Goal: Task Accomplishment & Management: Use online tool/utility

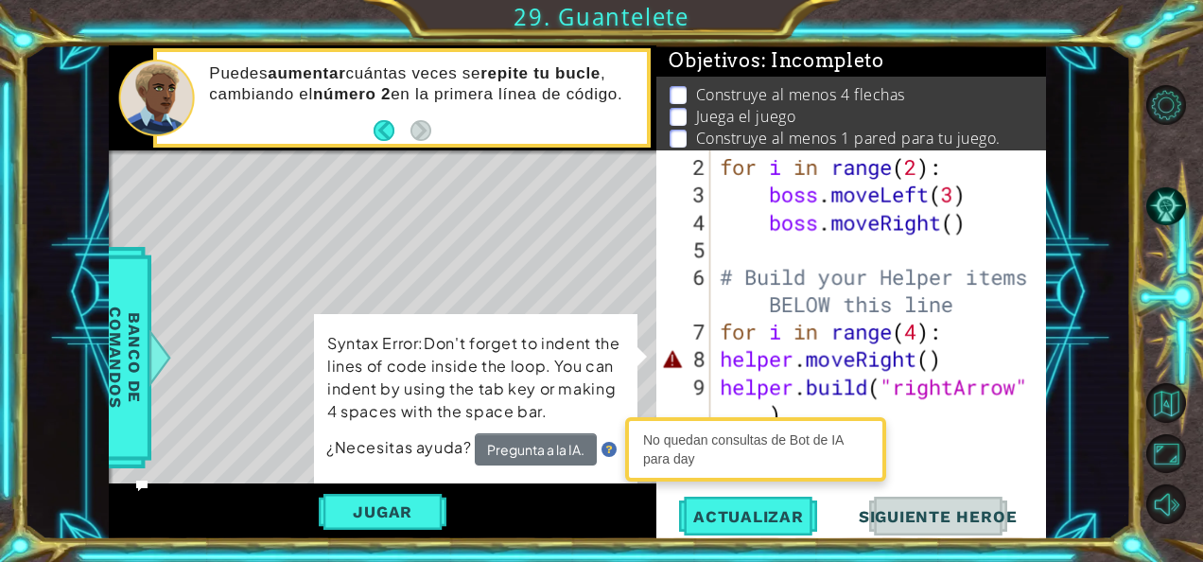
scroll to position [82, 0]
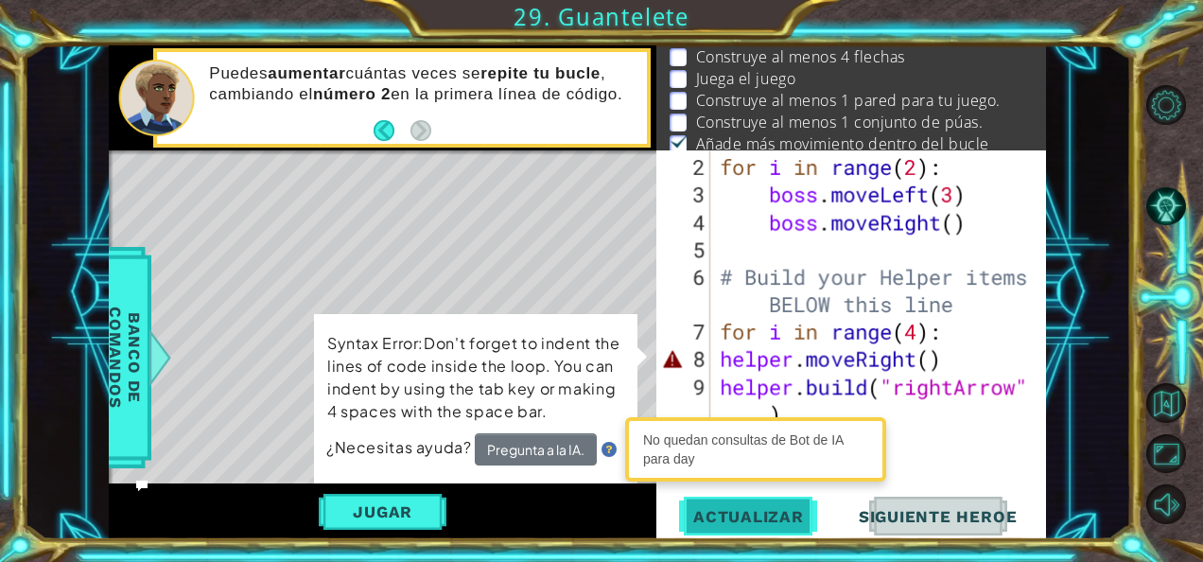
click at [775, 513] on span "Actualizar" at bounding box center [748, 516] width 148 height 19
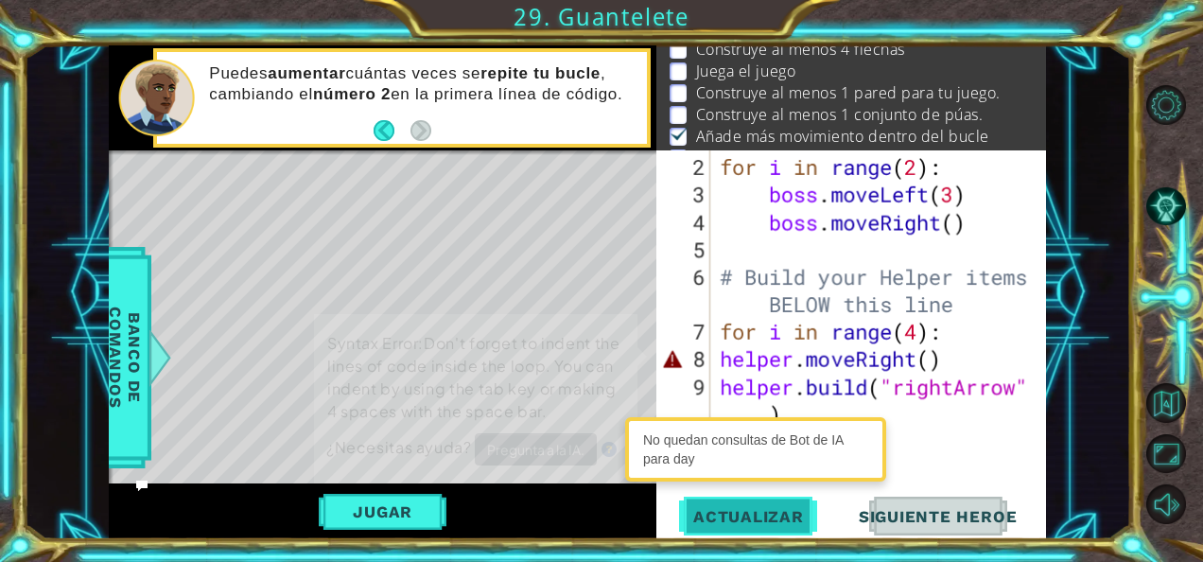
scroll to position [49, 0]
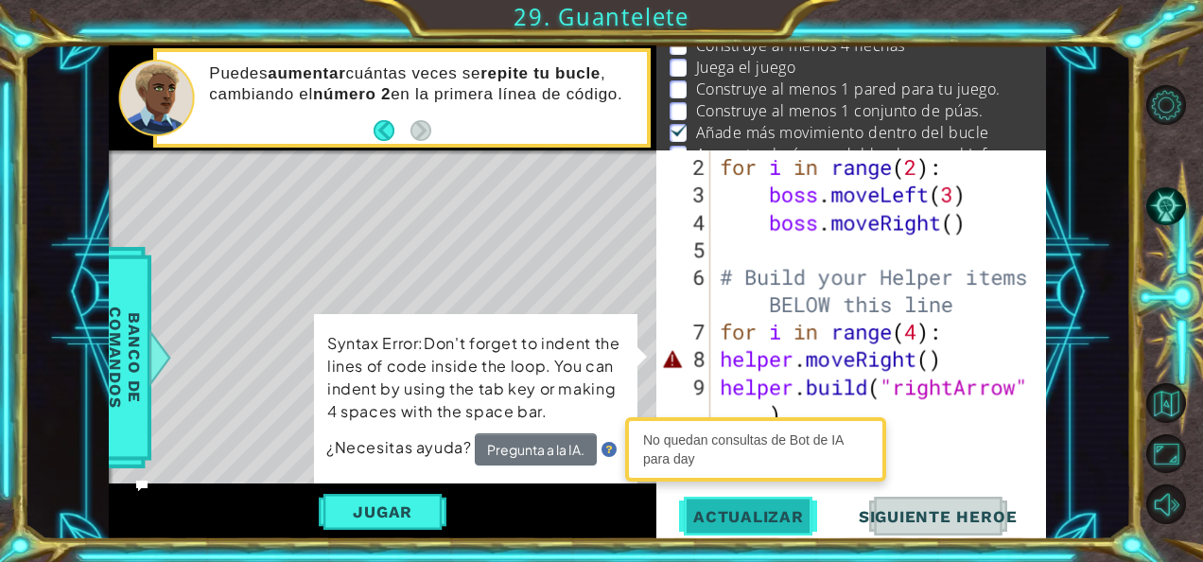
click at [775, 513] on span "Actualizar" at bounding box center [748, 516] width 148 height 19
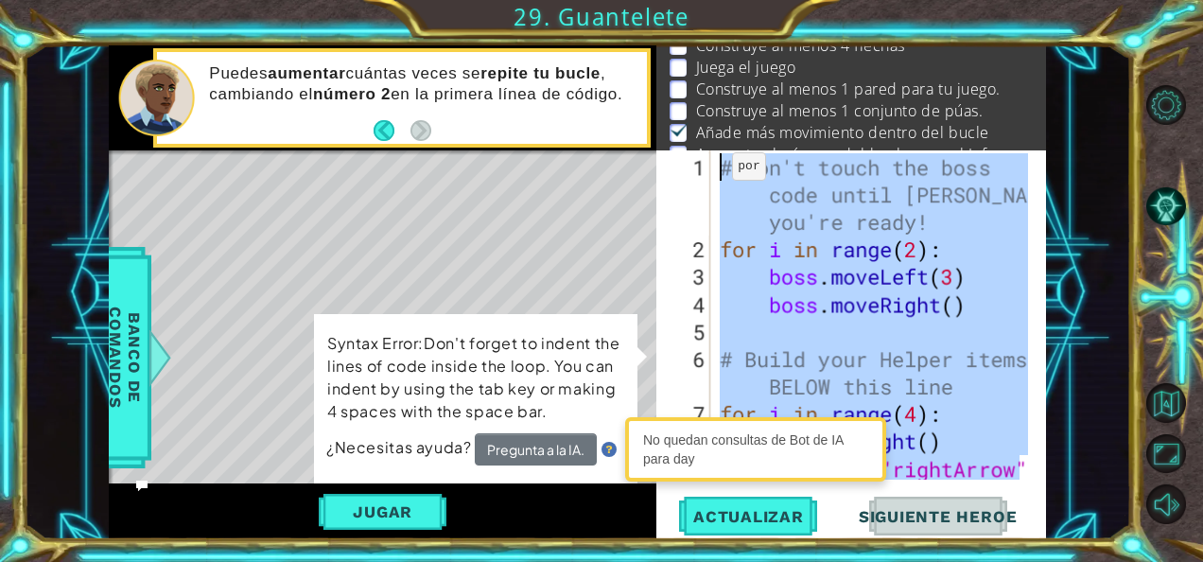
scroll to position [0, 0]
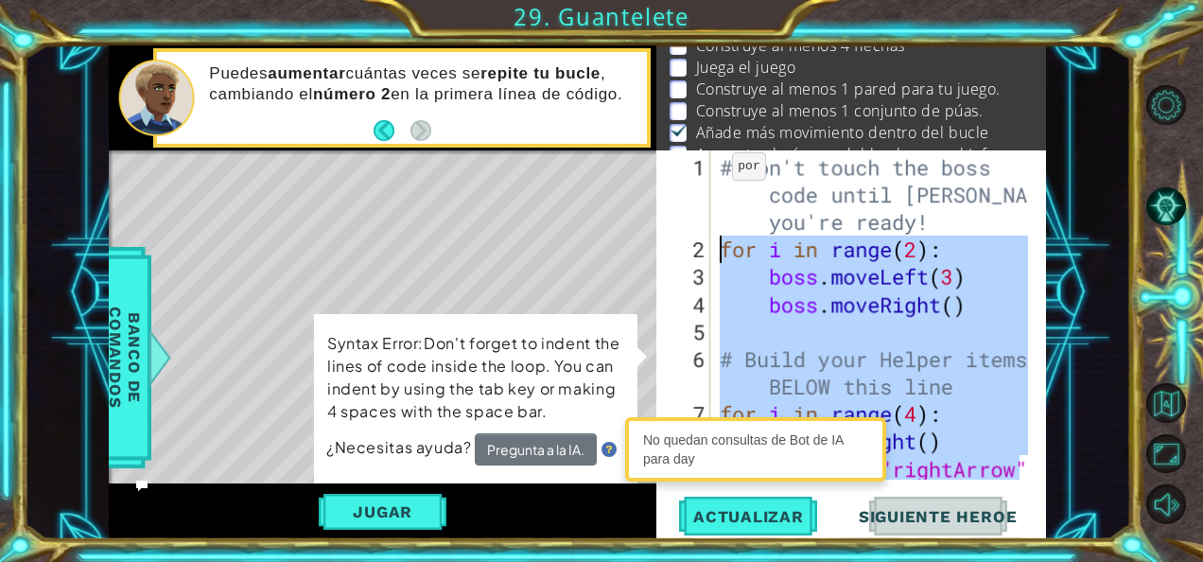
drag, startPoint x: 1025, startPoint y: 392, endPoint x: 711, endPoint y: 250, distance: 344.5
click at [711, 250] on div "1 2 3 4 5 6 7 8 9 # Don't touch the boss code until Vega says you're ready! for…" at bounding box center [849, 314] width 386 height 329
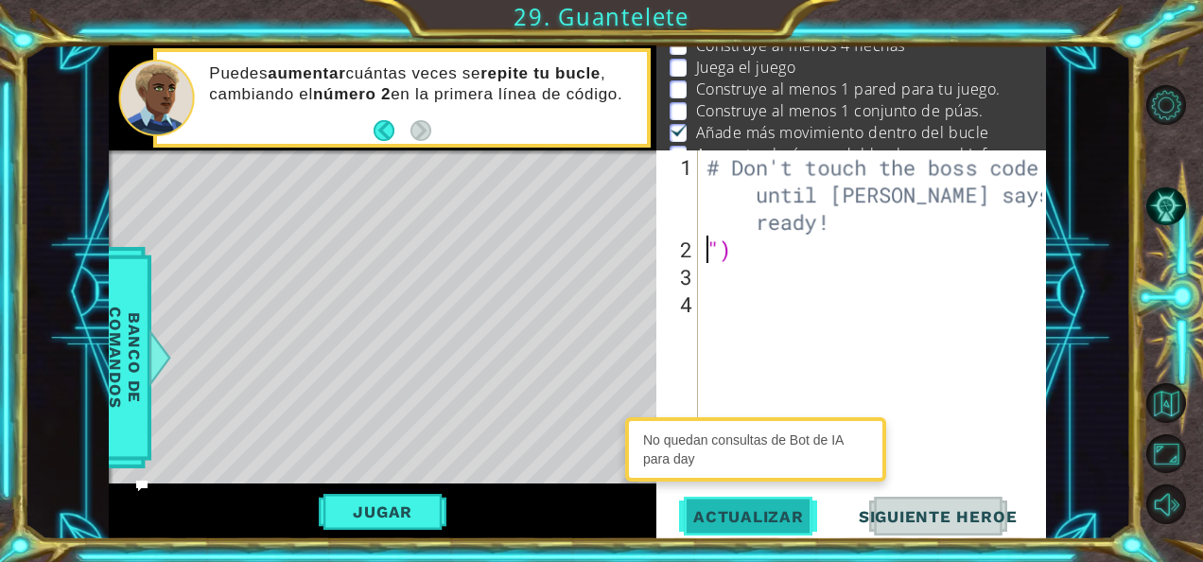
click at [730, 526] on button "Actualizar" at bounding box center [748, 515] width 148 height 39
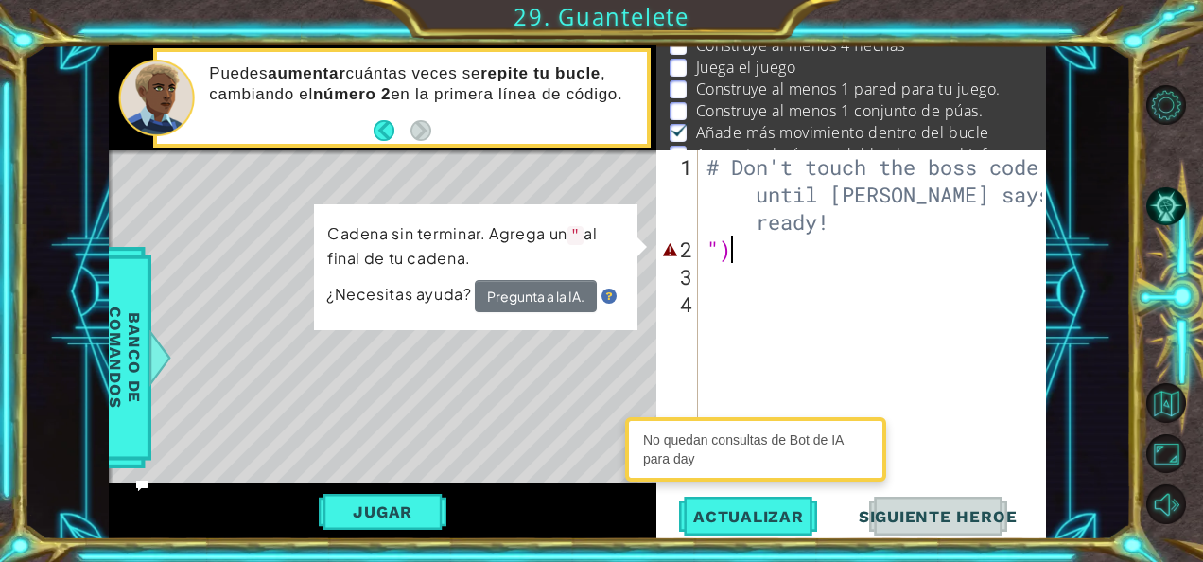
click at [771, 243] on div "# Don't touch the boss code until Vega says you're ready! ")" at bounding box center [877, 372] width 349 height 439
type textarea """
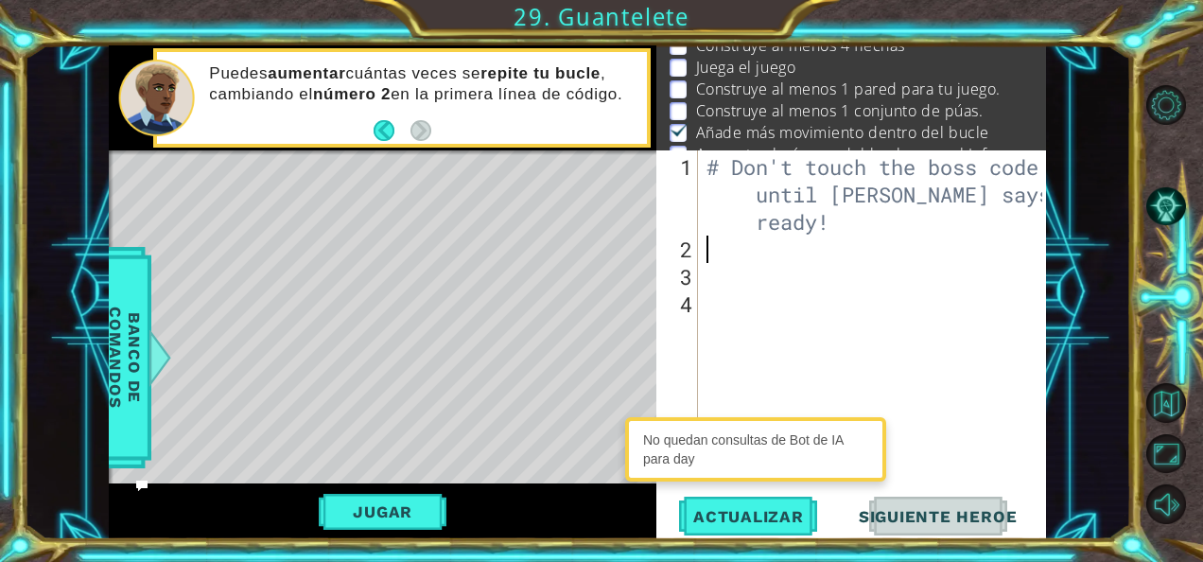
type textarea "# Don't touch the boss code until Vega says you're ready"
click at [414, 501] on button "Jugar" at bounding box center [383, 512] width 128 height 36
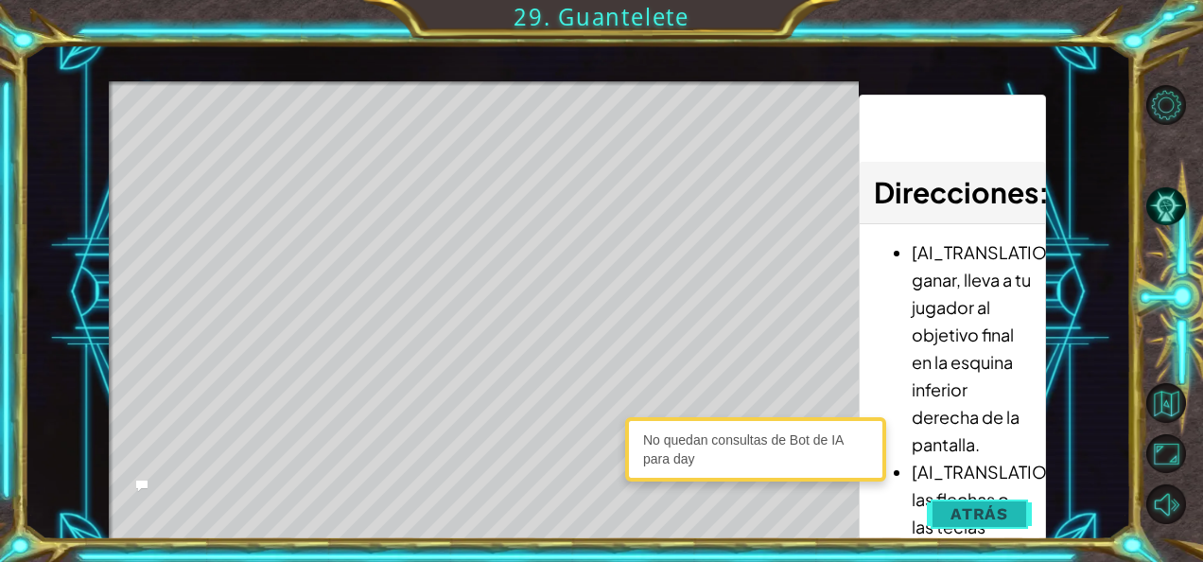
click at [951, 509] on button "Atrás" at bounding box center [979, 514] width 105 height 38
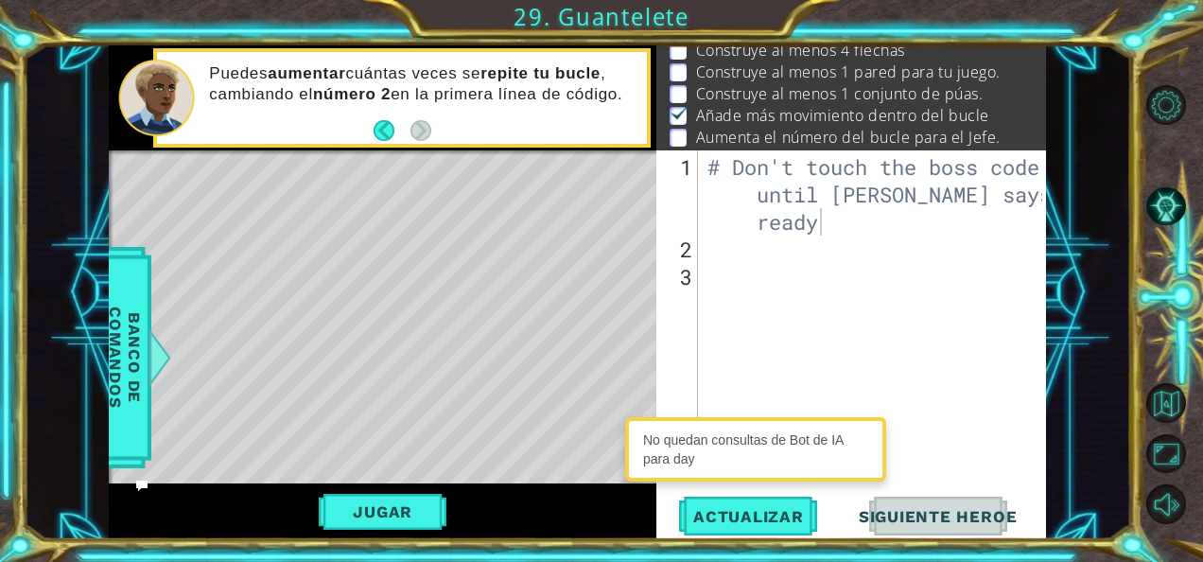
scroll to position [38, 0]
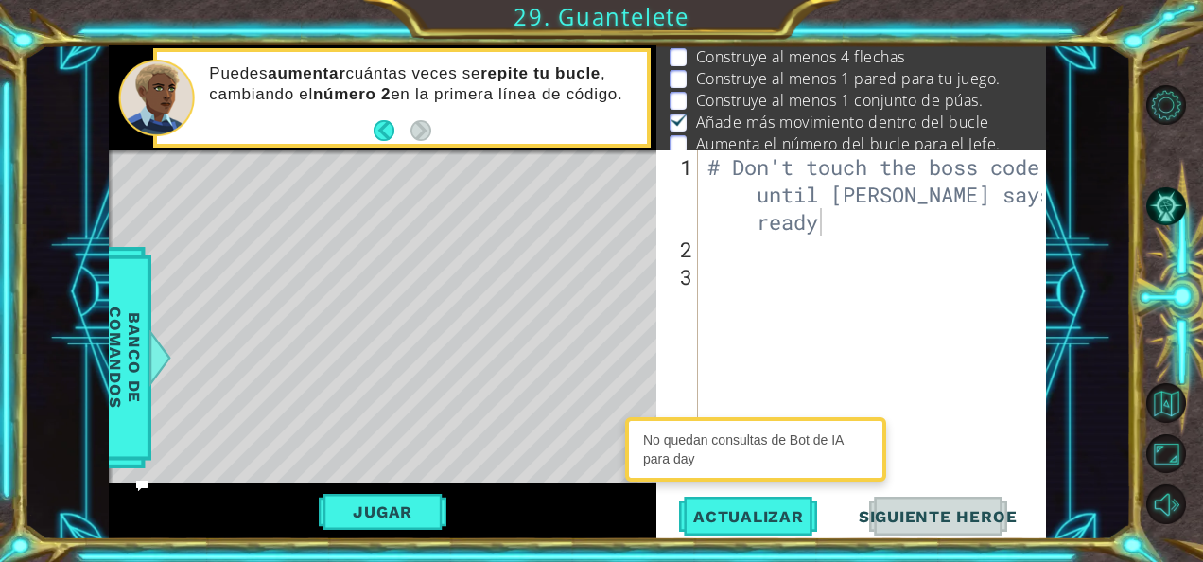
click at [874, 347] on div "# Don't touch the boss code until [PERSON_NAME] says you're ready" at bounding box center [878, 372] width 348 height 439
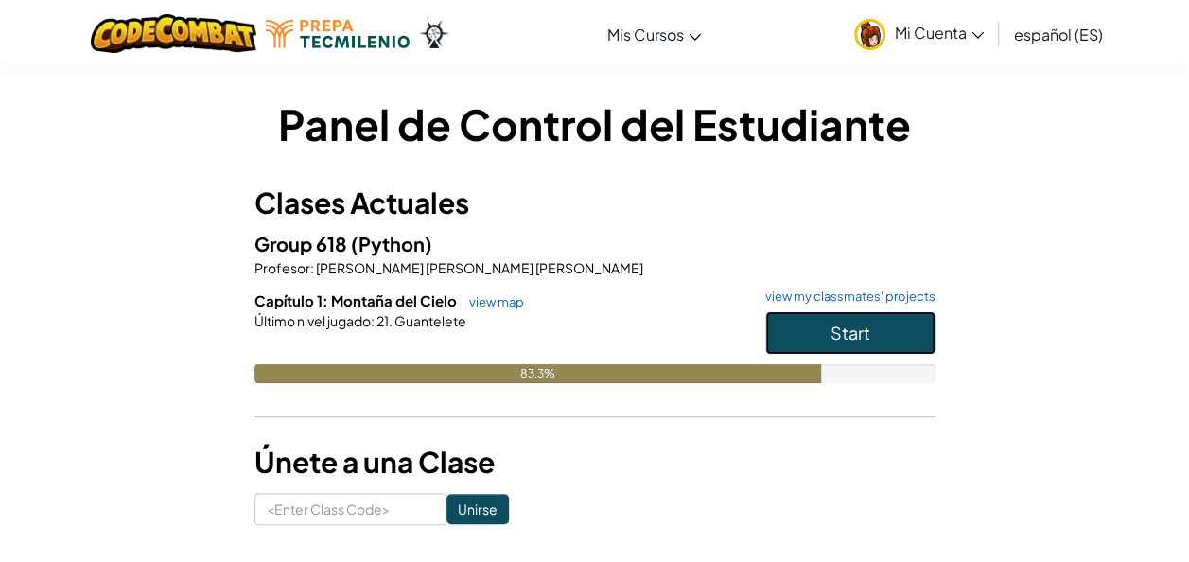
click at [844, 331] on span "Start" at bounding box center [850, 333] width 40 height 22
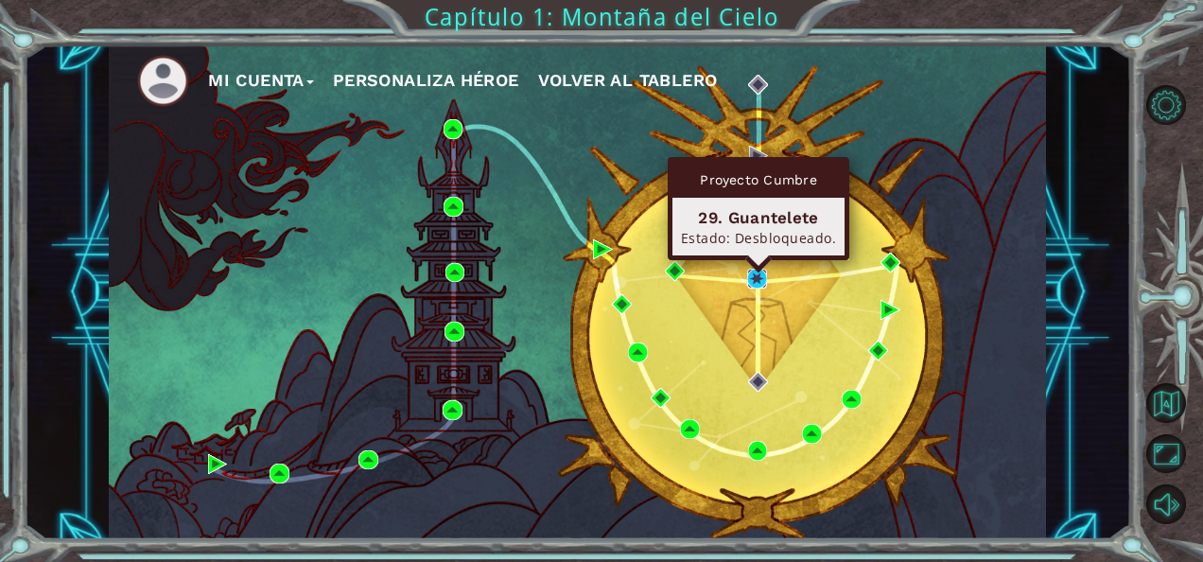
click at [754, 275] on img at bounding box center [757, 279] width 20 height 20
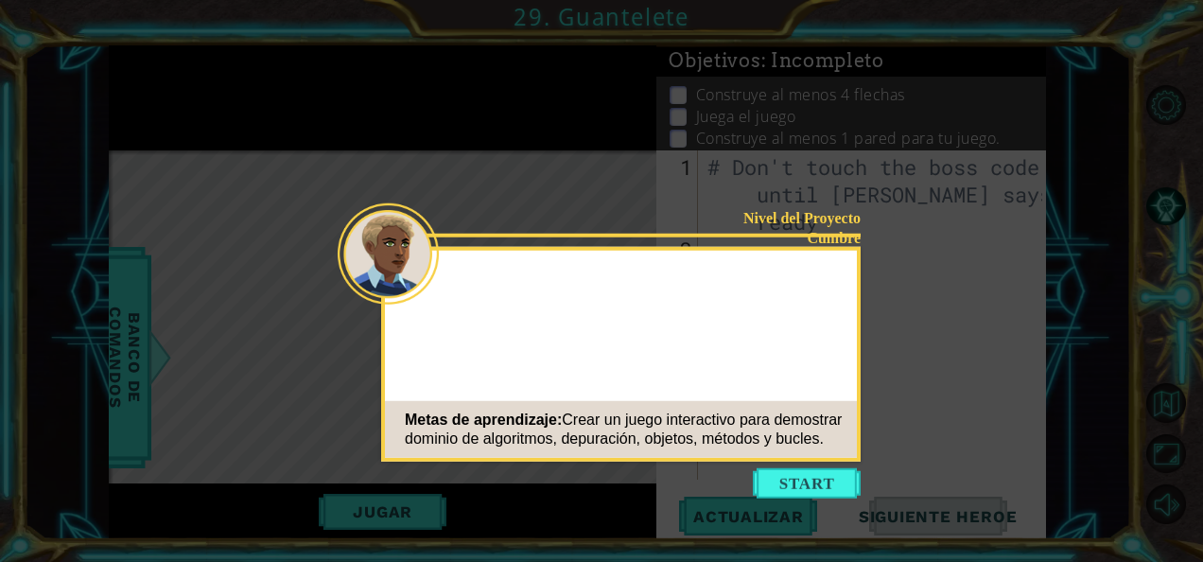
click at [795, 463] on icon at bounding box center [601, 281] width 1203 height 562
click at [794, 480] on button "Start" at bounding box center [807, 483] width 108 height 30
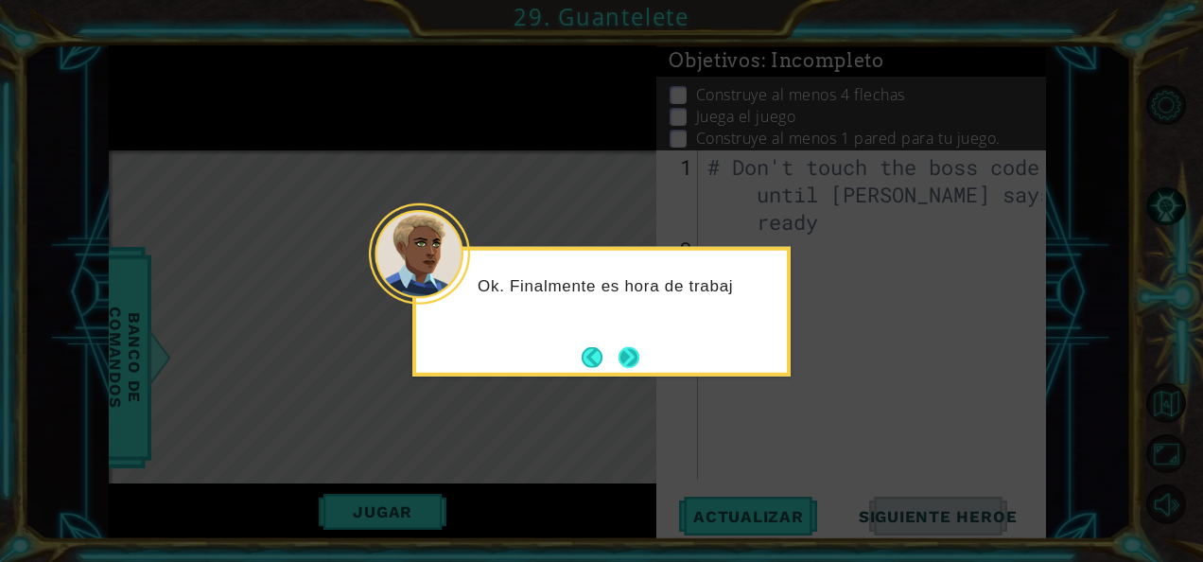
click at [640, 369] on button "Next" at bounding box center [629, 357] width 24 height 24
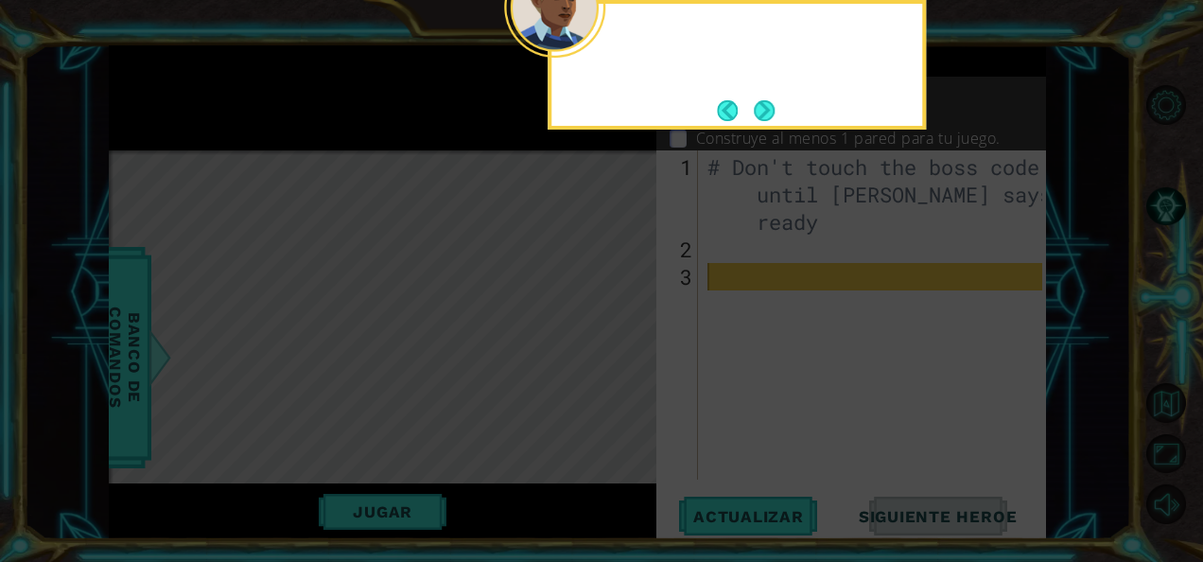
click at [643, 371] on icon at bounding box center [601, 84] width 1203 height 955
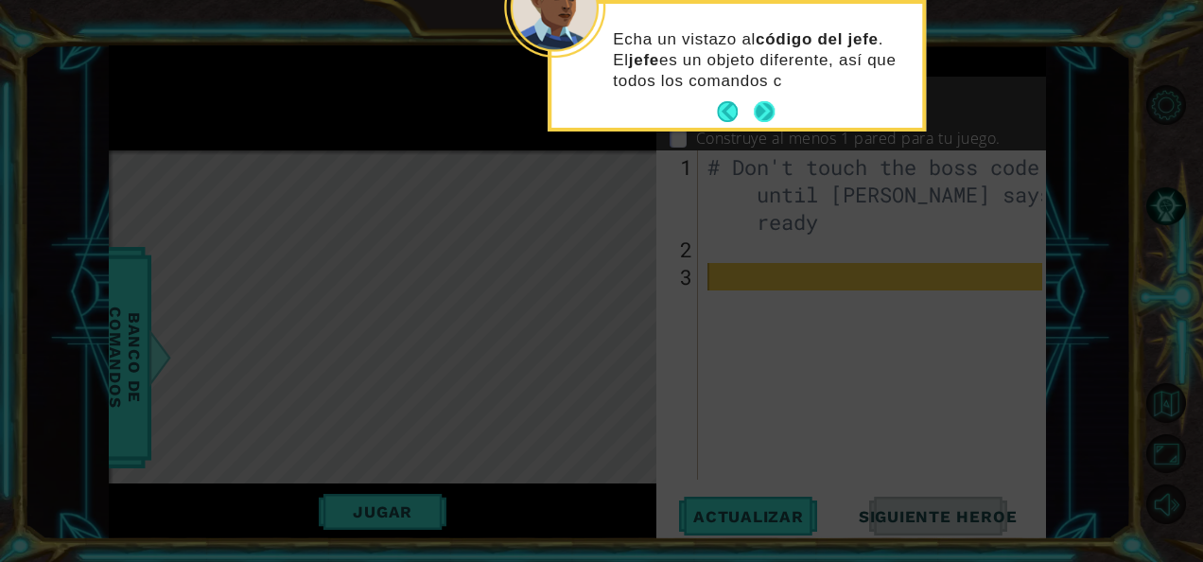
click at [768, 112] on button "Next" at bounding box center [765, 112] width 22 height 22
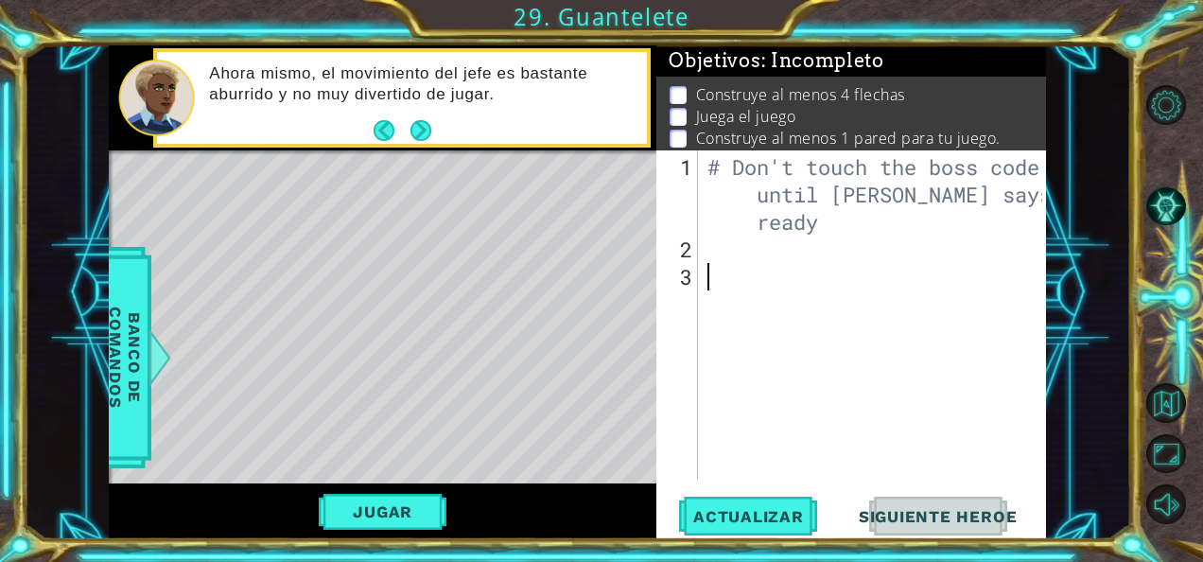
scroll to position [98, 0]
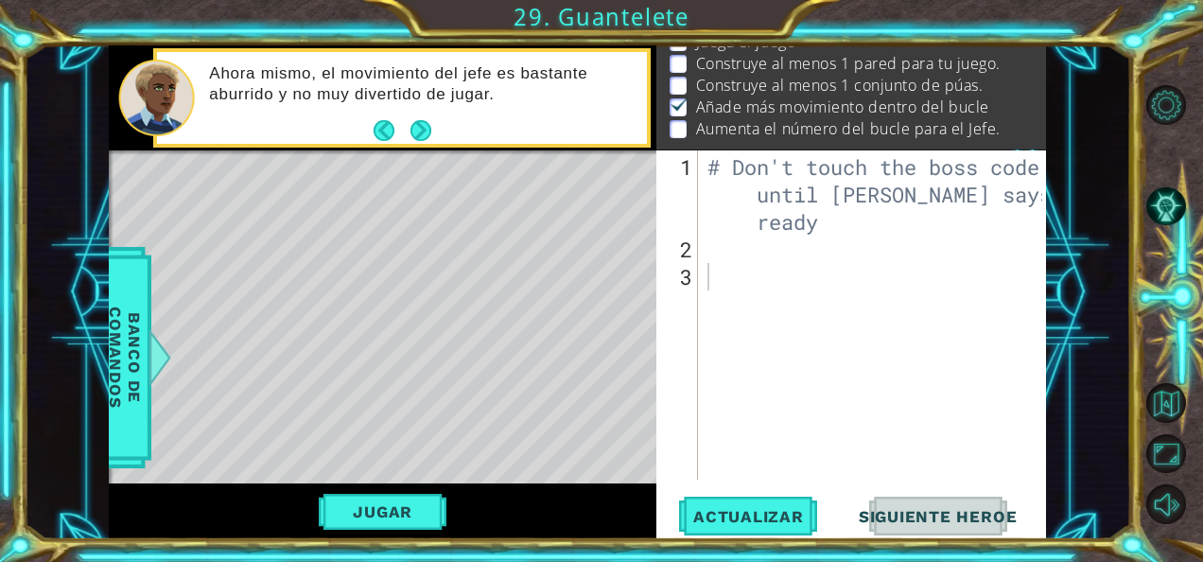
click at [738, 118] on p "Aumenta el número del bucle para el Jefe." at bounding box center [848, 128] width 305 height 21
click at [721, 272] on div "# Don't touch the boss code until [PERSON_NAME] says you're ready" at bounding box center [878, 372] width 348 height 439
paste textarea "hero.moveRight()"
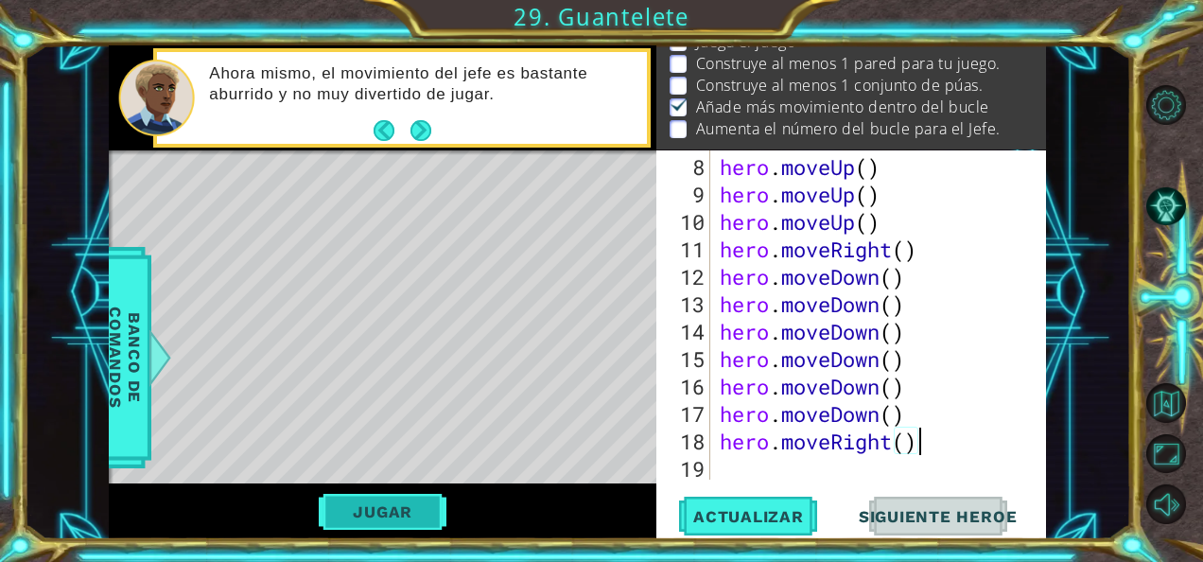
click at [415, 501] on button "Jugar" at bounding box center [383, 512] width 128 height 36
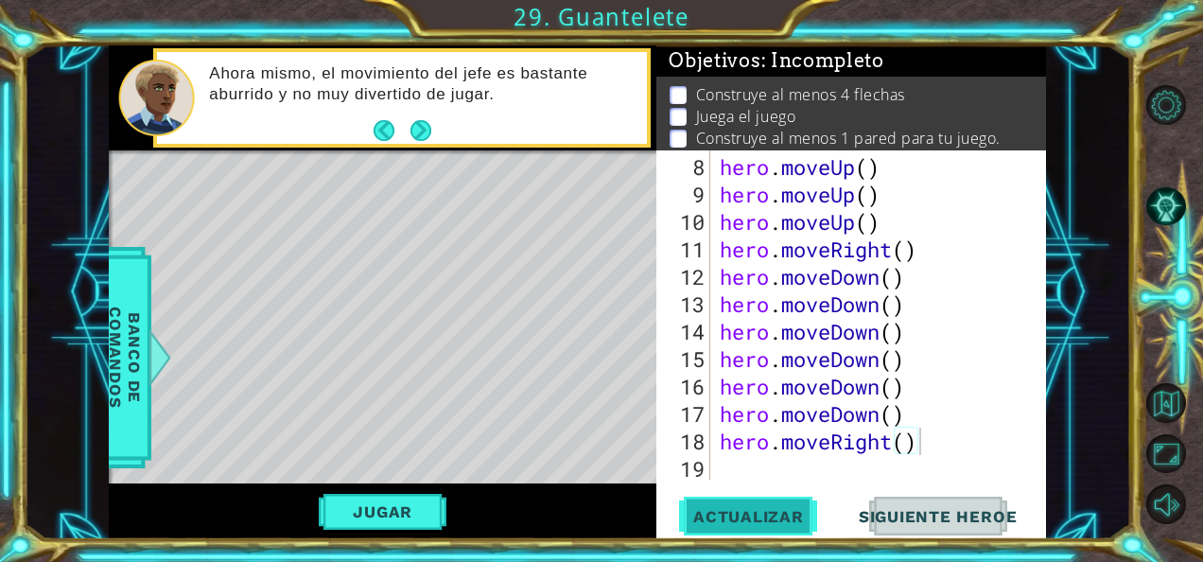
click at [703, 521] on span "Actualizar" at bounding box center [748, 516] width 148 height 19
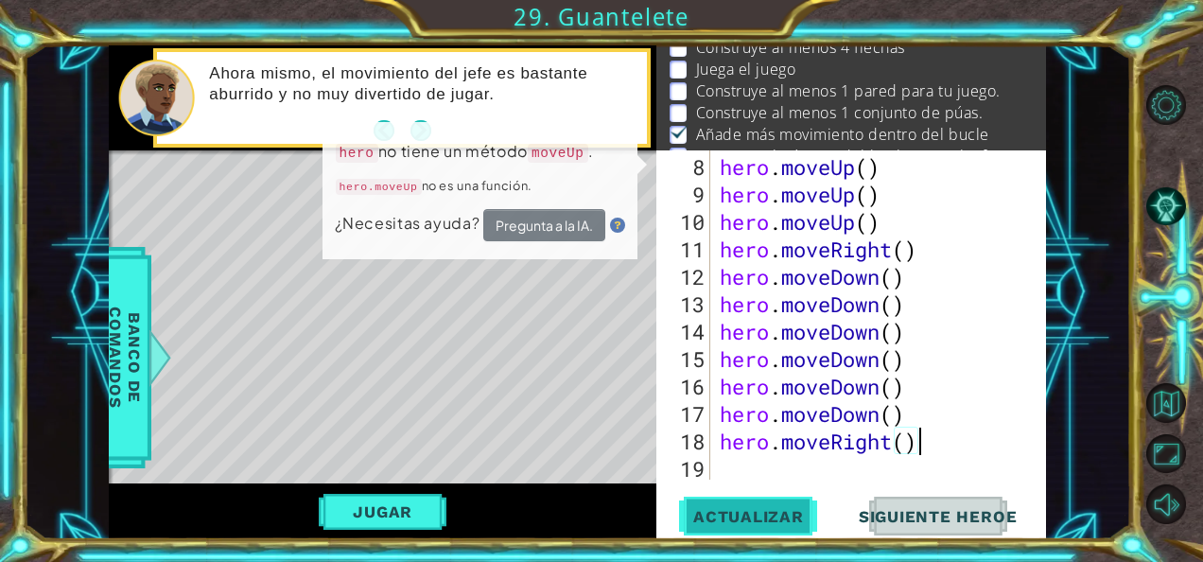
scroll to position [49, 0]
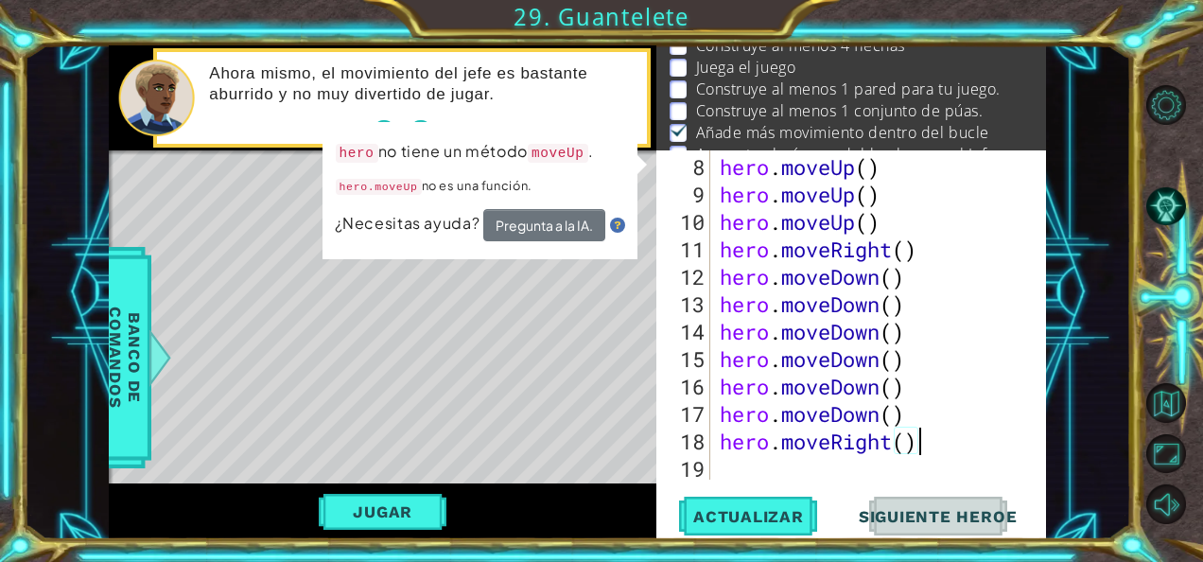
click at [404, 491] on div "Jugar" at bounding box center [383, 511] width 548 height 56
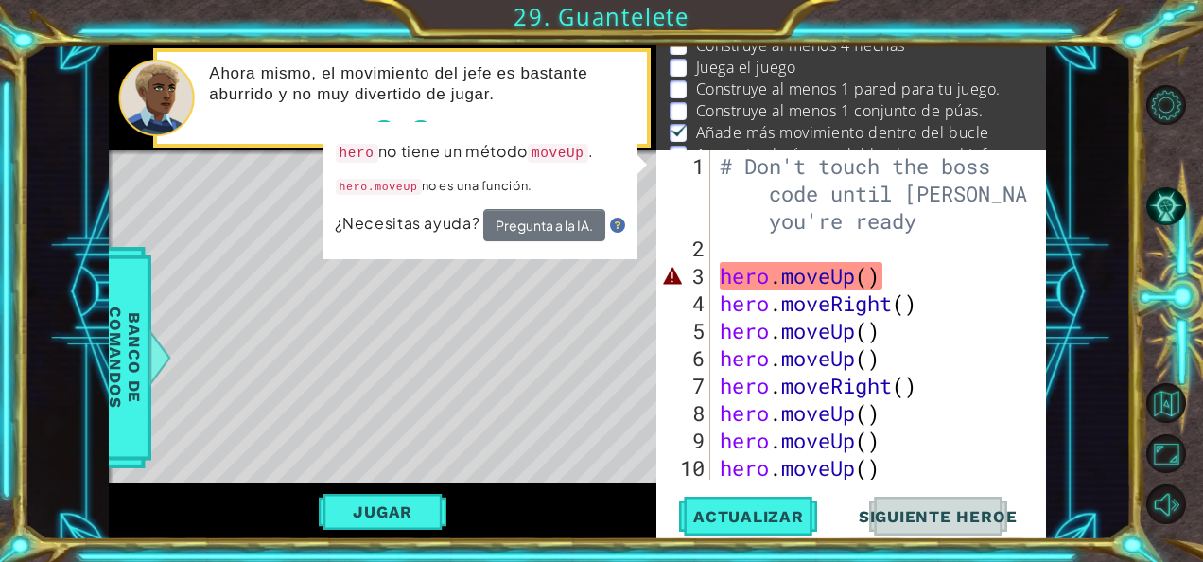
scroll to position [0, 0]
click at [791, 276] on div "# Don't touch the boss code until [PERSON_NAME] says you're ready hero . moveUp…" at bounding box center [877, 372] width 322 height 439
click at [847, 282] on div "# Don't touch the boss code until [PERSON_NAME] says you're ready hero . moveUp…" at bounding box center [877, 372] width 322 height 439
click at [857, 282] on div "# Don't touch the boss code until [PERSON_NAME] says you're ready hero . moveUp…" at bounding box center [877, 372] width 322 height 439
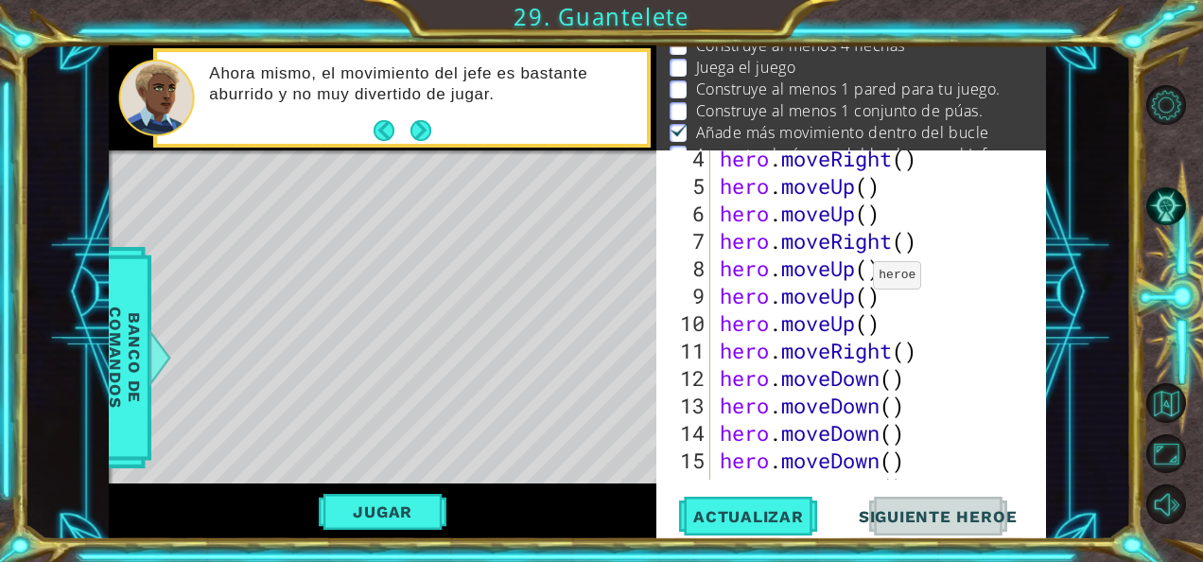
scroll to position [146, 0]
click at [740, 520] on span "Actualizar" at bounding box center [748, 516] width 148 height 19
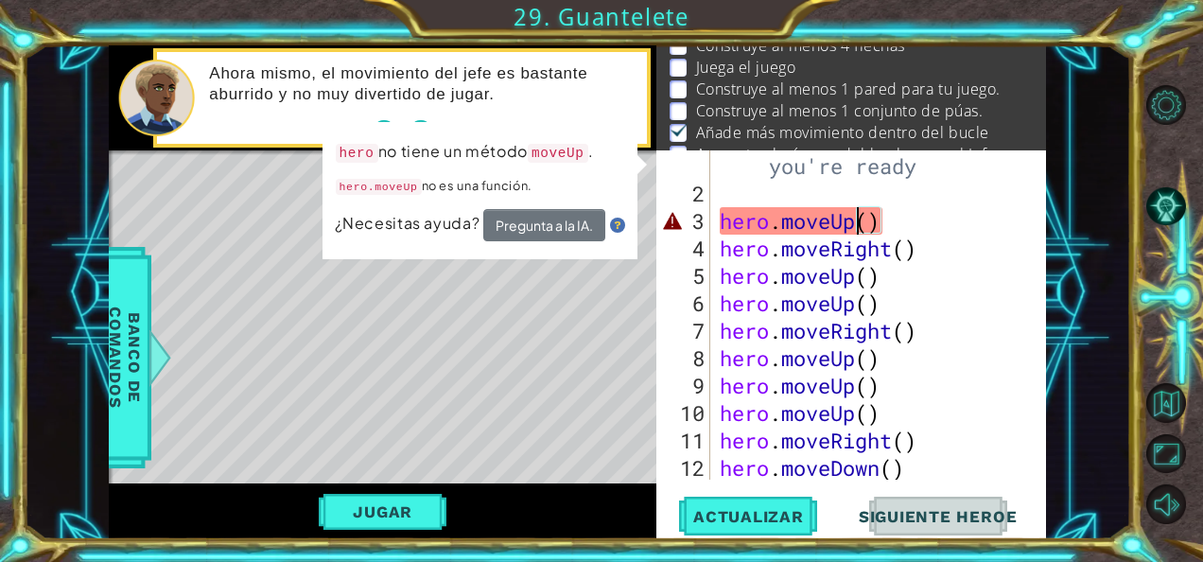
scroll to position [54, 0]
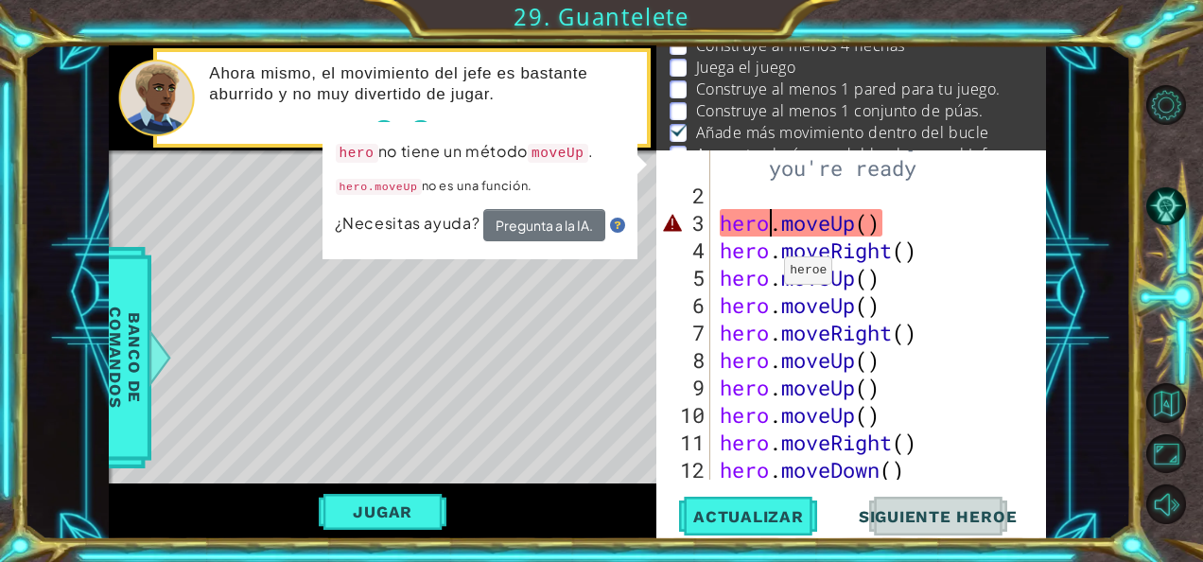
click at [768, 224] on div "# Don't touch the boss code until [PERSON_NAME] says you're ready hero . moveUp…" at bounding box center [877, 318] width 322 height 439
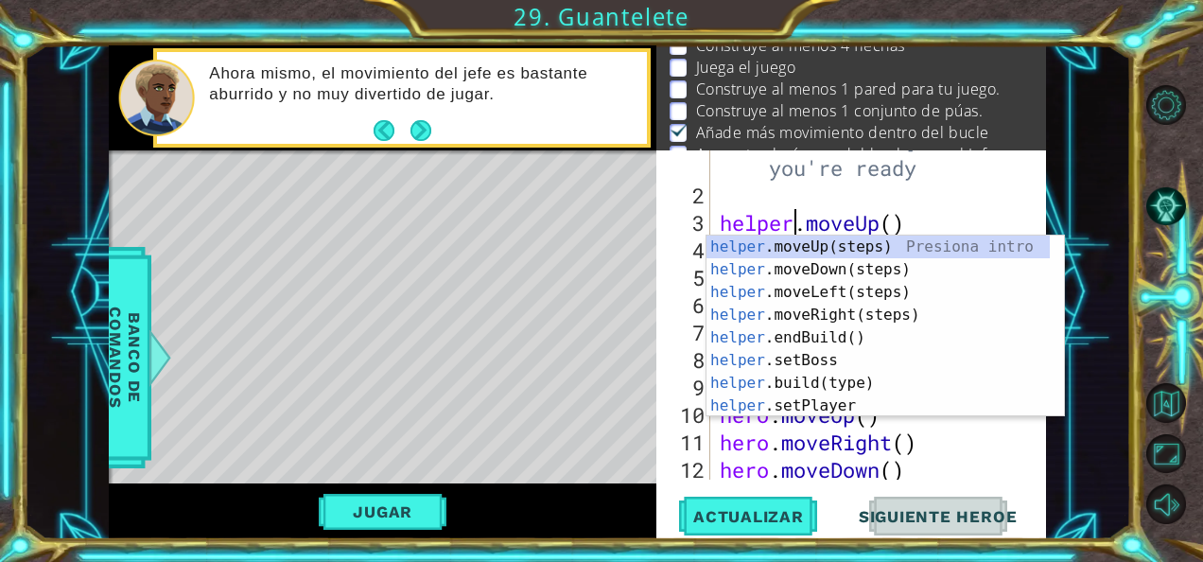
scroll to position [0, 4]
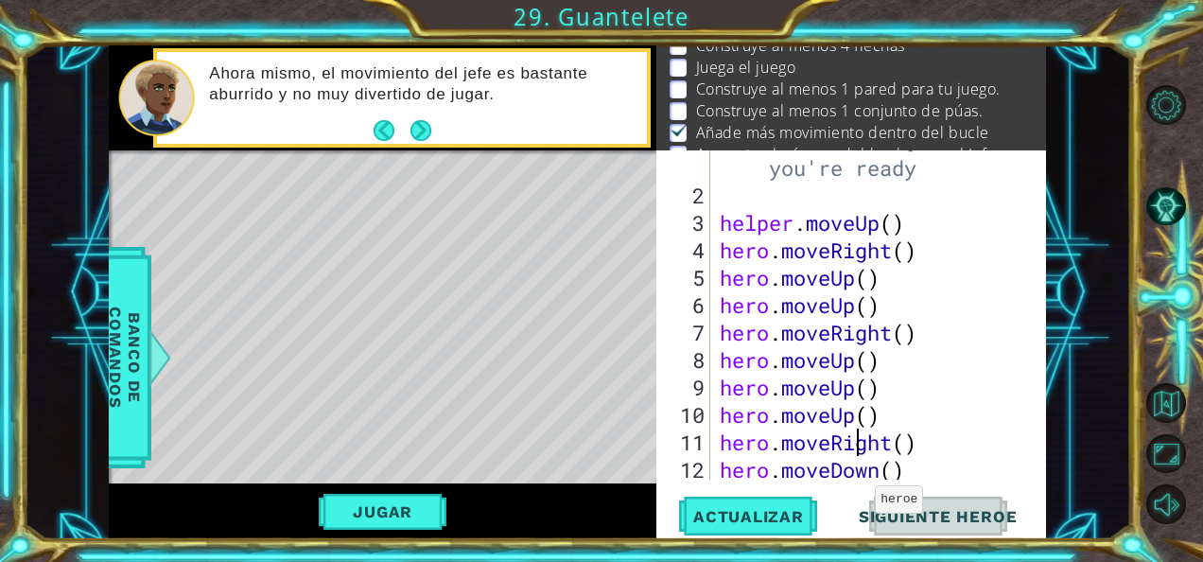
click at [859, 452] on div "# Don't touch the boss code until [PERSON_NAME] says you're ready helper . move…" at bounding box center [877, 318] width 322 height 439
click at [768, 253] on div "# Don't touch the boss code until [PERSON_NAME] says you're ready helper . move…" at bounding box center [877, 318] width 322 height 439
click at [911, 214] on div "# Don't touch the boss code until [PERSON_NAME] says you're ready helper . move…" at bounding box center [877, 318] width 322 height 439
click at [760, 282] on div "# Don't touch the boss code until [PERSON_NAME] says you're ready helper . move…" at bounding box center [877, 318] width 322 height 439
click at [768, 282] on div "# Don't touch the boss code until [PERSON_NAME] says you're ready helper . move…" at bounding box center [877, 318] width 322 height 439
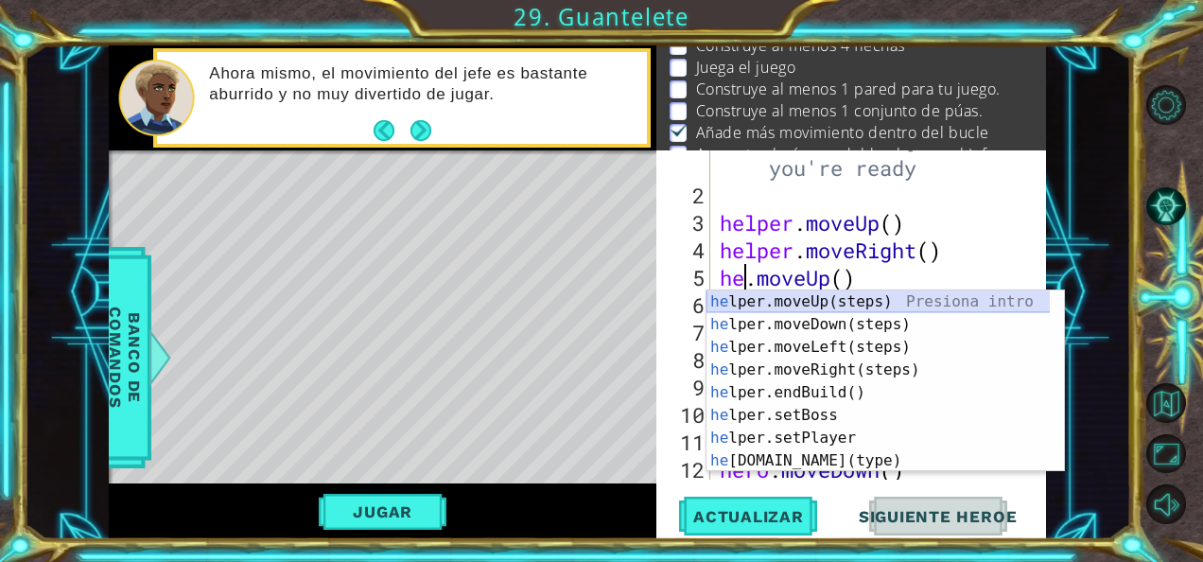
drag, startPoint x: 795, startPoint y: 301, endPoint x: 783, endPoint y: 298, distance: 12.6
click at [783, 298] on div "he lper.moveUp(steps) Presiona intro he lper.moveDown(steps) Presiona intro he …" at bounding box center [878, 403] width 344 height 227
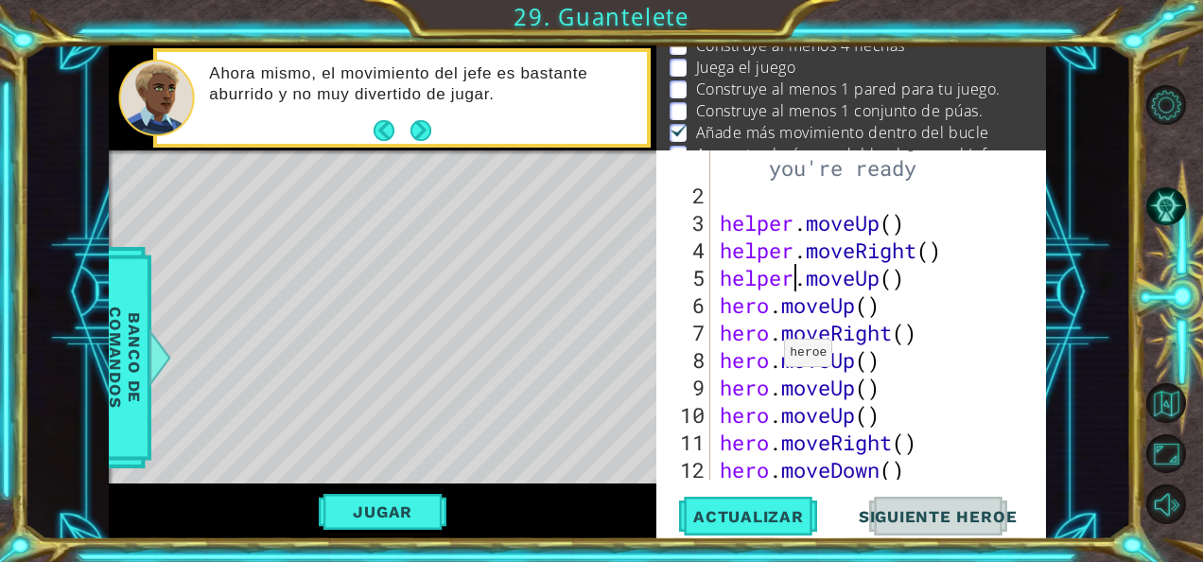
click at [768, 306] on div "# Don't touch the boss code until [PERSON_NAME] says you're ready helper . move…" at bounding box center [877, 318] width 322 height 439
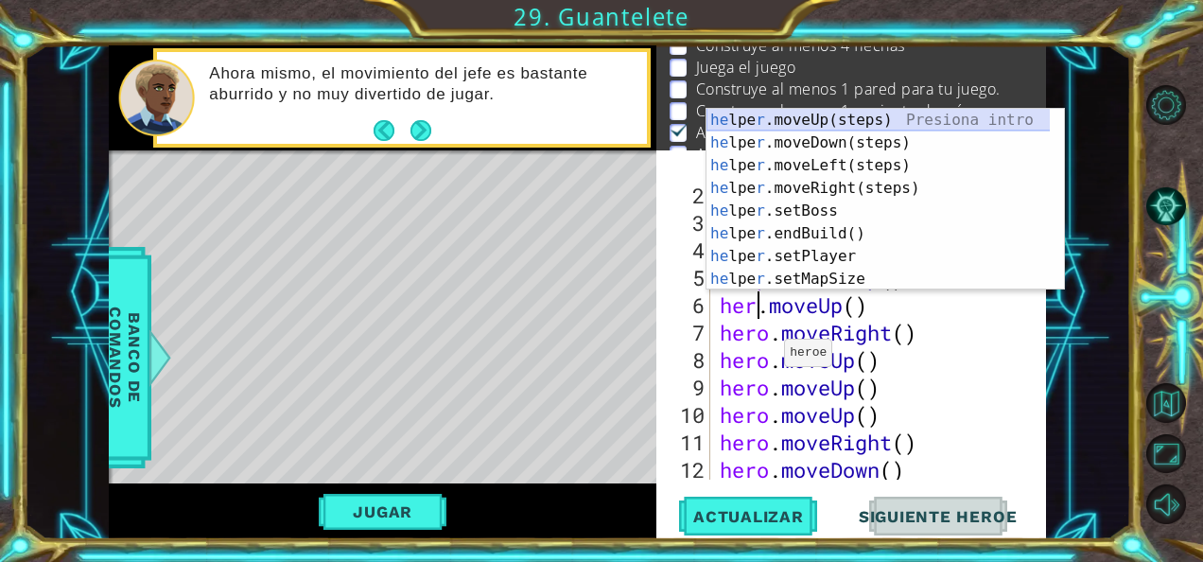
click at [804, 115] on div "he lpe r .moveUp(steps) Presiona intro he lpe r .moveDown(steps) Presiona intro…" at bounding box center [878, 222] width 344 height 227
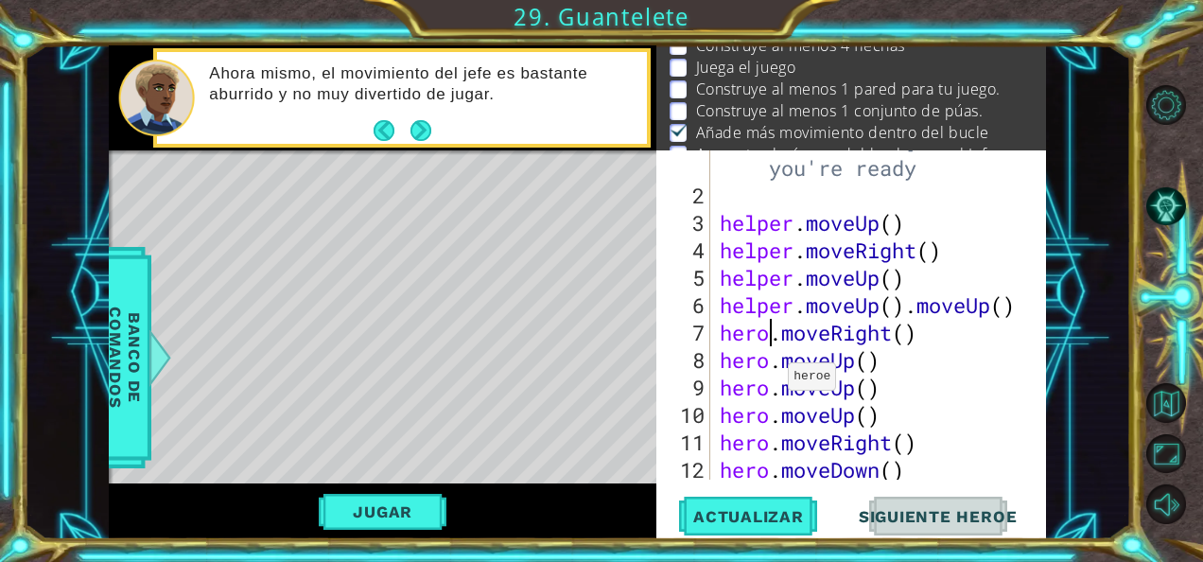
click at [772, 329] on div "# Don't touch the boss code until [PERSON_NAME] says you're ready helper . move…" at bounding box center [877, 318] width 322 height 439
click at [796, 325] on div "# Don't touch the boss code until [PERSON_NAME] says you're ready helper . move…" at bounding box center [877, 318] width 322 height 439
click at [762, 326] on div "# Don't touch the boss code until [PERSON_NAME] says you're ready helper . move…" at bounding box center [877, 318] width 322 height 439
click at [770, 326] on div "# Don't touch the boss code until [PERSON_NAME] says you're ready helper . move…" at bounding box center [877, 318] width 322 height 439
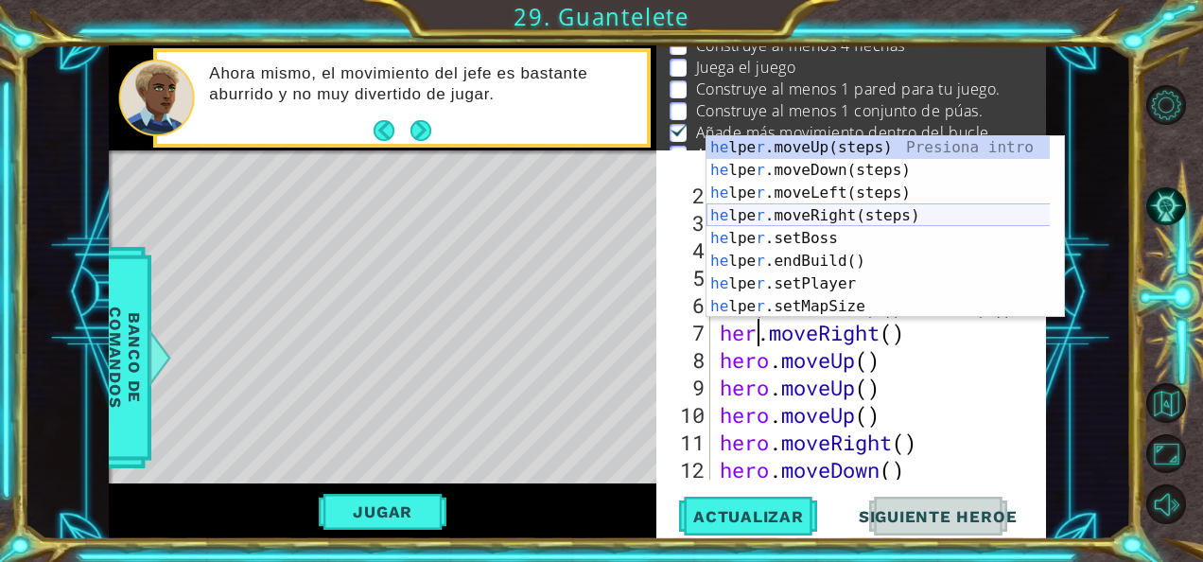
drag, startPoint x: 768, startPoint y: 147, endPoint x: 774, endPoint y: 210, distance: 63.7
click at [774, 210] on div "he lpe r .moveUp(steps) Presiona intro he lpe r .moveDown(steps) Presiona intro…" at bounding box center [878, 249] width 344 height 227
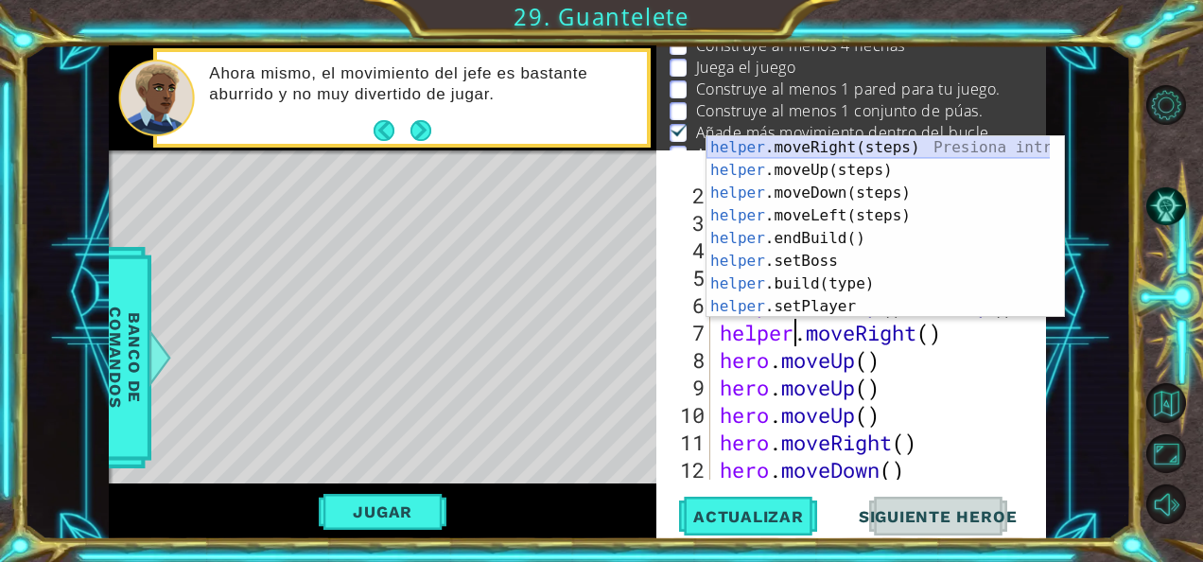
click at [861, 148] on div "helper .moveRight(steps) Presiona intro helper .moveUp(steps) Presiona intro he…" at bounding box center [878, 249] width 344 height 227
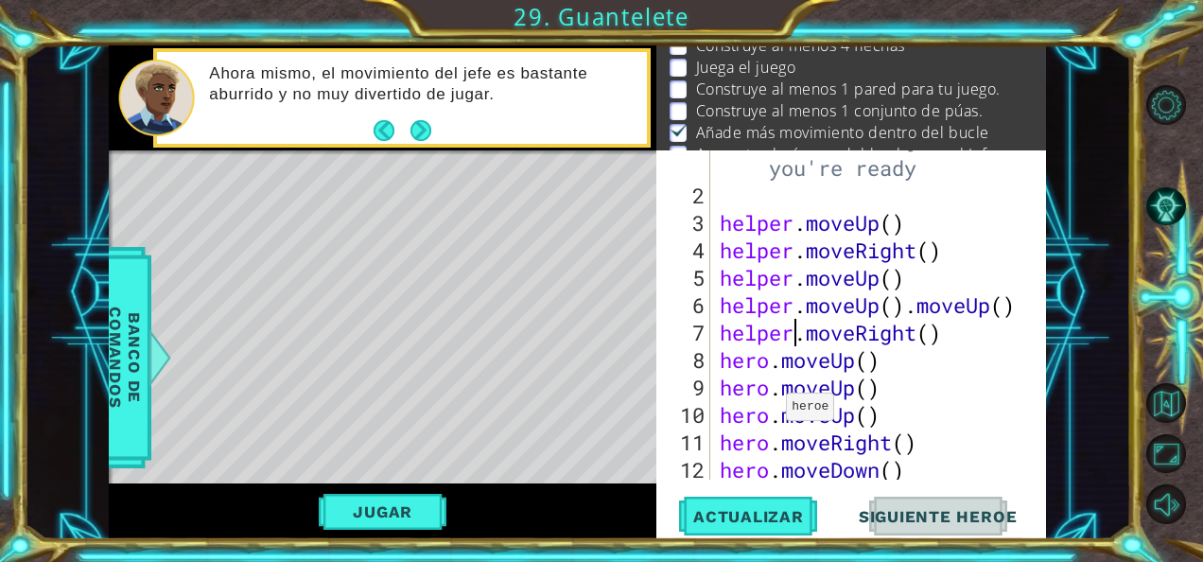
click at [770, 359] on div "# Don't touch the boss code until [PERSON_NAME] says you're ready helper . move…" at bounding box center [877, 318] width 322 height 439
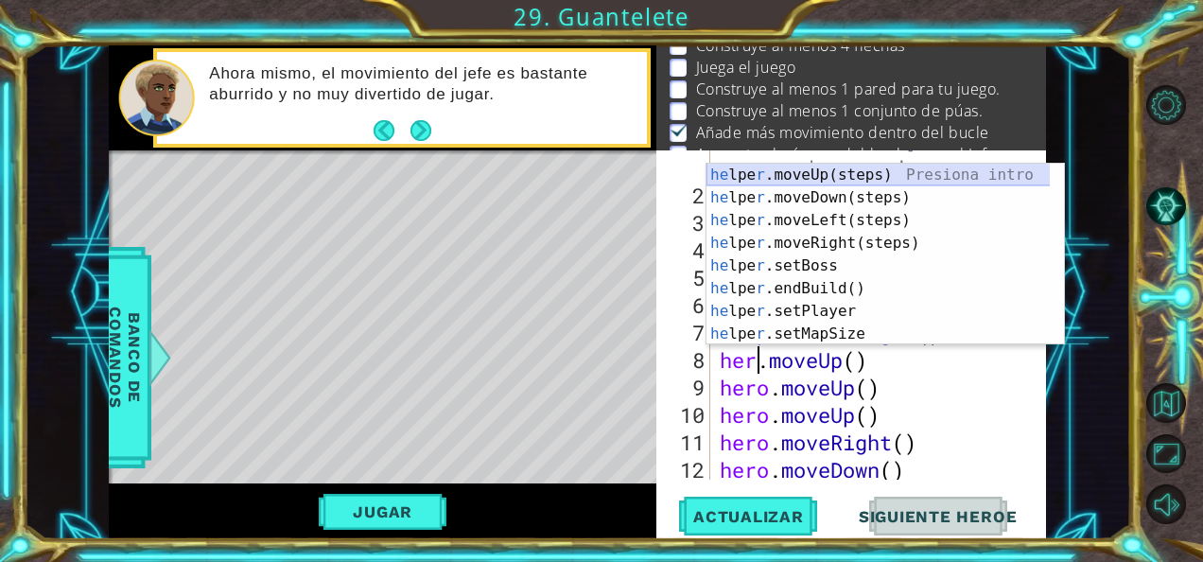
click at [842, 170] on div "he lpe r .moveUp(steps) Presiona intro he lpe r .moveDown(steps) Presiona intro…" at bounding box center [878, 277] width 344 height 227
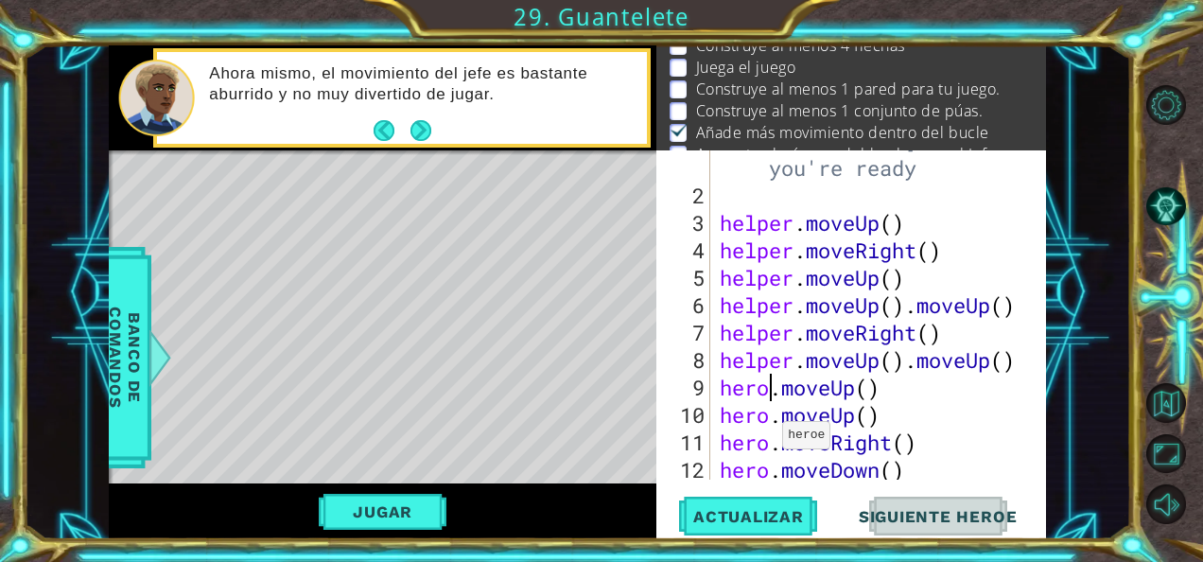
click at [766, 389] on div "# Don't touch the boss code until [PERSON_NAME] says you're ready helper . move…" at bounding box center [877, 318] width 322 height 439
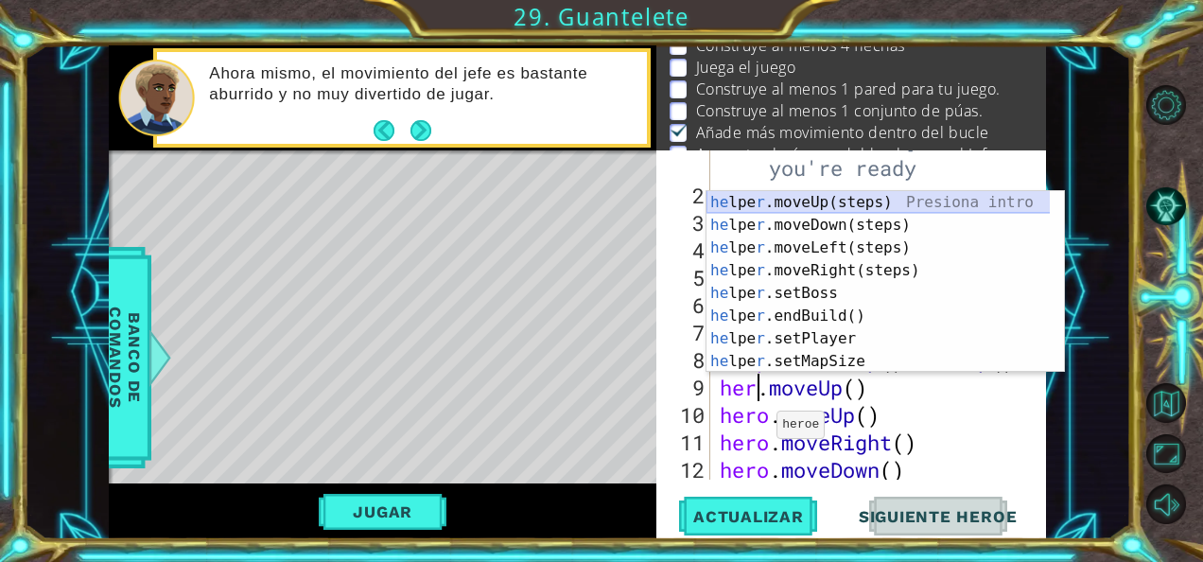
click at [792, 210] on div "he lpe r .moveUp(steps) Presiona intro he lpe r .moveDown(steps) Presiona intro…" at bounding box center [878, 304] width 344 height 227
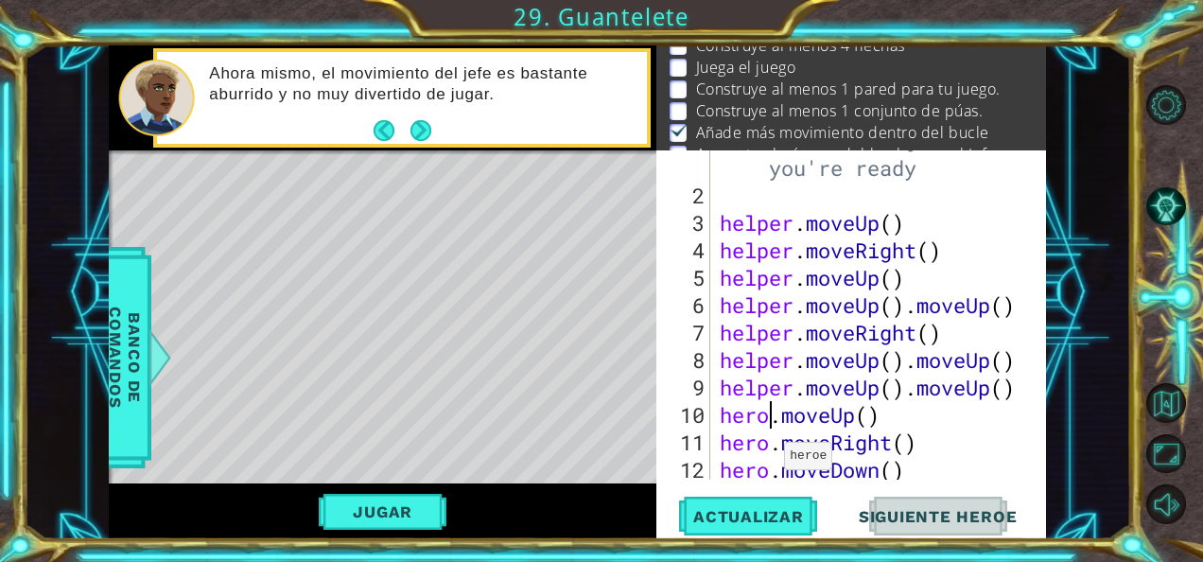
click at [768, 409] on div "# Don't touch the boss code until [PERSON_NAME] says you're ready helper . move…" at bounding box center [877, 318] width 322 height 439
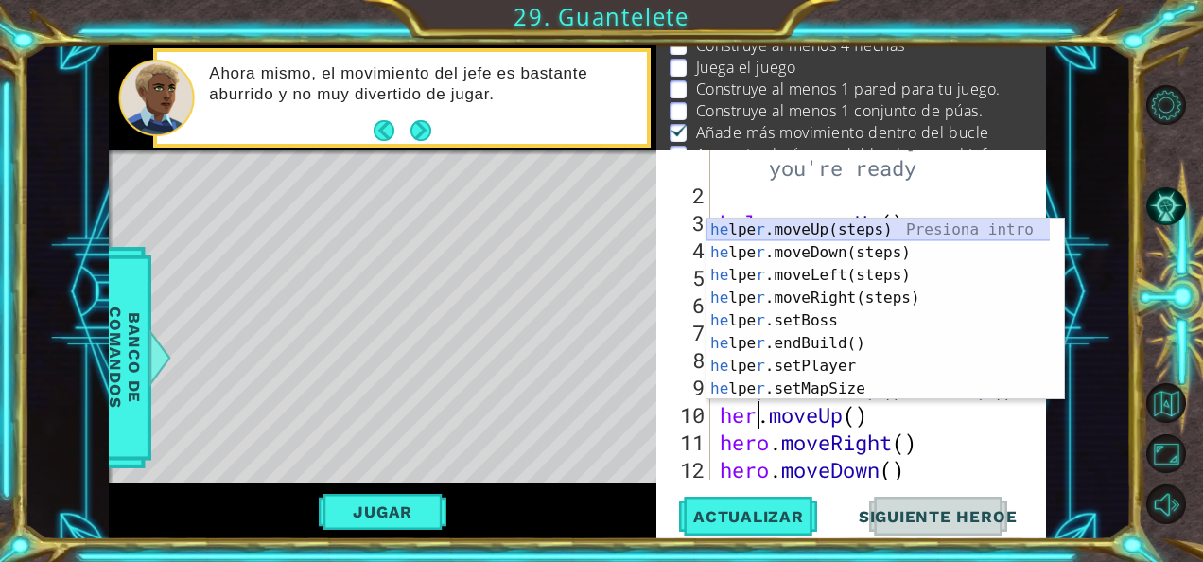
click at [771, 223] on div "he lpe r .moveUp(steps) Presiona intro he lpe r .moveDown(steps) Presiona intro…" at bounding box center [878, 331] width 344 height 227
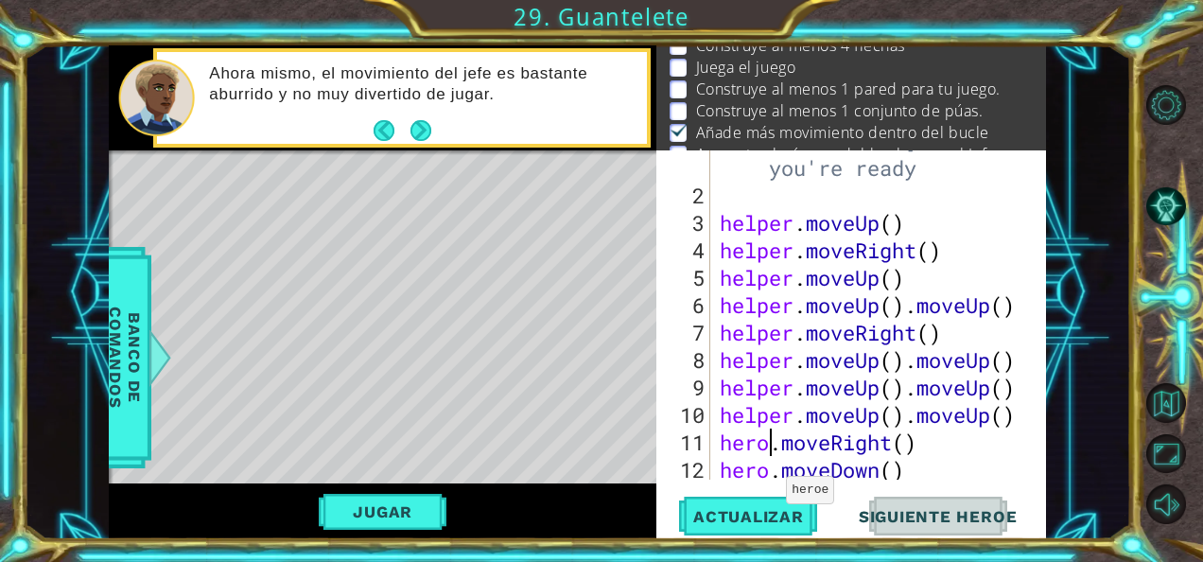
click at [770, 443] on div "# Don't touch the boss code until [PERSON_NAME] says you're ready helper . move…" at bounding box center [877, 318] width 322 height 439
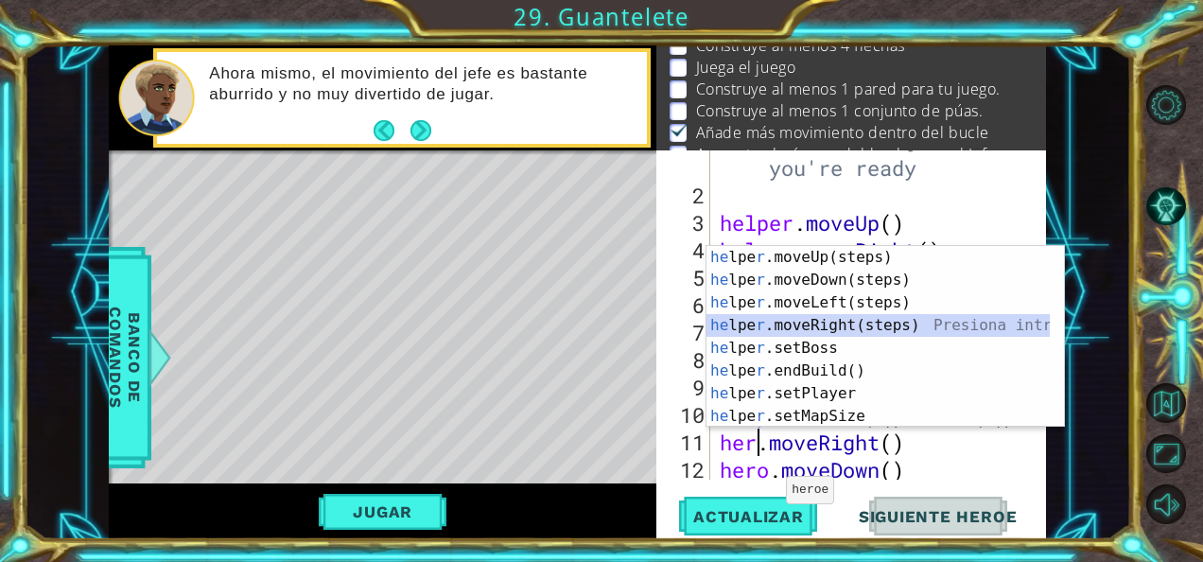
click at [832, 317] on div "he lpe r .moveUp(steps) Presiona intro he lpe r .moveDown(steps) Presiona intro…" at bounding box center [878, 359] width 344 height 227
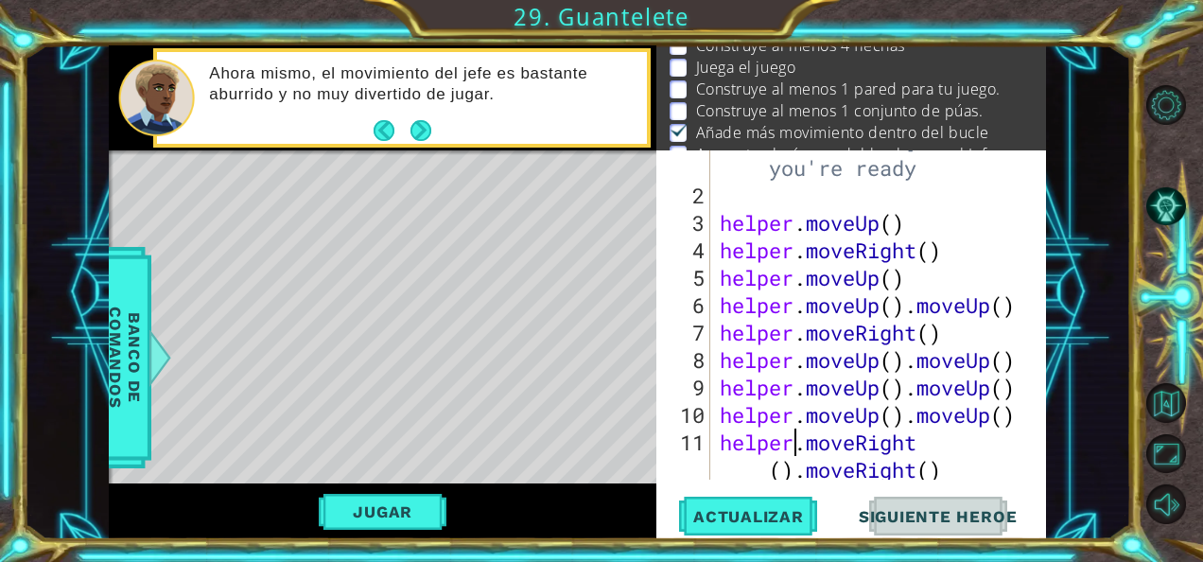
click at [792, 435] on div "# Don't touch the boss code until [PERSON_NAME] says you're ready helper . move…" at bounding box center [877, 332] width 322 height 466
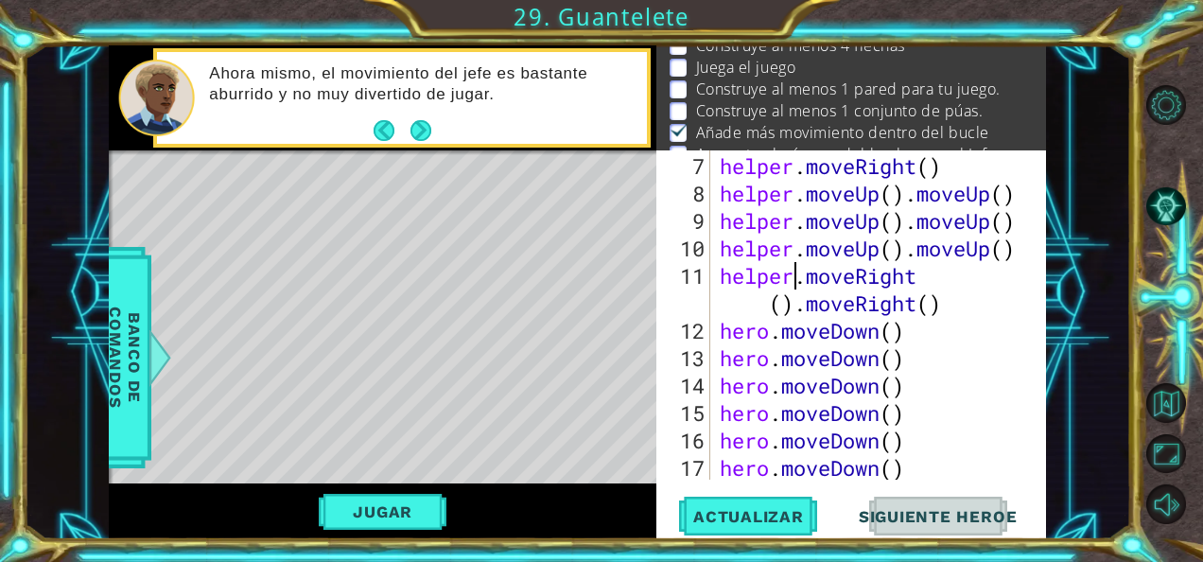
scroll to position [274, 0]
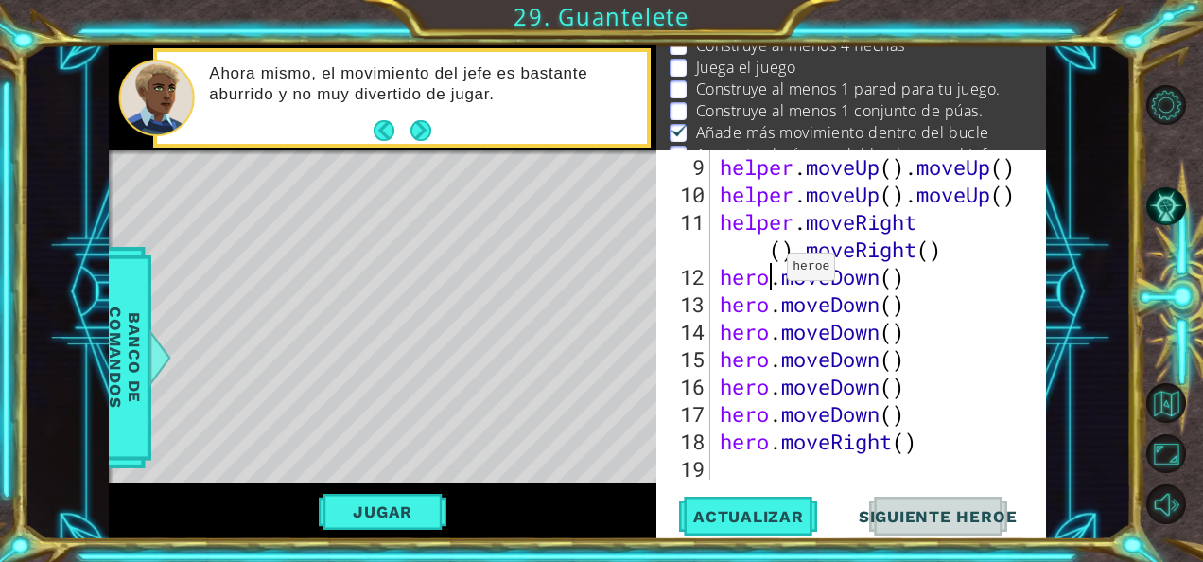
click at [771, 274] on div "helper . moveUp ( ) . moveUp ( ) helper . moveUp ( ) . moveUp ( ) helper . move…" at bounding box center [877, 345] width 322 height 384
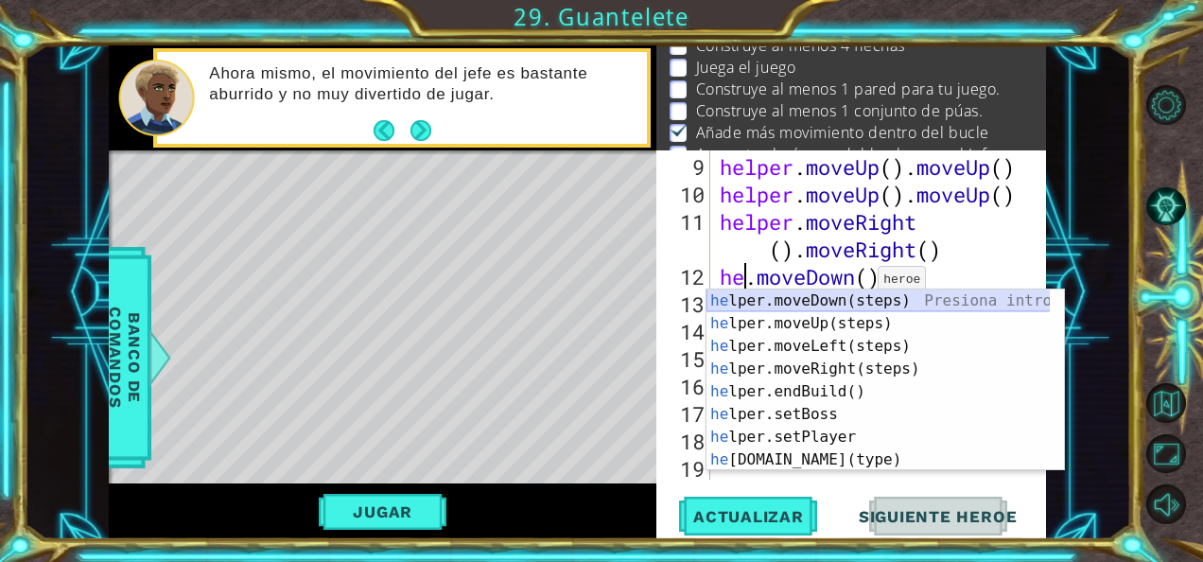
click at [862, 298] on div "he lper.moveDown(steps) Presiona intro he lper.moveUp(steps) Presiona intro he …" at bounding box center [878, 402] width 344 height 227
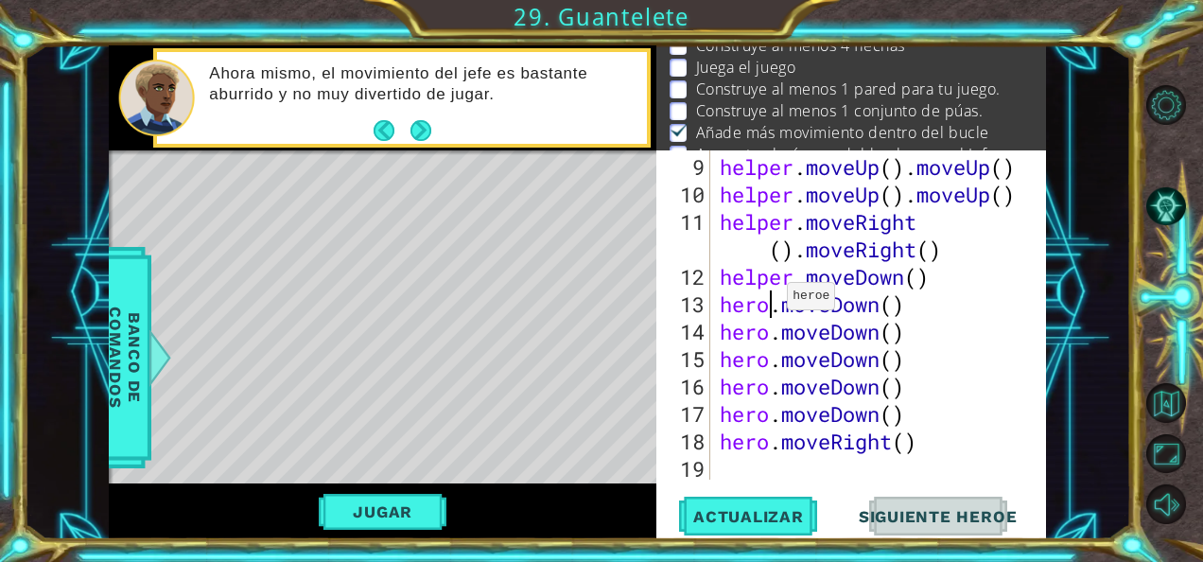
click at [771, 304] on div "helper . moveUp ( ) . moveUp ( ) helper . moveUp ( ) . moveUp ( ) helper . move…" at bounding box center [877, 345] width 322 height 384
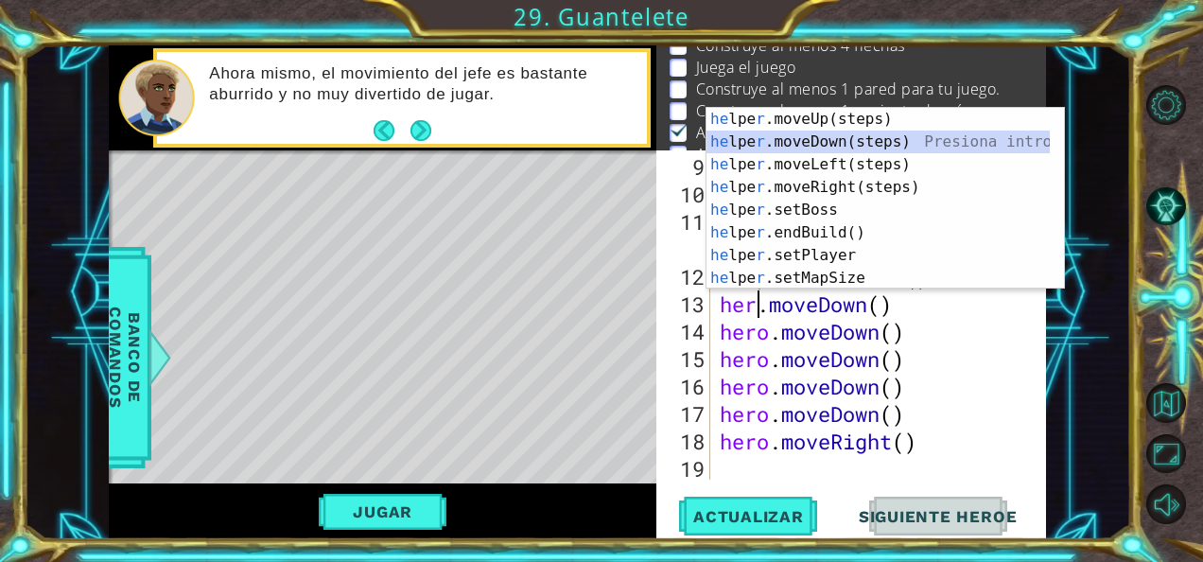
click at [789, 132] on div "he lpe r .moveUp(steps) Presiona intro he lpe r .moveDown(steps) Presiona intro…" at bounding box center [878, 221] width 344 height 227
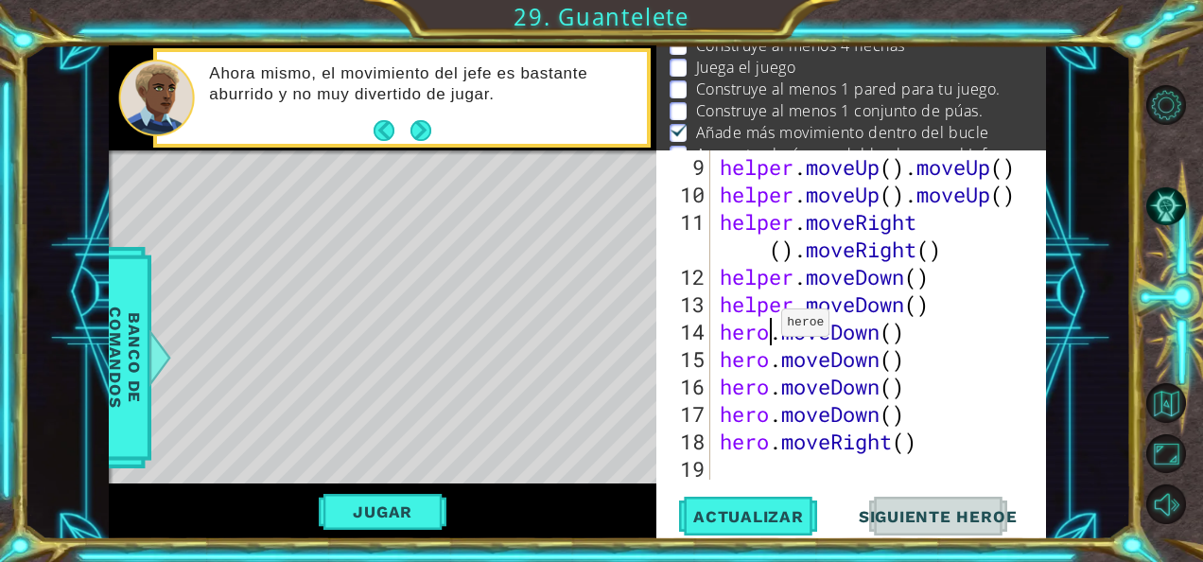
click at [765, 330] on div "helper . moveUp ( ) . moveUp ( ) helper . moveUp ( ) . moveUp ( ) helper . move…" at bounding box center [877, 345] width 322 height 384
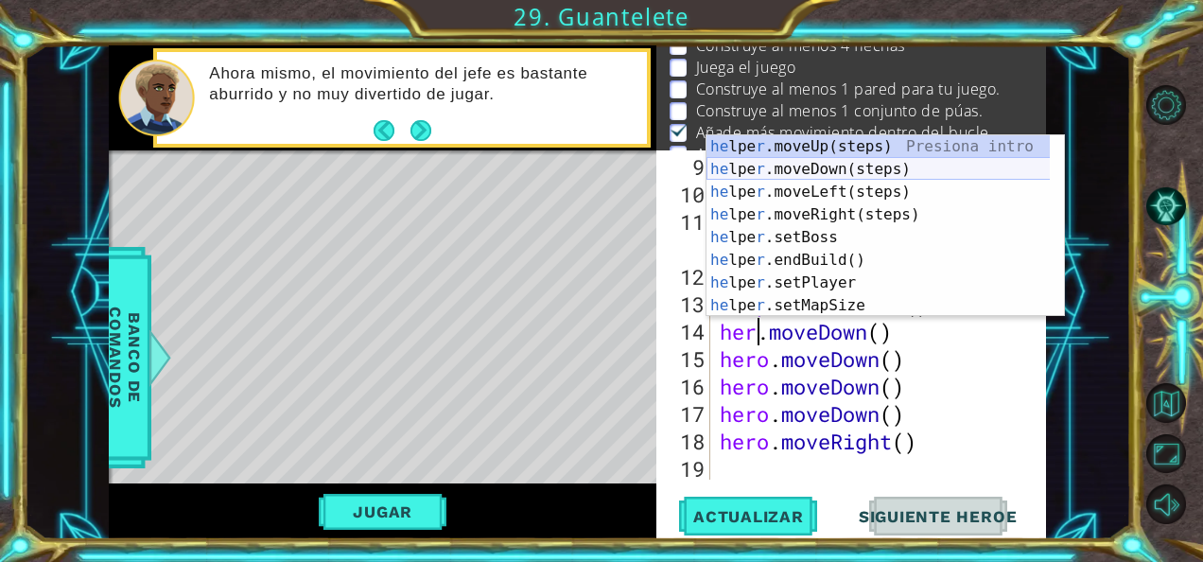
click at [817, 162] on div "he lpe r .moveUp(steps) Presiona intro he lpe r .moveDown(steps) Presiona intro…" at bounding box center [878, 248] width 344 height 227
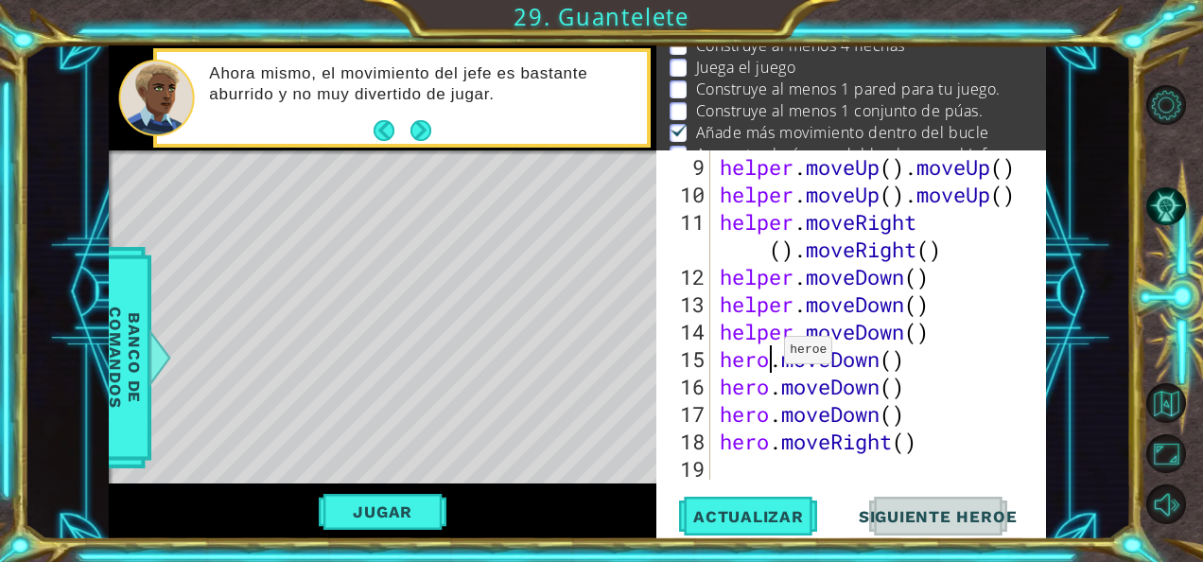
click at [768, 357] on div "helper . moveUp ( ) . moveUp ( ) helper . moveUp ( ) . moveUp ( ) helper . move…" at bounding box center [877, 345] width 322 height 384
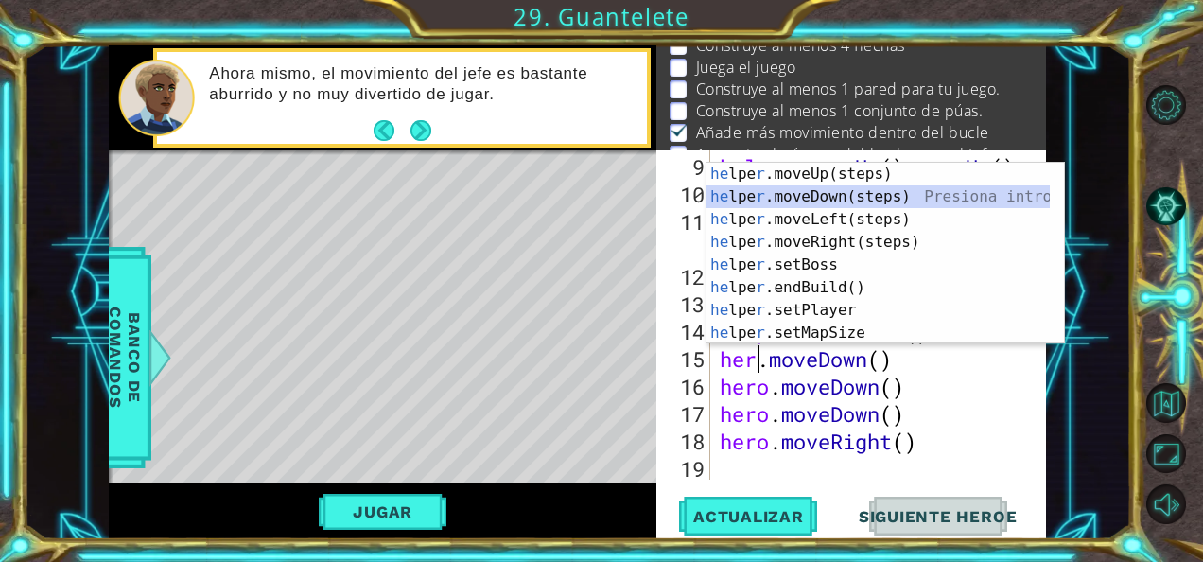
click at [809, 202] on div "he lpe r .moveUp(steps) Presiona intro he lpe r .moveDown(steps) Presiona intro…" at bounding box center [878, 276] width 344 height 227
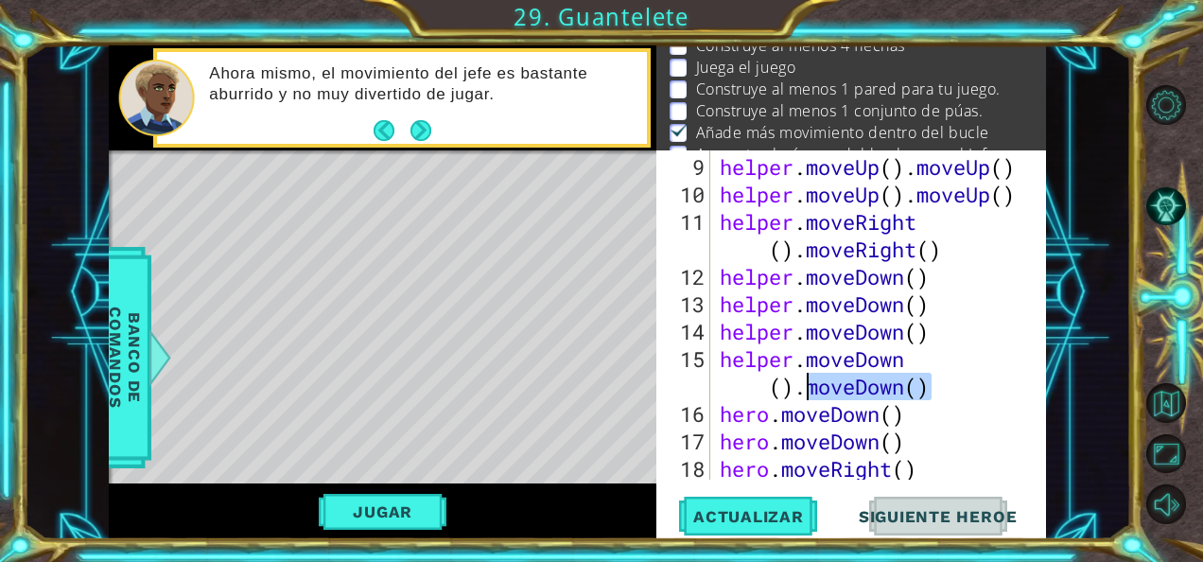
drag, startPoint x: 937, startPoint y: 377, endPoint x: 809, endPoint y: 388, distance: 128.1
click at [809, 388] on div "helper . moveUp ( ) . moveUp ( ) helper . moveUp ( ) . moveUp ( ) helper . move…" at bounding box center [877, 345] width 322 height 384
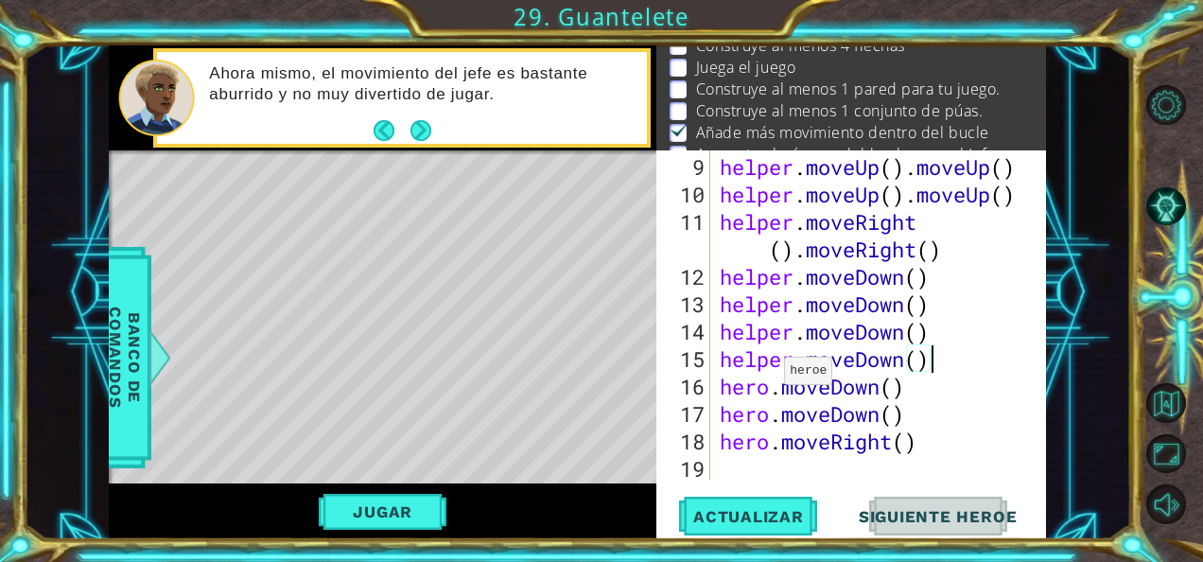
click at [769, 380] on div "helper . moveUp ( ) . moveUp ( ) helper . moveUp ( ) . moveUp ( ) helper . move…" at bounding box center [877, 345] width 322 height 384
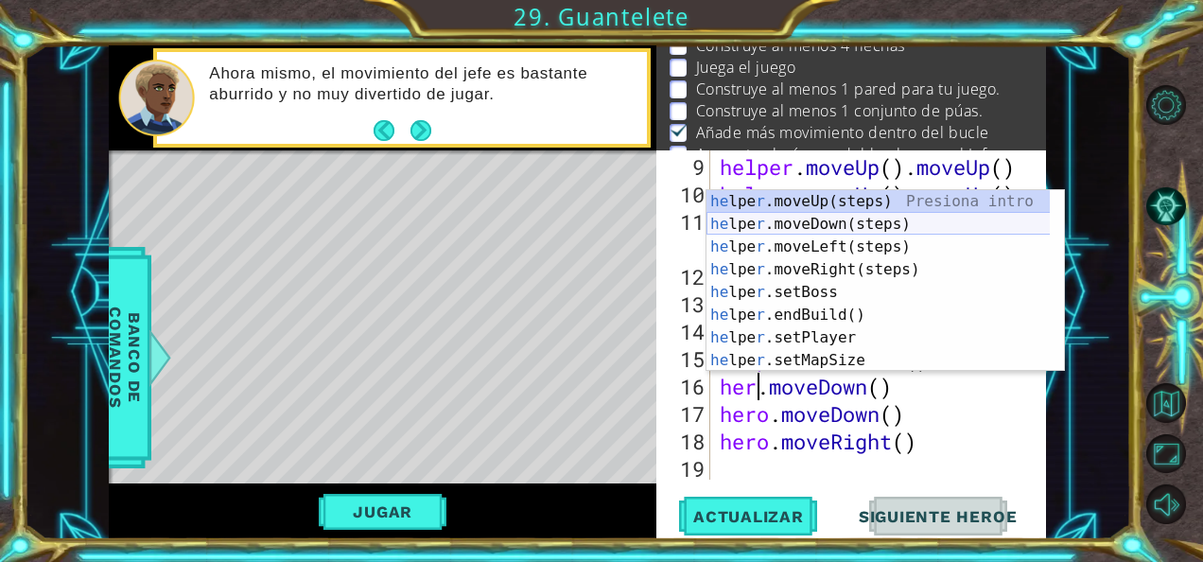
click at [819, 215] on div "he lpe r .moveUp(steps) Presiona intro he lpe r .moveDown(steps) Presiona intro…" at bounding box center [878, 303] width 344 height 227
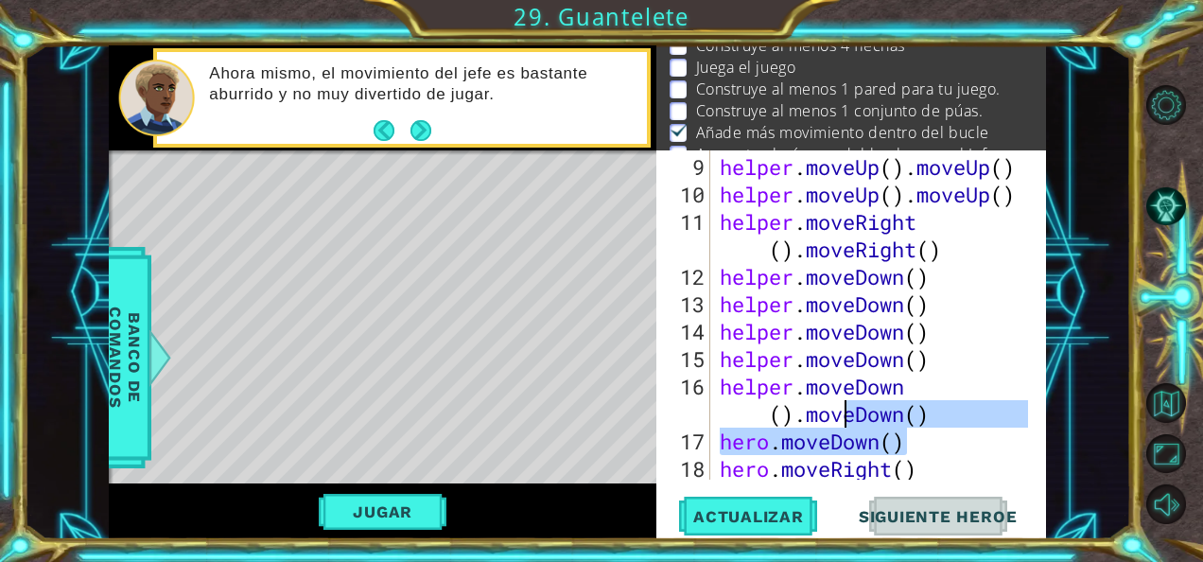
drag, startPoint x: 961, startPoint y: 429, endPoint x: 900, endPoint y: 400, distance: 67.2
click at [892, 400] on div "helper . moveUp ( ) . moveUp ( ) helper . moveUp ( ) . moveUp ( ) helper . move…" at bounding box center [877, 345] width 322 height 384
click at [900, 400] on div "helper . moveUp ( ) . moveUp ( ) helper . moveUp ( ) . moveUp ( ) helper . move…" at bounding box center [872, 314] width 312 height 329
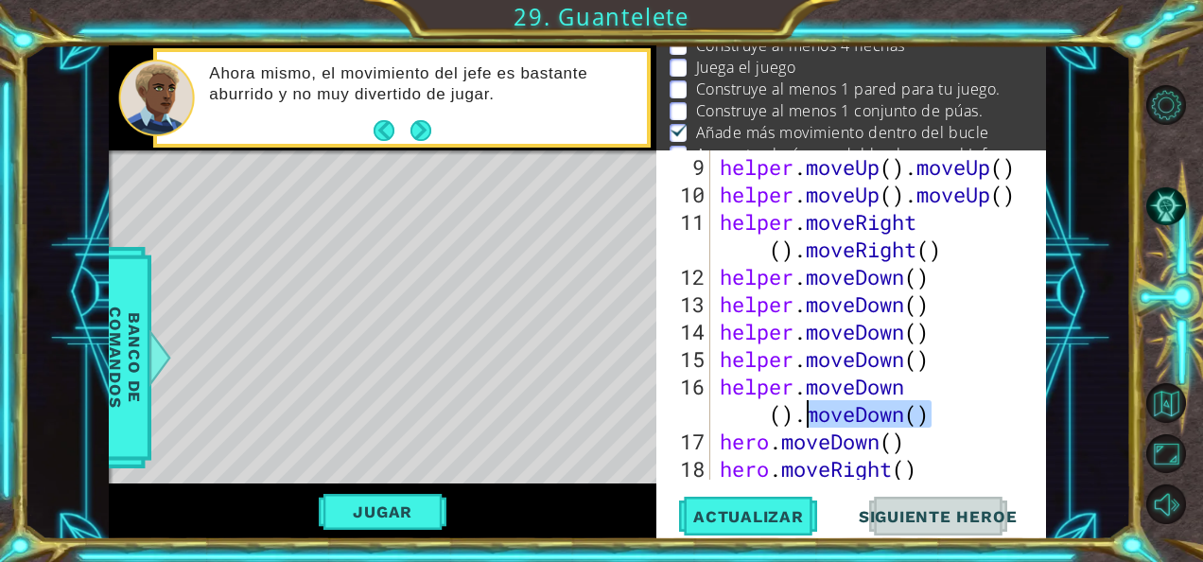
drag, startPoint x: 965, startPoint y: 413, endPoint x: 809, endPoint y: 418, distance: 155.2
click at [809, 418] on div "helper . moveUp ( ) . moveUp ( ) helper . moveUp ( ) . moveUp ( ) helper . move…" at bounding box center [877, 345] width 322 height 384
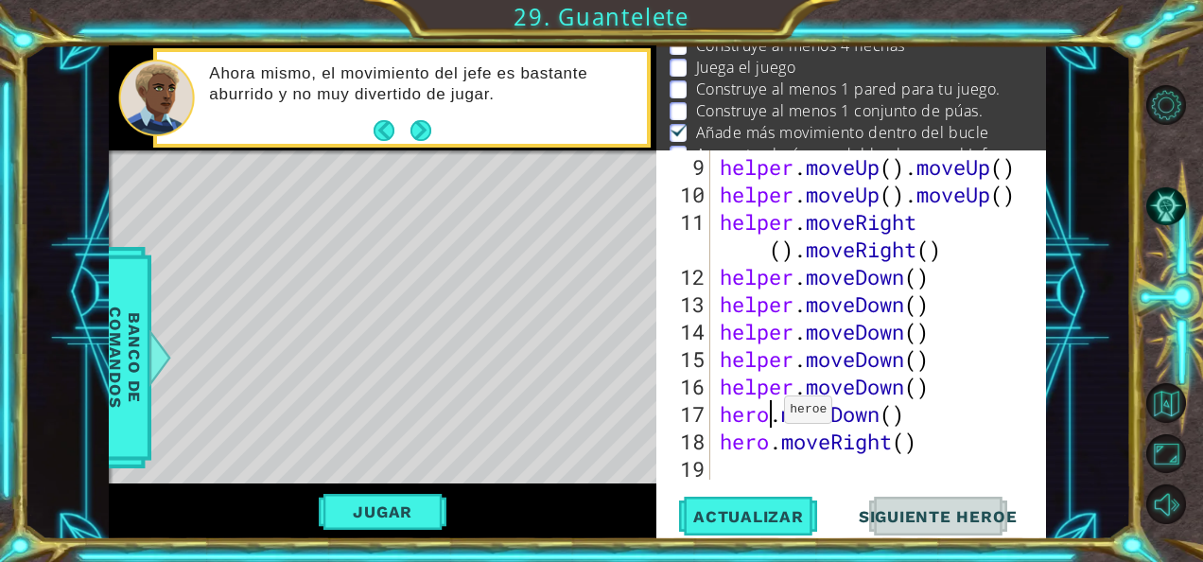
click at [768, 416] on div "helper . moveUp ( ) . moveUp ( ) helper . moveUp ( ) . moveUp ( ) helper . move…" at bounding box center [877, 345] width 322 height 384
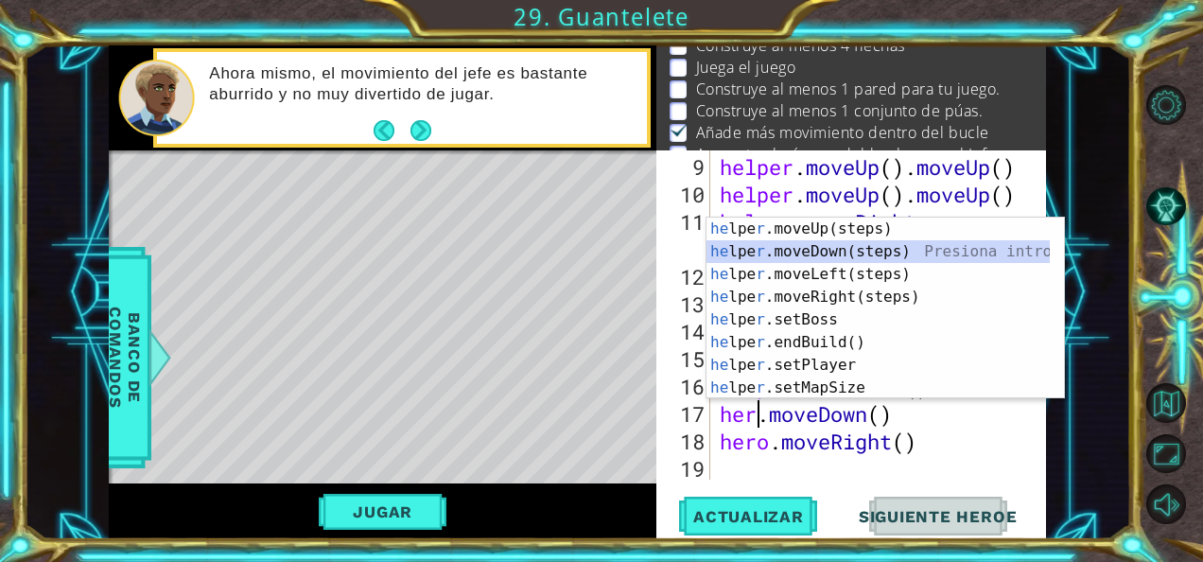
click at [794, 248] on div "he lpe r .moveUp(steps) Presiona intro he lpe r .moveDown(steps) Presiona intro…" at bounding box center [878, 331] width 344 height 227
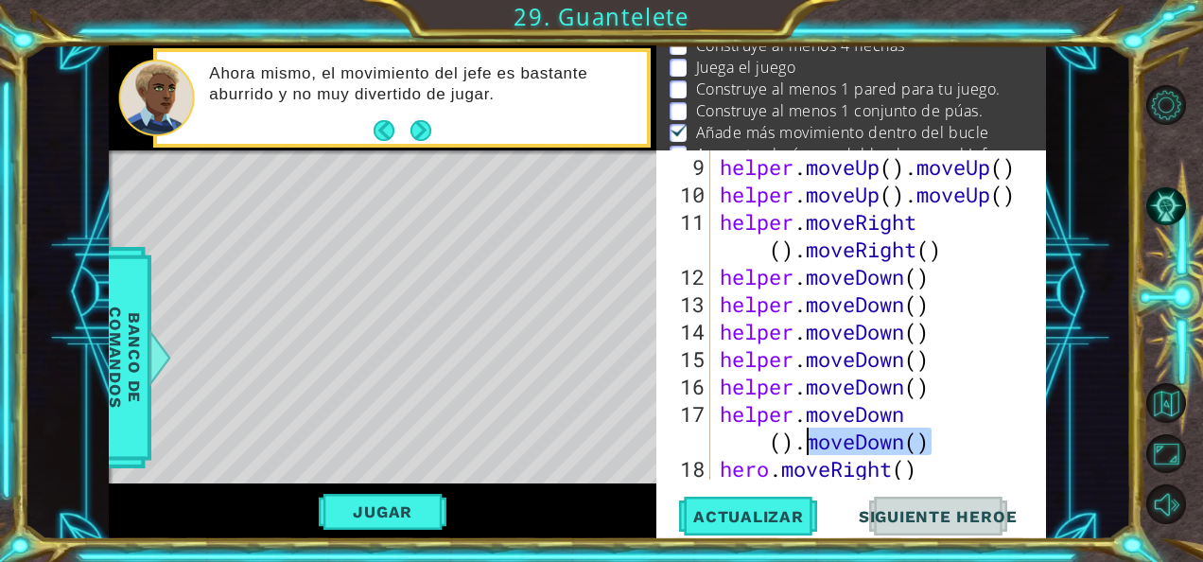
drag, startPoint x: 935, startPoint y: 435, endPoint x: 806, endPoint y: 450, distance: 130.4
click at [806, 450] on div "helper . moveUp ( ) . moveUp ( ) helper . moveUp ( ) . moveUp ( ) helper . move…" at bounding box center [877, 345] width 322 height 384
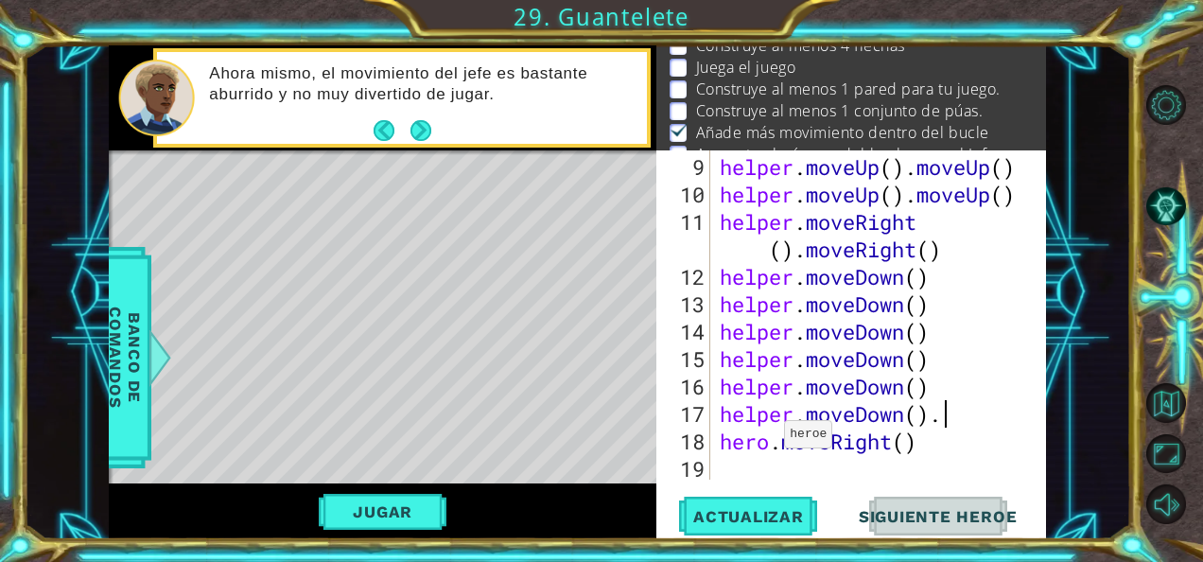
click at [768, 441] on div "helper . moveUp ( ) . moveUp ( ) helper . moveUp ( ) . moveUp ( ) helper . move…" at bounding box center [877, 345] width 322 height 384
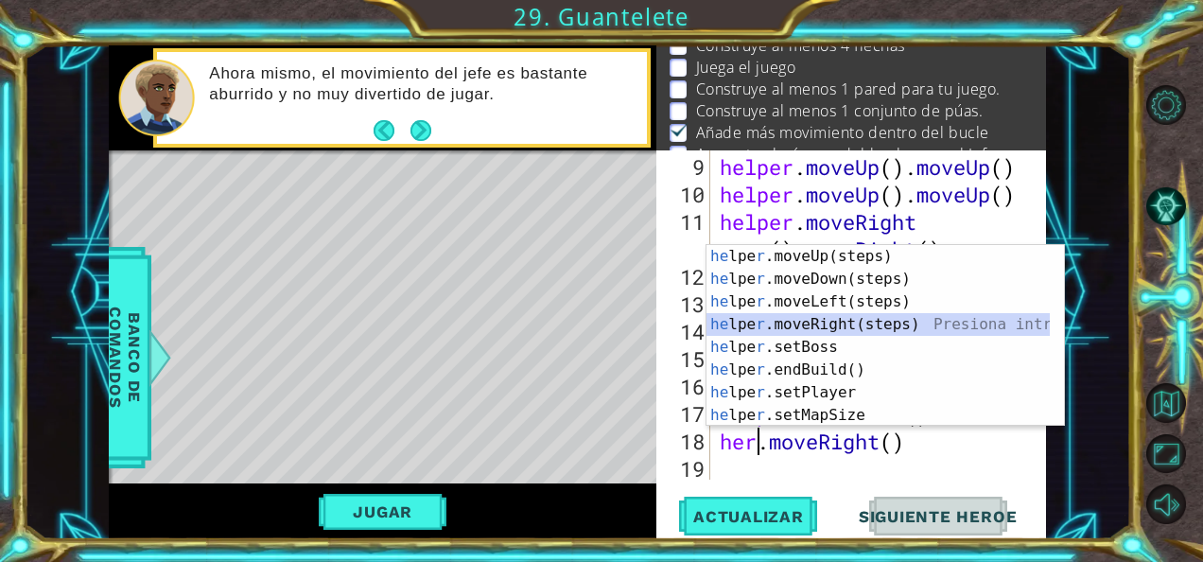
click at [796, 315] on div "he lpe r .moveUp(steps) Presiona intro he lpe r .moveDown(steps) Presiona intro…" at bounding box center [878, 358] width 344 height 227
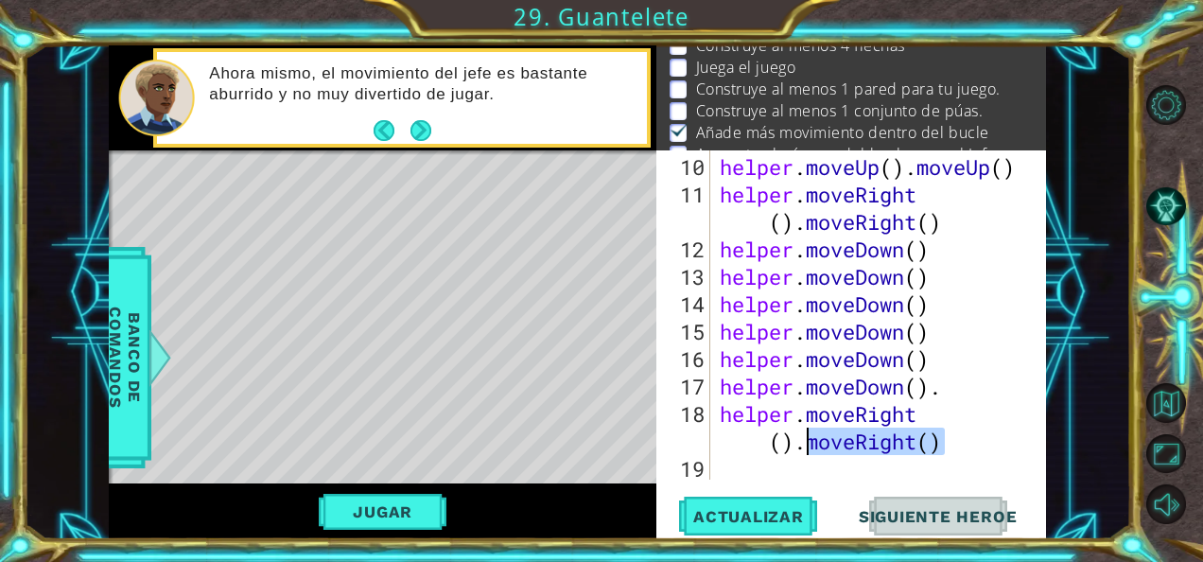
drag, startPoint x: 951, startPoint y: 446, endPoint x: 804, endPoint y: 441, distance: 147.6
click at [804, 441] on div "helper . moveUp ( ) . moveUp ( ) helper . moveRight ( ) . moveRight ( ) helper …" at bounding box center [877, 345] width 322 height 384
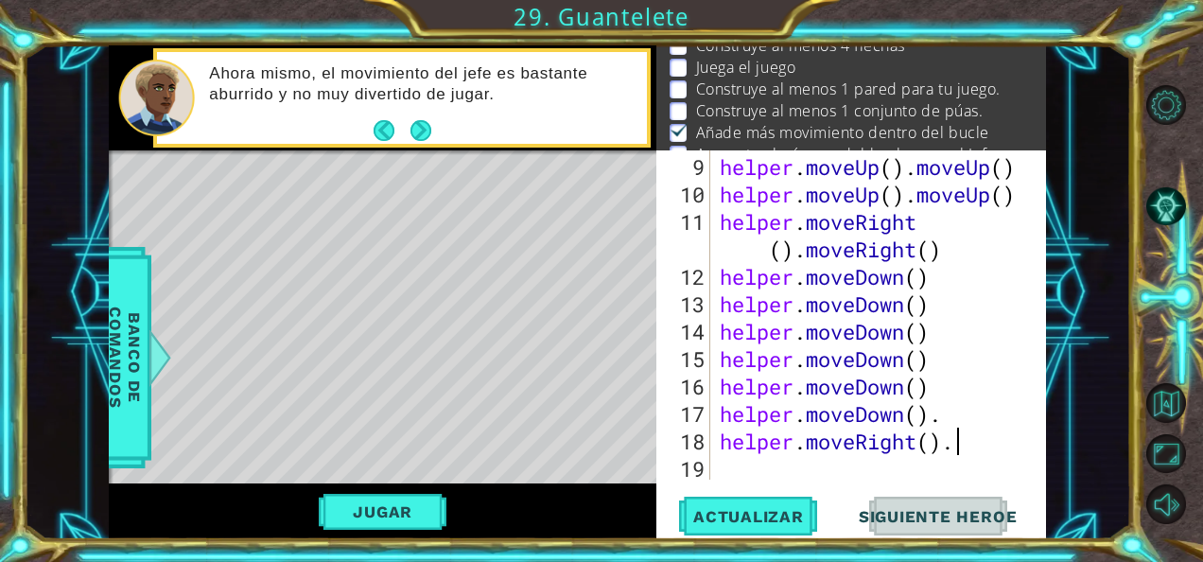
scroll to position [274, 0]
click at [986, 427] on div "helper . moveUp ( ) . moveUp ( ) helper . moveUp ( ) . moveUp ( ) helper . move…" at bounding box center [877, 345] width 322 height 384
click at [940, 407] on div "helper . moveUp ( ) . moveUp ( ) helper . moveUp ( ) . moveUp ( ) helper . move…" at bounding box center [877, 345] width 322 height 384
click at [783, 513] on span "Actualizar" at bounding box center [748, 516] width 148 height 19
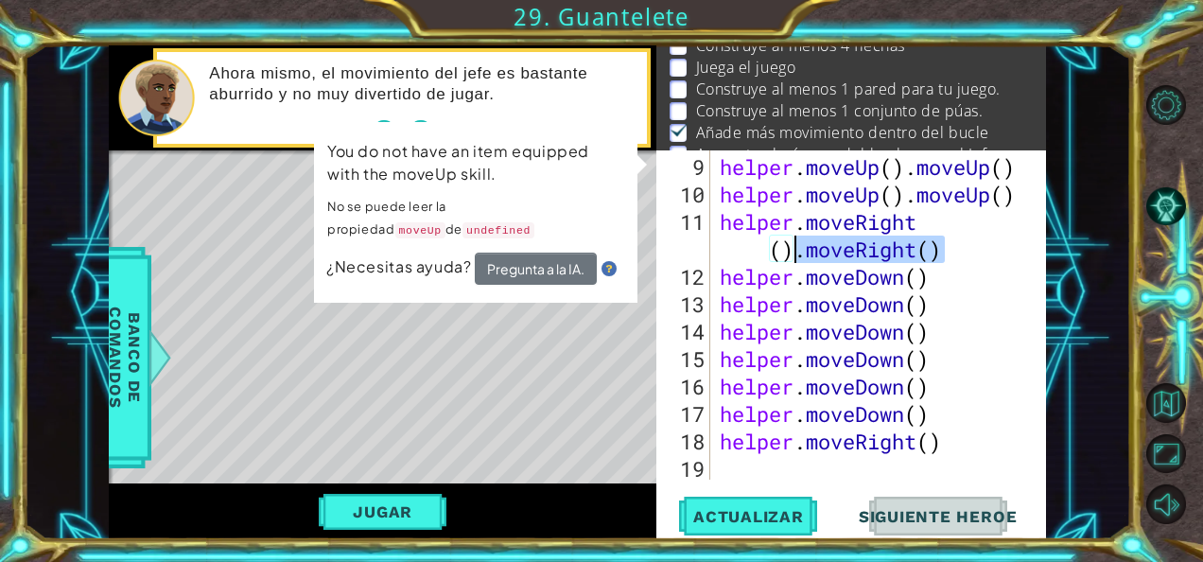
drag, startPoint x: 951, startPoint y: 244, endPoint x: 792, endPoint y: 250, distance: 159.0
click at [792, 250] on div "helper . moveUp ( ) . moveUp ( ) helper . moveUp ( ) . moveUp ( ) helper . move…" at bounding box center [877, 345] width 322 height 384
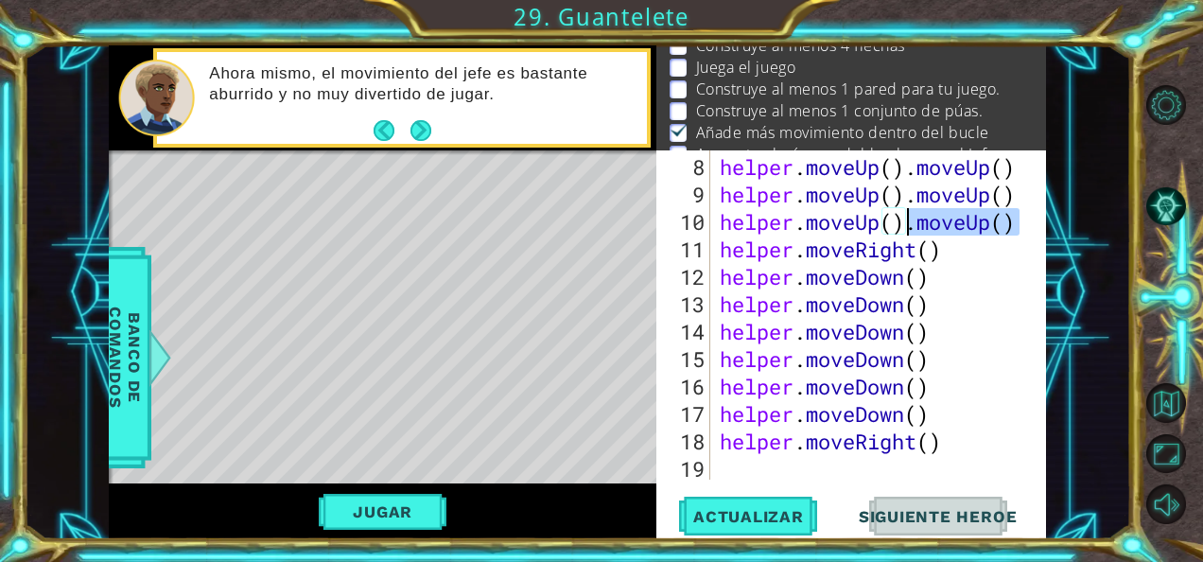
drag, startPoint x: 1014, startPoint y: 220, endPoint x: 912, endPoint y: 226, distance: 102.3
click at [912, 226] on div "helper . moveUp ( ) . moveUp ( ) helper . moveUp ( ) . moveUp ( ) helper . move…" at bounding box center [877, 345] width 322 height 384
drag, startPoint x: 1020, startPoint y: 183, endPoint x: 906, endPoint y: 192, distance: 114.7
click at [906, 192] on div "helper . moveUp ( ) . moveUp ( ) helper . moveUp ( ) . moveUp ( ) helper . move…" at bounding box center [877, 345] width 322 height 384
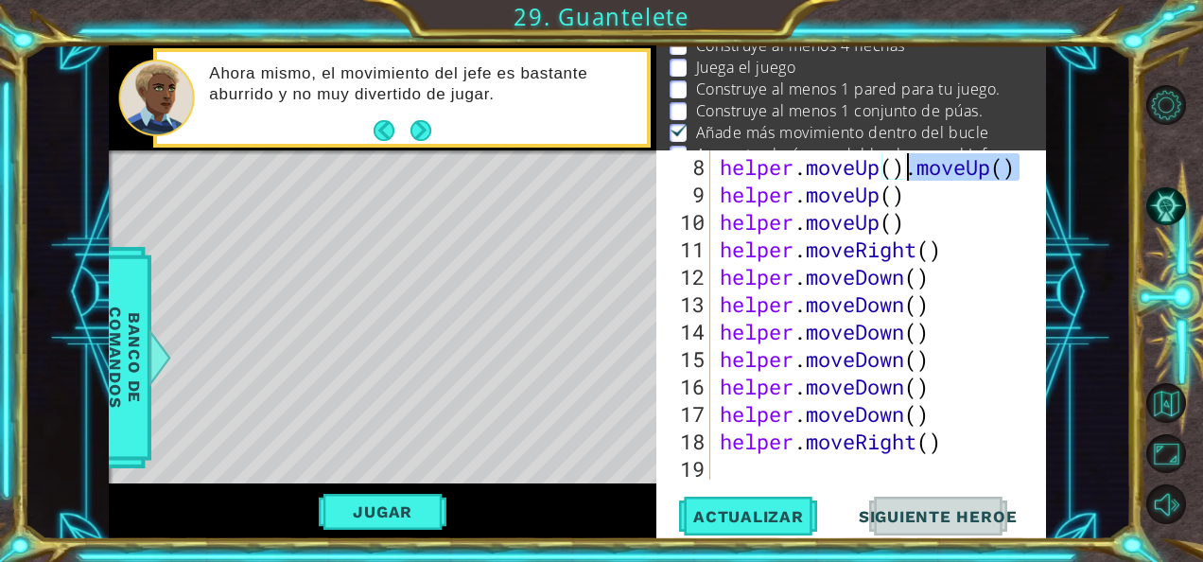
drag, startPoint x: 1016, startPoint y: 165, endPoint x: 906, endPoint y: 166, distance: 109.7
click at [906, 166] on div "helper . moveUp ( ) . moveUp ( ) helper . moveUp ( ) helper . moveUp ( ) helper…" at bounding box center [877, 345] width 322 height 384
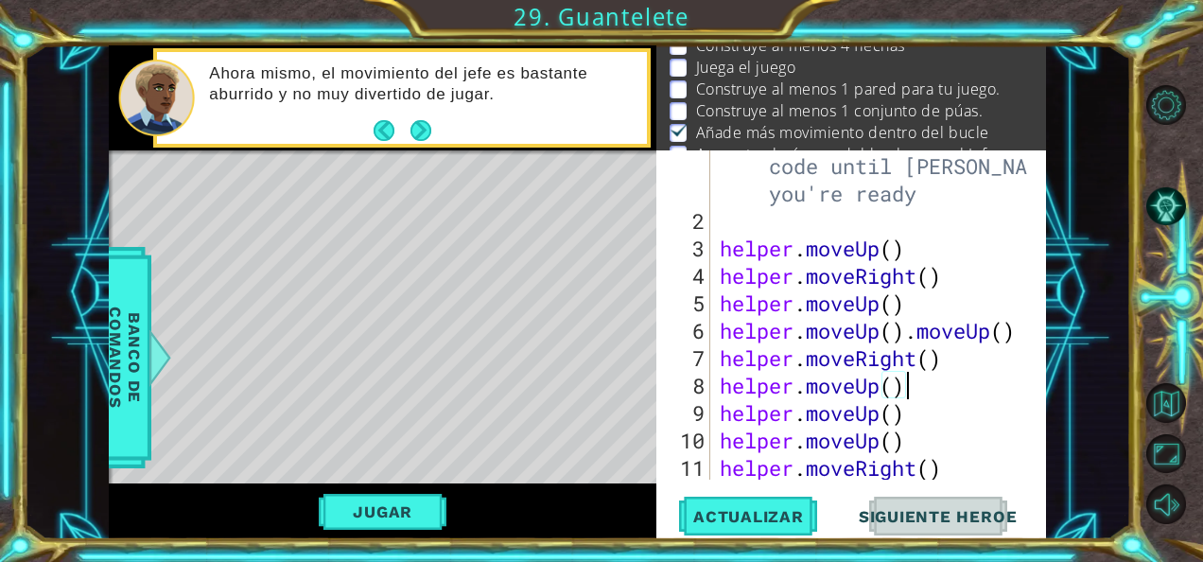
scroll to position [28, 0]
drag, startPoint x: 1015, startPoint y: 338, endPoint x: 902, endPoint y: 339, distance: 112.5
click at [902, 339] on div "# Don't touch the boss code until [PERSON_NAME] says you're ready helper . move…" at bounding box center [877, 344] width 322 height 439
type textarea "helper.moveUp()"
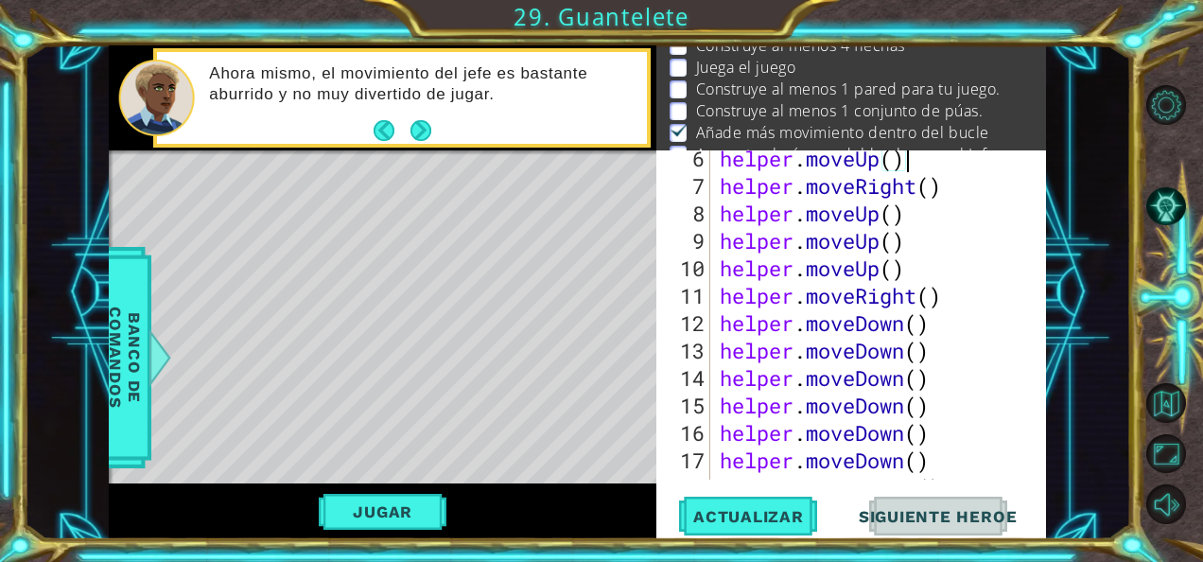
scroll to position [247, 0]
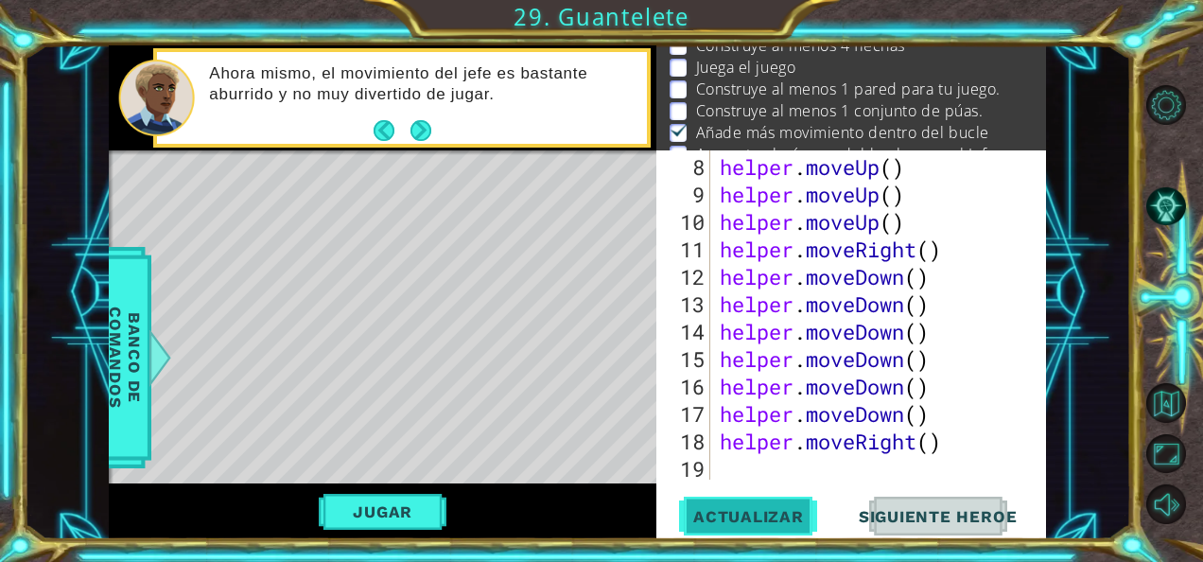
click at [726, 505] on button "Actualizar" at bounding box center [748, 515] width 148 height 39
click at [426, 499] on button "Jugar" at bounding box center [383, 512] width 128 height 36
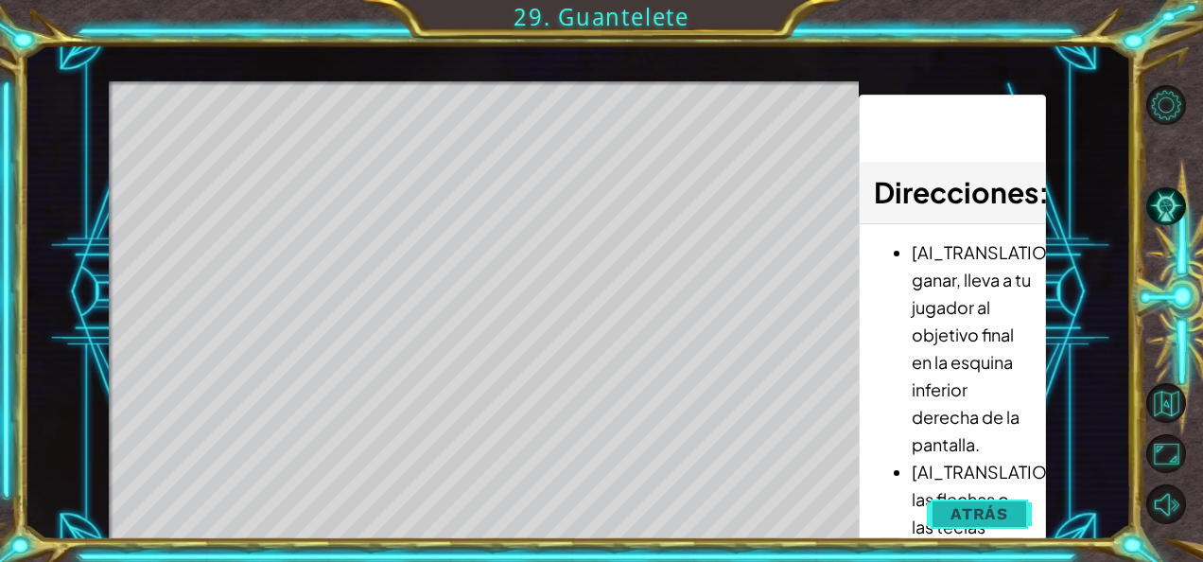
click at [981, 511] on span "Atrás" at bounding box center [979, 513] width 58 height 19
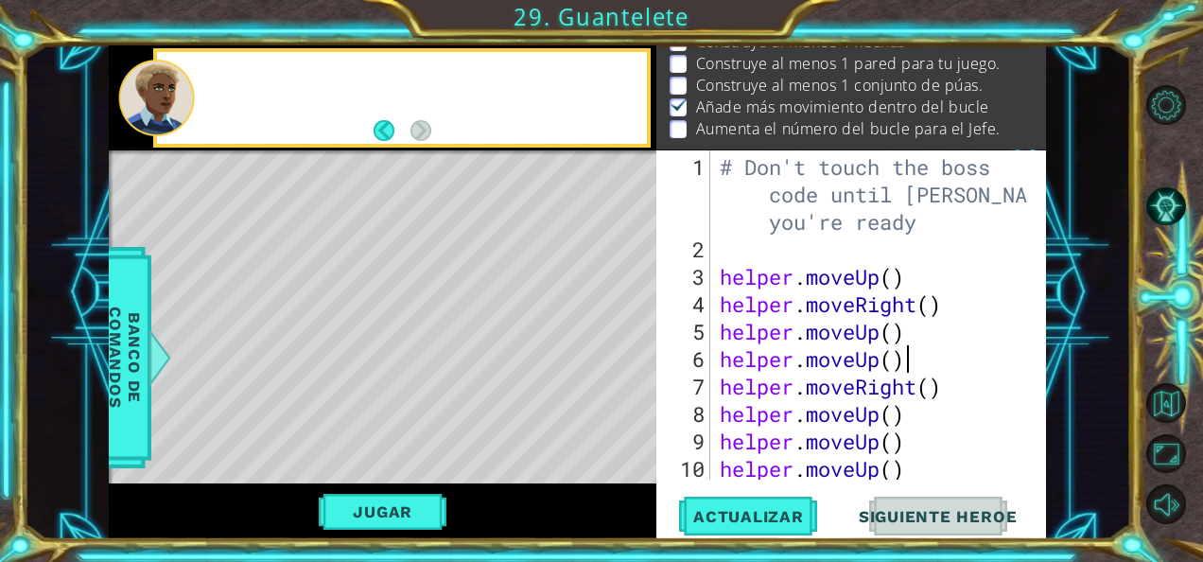
scroll to position [60, 0]
click at [934, 443] on div "# Don't touch the boss code until [PERSON_NAME] says you're ready helper . move…" at bounding box center [877, 372] width 322 height 439
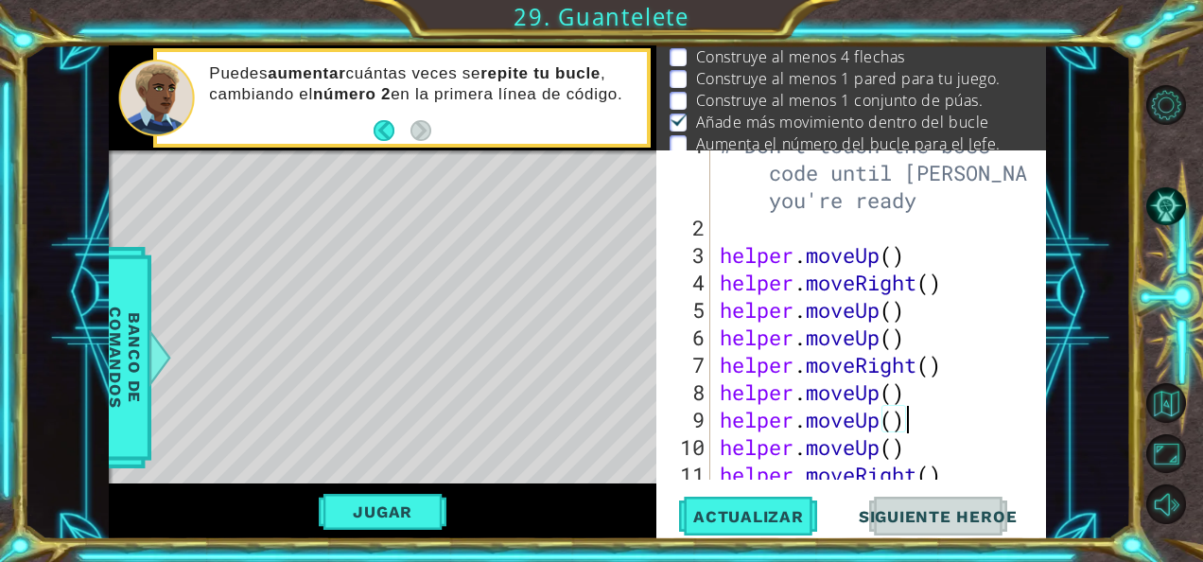
scroll to position [22, 0]
click at [728, 237] on div "# Don't touch the boss code until [PERSON_NAME] says you're ready helper . move…" at bounding box center [877, 350] width 322 height 439
type textarea "b"
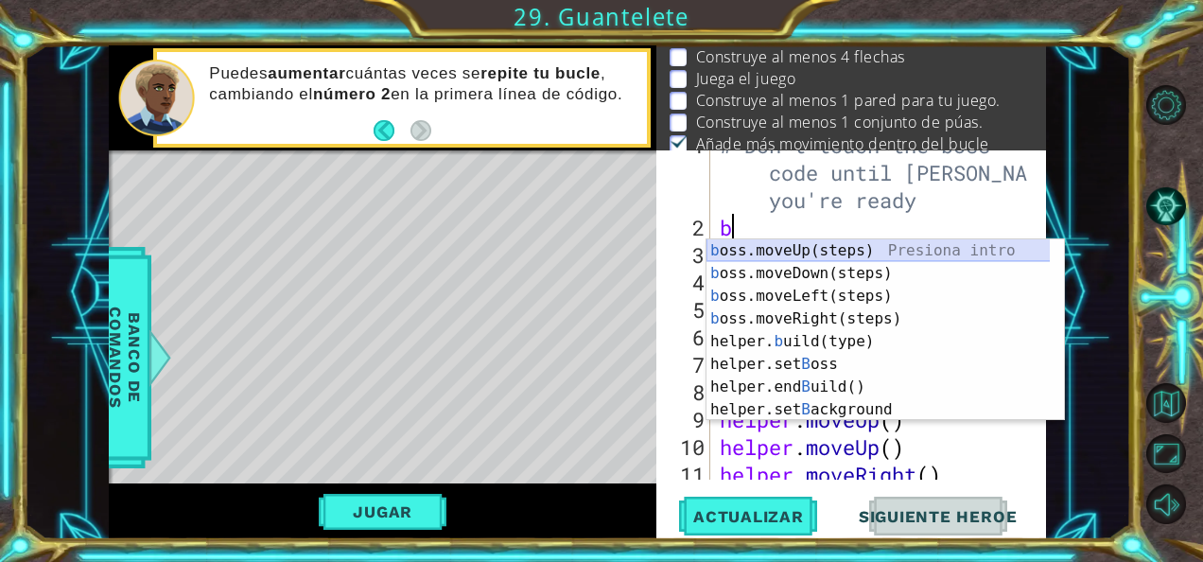
click at [747, 243] on div "b oss.moveUp(steps) Presiona intro b oss.moveDown(steps) Presiona intro b oss.m…" at bounding box center [878, 352] width 344 height 227
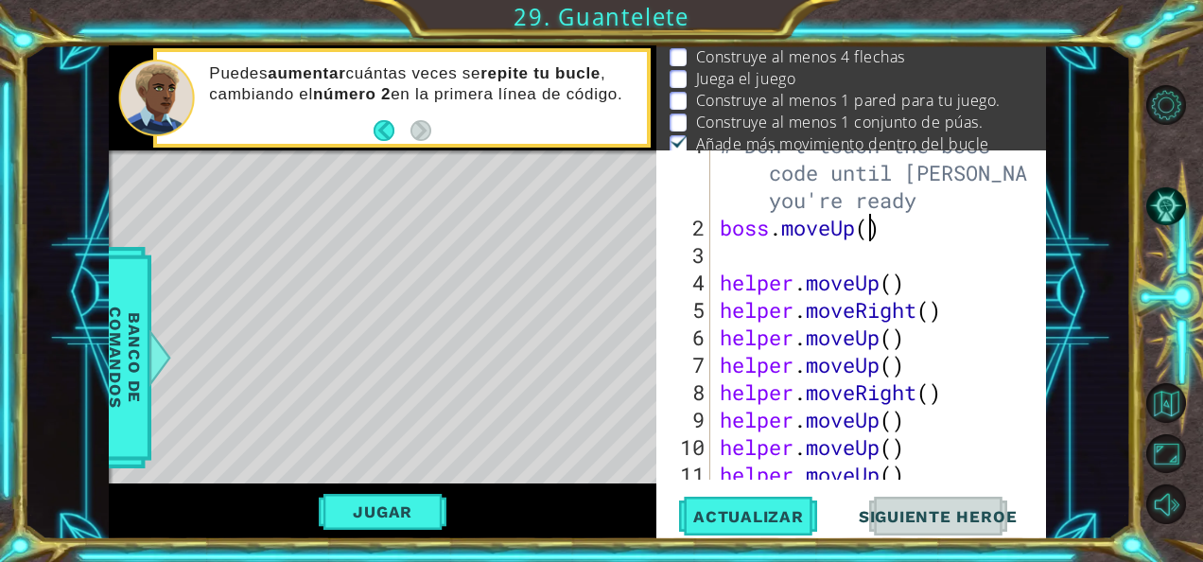
click at [869, 230] on div "# Don't touch the boss code until [PERSON_NAME] says you're ready boss . moveUp…" at bounding box center [877, 350] width 322 height 439
type textarea "boss.moveUp(5)"
click at [751, 513] on span "Actualizar" at bounding box center [748, 516] width 148 height 19
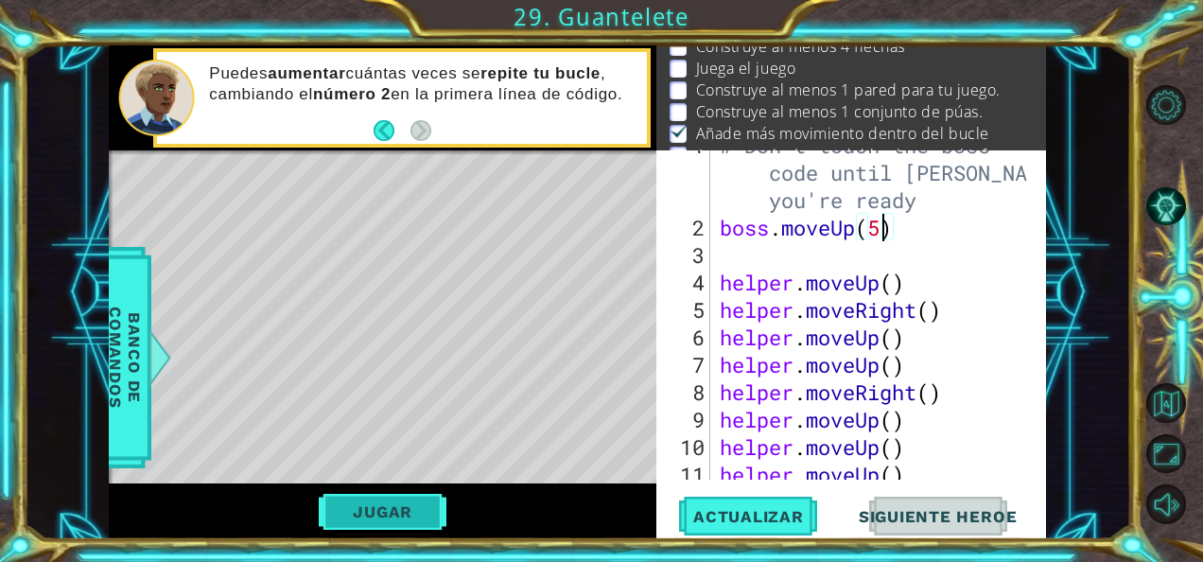
scroll to position [49, 0]
click at [400, 499] on button "Jugar" at bounding box center [383, 512] width 128 height 36
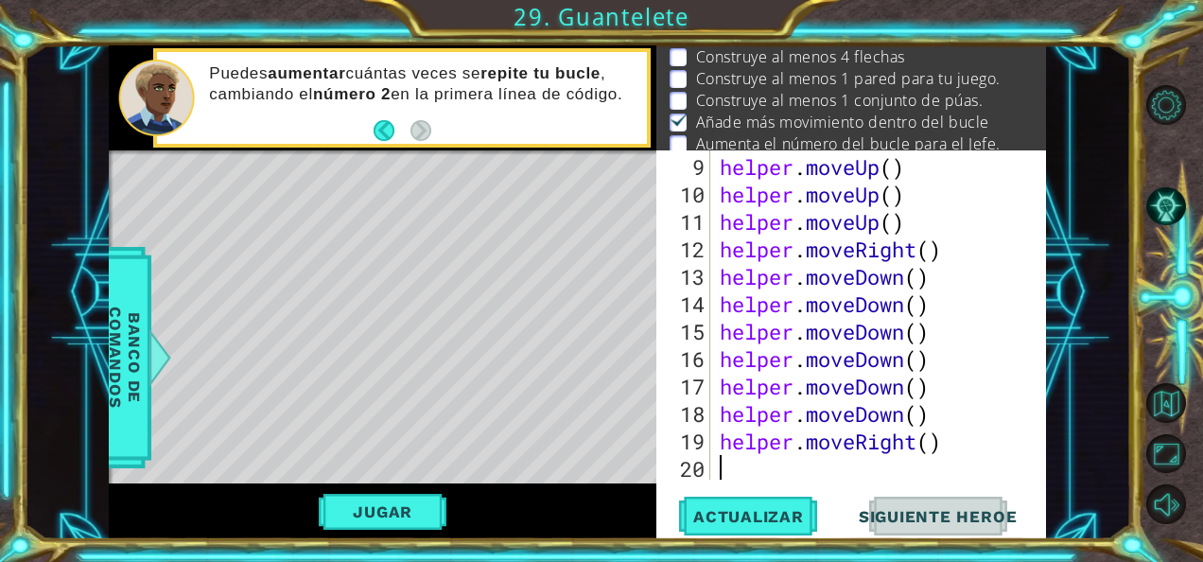
scroll to position [0, 0]
click at [763, 463] on div "helper . moveUp ( ) helper . moveUp ( ) helper . moveUp ( ) helper . moveRight …" at bounding box center [877, 345] width 322 height 384
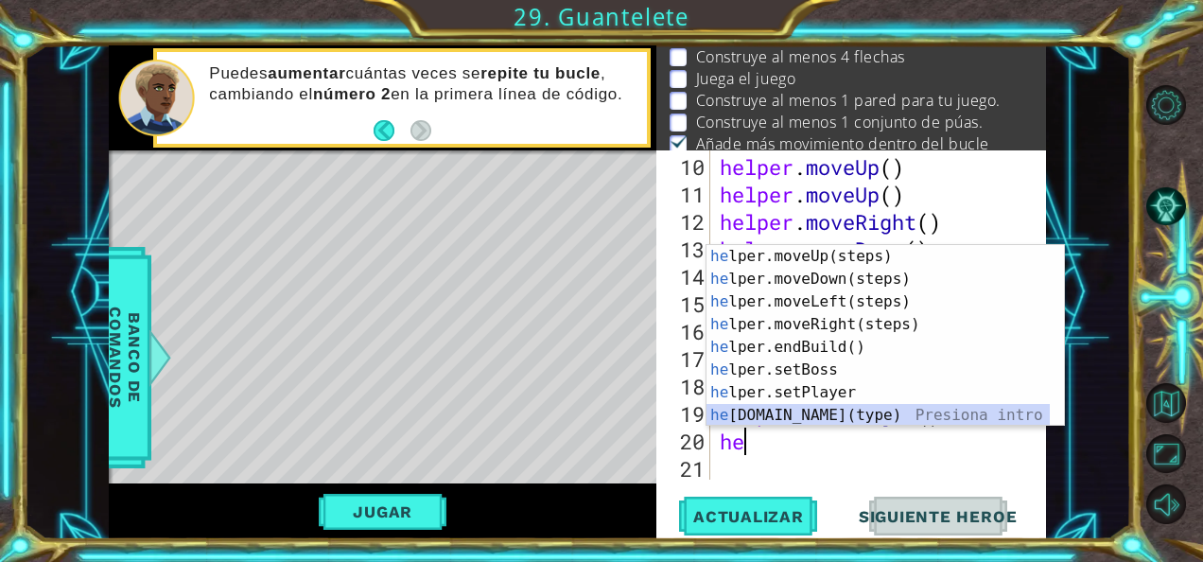
click at [819, 413] on div "he lper.moveUp(steps) Presiona intro he lper.moveDown(steps) Presiona intro he …" at bounding box center [878, 358] width 344 height 227
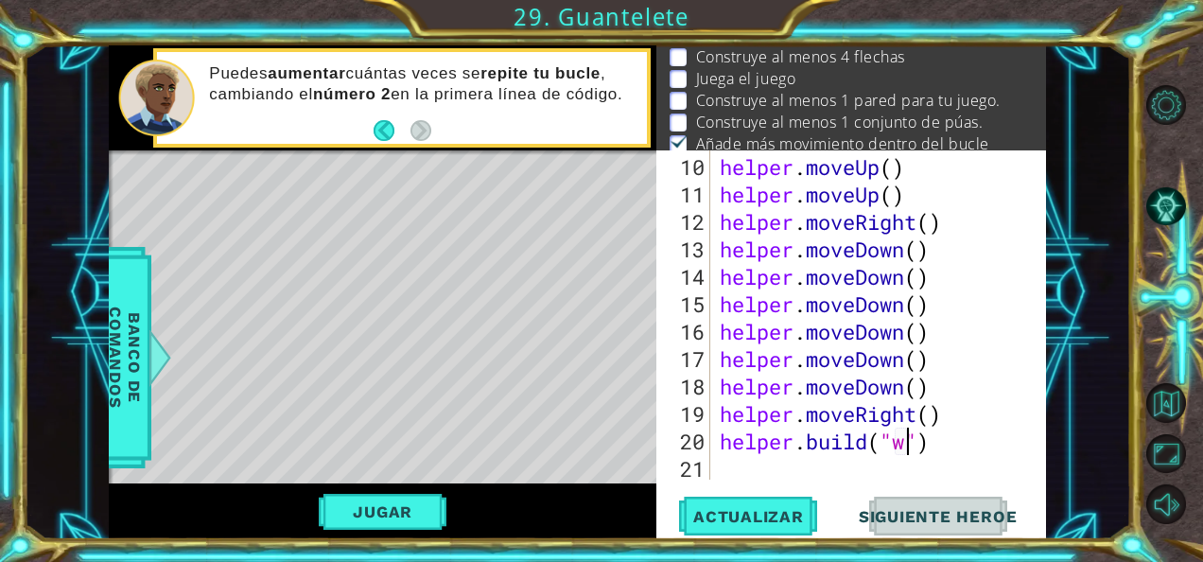
scroll to position [0, 9]
type textarea "[DOMAIN_NAME]("wall")"
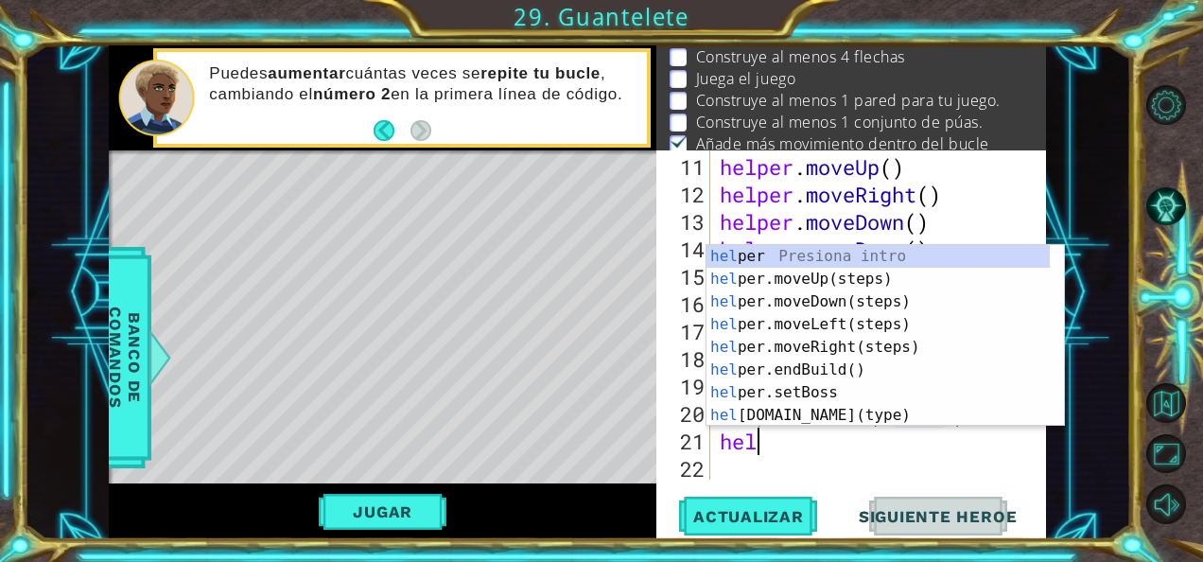
scroll to position [0, 0]
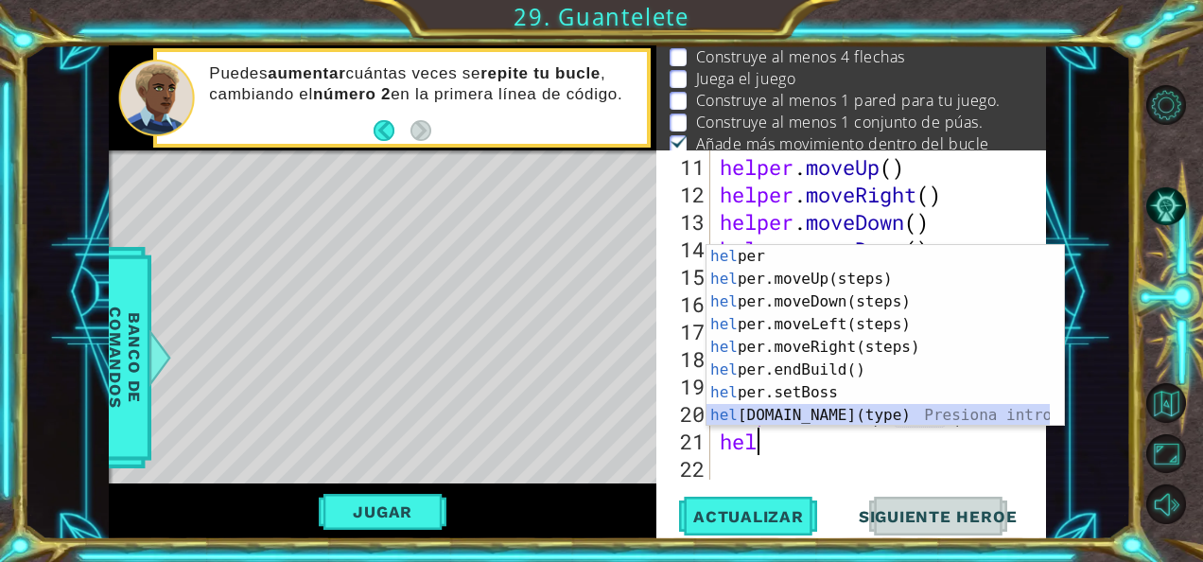
click at [853, 413] on div "hel per Presiona intro hel per.moveUp(steps) Presiona intro hel per.moveDown(st…" at bounding box center [878, 358] width 344 height 227
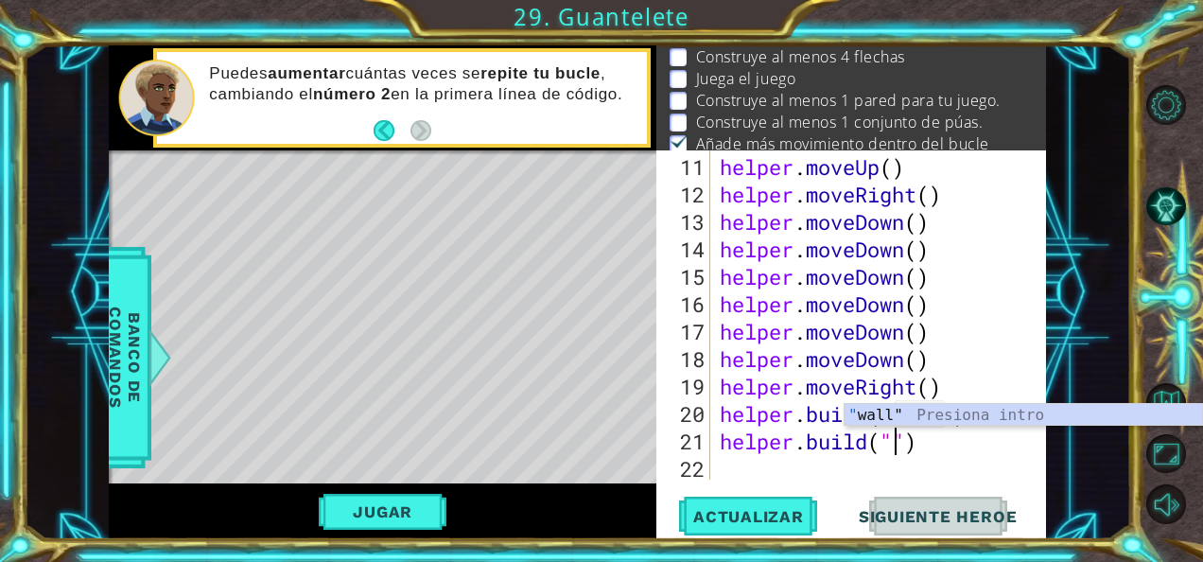
scroll to position [0, 8]
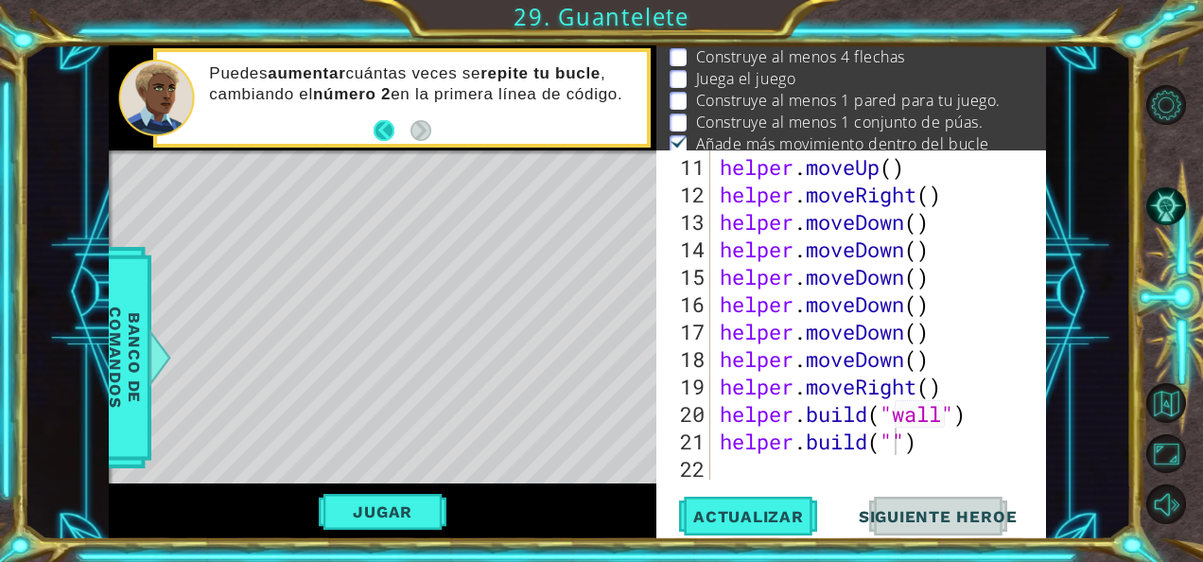
click at [380, 131] on button "Back" at bounding box center [392, 130] width 37 height 21
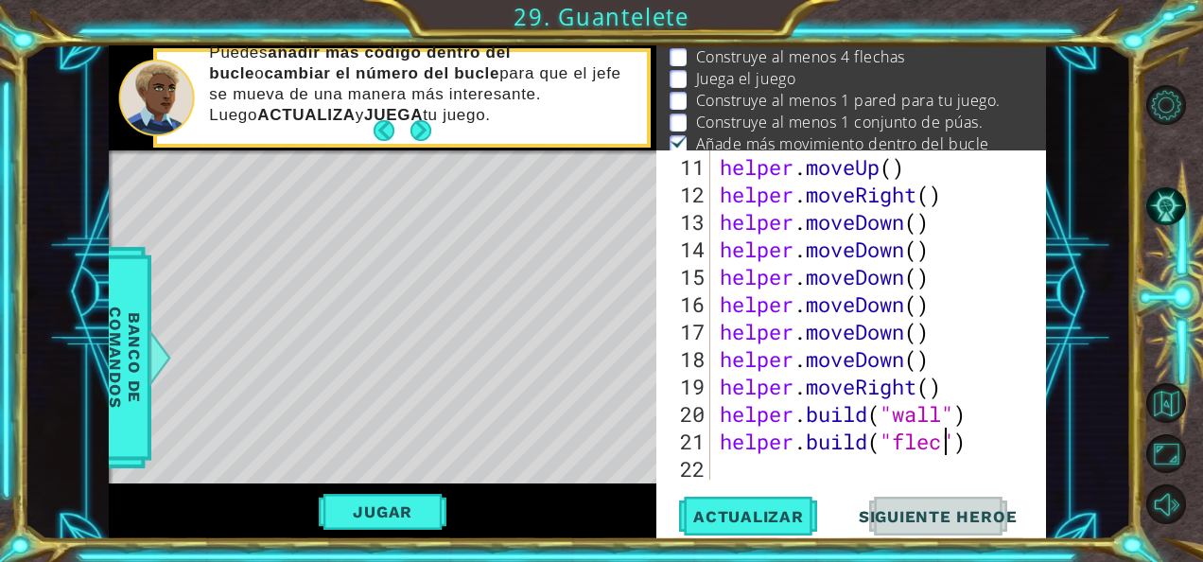
scroll to position [0, 10]
click at [774, 532] on button "Actualizar" at bounding box center [748, 515] width 148 height 39
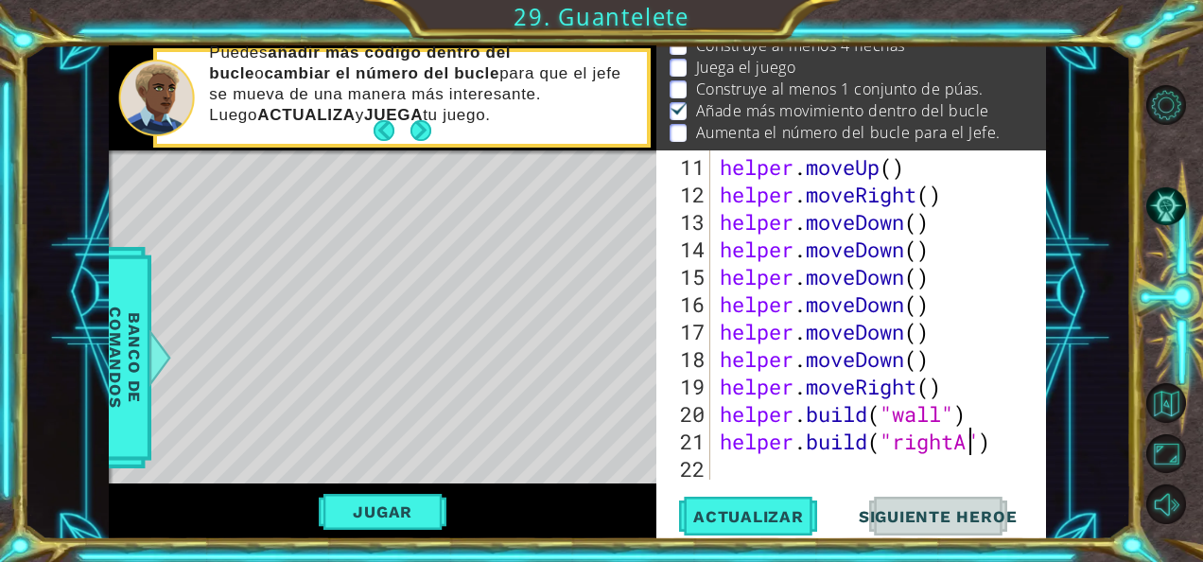
scroll to position [0, 11]
type textarea "[DOMAIN_NAME]("rightArrow")"
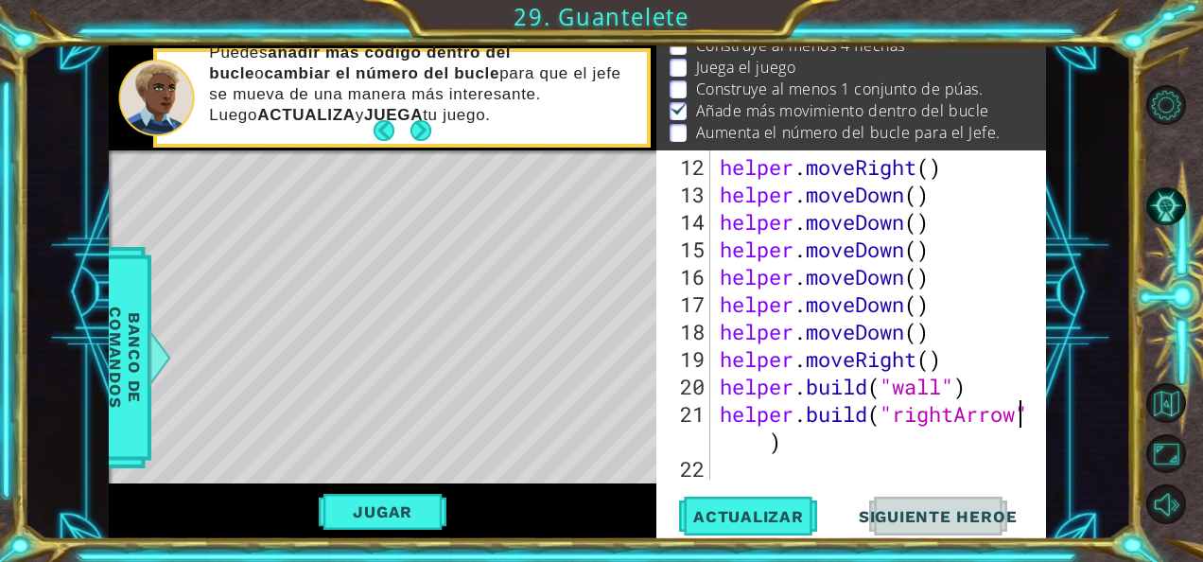
scroll to position [384, 0]
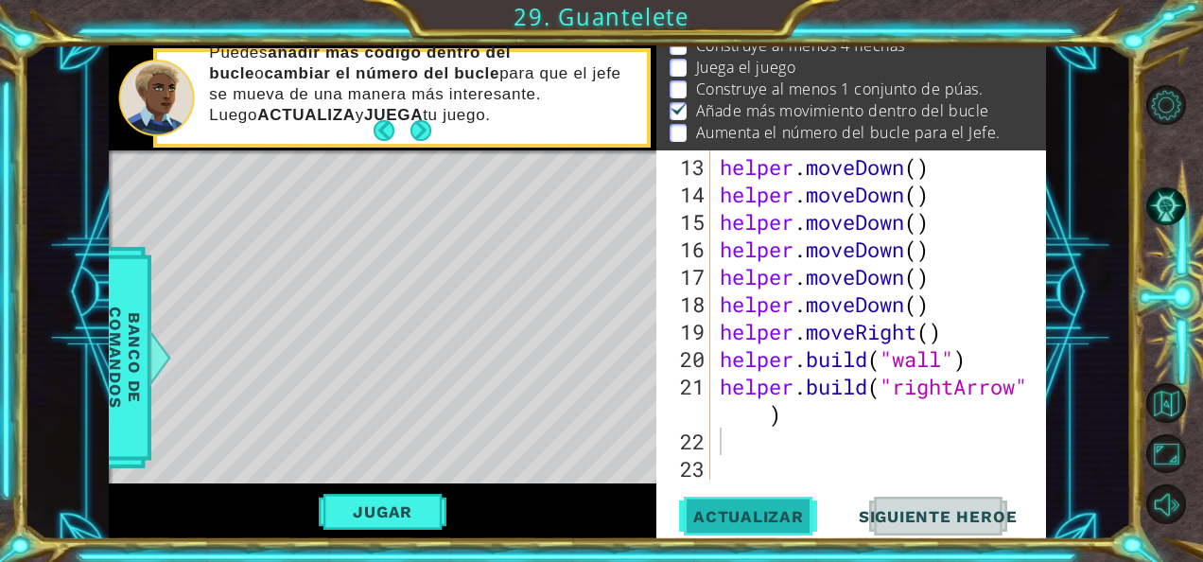
click at [762, 505] on button "Actualizar" at bounding box center [748, 515] width 148 height 39
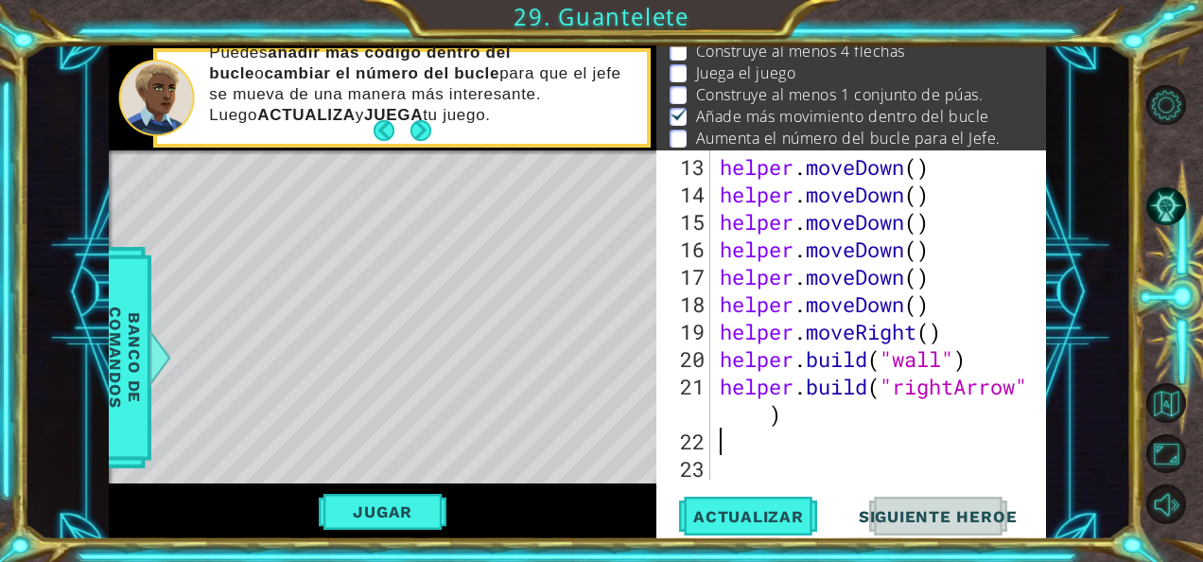
scroll to position [38, 0]
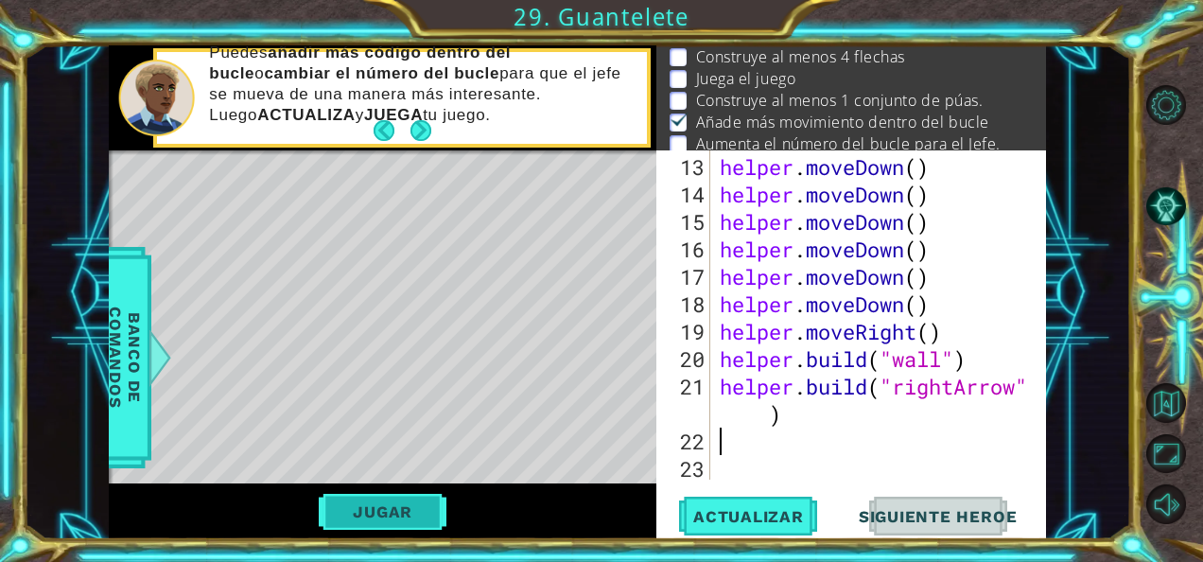
click at [401, 524] on button "Jugar" at bounding box center [383, 512] width 128 height 36
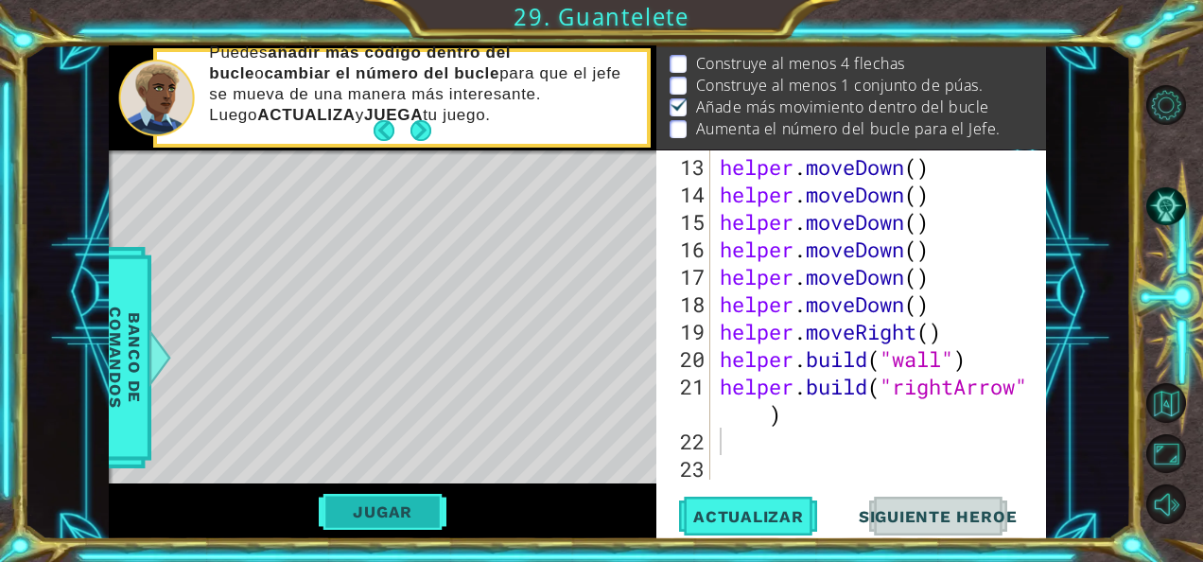
scroll to position [27, 0]
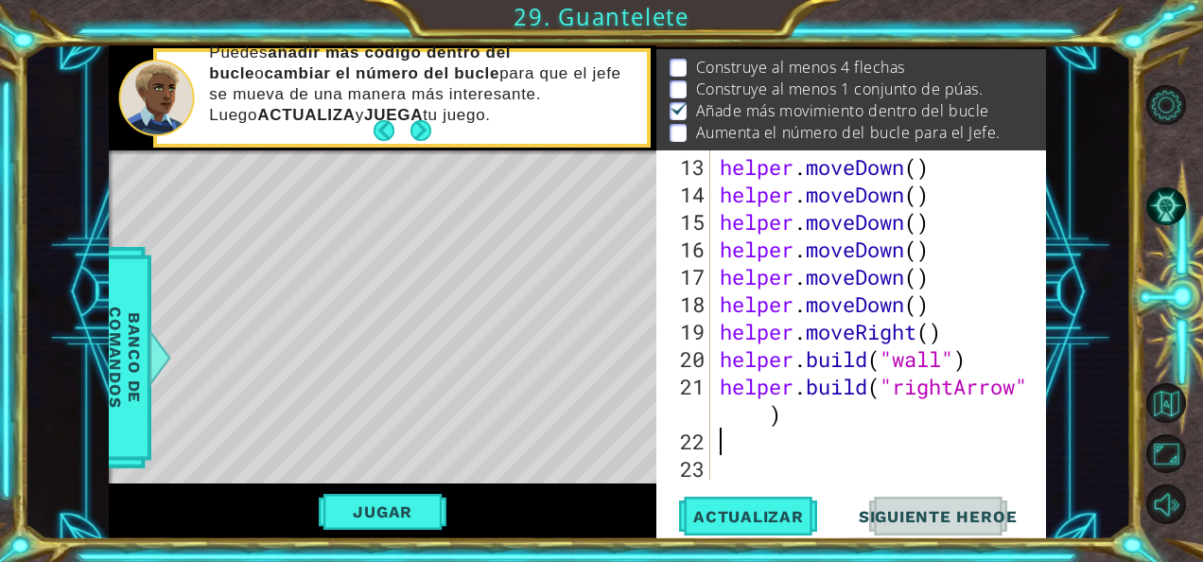
click at [819, 445] on div "helper . moveDown ( ) helper . moveDown ( ) helper . moveDown ( ) helper . move…" at bounding box center [877, 345] width 322 height 384
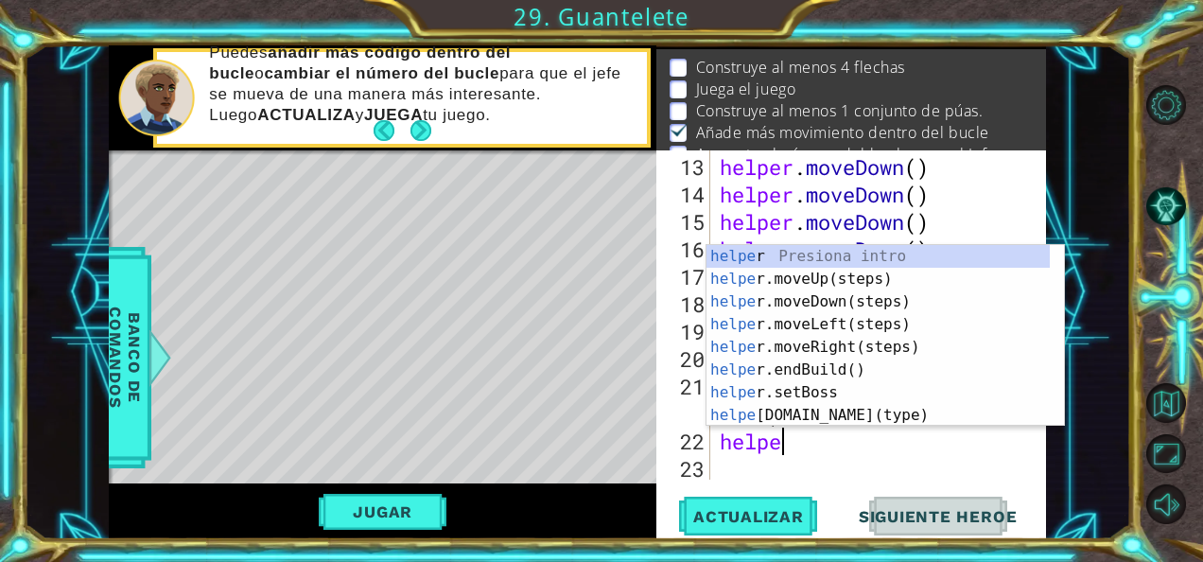
scroll to position [0, 2]
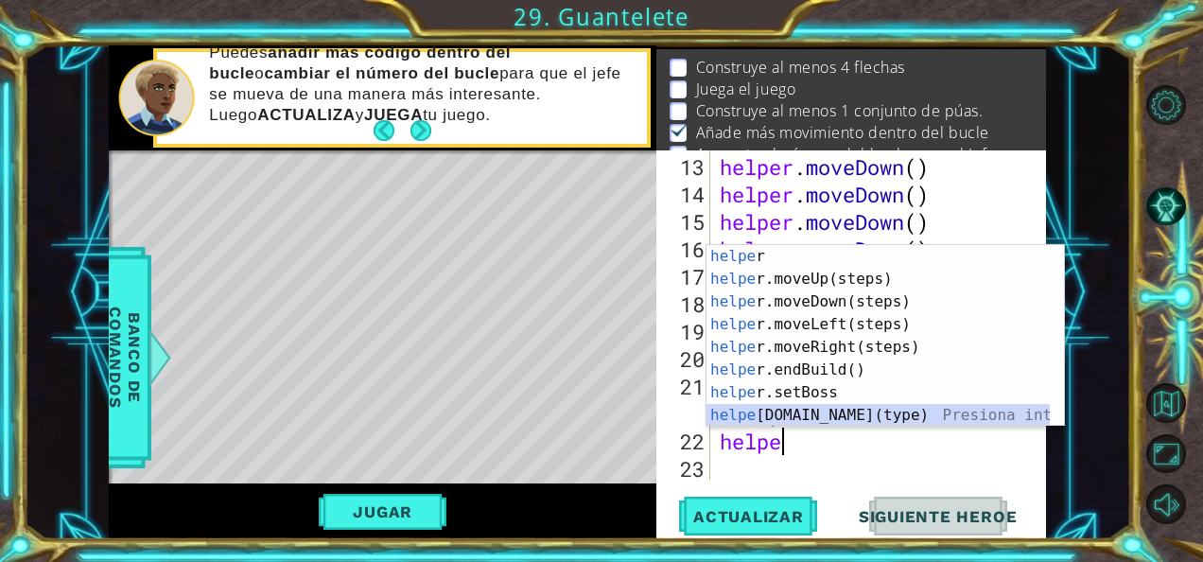
click at [823, 407] on div "helpe r Presiona intro helpe r.moveUp(steps) Presiona intro helpe r.moveDown(st…" at bounding box center [878, 358] width 344 height 227
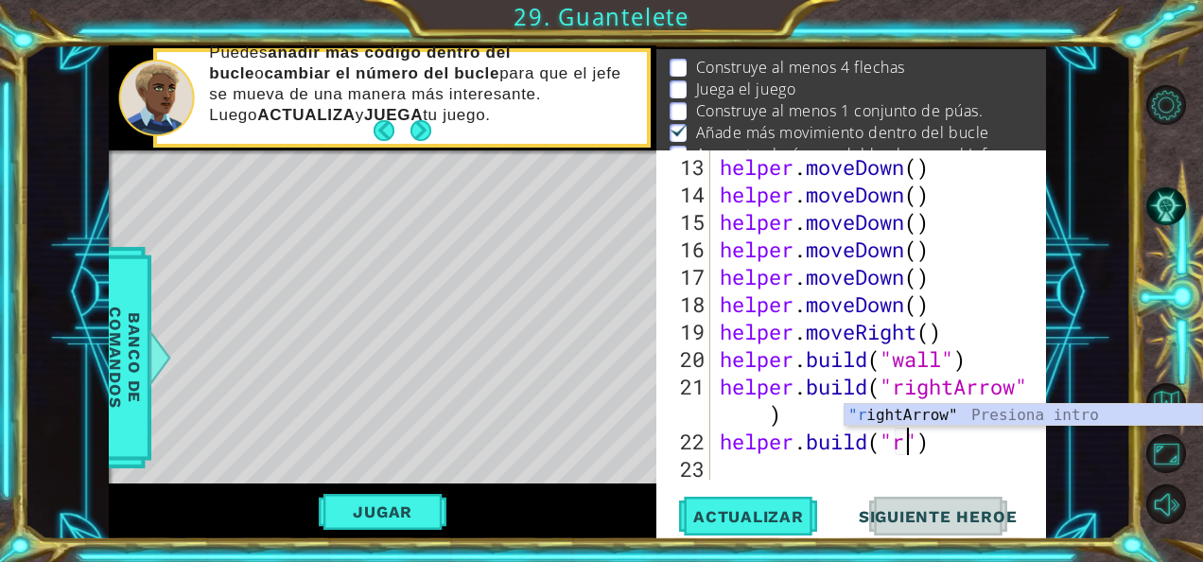
scroll to position [0, 9]
click at [937, 407] on div ""rig htArrow" Presiona intro" at bounding box center [1023, 438] width 358 height 68
type textarea "[DOMAIN_NAME]("rightArrow")"
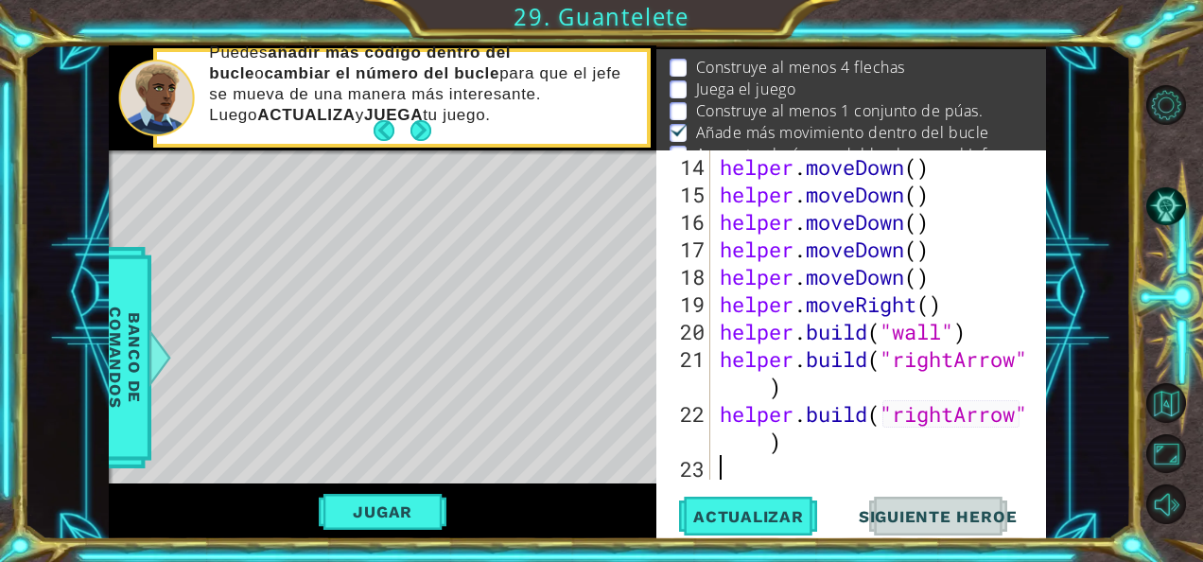
click at [853, 468] on div "helper . moveDown ( ) helper . moveDown ( ) helper . moveDown ( ) helper . move…" at bounding box center [877, 345] width 322 height 384
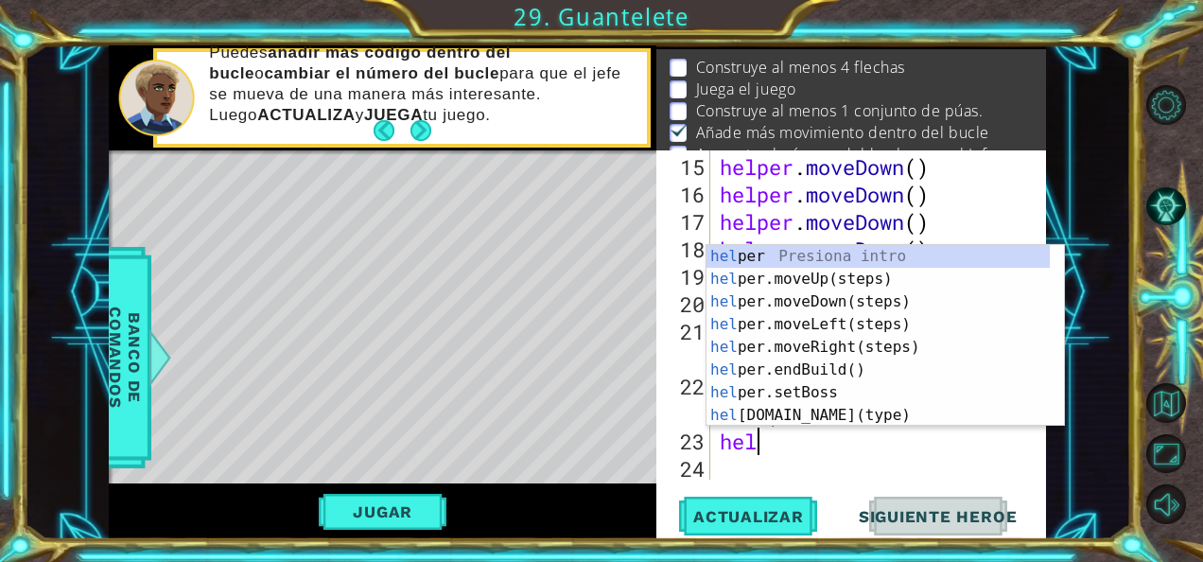
scroll to position [0, 1]
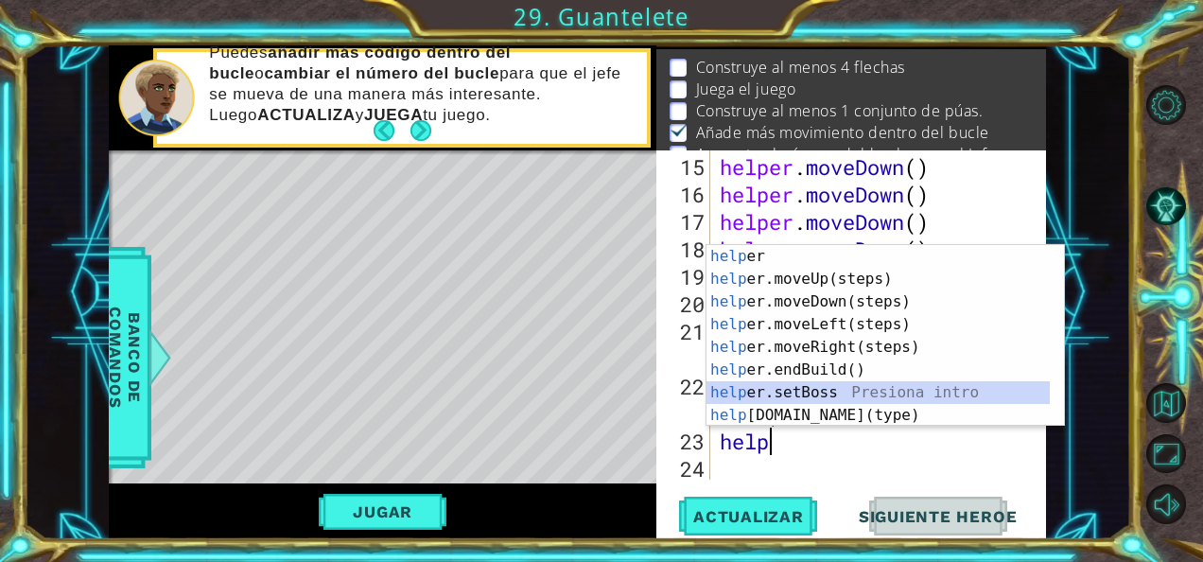
click at [827, 402] on div "help er Presiona intro help er.moveUp(steps) Presiona intro help er.moveDown(st…" at bounding box center [878, 358] width 344 height 227
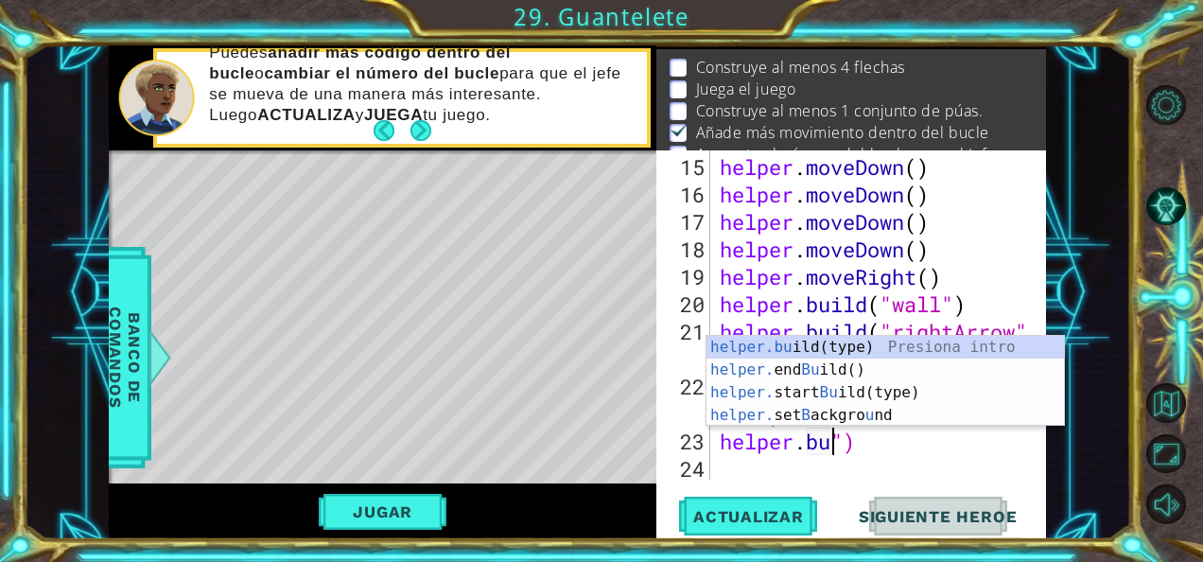
scroll to position [0, 5]
click at [831, 338] on div "helper.bu ild(type) Presiona intro helper. end Bu ild() Presiona intro helper. …" at bounding box center [885, 404] width 358 height 136
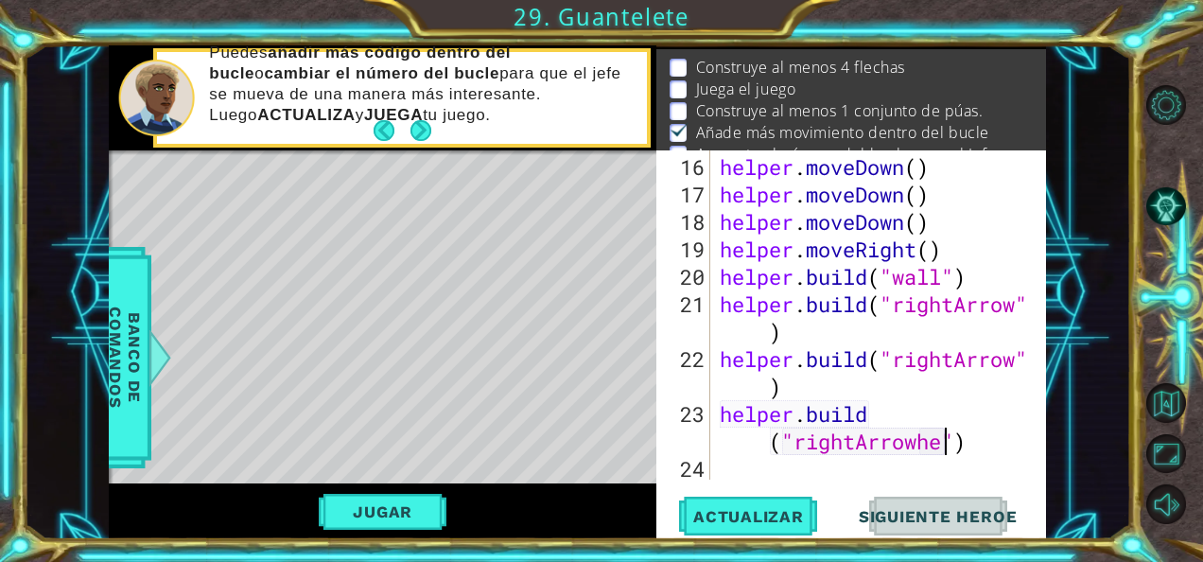
scroll to position [0, 15]
type textarea "[DOMAIN_NAME]("rightArrow")"
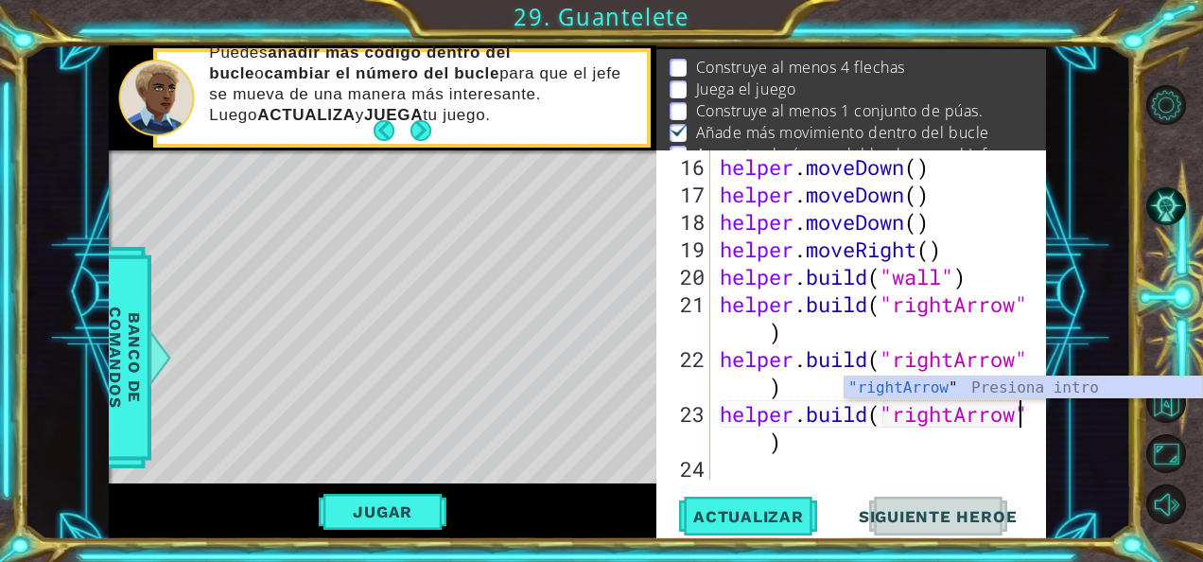
scroll to position [0, 13]
click at [796, 436] on div "helper . moveDown ( ) helper . moveDown ( ) helper . moveDown ( ) helper . move…" at bounding box center [877, 345] width 322 height 384
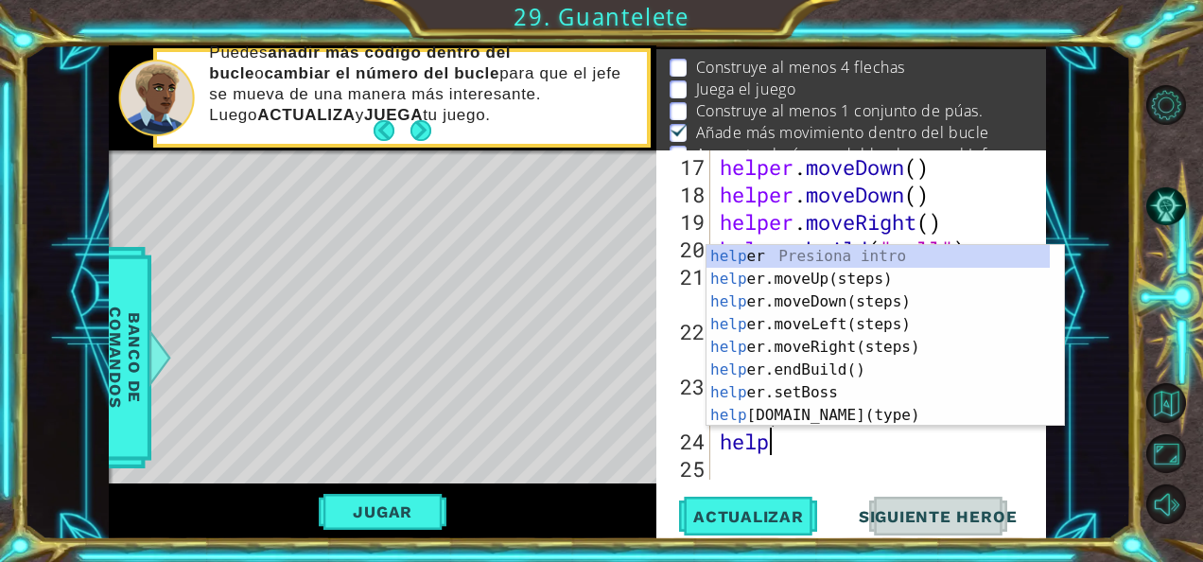
scroll to position [0, 1]
click at [833, 418] on div "help er Presiona intro help er.moveUp(steps) Presiona intro help er.moveDown(st…" at bounding box center [878, 358] width 344 height 227
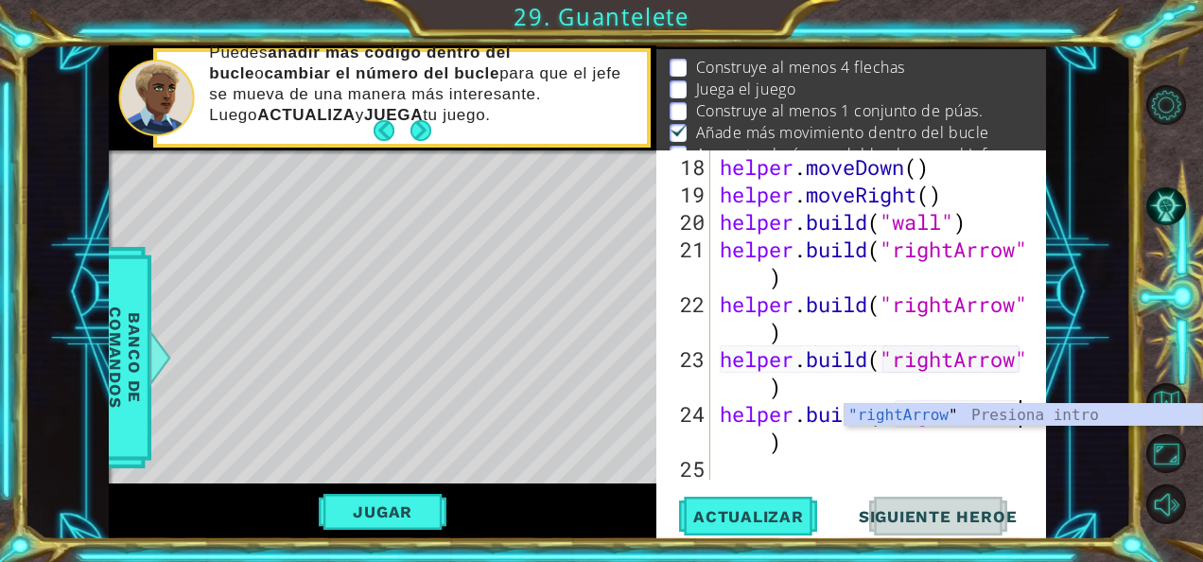
scroll to position [521, 0]
type textarea "[DOMAIN_NAME]("rightArrow")"
click at [749, 499] on button "Actualizar" at bounding box center [748, 515] width 148 height 39
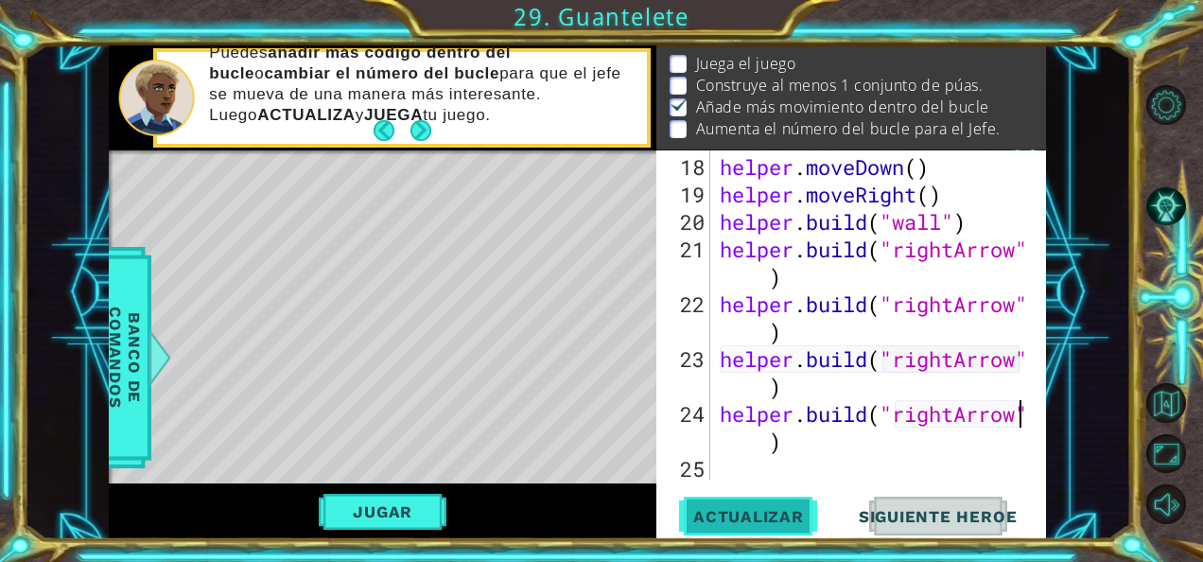
scroll to position [38, 0]
click at [405, 514] on button "Jugar" at bounding box center [383, 512] width 128 height 36
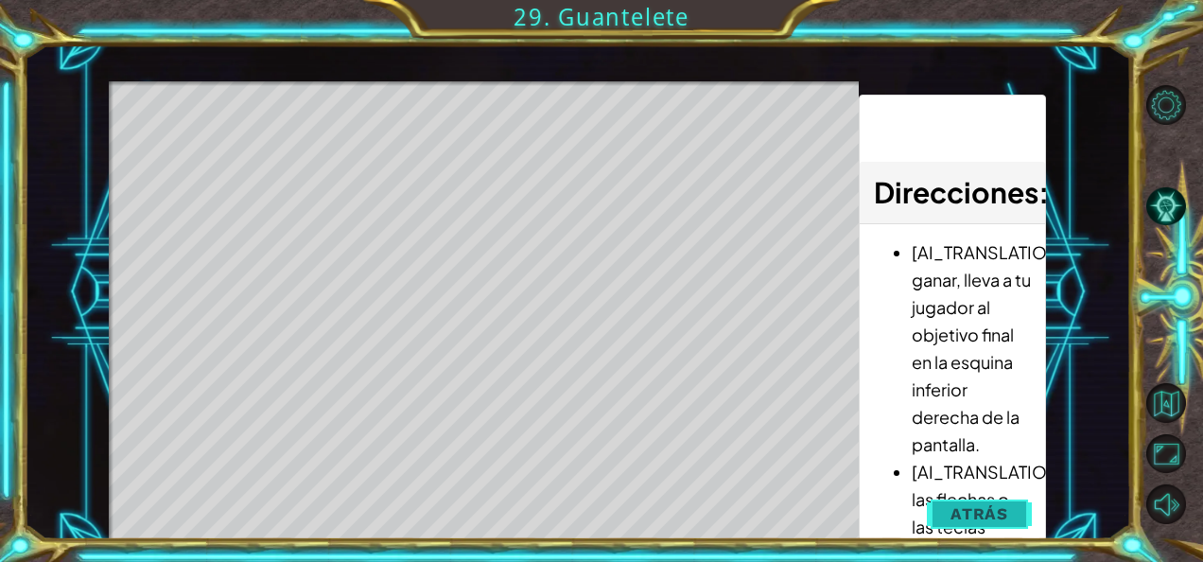
click at [985, 502] on button "Atrás" at bounding box center [979, 514] width 105 height 38
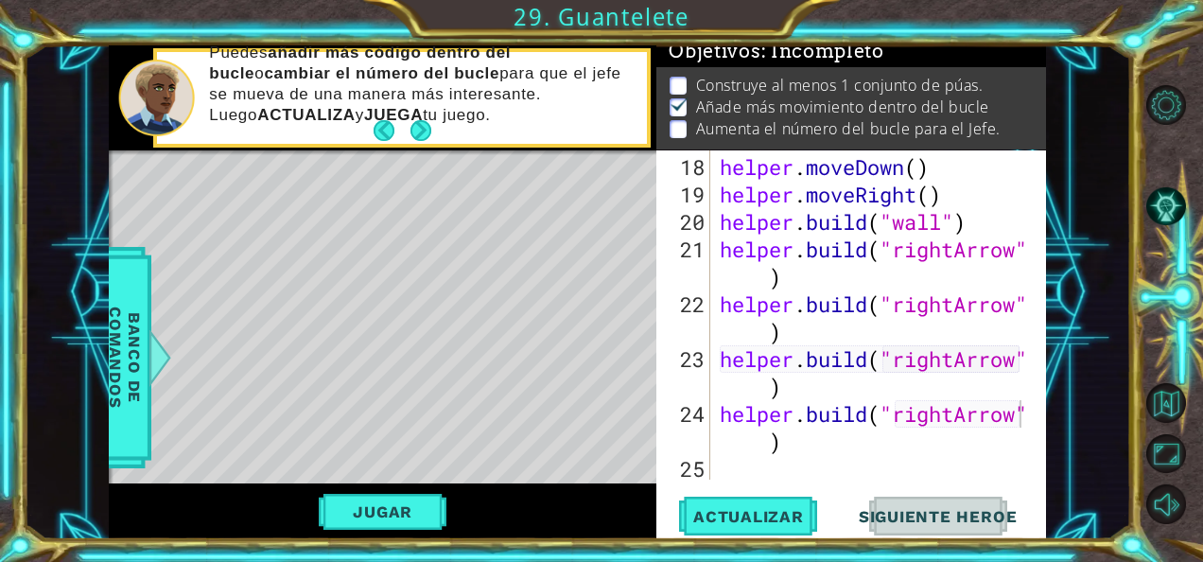
scroll to position [33, 0]
click at [804, 287] on div "helper . moveDown ( ) helper . moveRight ( ) helper . build ( "wall" ) helper .…" at bounding box center [877, 345] width 322 height 384
click at [806, 272] on div "helper . moveDown ( ) helper . moveRight ( ) helper . build ( "wall" ) helper .…" at bounding box center [877, 345] width 322 height 384
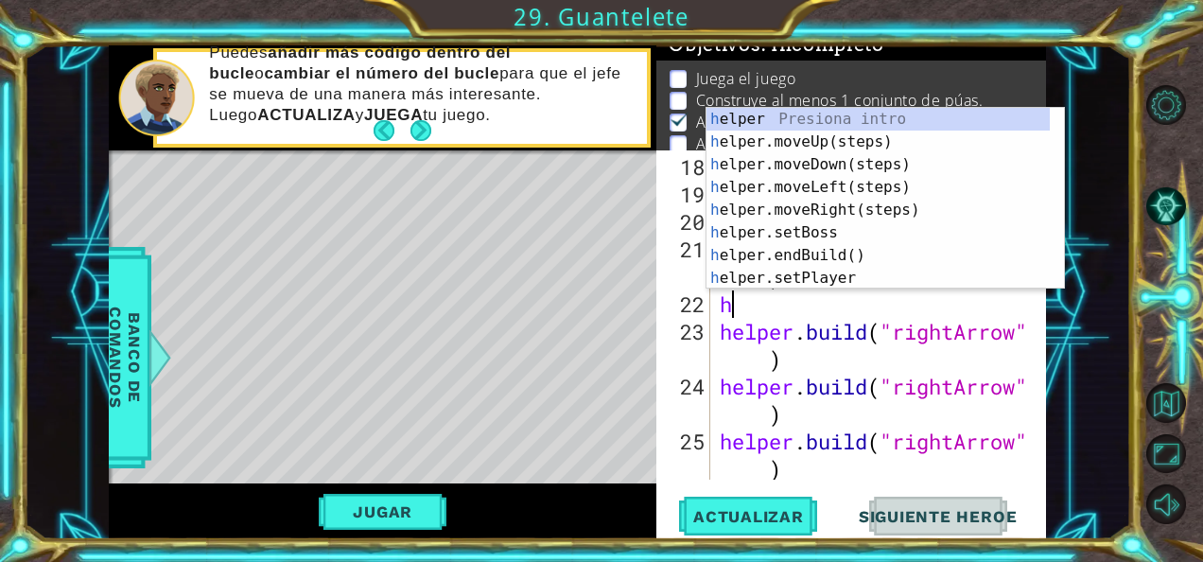
type textarea "he"
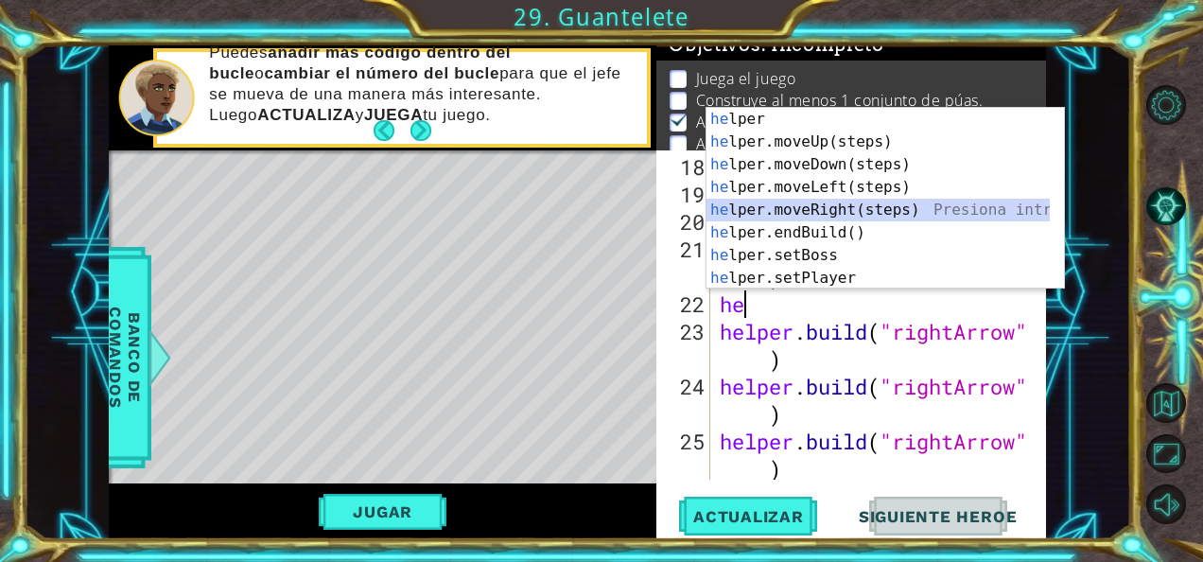
click at [815, 200] on div "he lper Presiona intro he lper.moveUp(steps) Presiona intro he lper.moveDown(st…" at bounding box center [878, 221] width 344 height 227
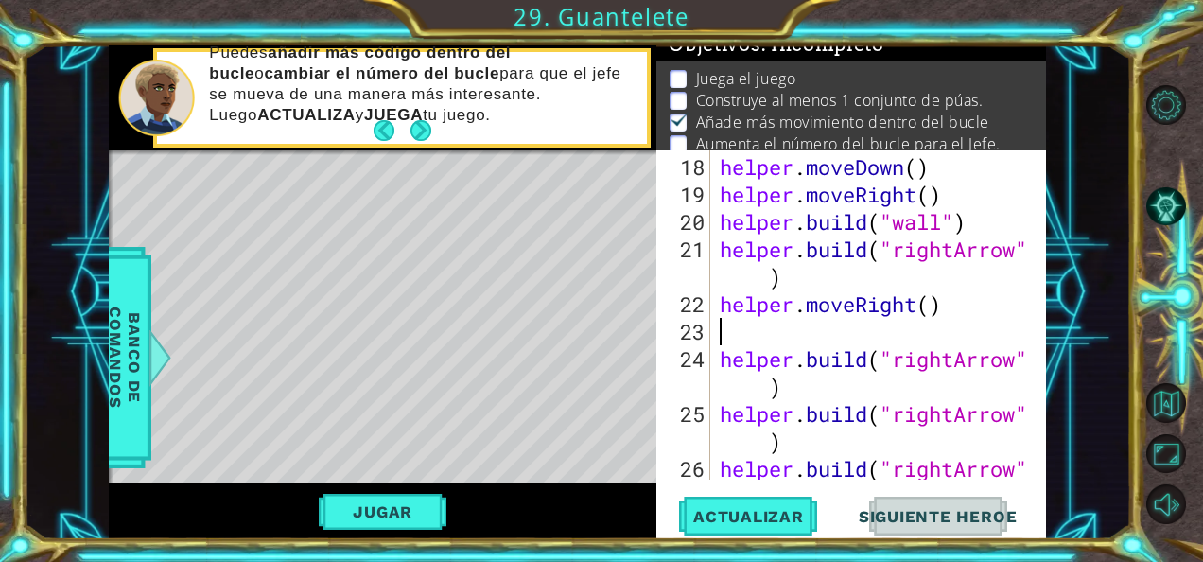
click at [796, 392] on div "helper . moveDown ( ) helper . moveRight ( ) helper . build ( "wall" ) helper .…" at bounding box center [877, 358] width 322 height 411
type textarea "[DOMAIN_NAME]("rightArrow")"
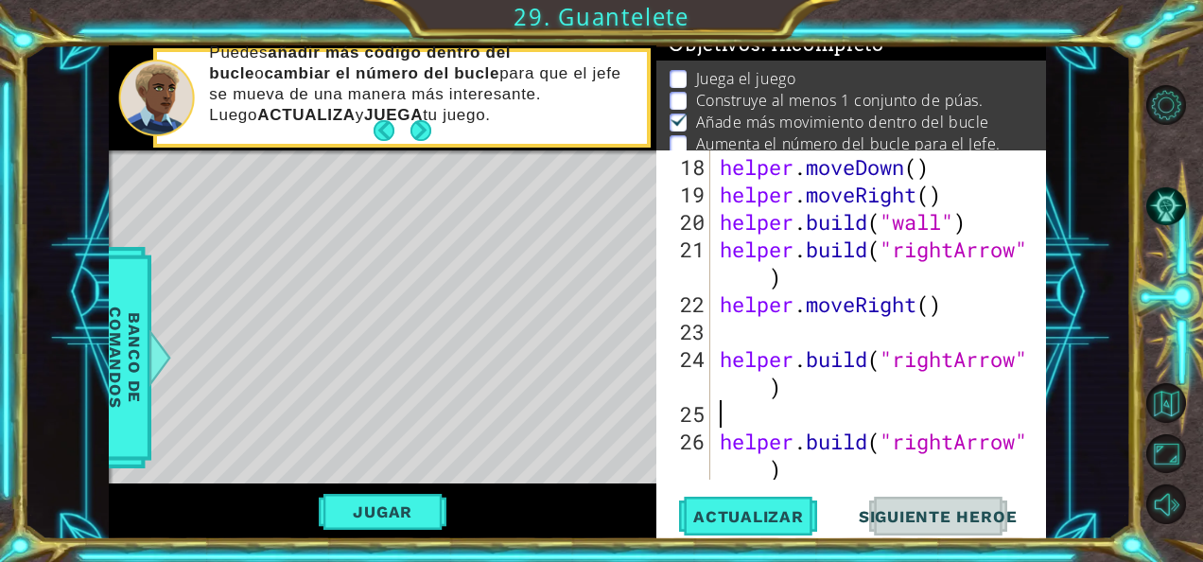
type textarea "h"
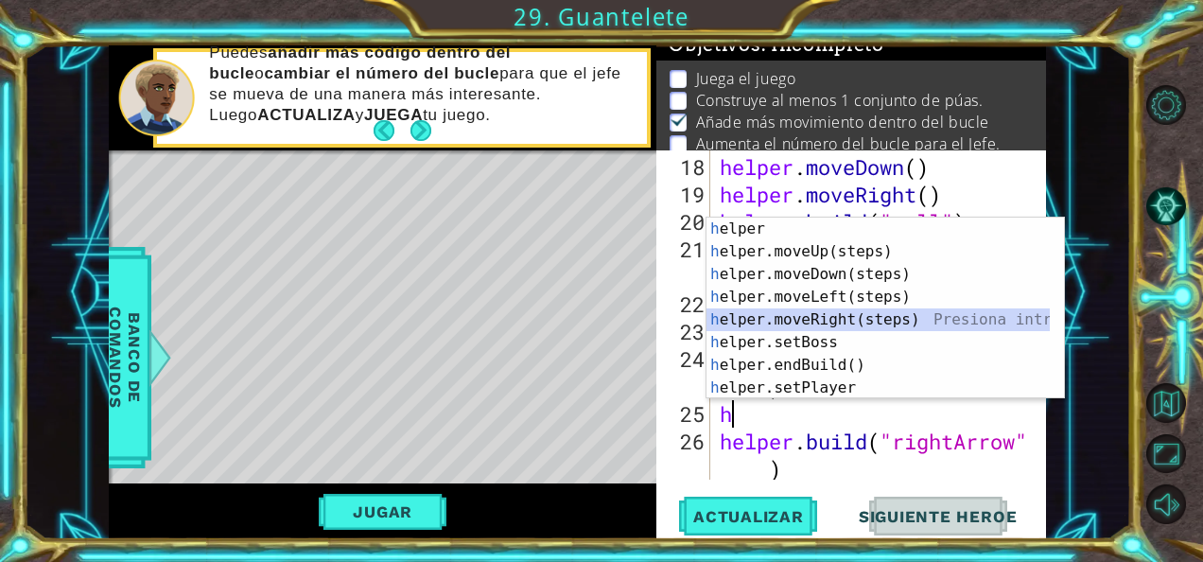
click at [802, 313] on div "h elper Presiona intro h elper.moveUp(steps) Presiona intro h elper.moveDown(st…" at bounding box center [878, 331] width 344 height 227
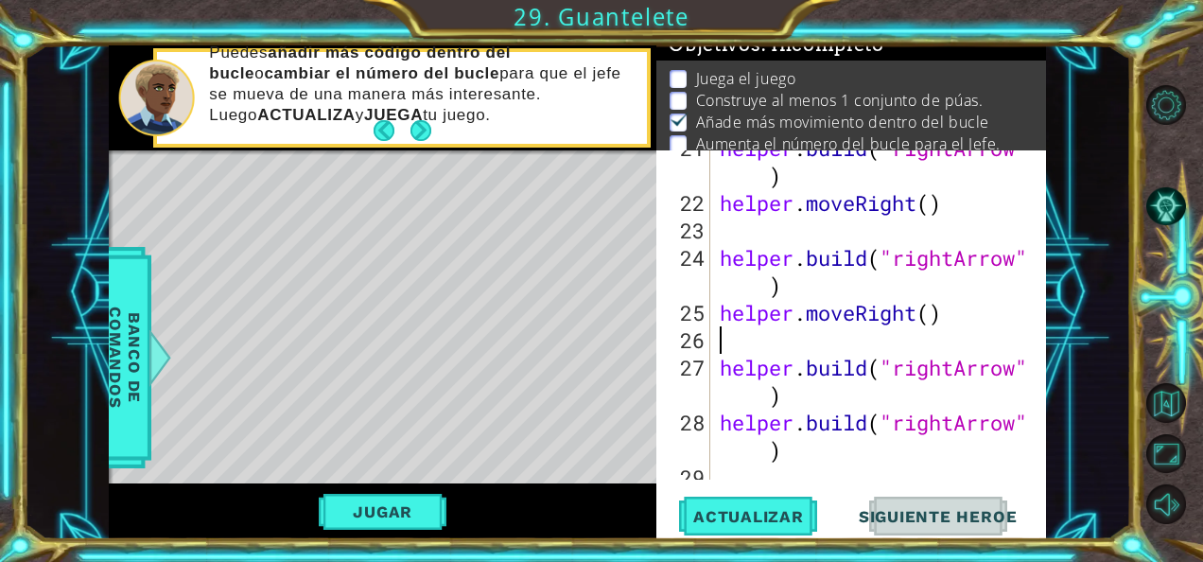
scroll to position [631, 0]
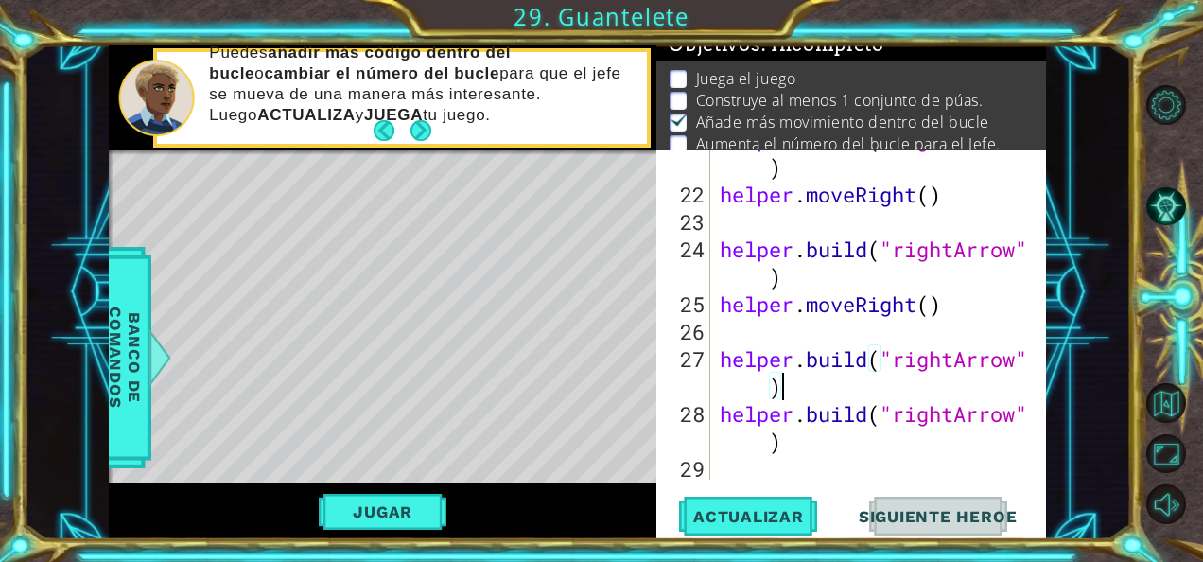
click at [861, 395] on div "helper . build ( "rightArrow" ) helper . moveRight ( ) helper . build ( "rightA…" at bounding box center [877, 331] width 322 height 411
type textarea "[DOMAIN_NAME]("rightArrow")"
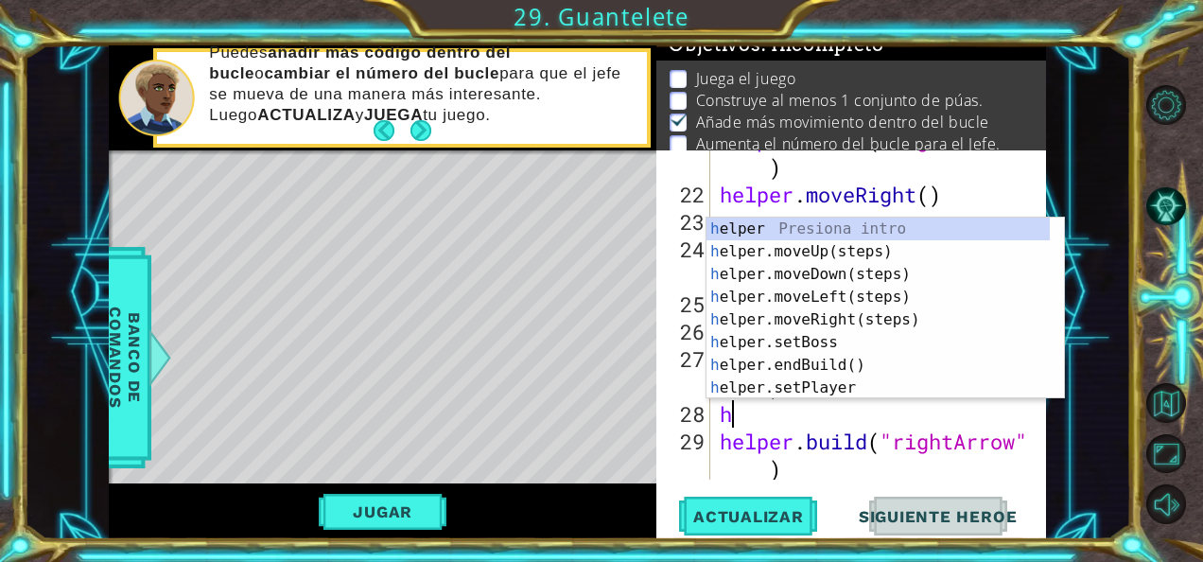
type textarea "he"
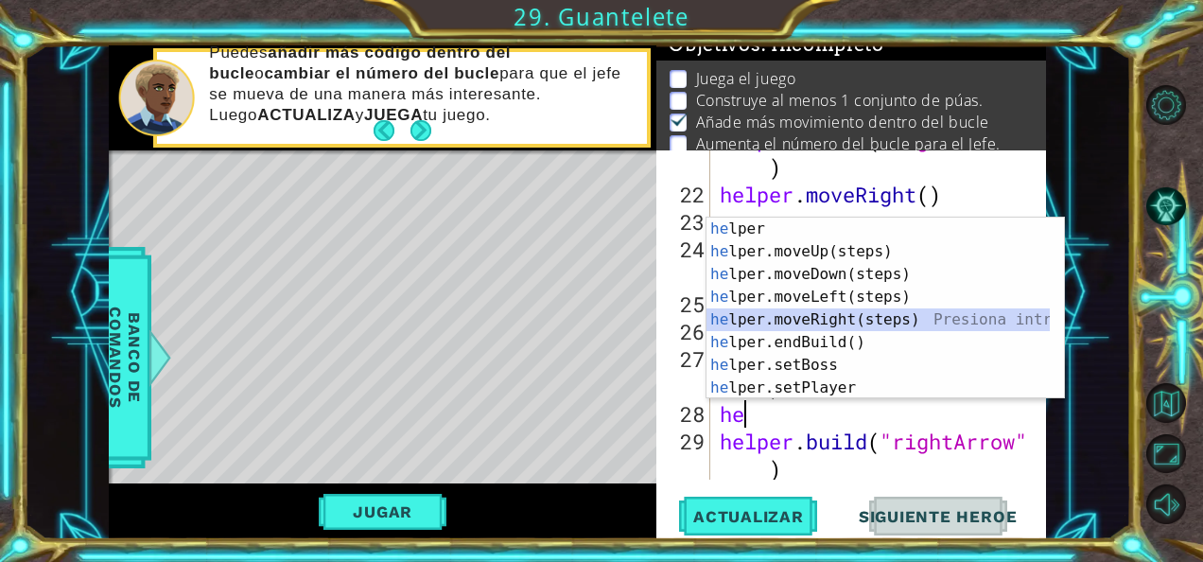
click at [825, 320] on div "he lper Presiona intro he lper.moveUp(steps) Presiona intro he lper.moveDown(st…" at bounding box center [878, 331] width 344 height 227
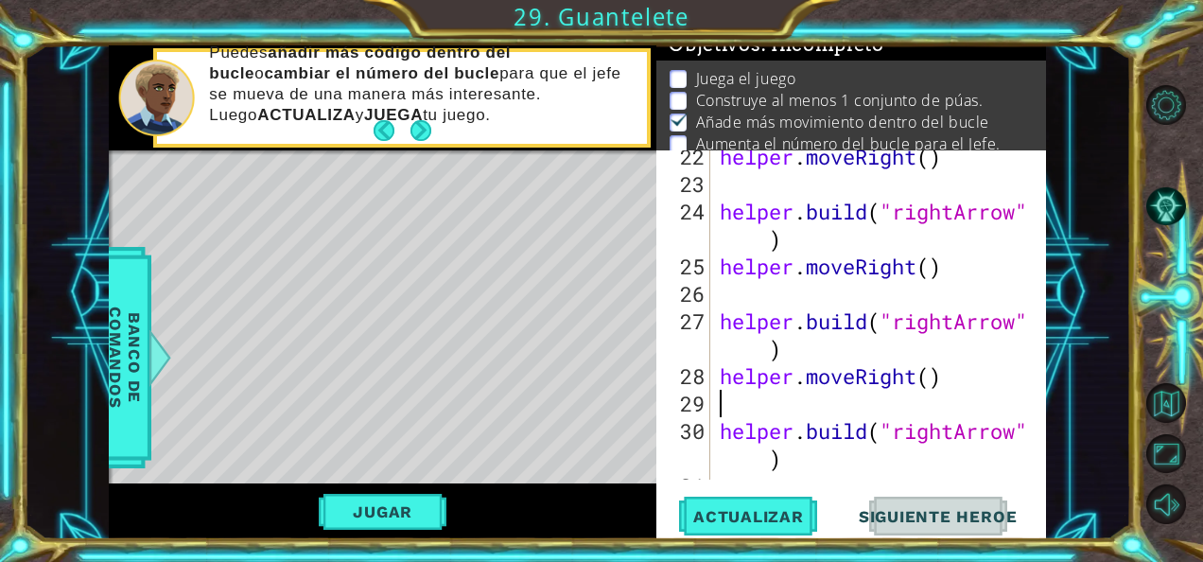
scroll to position [686, 0]
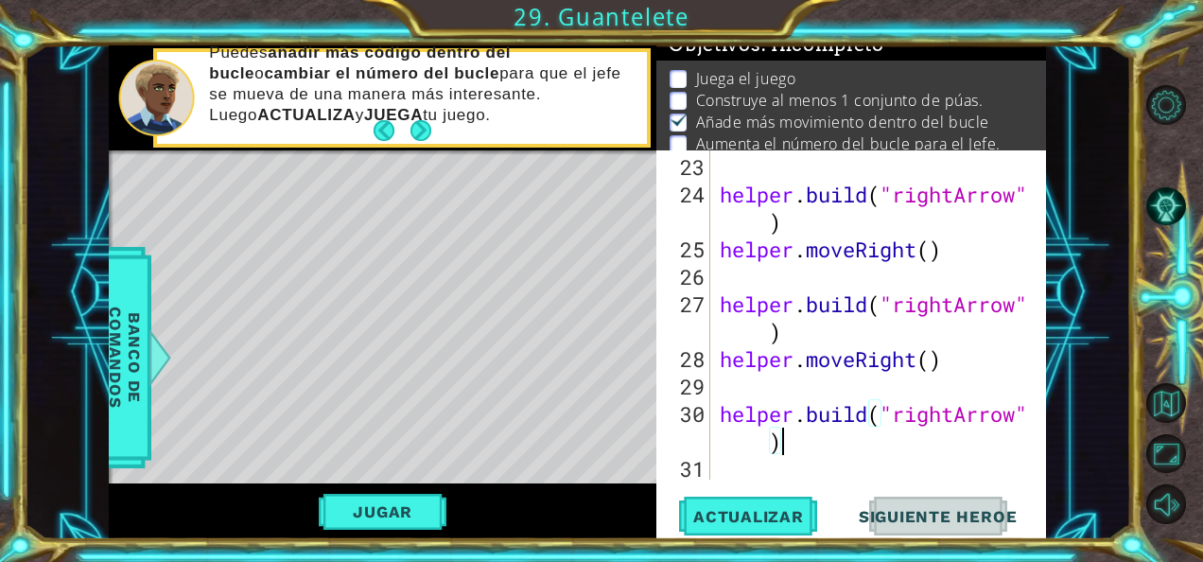
click at [796, 445] on div "helper . build ( "rightArrow" ) helper . moveRight ( ) helper . build ( "rightA…" at bounding box center [877, 345] width 322 height 384
type textarea "[DOMAIN_NAME]("rightArrow")"
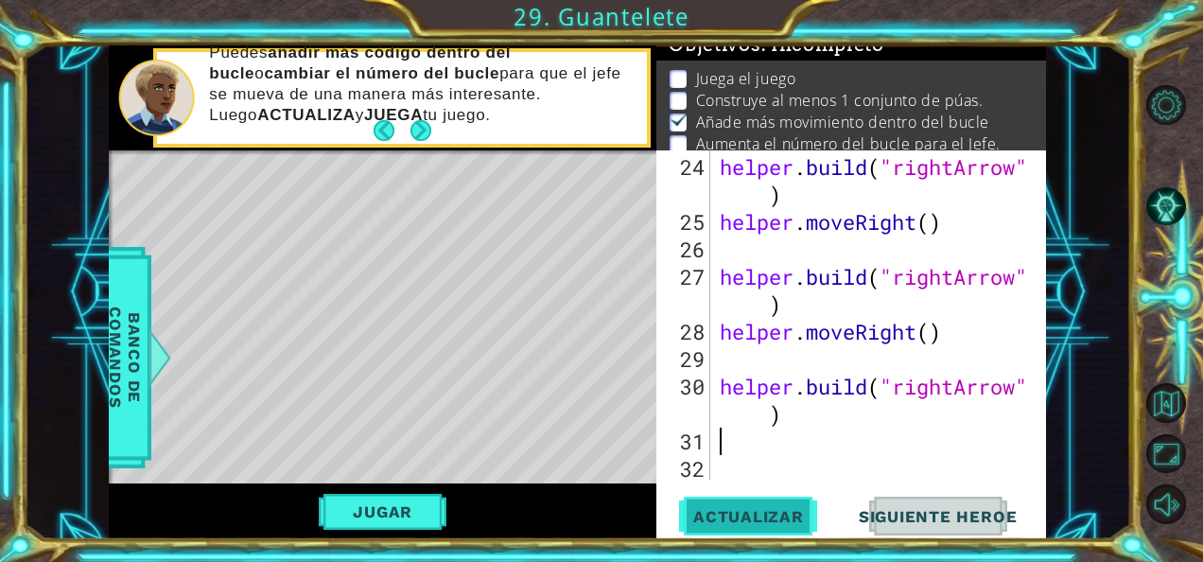
click at [718, 511] on span "Actualizar" at bounding box center [748, 516] width 148 height 19
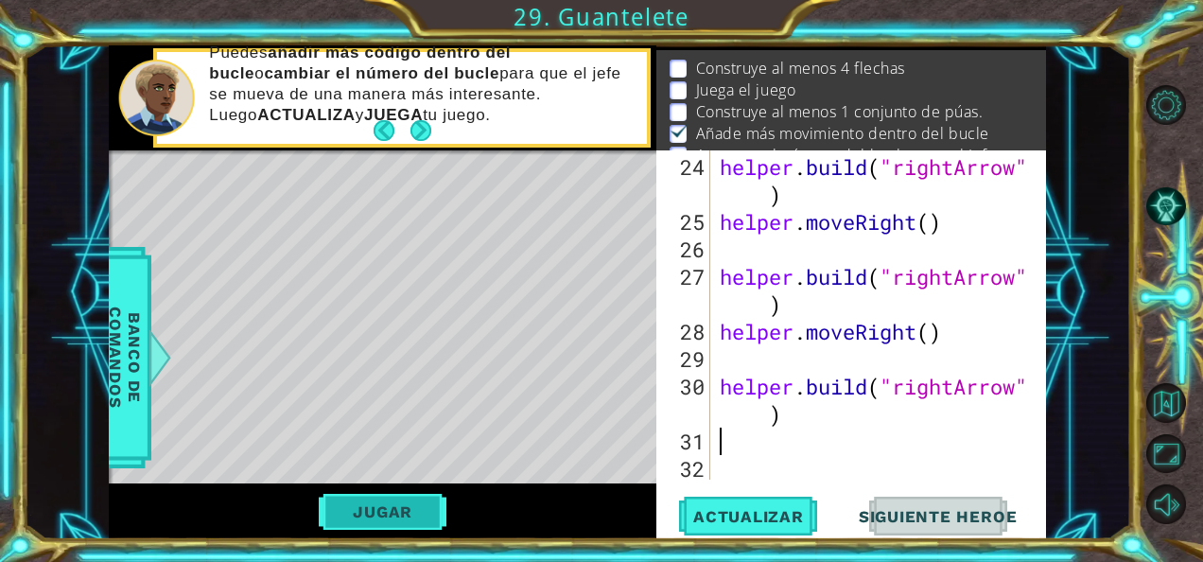
scroll to position [27, 0]
click at [416, 515] on button "Jugar" at bounding box center [383, 512] width 128 height 36
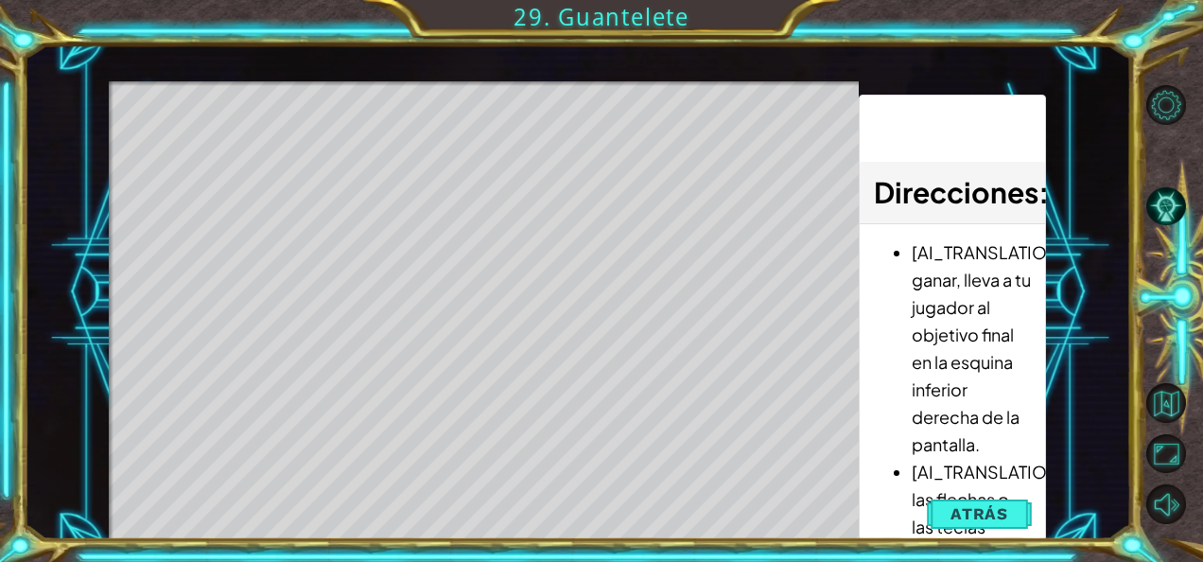
click at [938, 542] on div "1 ההההההההההההההההההההההההההההההההההההההההההההההההההההההההההההההההההההההההההההה…" at bounding box center [601, 281] width 1203 height 562
click at [970, 501] on button "Atrás" at bounding box center [979, 514] width 105 height 38
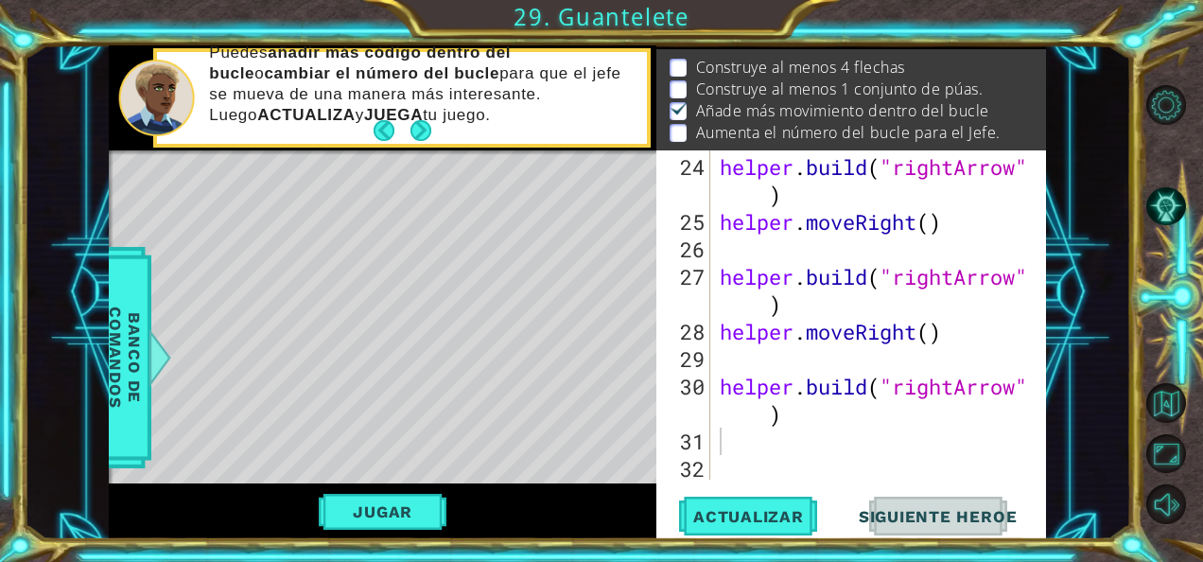
scroll to position [713, 0]
type textarea "[DOMAIN_NAME]("rightArrow")"
click at [813, 405] on div "helper . build ( "rightArrow" ) helper . moveRight ( ) helper . build ( "rightA…" at bounding box center [877, 358] width 322 height 411
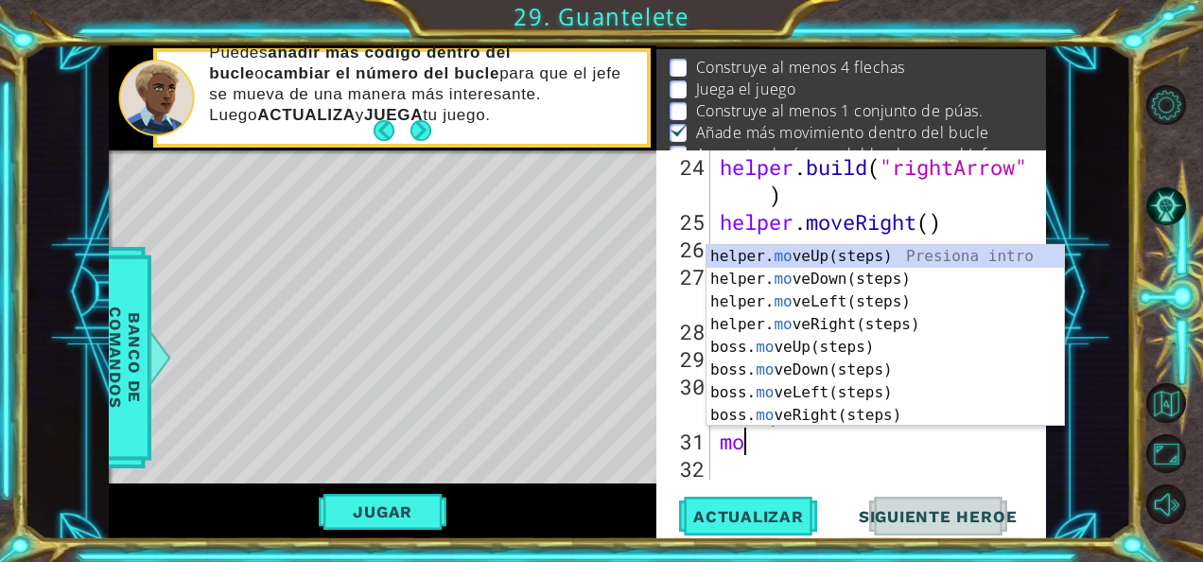
type textarea "m"
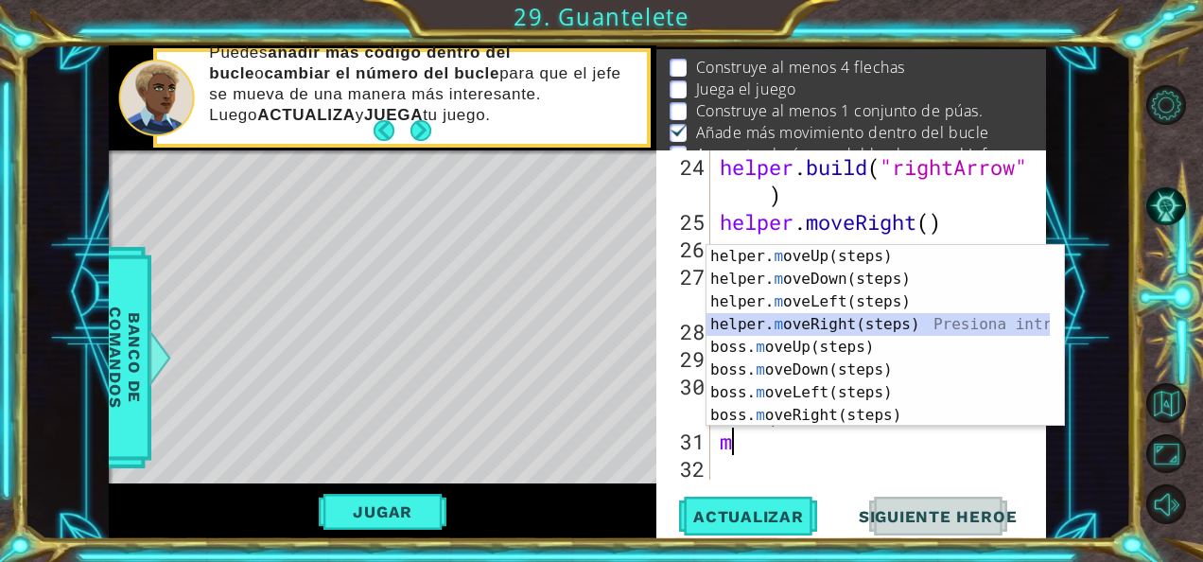
click at [822, 318] on div "helper. m oveUp(steps) Presiona intro helper. m oveDown(steps) Presiona intro h…" at bounding box center [878, 358] width 344 height 227
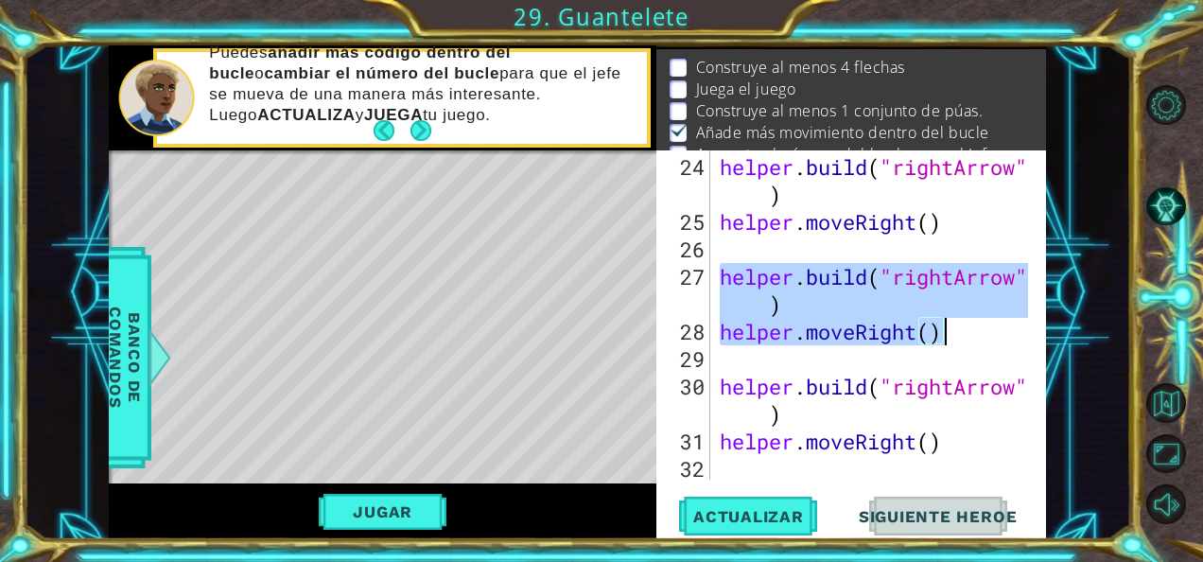
drag, startPoint x: 717, startPoint y: 269, endPoint x: 955, endPoint y: 337, distance: 247.8
click at [955, 337] on div "helper . build ( "rightArrow" ) helper . moveRight ( ) helper . build ( "rightA…" at bounding box center [877, 358] width 322 height 411
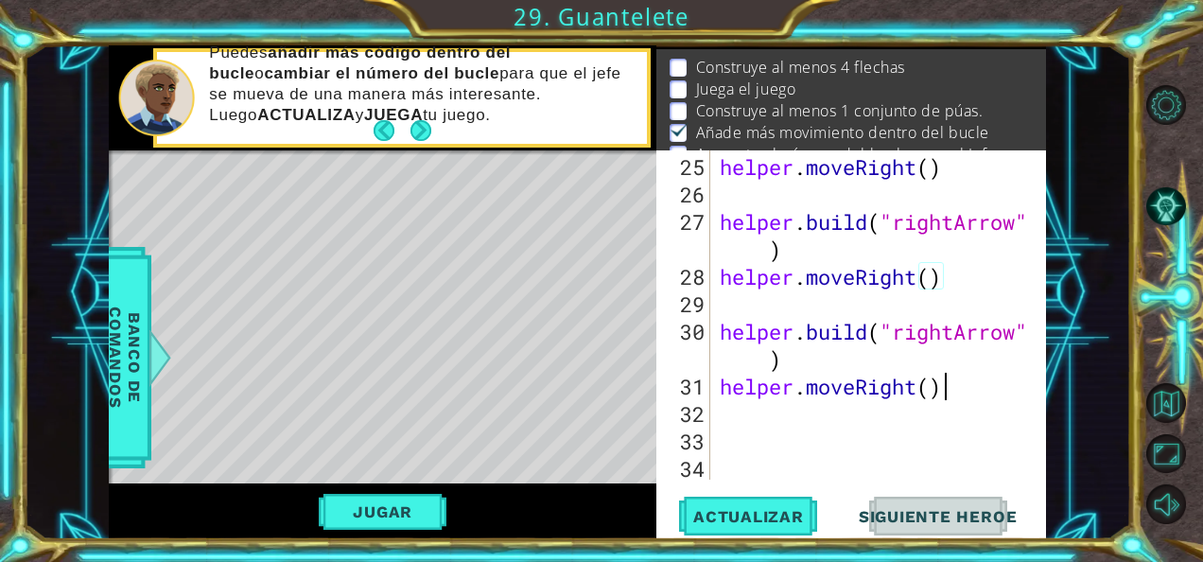
click at [970, 388] on div "helper . moveRight ( ) helper . build ( "rightArrow" ) helper . moveRight ( ) h…" at bounding box center [877, 345] width 322 height 384
type textarea "helper.moveRight()"
click at [745, 412] on div "helper . moveRight ( ) helper . build ( "rightArrow" ) helper . moveRight ( ) h…" at bounding box center [877, 345] width 322 height 384
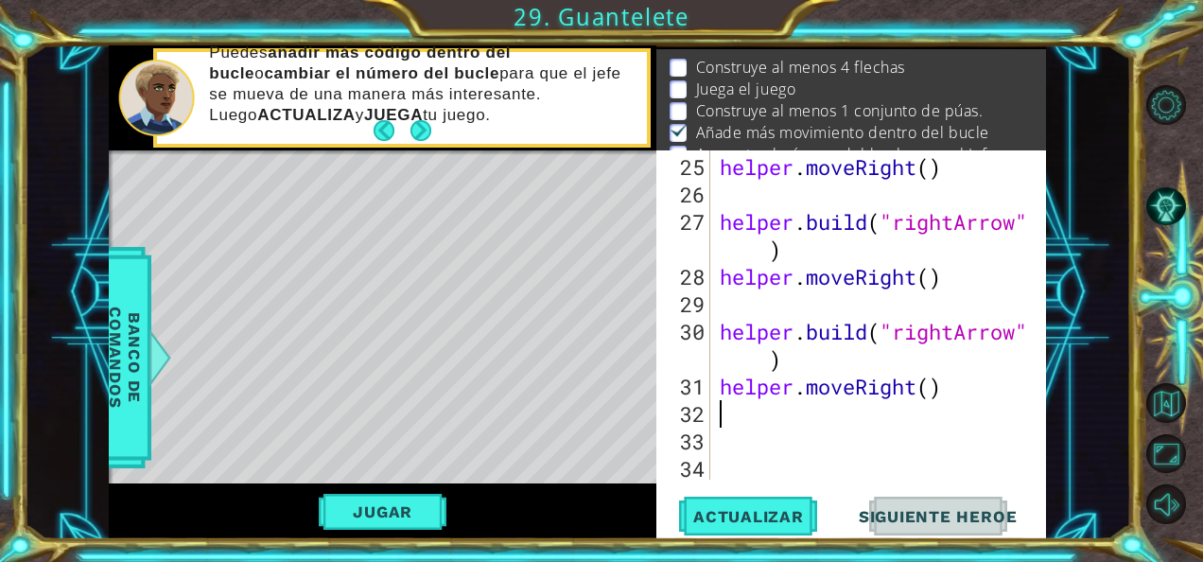
click at [745, 412] on div "helper . moveRight ( ) helper . build ( "rightArrow" ) helper . moveRight ( ) h…" at bounding box center [877, 345] width 322 height 384
click at [741, 414] on div "helper . moveRight ( ) helper . build ( "rightArrow" ) helper . moveRight ( ) h…" at bounding box center [877, 345] width 322 height 384
paste textarea "helper.moveRight()"
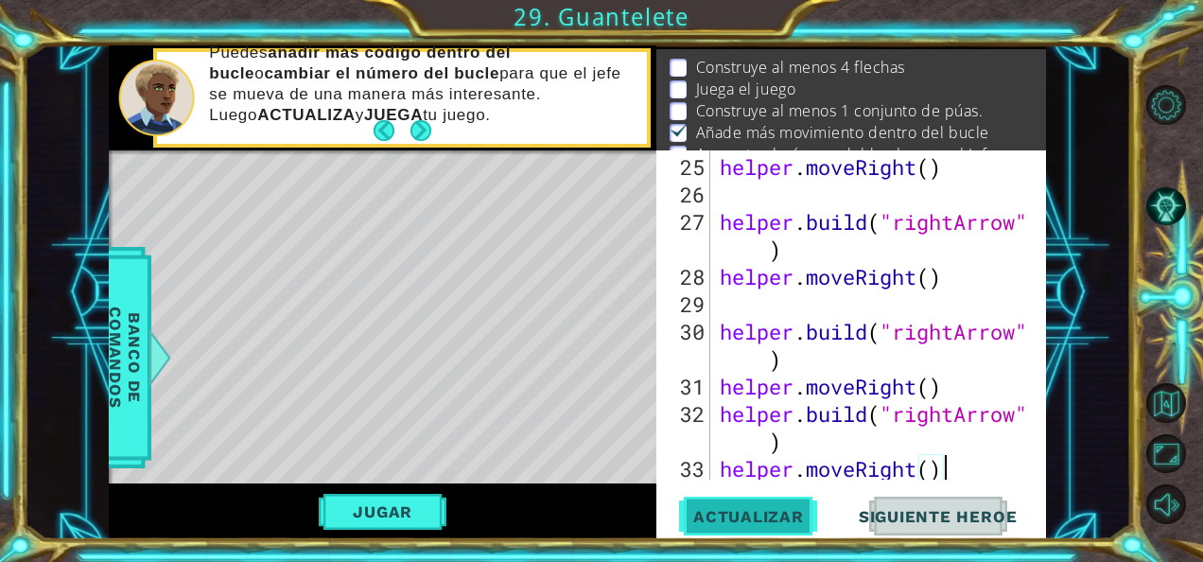
click at [694, 507] on span "Actualizar" at bounding box center [748, 516] width 148 height 19
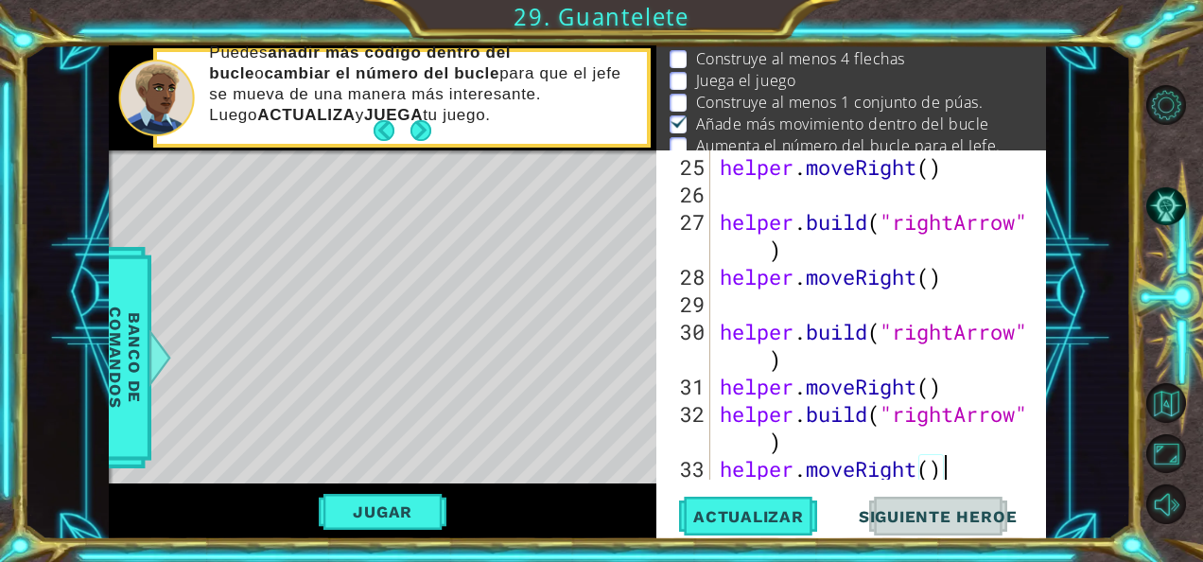
scroll to position [38, 0]
click at [407, 504] on button "Jugar" at bounding box center [383, 512] width 128 height 36
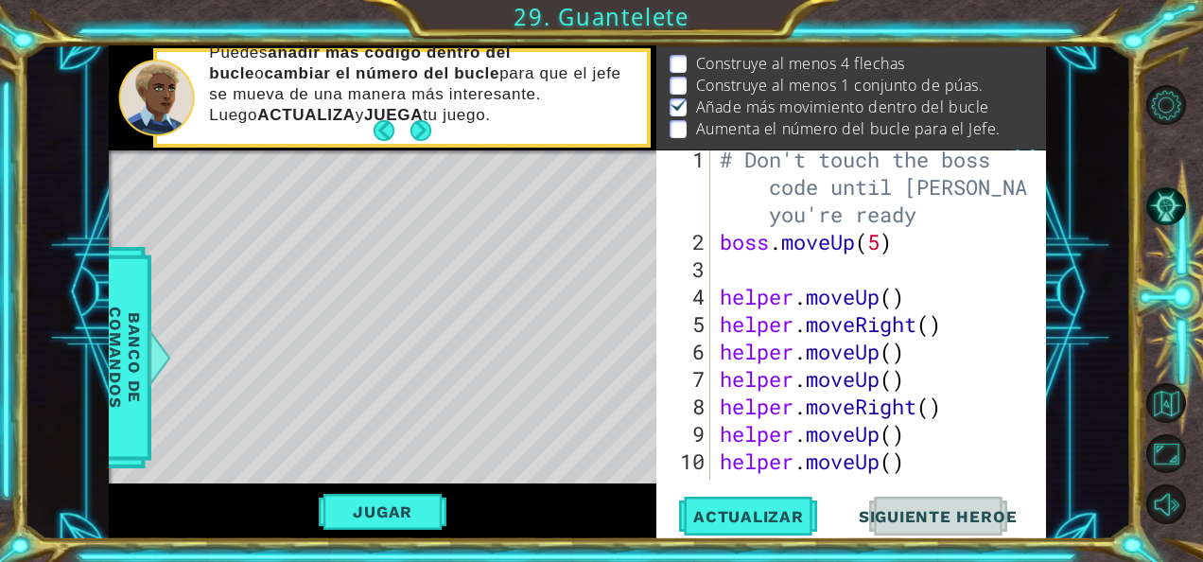
scroll to position [0, 0]
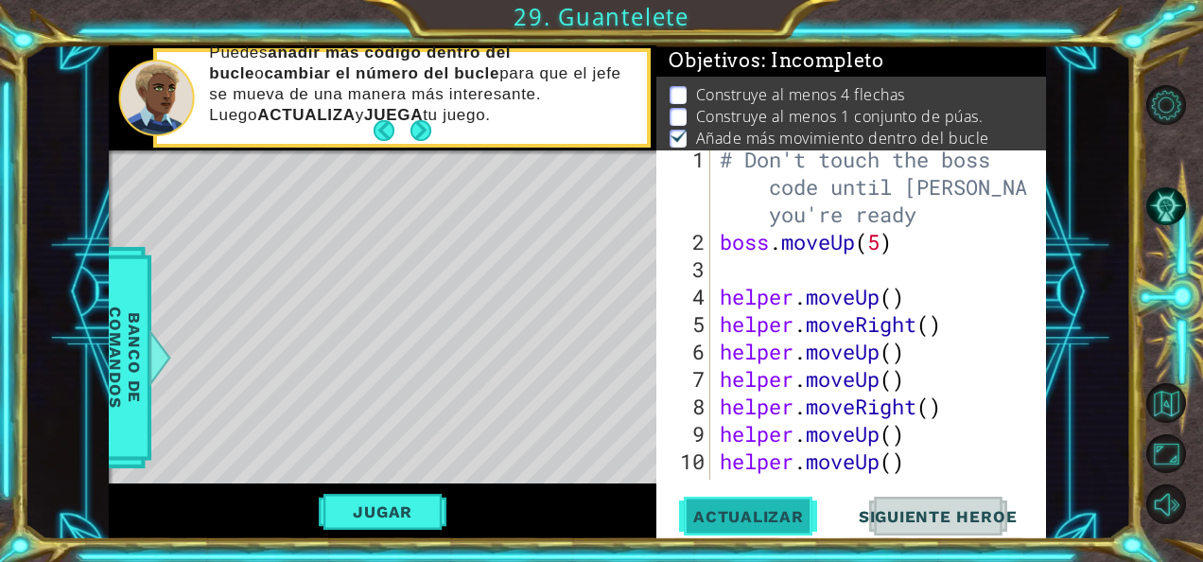
click at [748, 511] on span "Actualizar" at bounding box center [748, 516] width 148 height 19
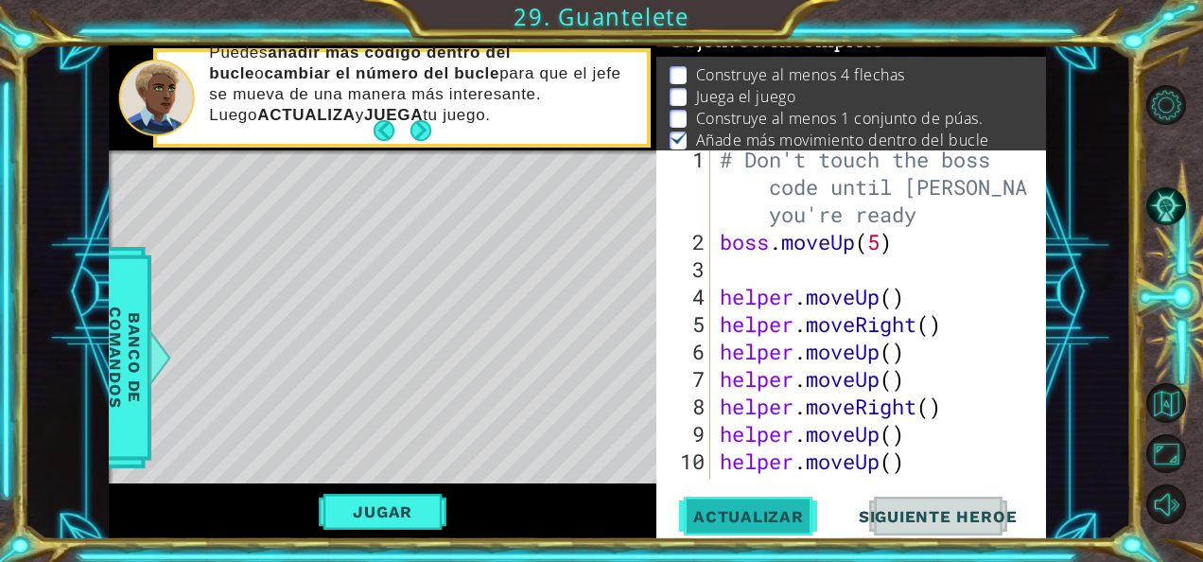
click at [748, 511] on span "Actualizar" at bounding box center [748, 516] width 148 height 19
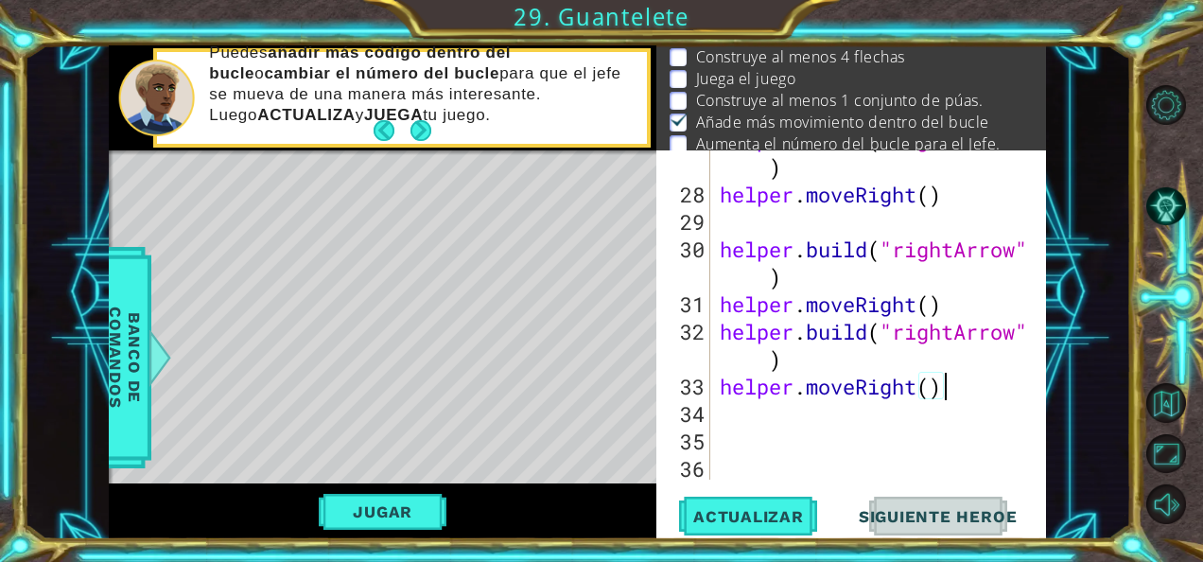
scroll to position [850, 0]
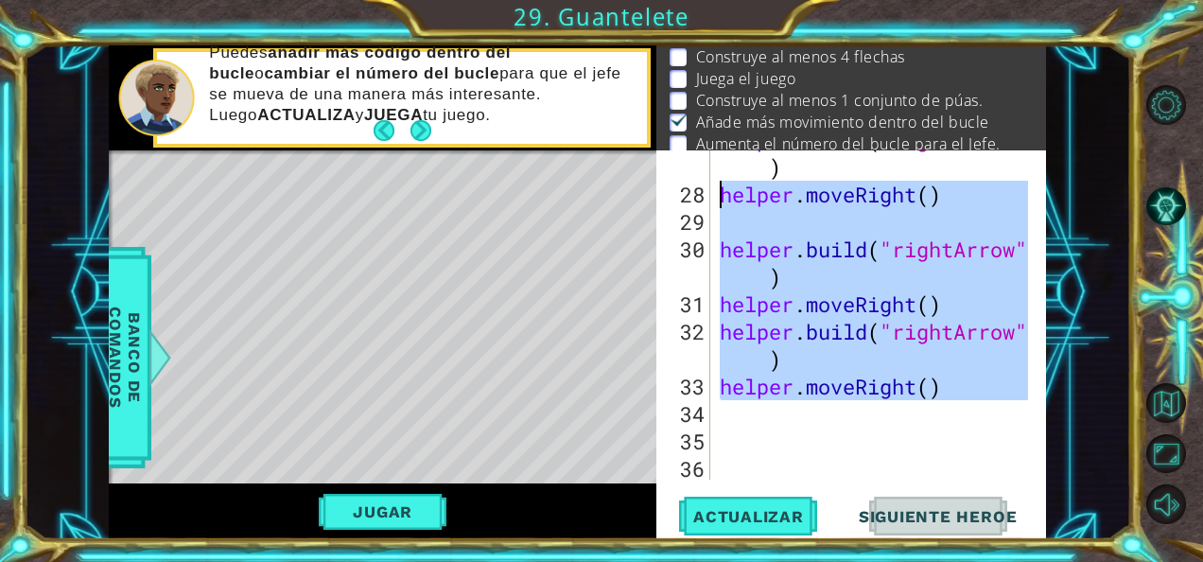
drag, startPoint x: 979, startPoint y: 402, endPoint x: 635, endPoint y: 166, distance: 416.3
click at [635, 166] on div "1 ההההההההההההההההההההההההההההההההההההההההההההההההההההההההההההההההההההההההההההה…" at bounding box center [577, 292] width 937 height 495
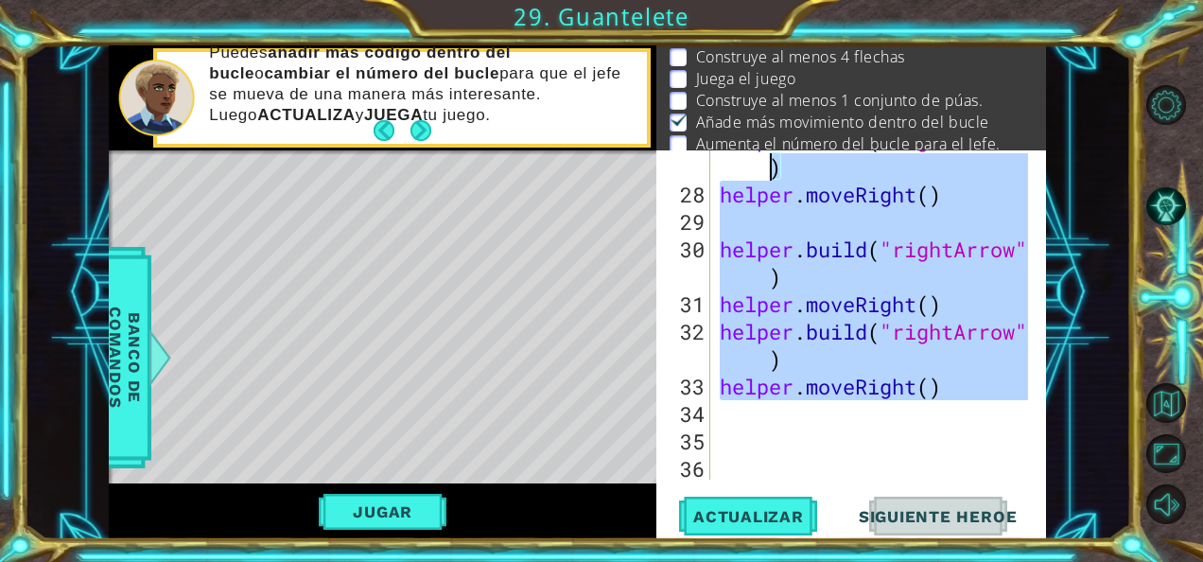
click at [936, 347] on div "helper . build ( "rightArrow" ) helper . moveRight ( ) helper . build ( "rightA…" at bounding box center [872, 314] width 312 height 329
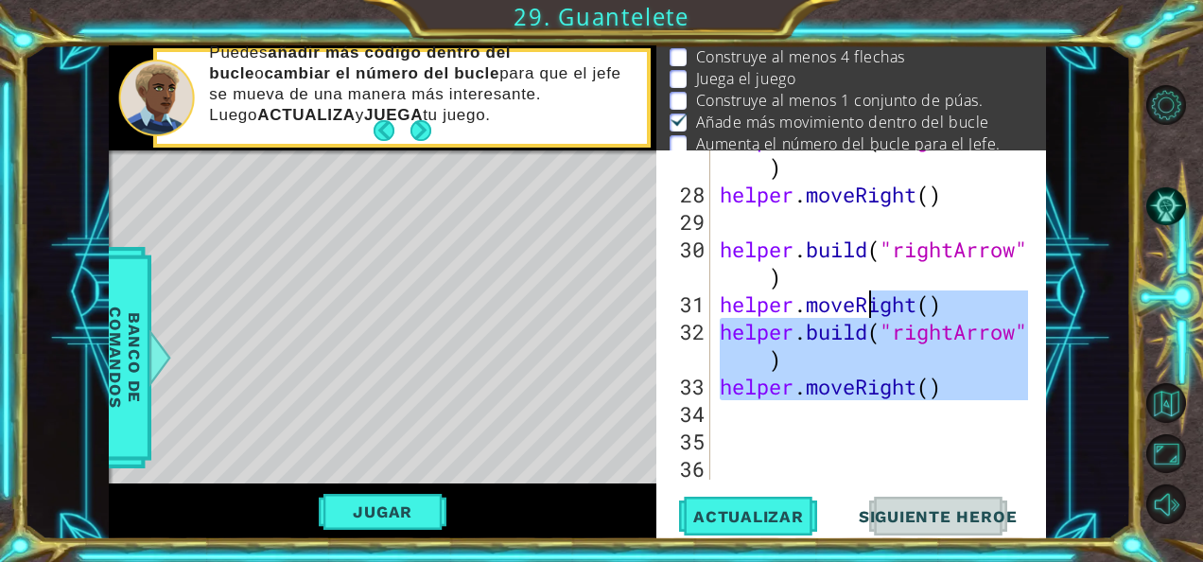
drag, startPoint x: 966, startPoint y: 398, endPoint x: 817, endPoint y: 186, distance: 259.2
click at [815, 204] on div "helper . build ( "rightArrow" ) helper . moveRight ( ) helper . build ( "rightA…" at bounding box center [877, 331] width 322 height 411
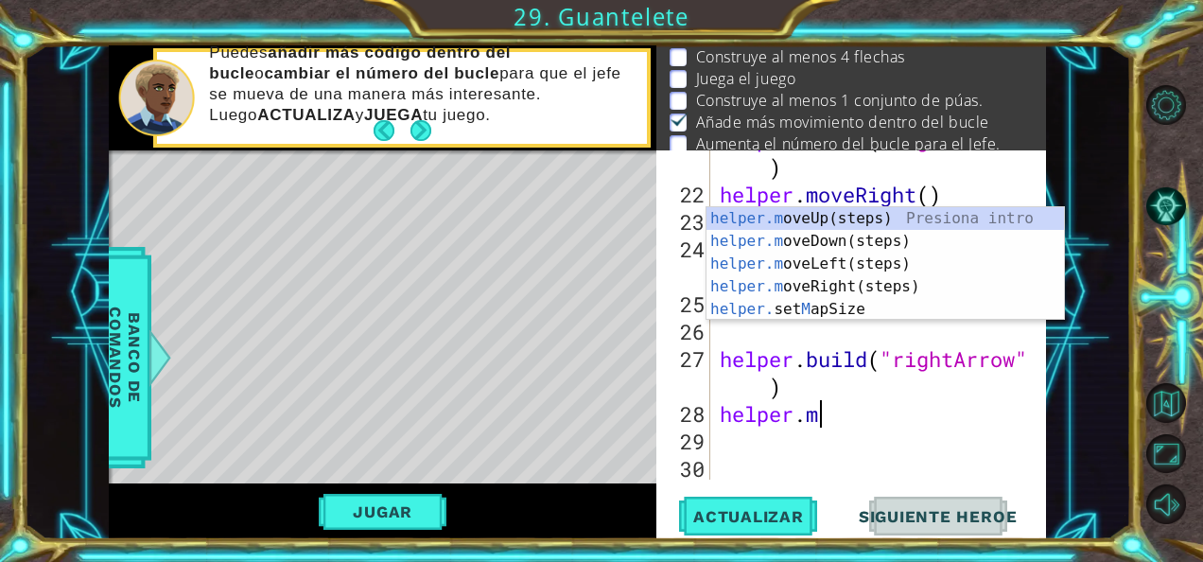
scroll to position [631, 0]
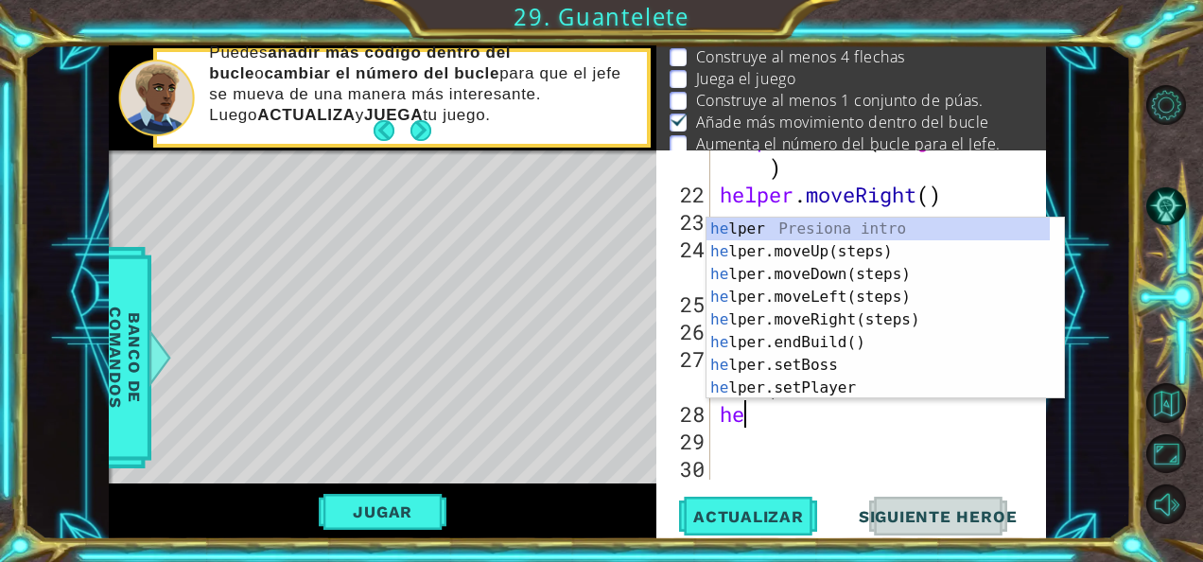
type textarea "h"
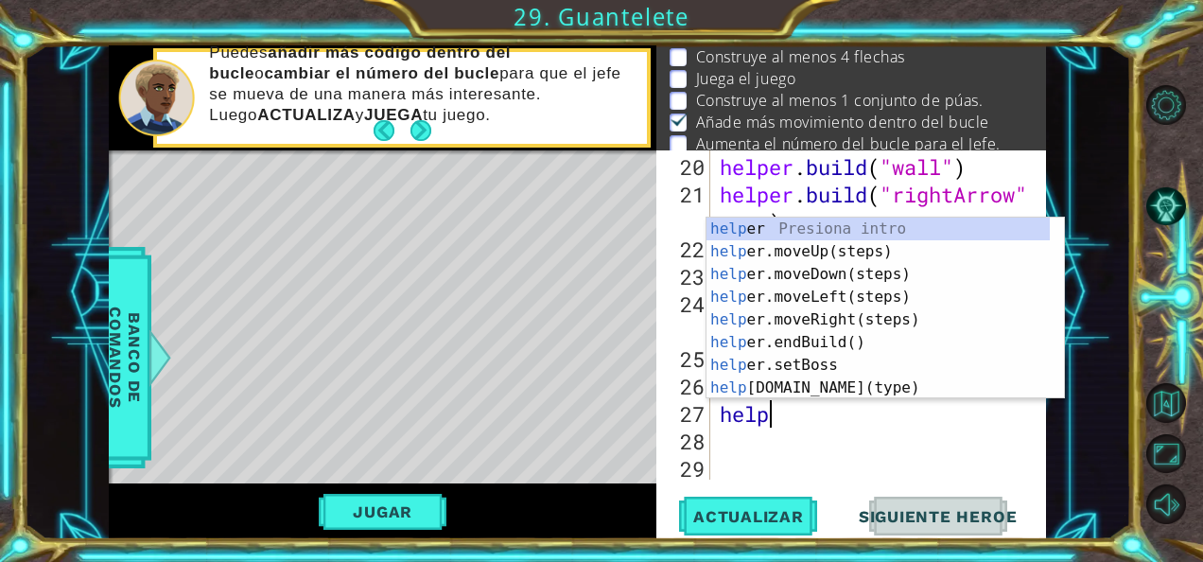
type textarea "h"
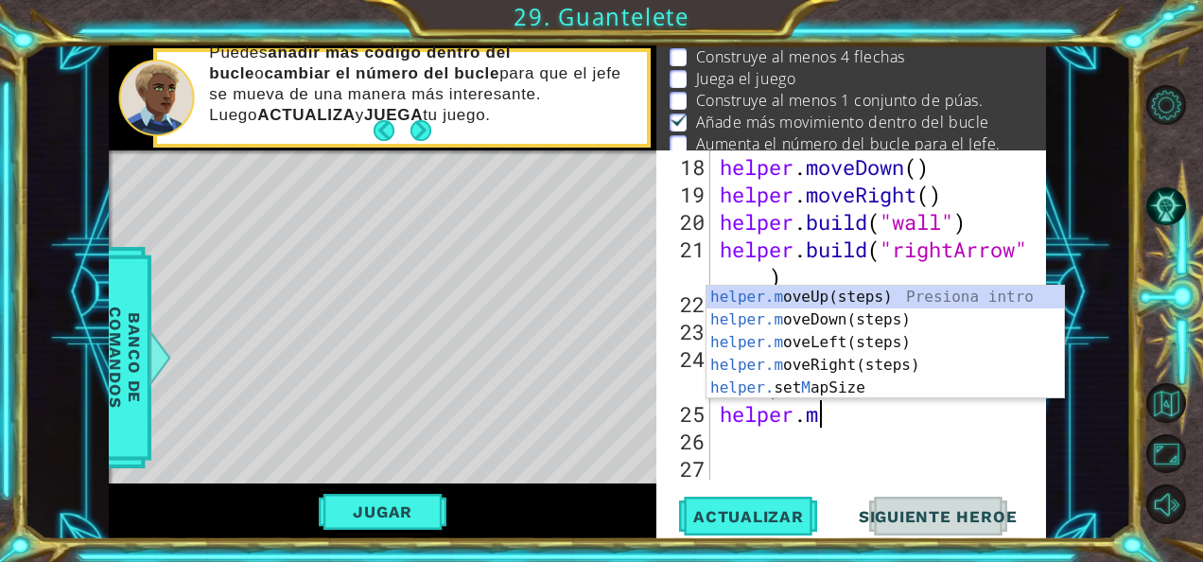
type textarea "h"
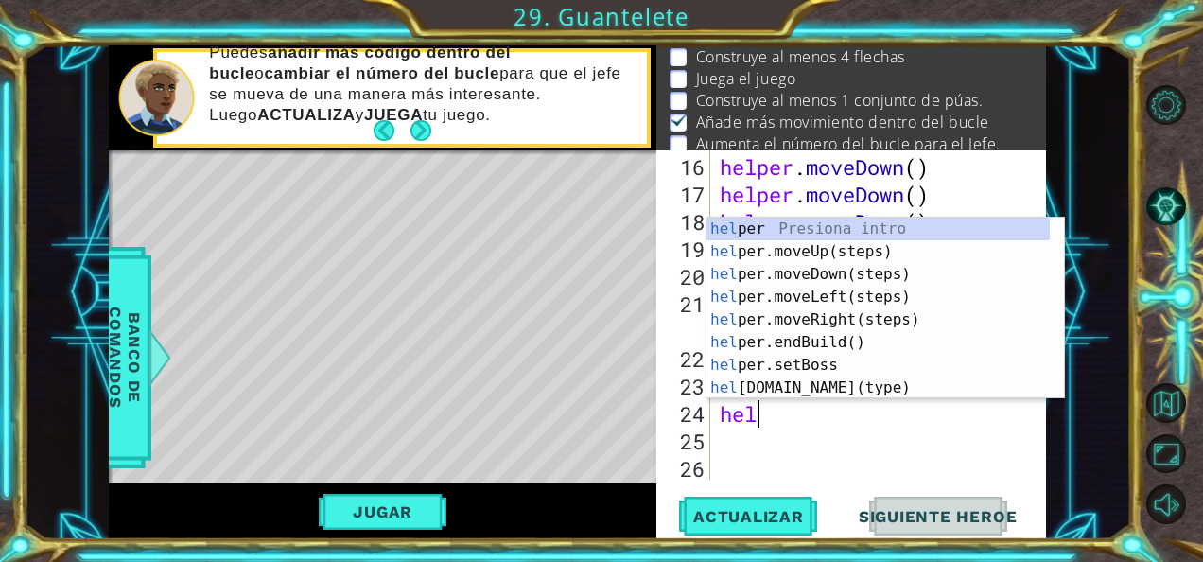
type textarea "h"
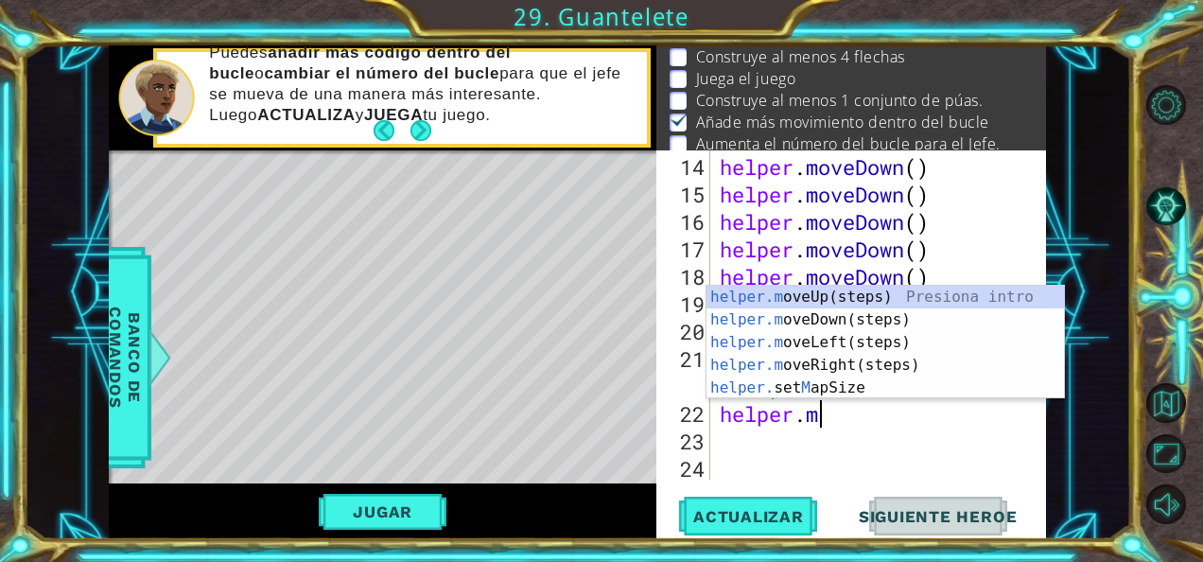
type textarea "h"
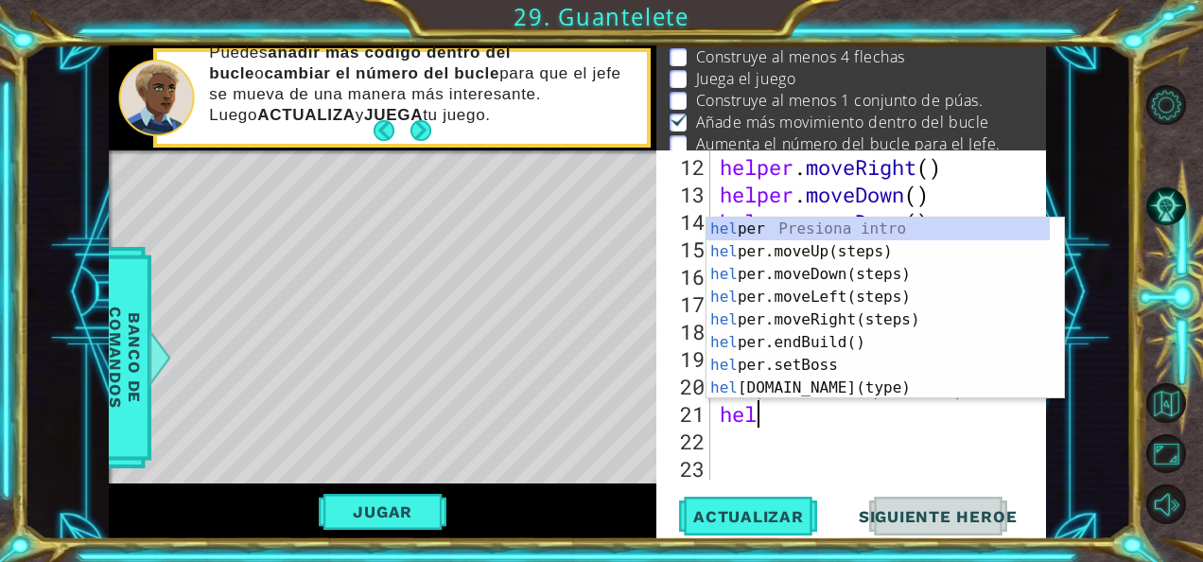
type textarea "h"
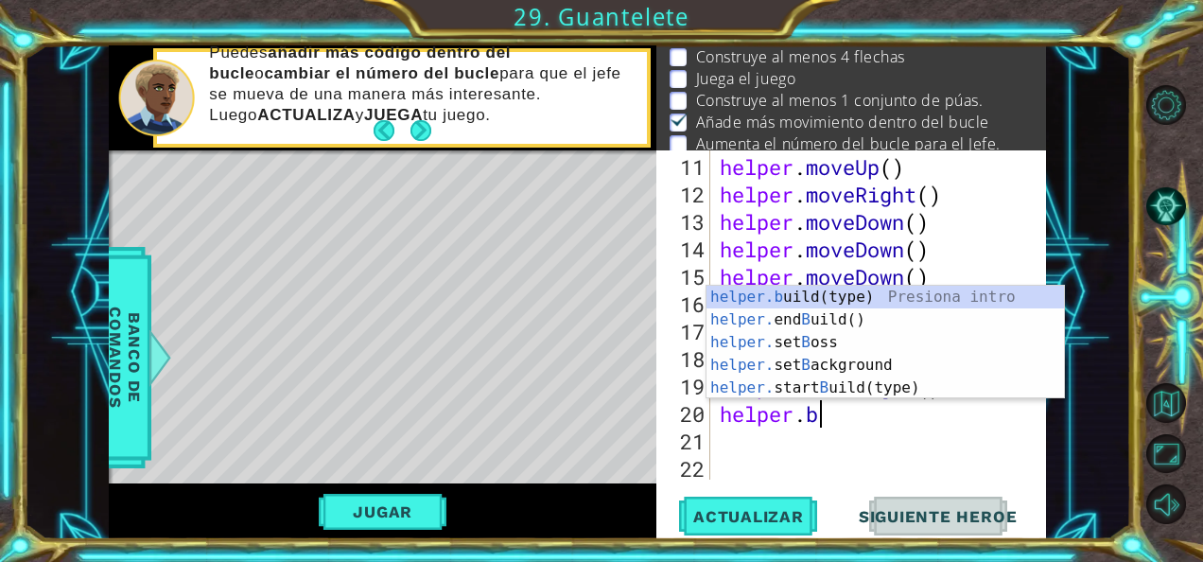
type textarea "h"
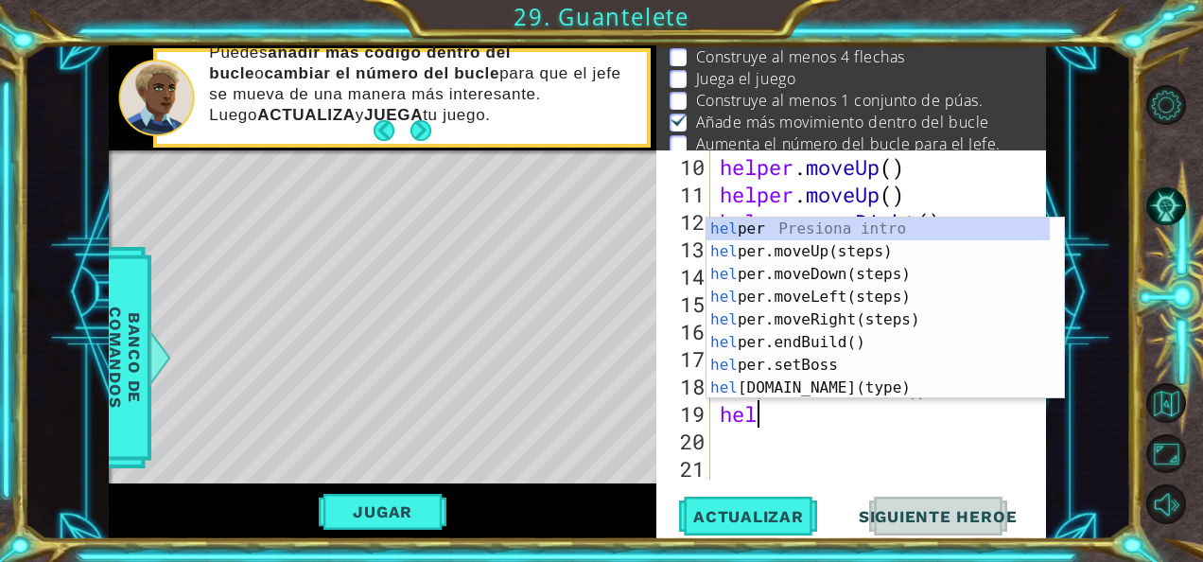
type textarea "h"
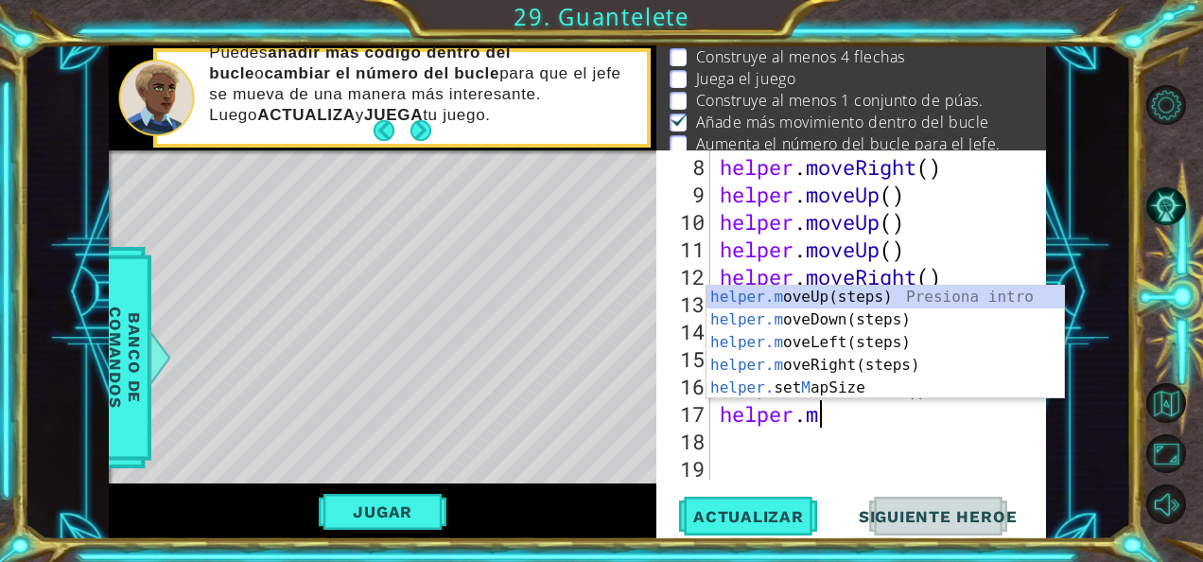
type textarea "h"
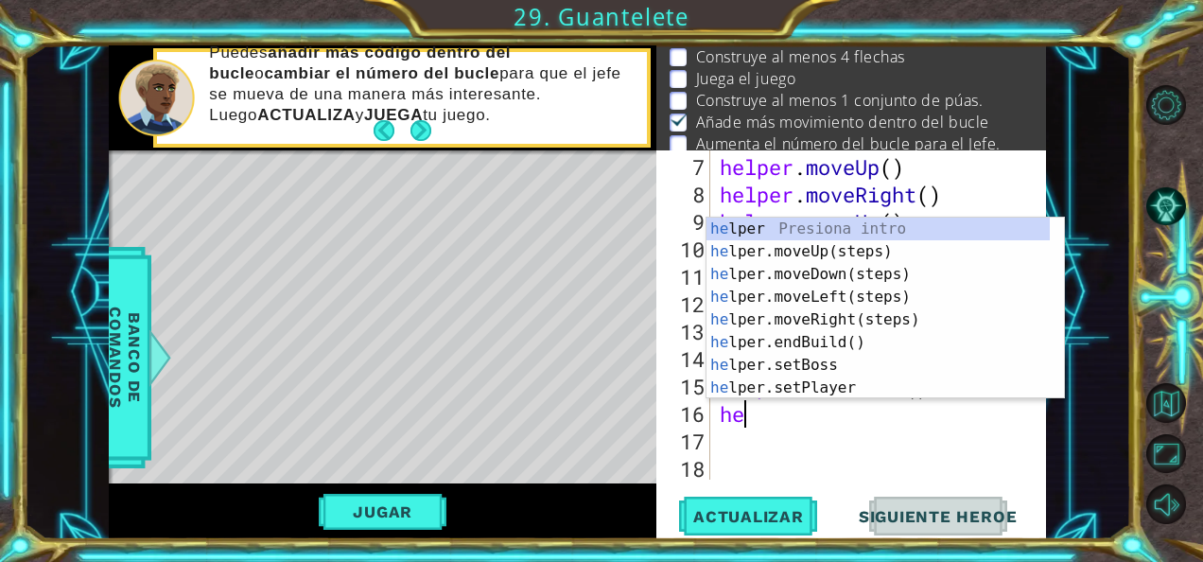
type textarea "h"
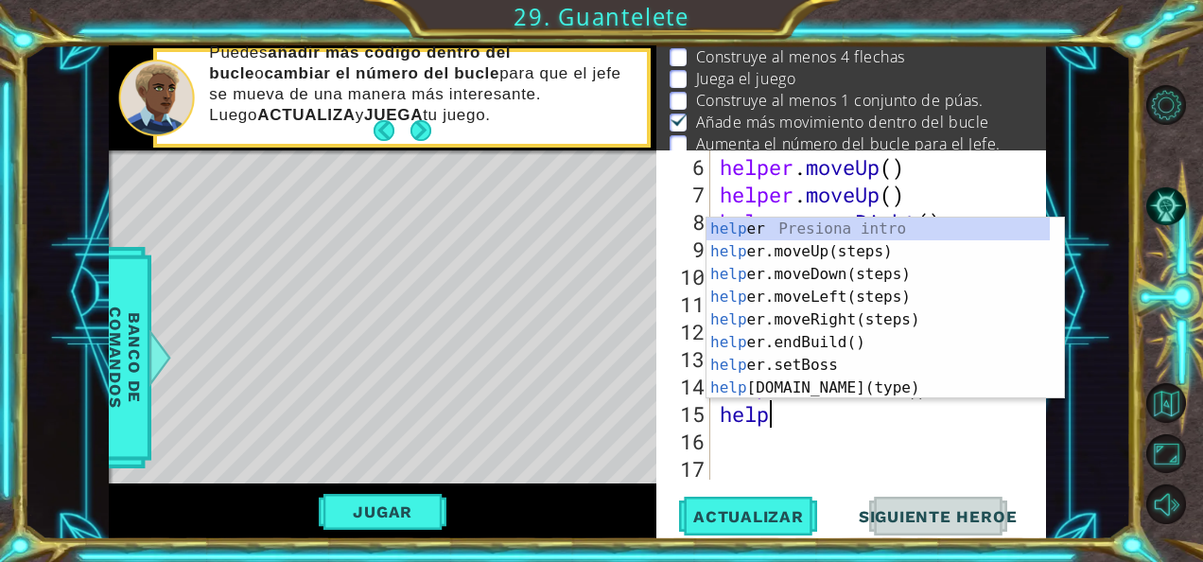
type textarea "h"
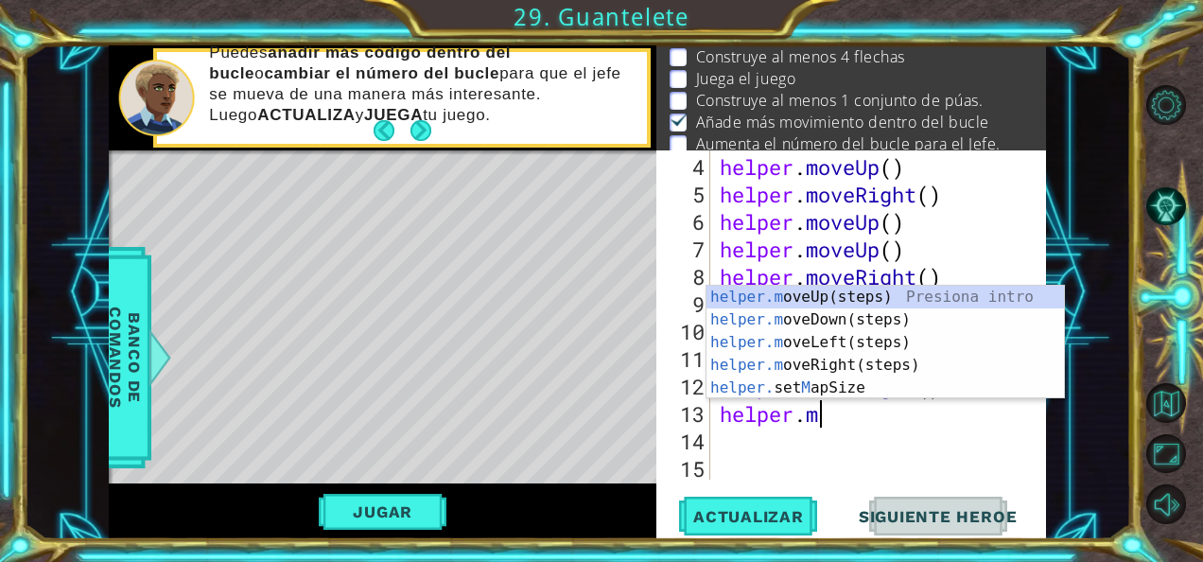
type textarea "h"
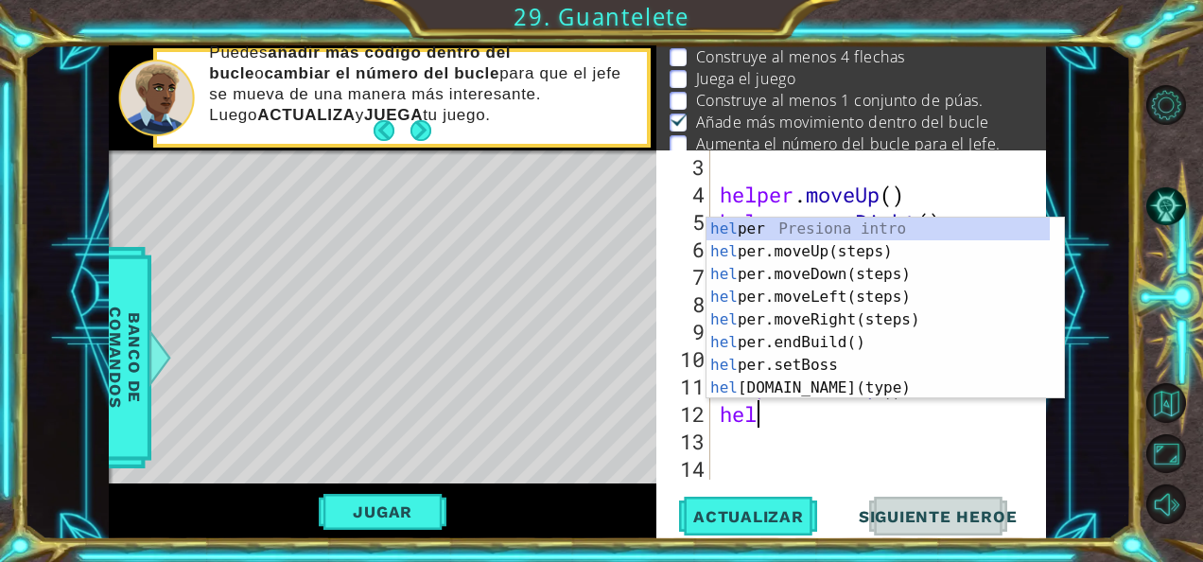
type textarea "h"
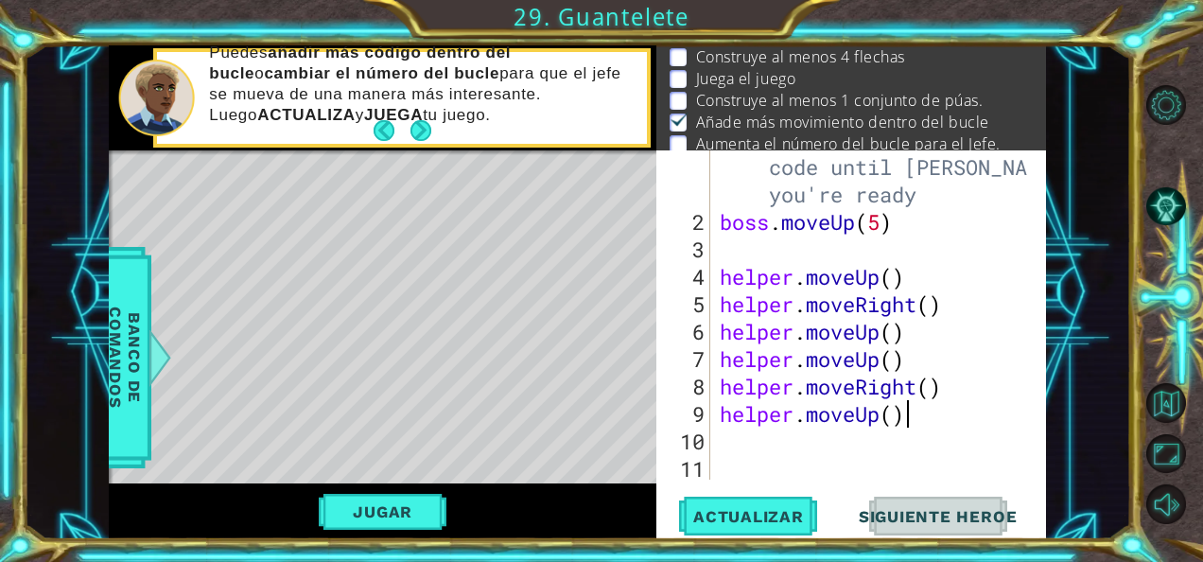
scroll to position [27, 0]
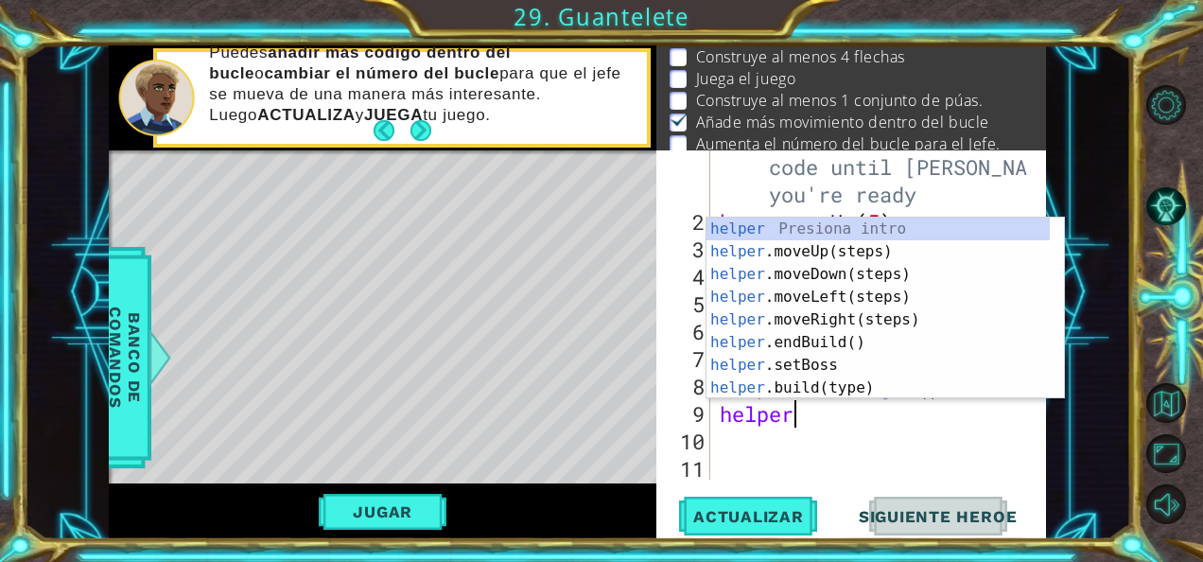
type textarea "h"
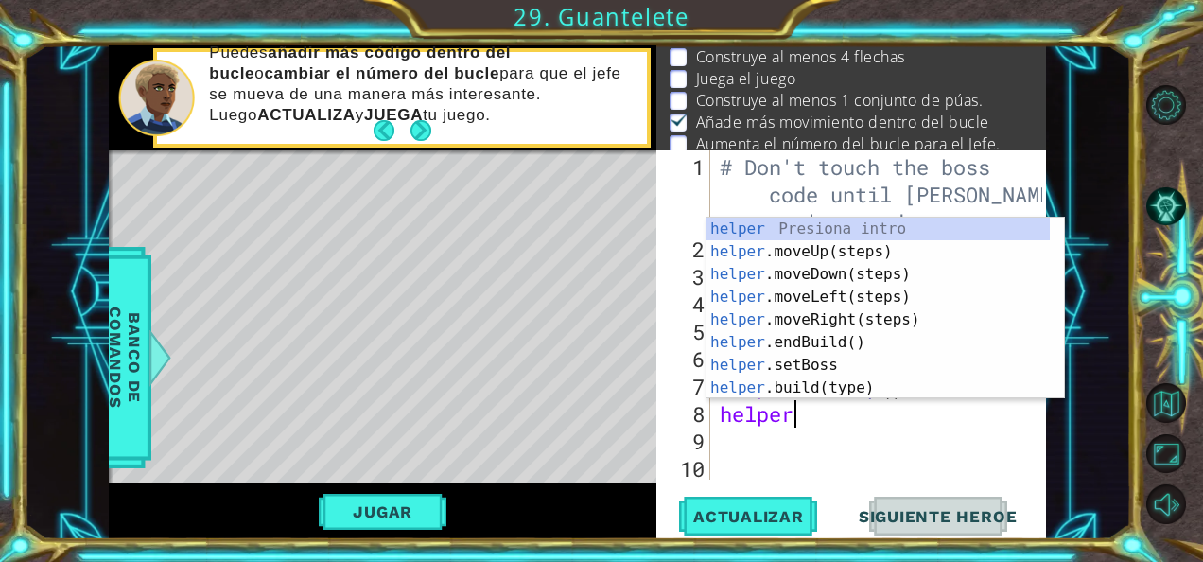
type textarea "h"
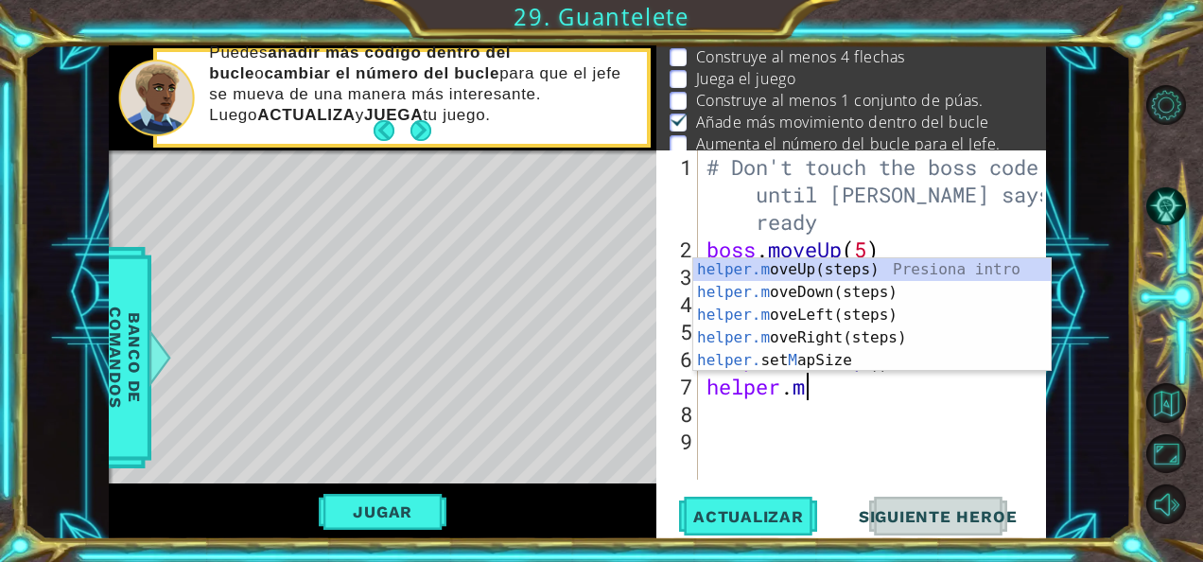
type textarea "h"
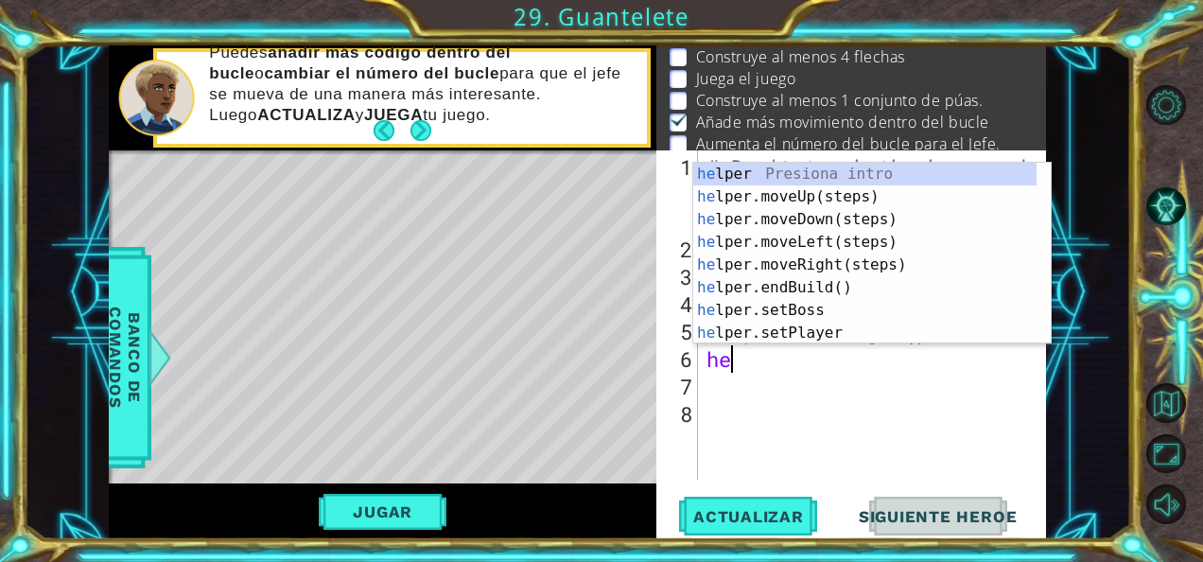
type textarea "h"
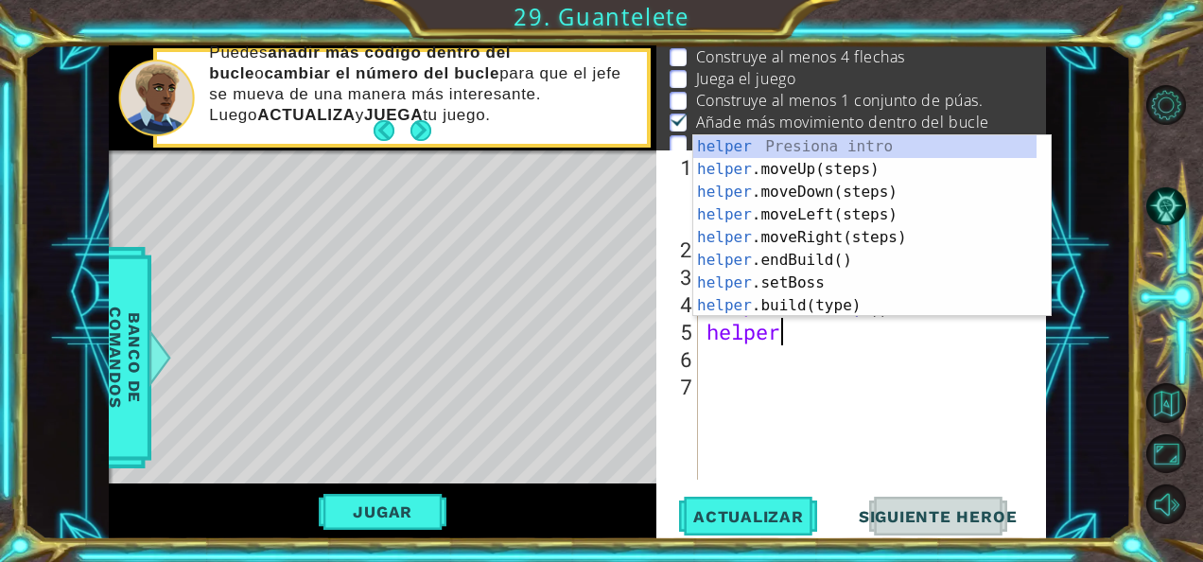
type textarea "h"
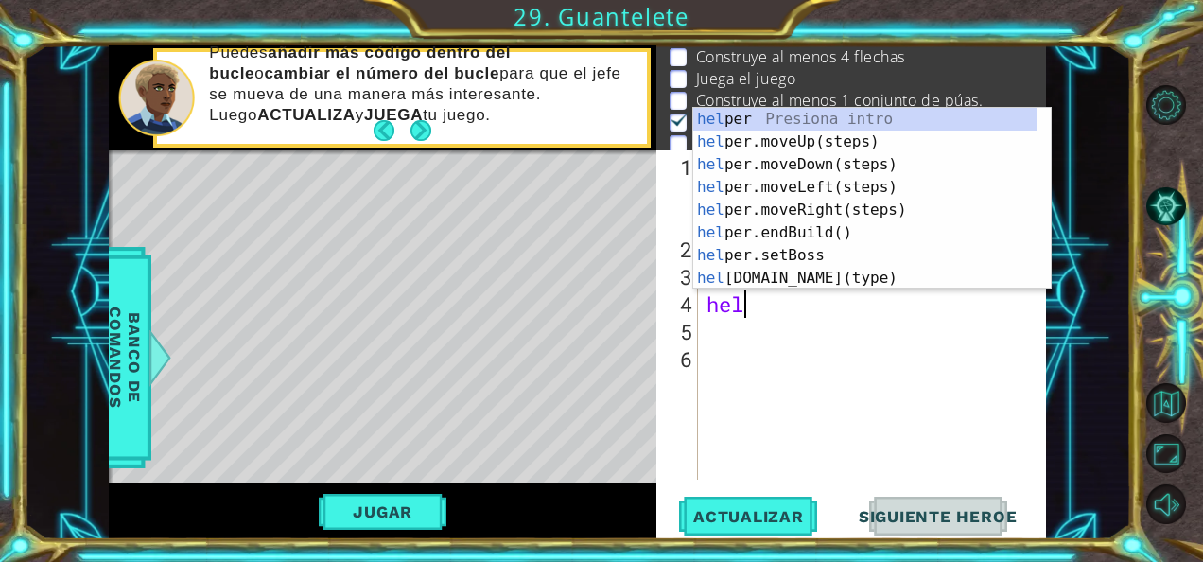
type textarea "h"
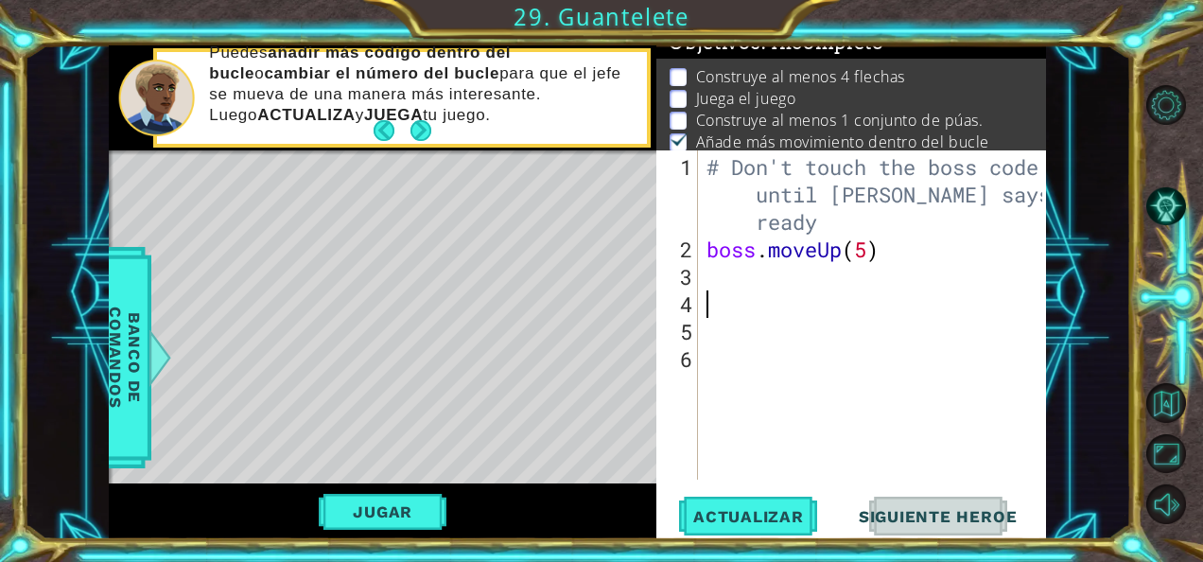
scroll to position [0, 0]
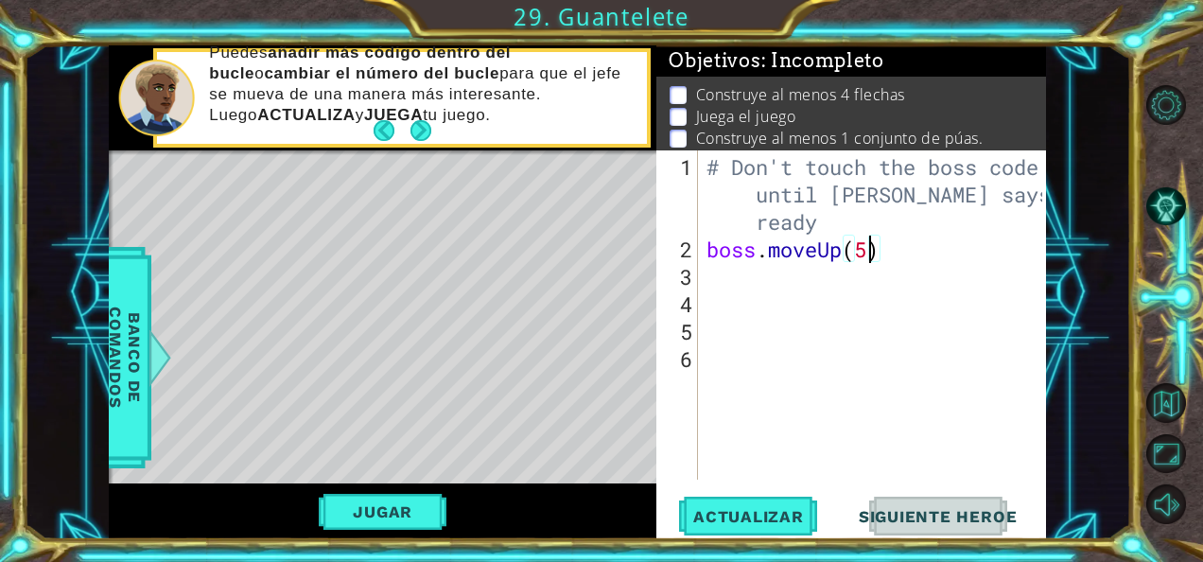
click at [868, 248] on div "# Don't touch the boss code until [PERSON_NAME] says you're ready boss . moveUp…" at bounding box center [877, 372] width 349 height 439
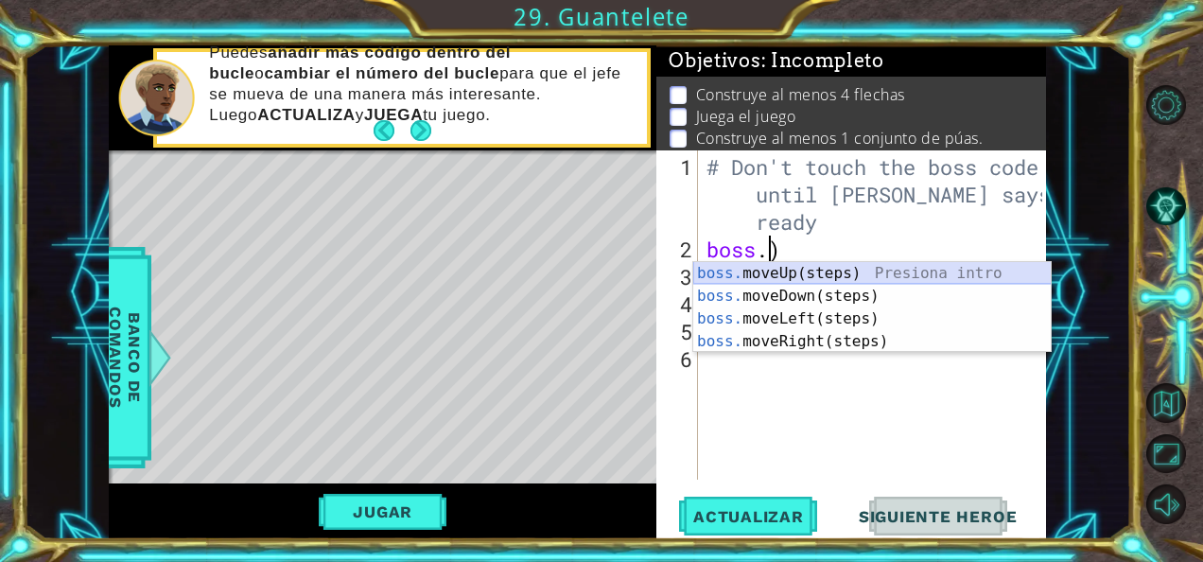
click at [866, 276] on div "boss. moveUp(steps) Presiona intro boss. moveDown(steps) Presiona intro boss. m…" at bounding box center [872, 330] width 358 height 136
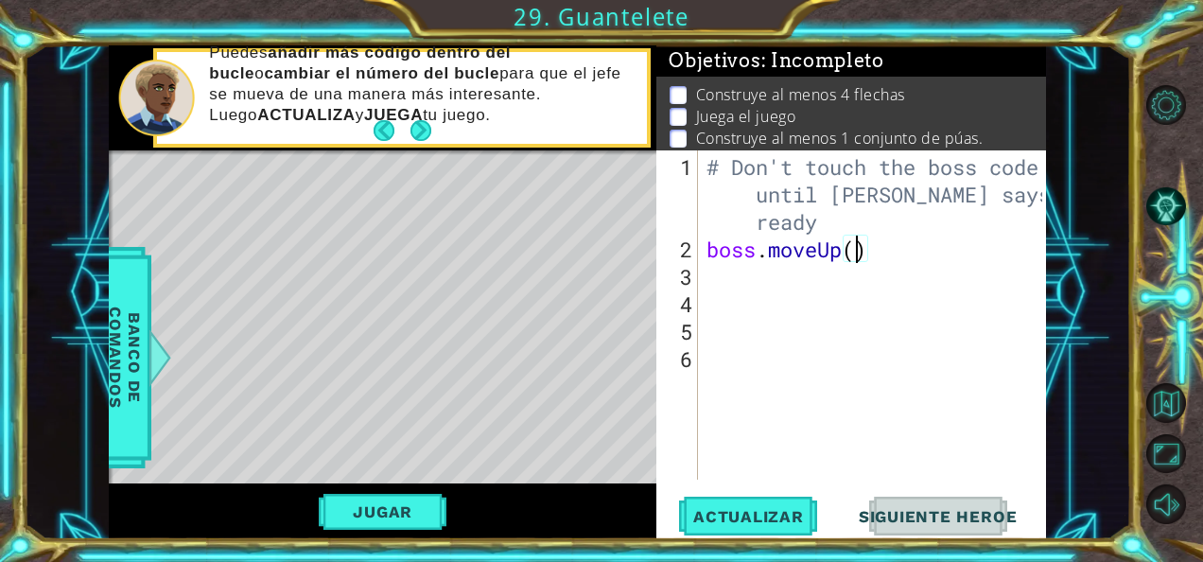
type textarea "boss.moveUp(3)"
click at [862, 285] on div "# Don't touch the boss code until [PERSON_NAME] says you're ready boss . moveUp…" at bounding box center [877, 372] width 349 height 439
click at [859, 314] on div "# Don't touch the boss code until [PERSON_NAME] says you're ready boss . moveUp…" at bounding box center [877, 372] width 349 height 439
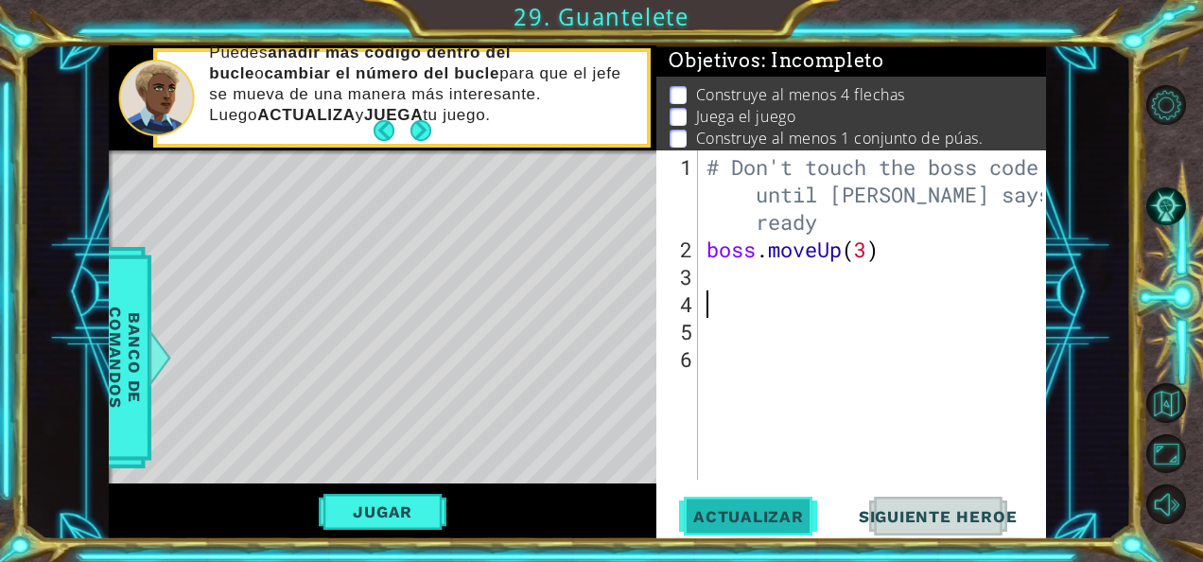
click at [757, 523] on span "Actualizar" at bounding box center [748, 516] width 148 height 19
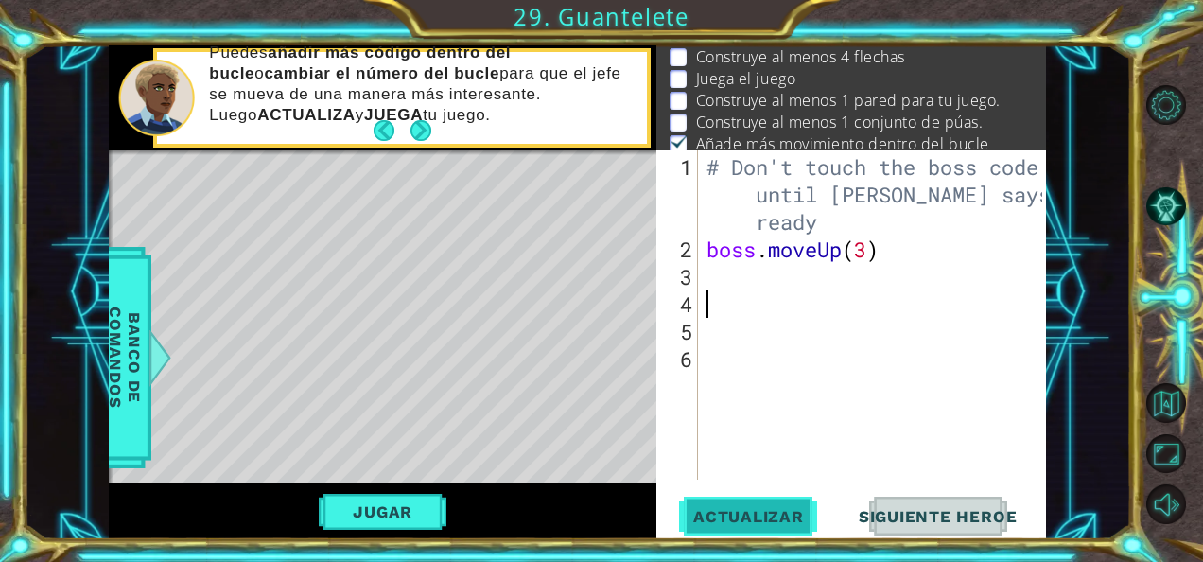
click at [757, 523] on span "Actualizar" at bounding box center [748, 516] width 148 height 19
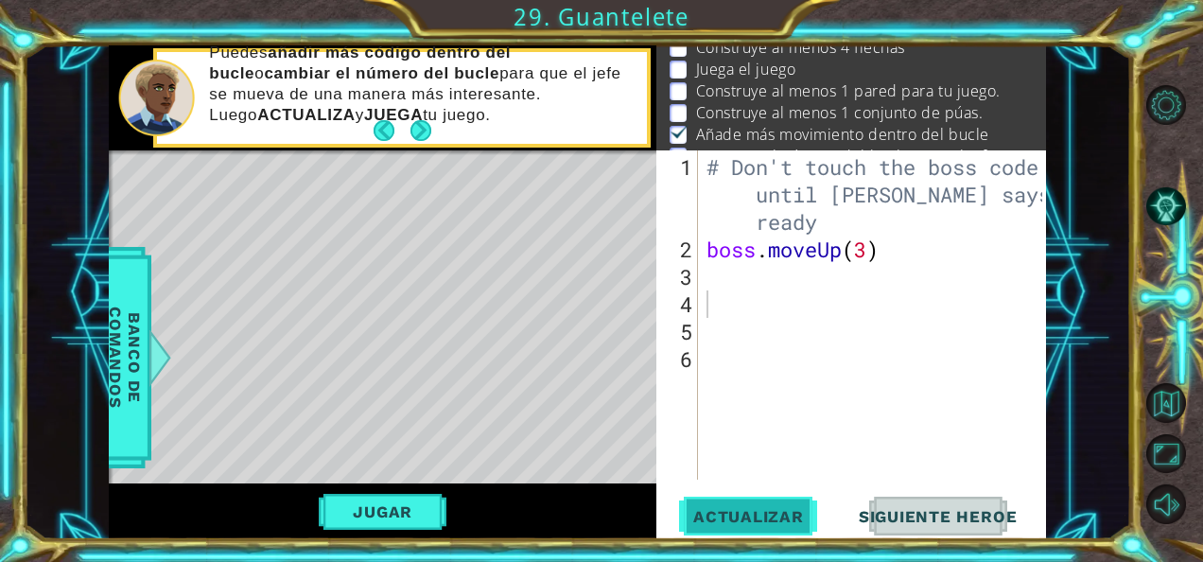
click at [757, 523] on span "Actualizar" at bounding box center [748, 516] width 148 height 19
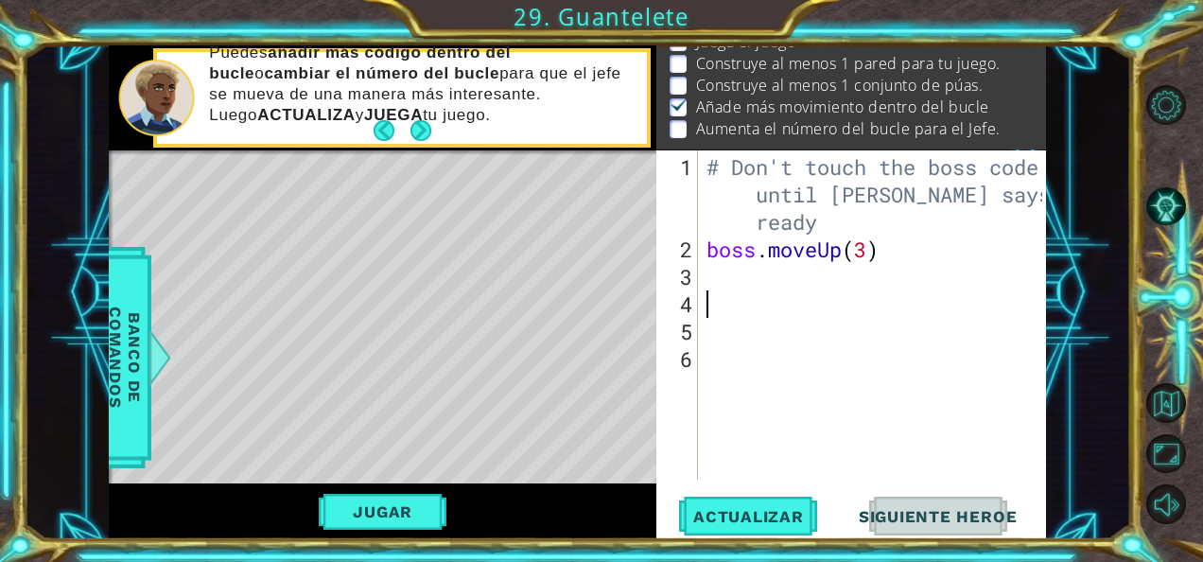
scroll to position [98, 0]
click at [864, 252] on div "# Don't touch the boss code until [PERSON_NAME] says you're ready boss . moveUp…" at bounding box center [877, 372] width 349 height 439
type textarea "boss.moveUp(4)"
click at [800, 503] on button "Actualizar" at bounding box center [748, 515] width 148 height 39
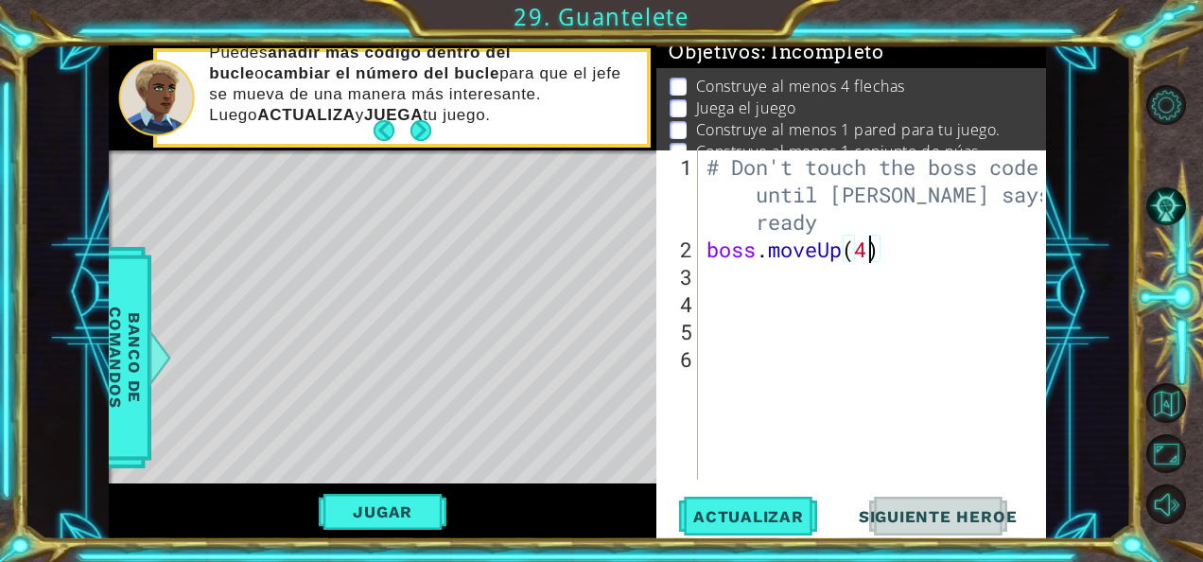
scroll to position [0, 0]
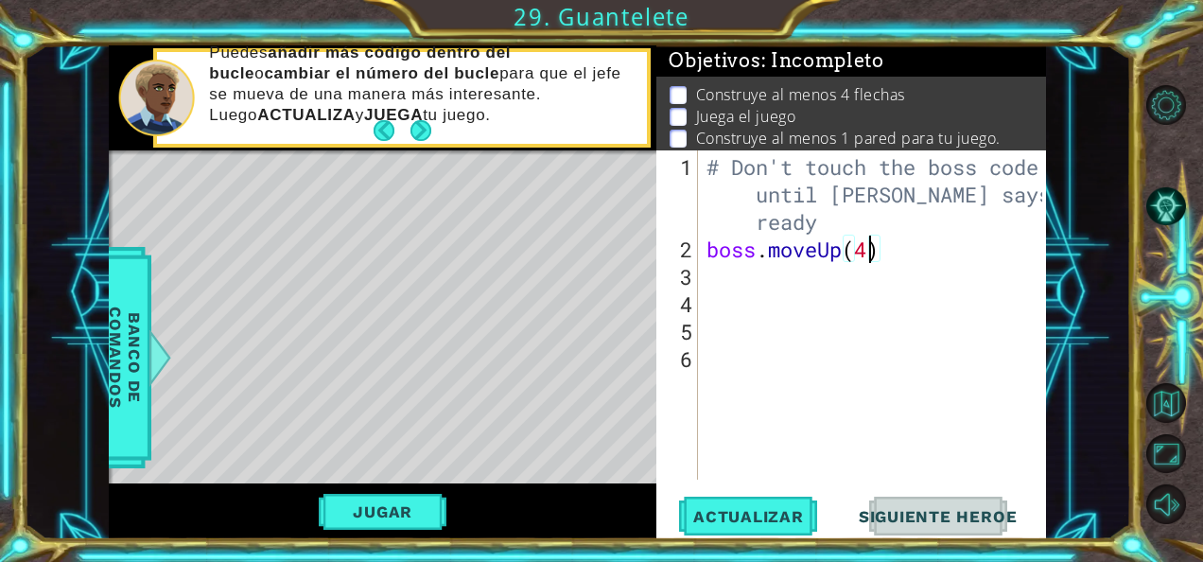
click at [912, 294] on div "# Don't touch the boss code until [PERSON_NAME] says you're ready boss . moveUp…" at bounding box center [877, 372] width 349 height 439
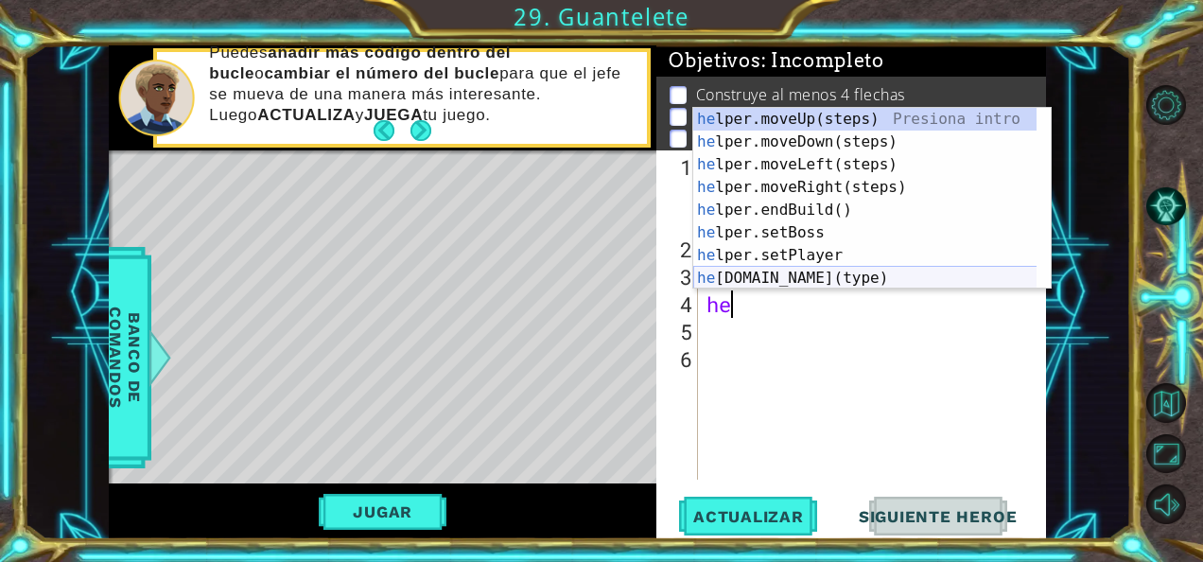
click at [826, 274] on div "he lper.moveUp(steps) Presiona intro he lper.moveDown(steps) Presiona intro he …" at bounding box center [865, 221] width 344 height 227
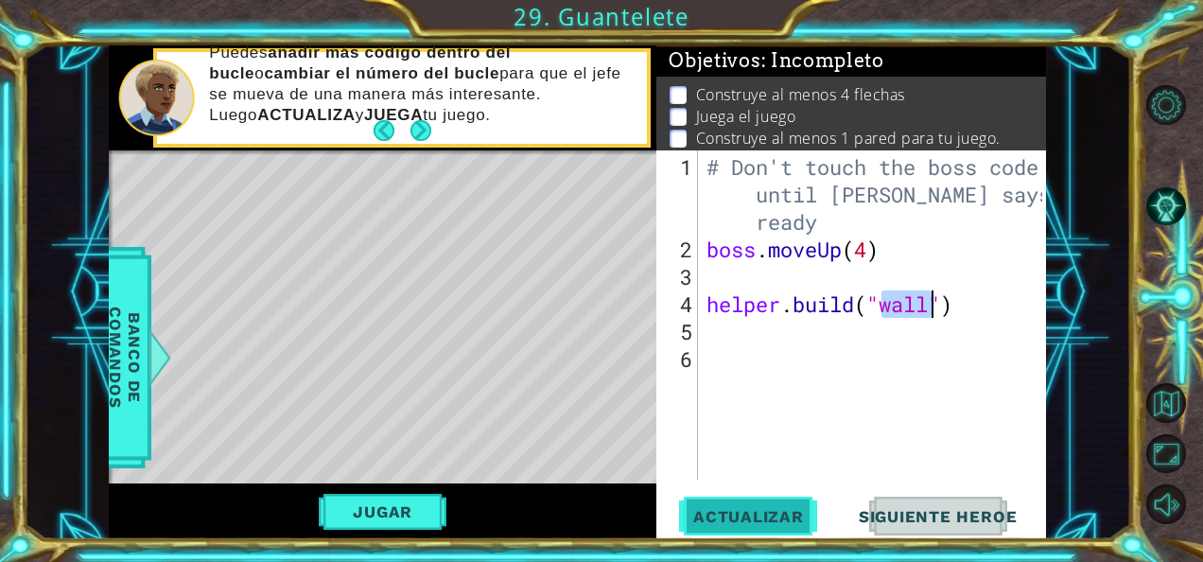
type textarea "[DOMAIN_NAME]("wall")"
click at [785, 519] on span "Actualizar" at bounding box center [748, 516] width 148 height 19
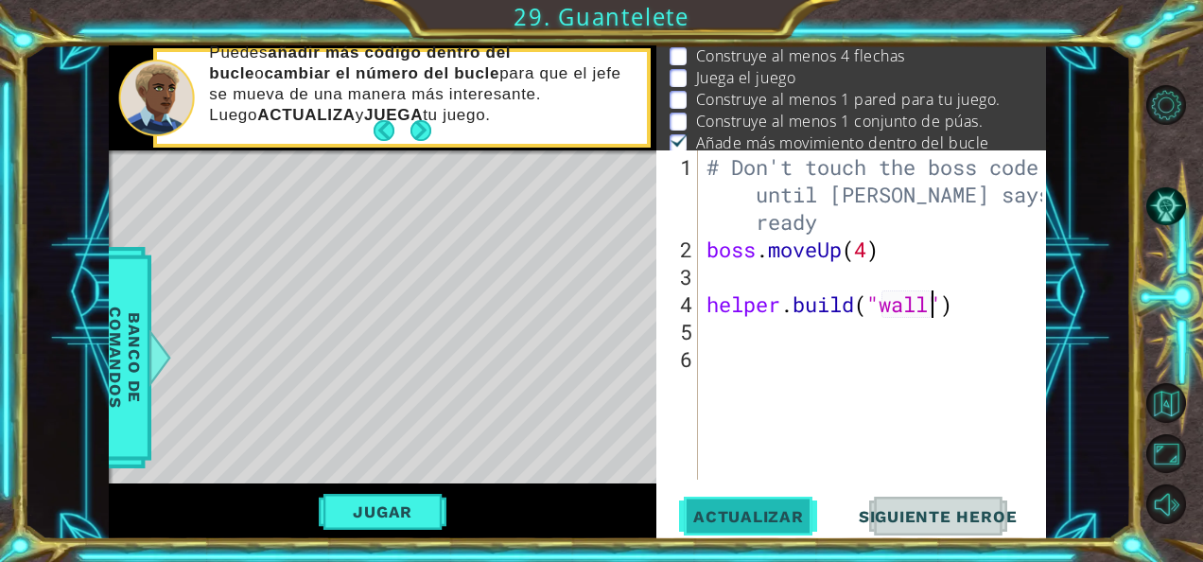
scroll to position [49, 0]
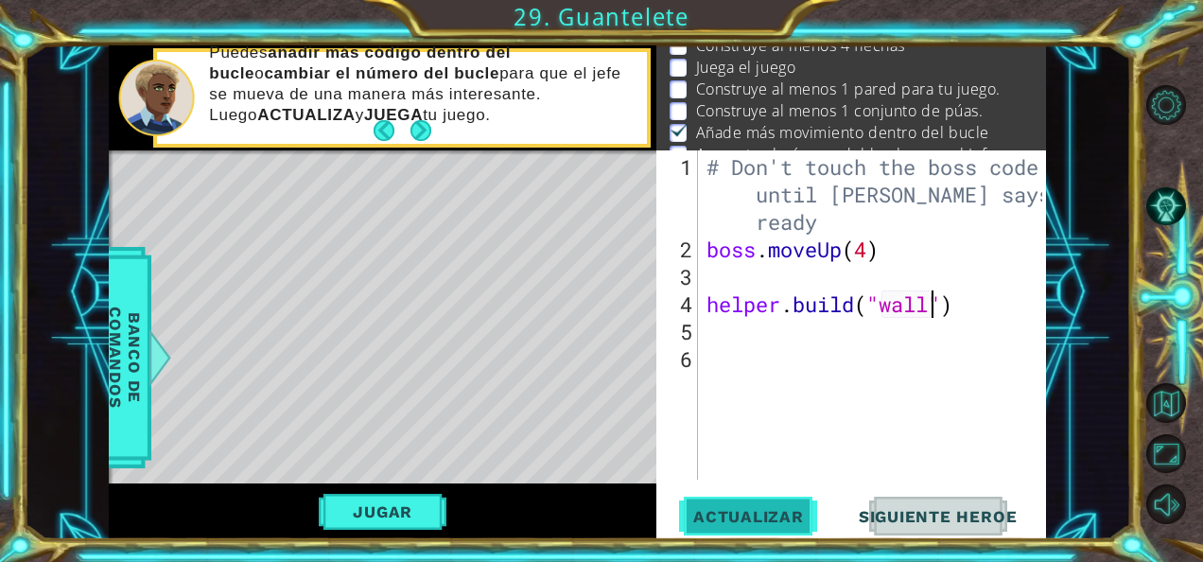
click at [787, 511] on span "Actualizar" at bounding box center [748, 516] width 148 height 19
click at [785, 295] on div "# Don't touch the boss code until [PERSON_NAME] says you're ready boss . moveUp…" at bounding box center [877, 372] width 349 height 439
click at [767, 292] on div "# Don't touch the boss code until [PERSON_NAME] says you're ready boss . moveUp…" at bounding box center [877, 372] width 349 height 439
click at [745, 265] on div "# Don't touch the boss code until [PERSON_NAME] says you're ready boss . moveUp…" at bounding box center [877, 372] width 349 height 439
type textarea "h"
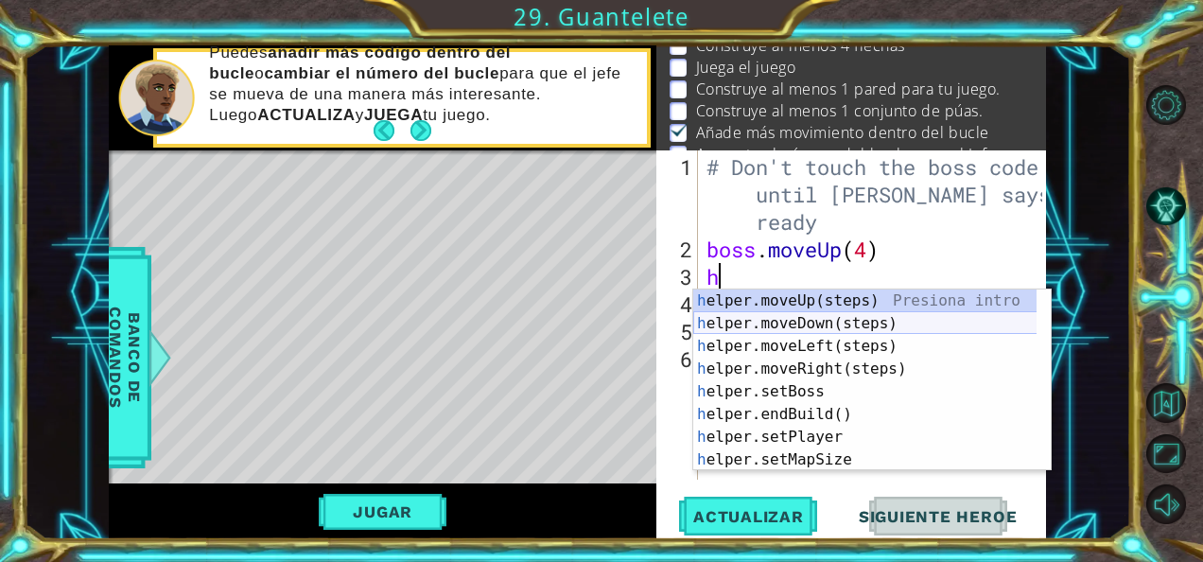
click at [784, 325] on div "h elper.moveUp(steps) Presiona intro h elper.moveDown(steps) Presiona intro h e…" at bounding box center [865, 402] width 344 height 227
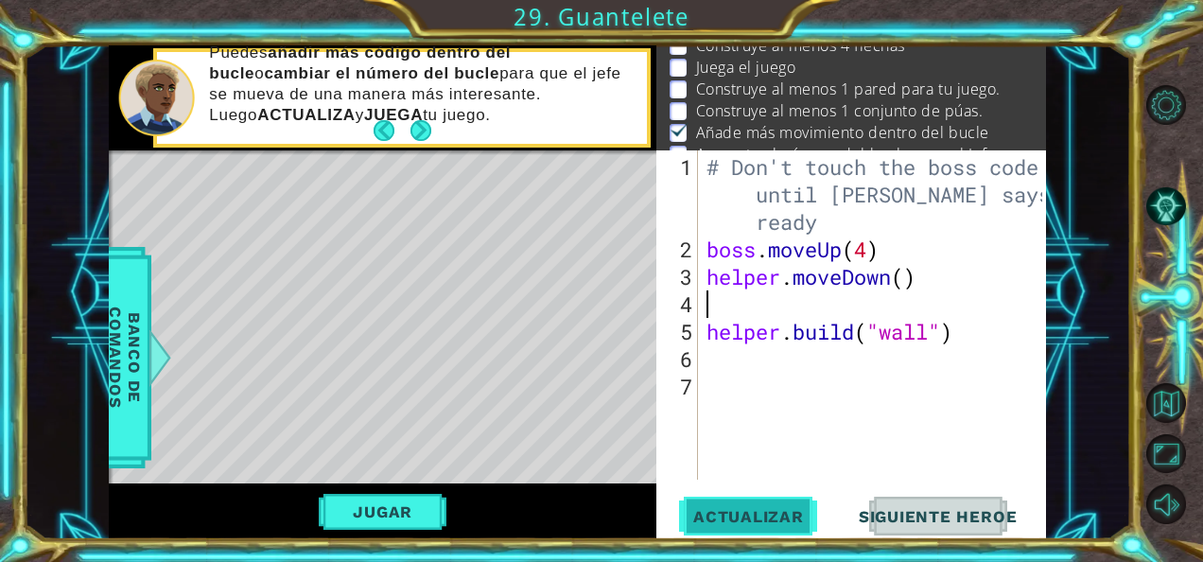
click at [786, 512] on span "Actualizar" at bounding box center [748, 516] width 148 height 19
click at [813, 395] on div "# Don't touch the boss code until [PERSON_NAME] says you're ready boss . moveUp…" at bounding box center [877, 372] width 349 height 439
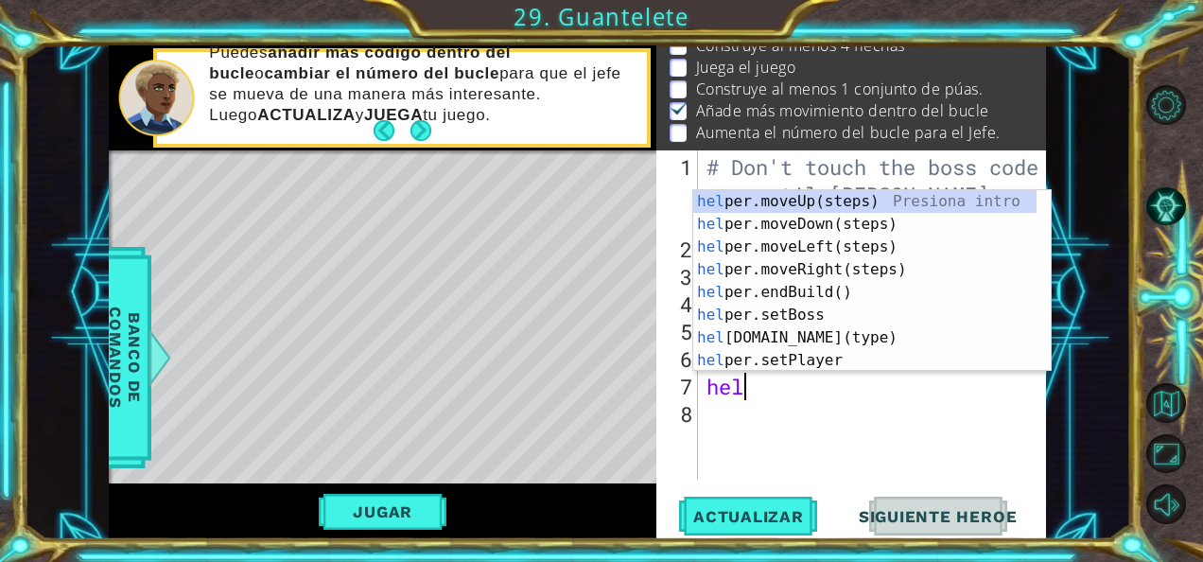
scroll to position [0, 0]
click at [830, 341] on div "hel per.moveUp(steps) Presiona intro hel per.moveDown(steps) Presiona intro hel…" at bounding box center [865, 303] width 344 height 227
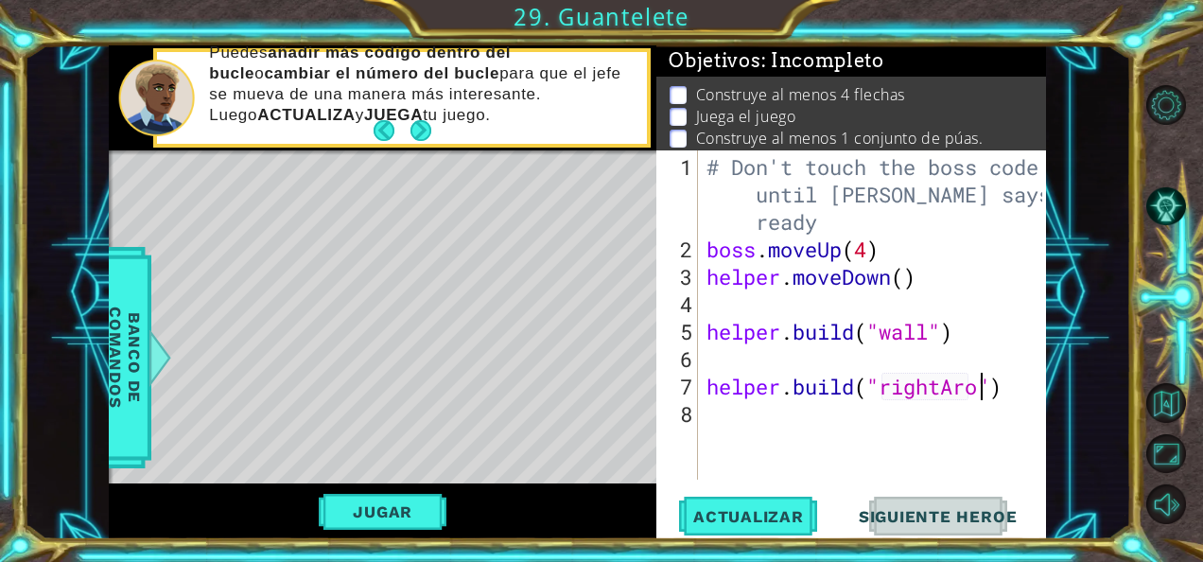
scroll to position [0, 12]
type textarea "[DOMAIN_NAME]("rightArrow")"
click at [844, 422] on div "# Don't touch the boss code until [PERSON_NAME] says you're ready boss . moveUp…" at bounding box center [877, 372] width 349 height 439
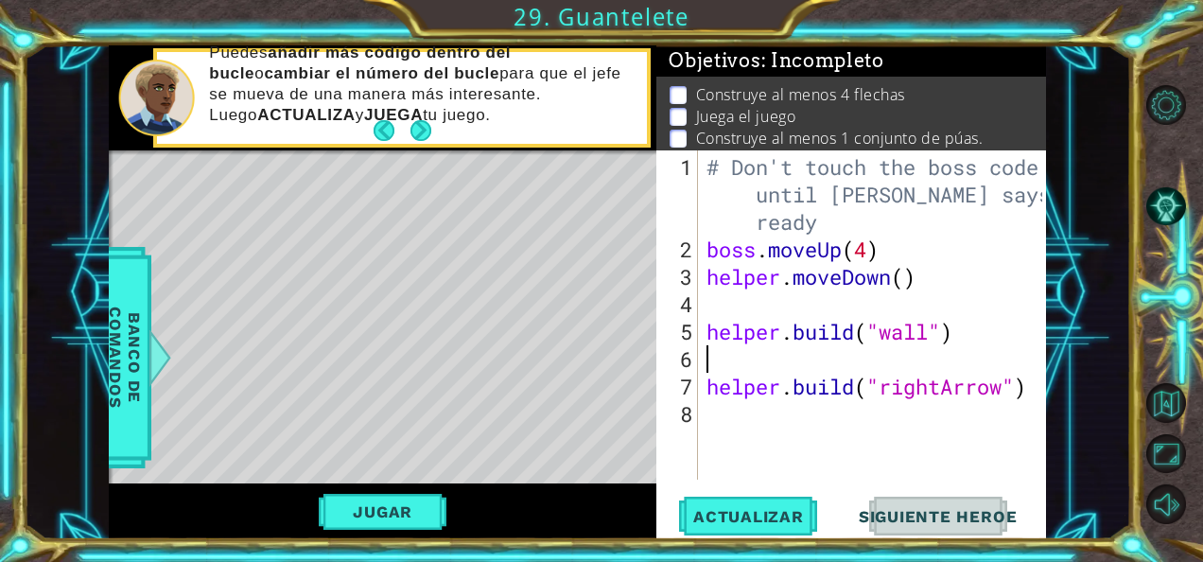
click at [725, 369] on div "# Don't touch the boss code until [PERSON_NAME] says you're ready boss . moveUp…" at bounding box center [877, 372] width 349 height 439
type textarea "h"
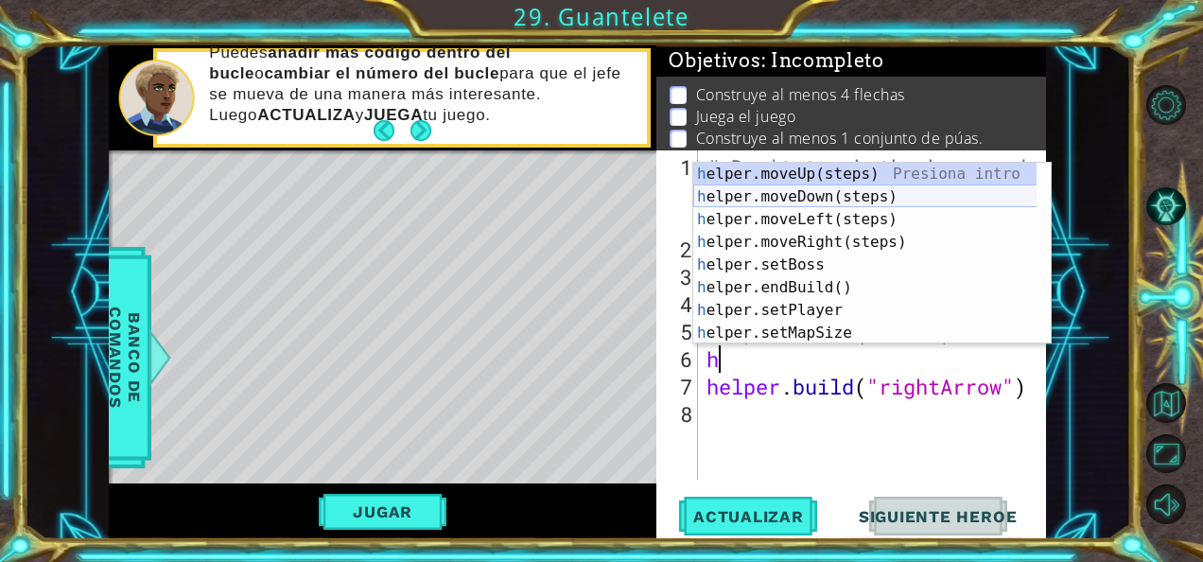
click at [786, 194] on div "h elper.moveUp(steps) Presiona intro h elper.moveDown(steps) Presiona intro h e…" at bounding box center [865, 276] width 344 height 227
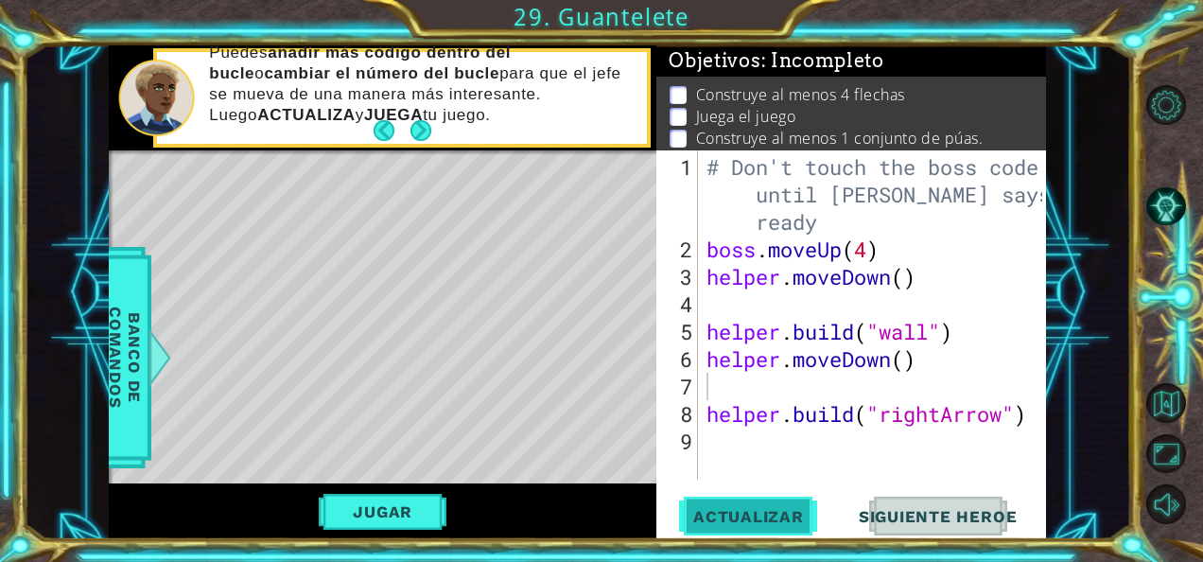
click at [782, 512] on span "Actualizar" at bounding box center [748, 516] width 148 height 19
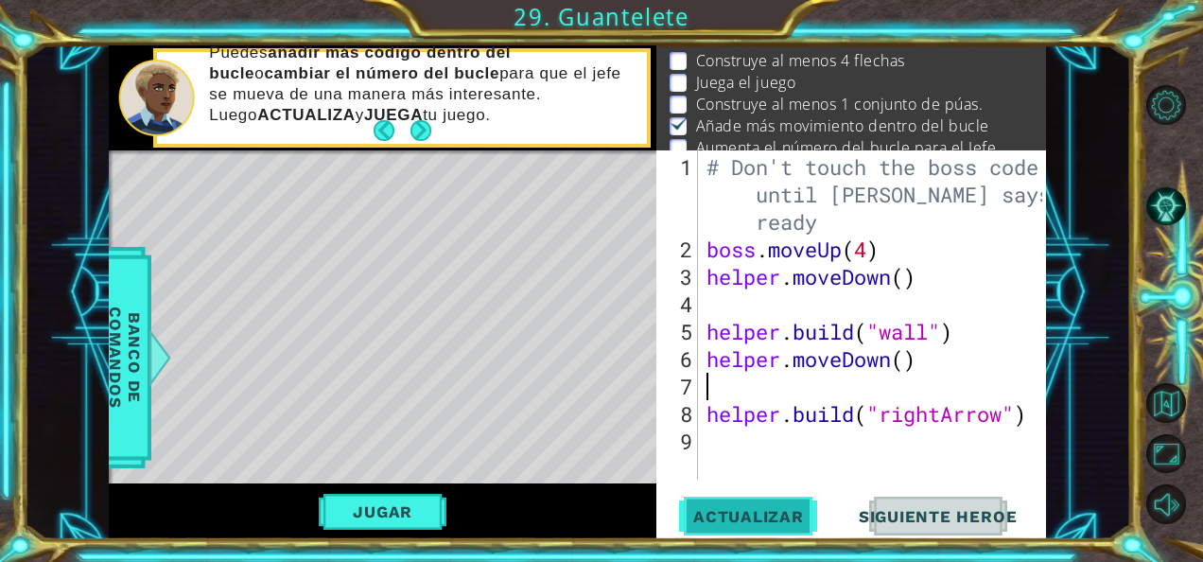
scroll to position [38, 0]
click at [781, 452] on div "# Don't touch the boss code until [PERSON_NAME] says you're ready boss . moveUp…" at bounding box center [877, 372] width 349 height 439
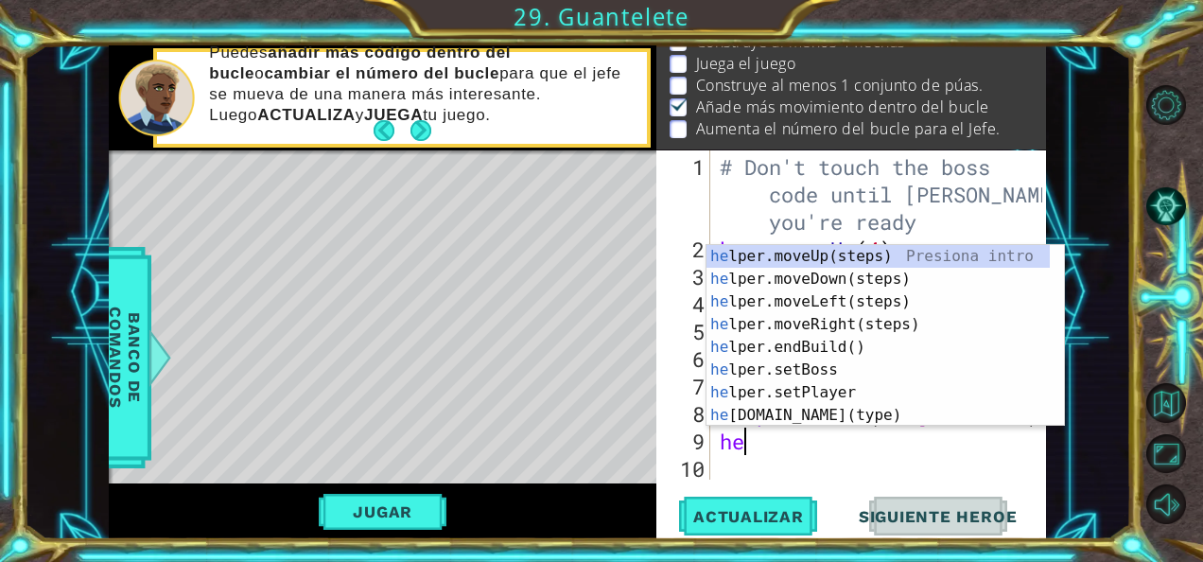
type textarea "hel"
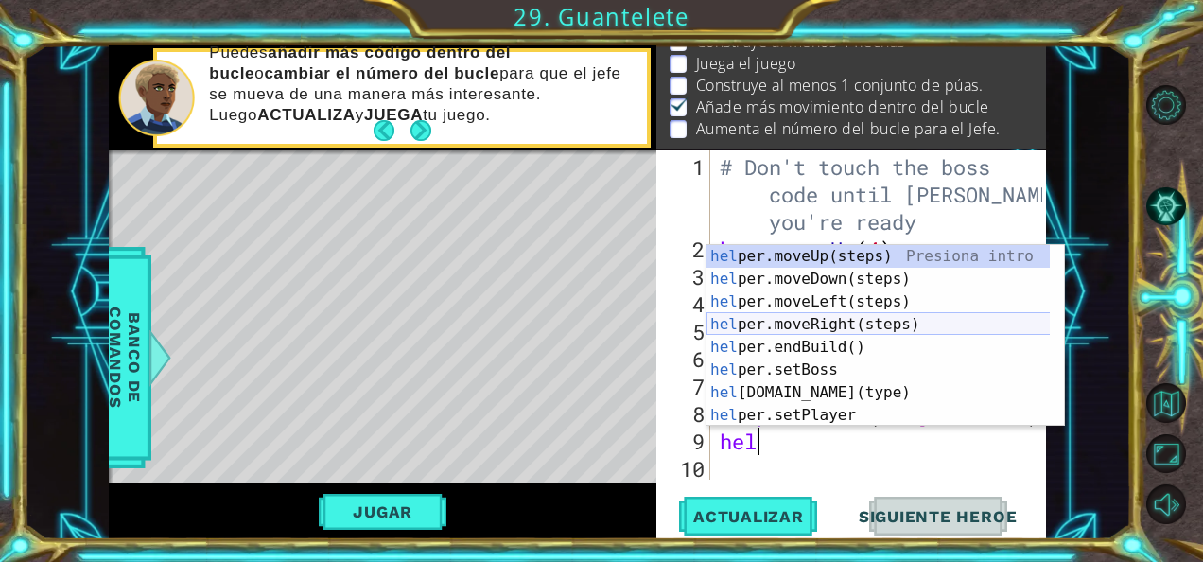
click at [806, 323] on div "hel per.moveUp(steps) Presiona intro hel per.moveDown(steps) Presiona intro hel…" at bounding box center [878, 358] width 344 height 227
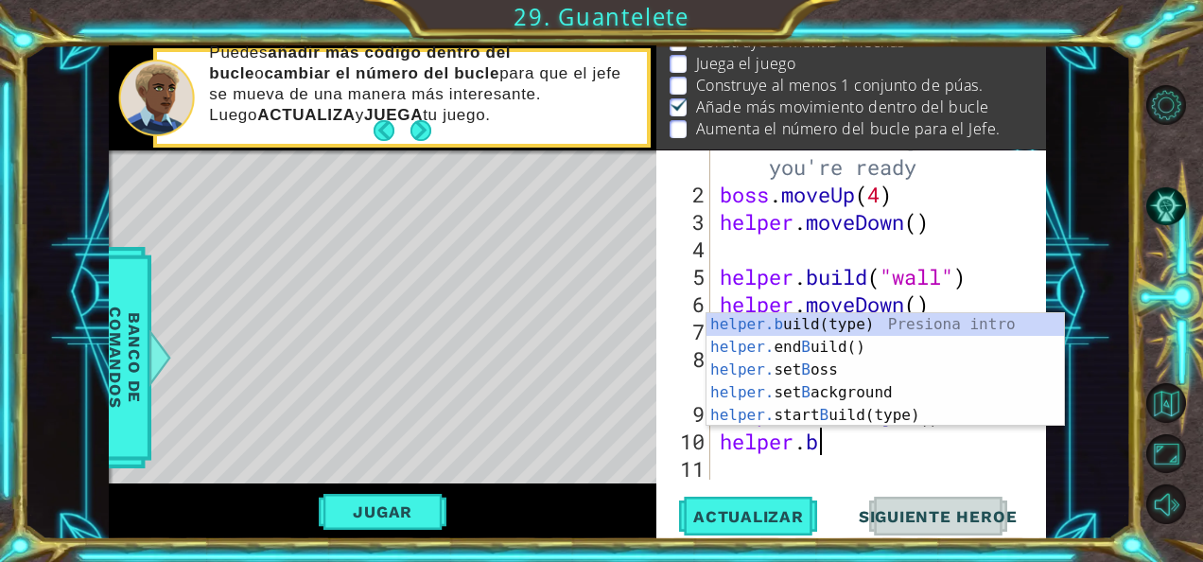
scroll to position [0, 4]
click at [775, 324] on div "helper.b uild(type) Presiona intro helper. end B uild() Presiona intro helper. …" at bounding box center [885, 392] width 358 height 159
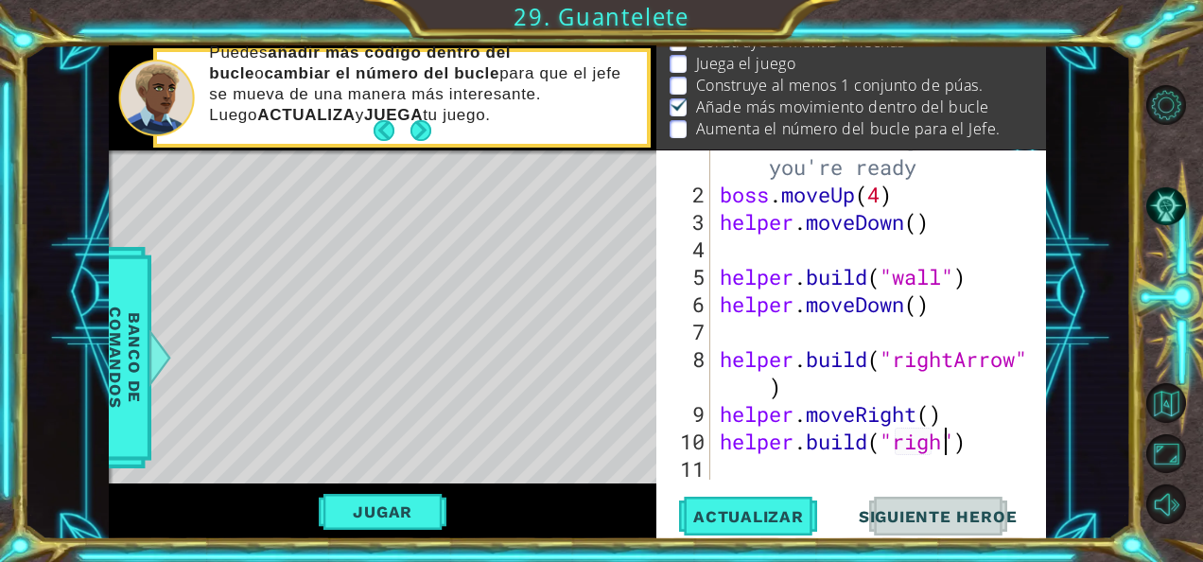
scroll to position [0, 10]
type textarea "[DOMAIN_NAME]("rightArrow")"
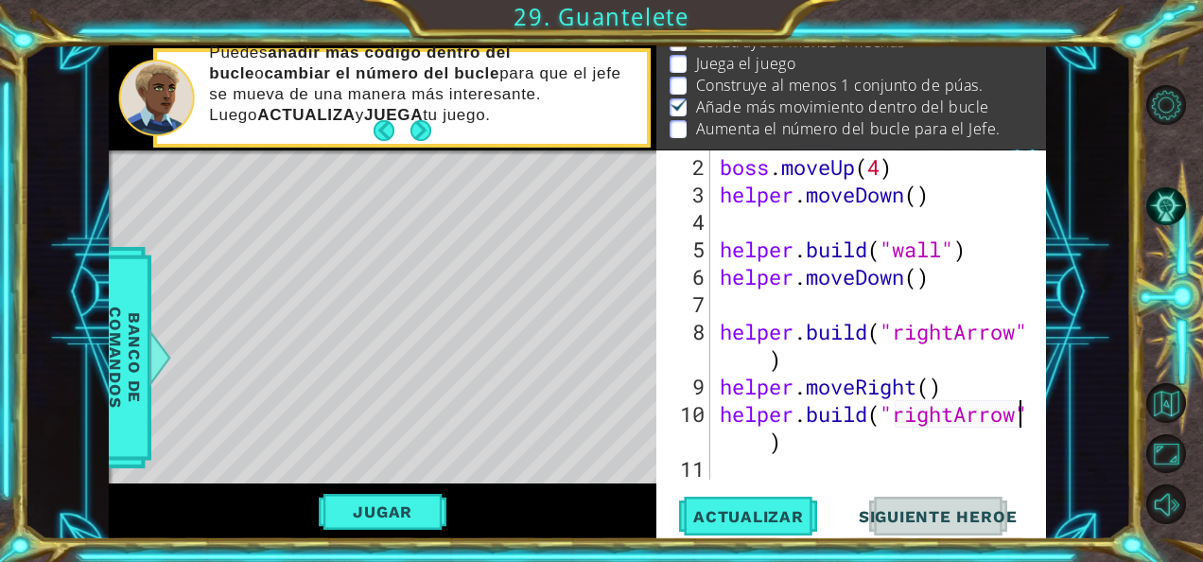
scroll to position [82, 0]
click at [931, 407] on div "boss . moveUp ( 4 ) helper . moveDown ( ) helper . build ( "wall" ) helper . mo…" at bounding box center [877, 345] width 322 height 384
click at [916, 469] on div "boss . moveUp ( 4 ) helper . moveDown ( ) helper . build ( "wall" ) helper . mo…" at bounding box center [877, 345] width 322 height 384
click at [730, 520] on span "Actualizar" at bounding box center [748, 516] width 148 height 19
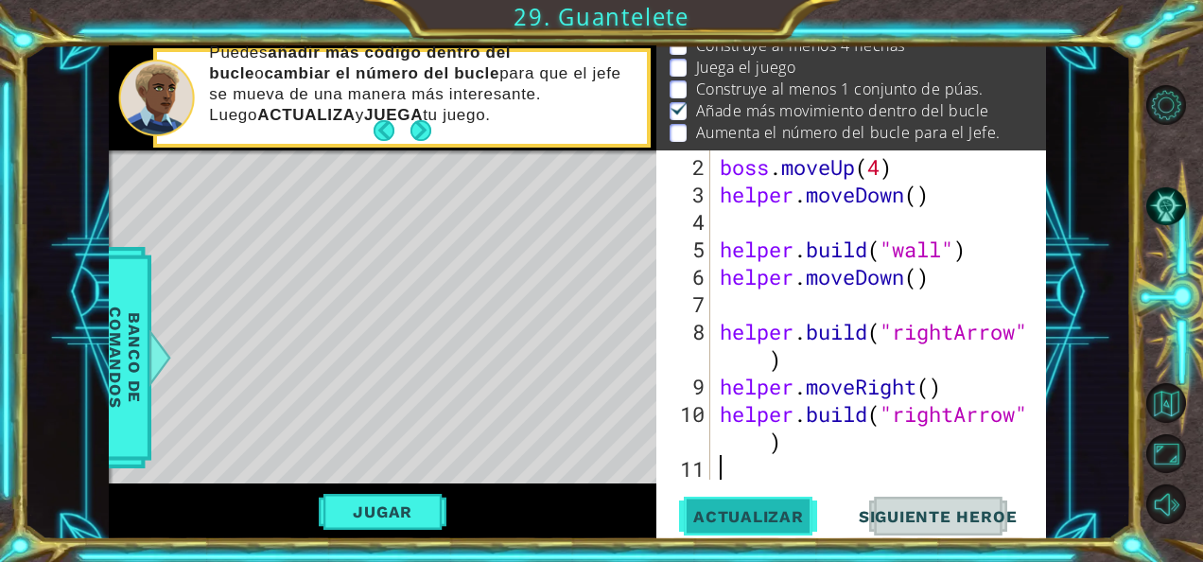
scroll to position [38, 0]
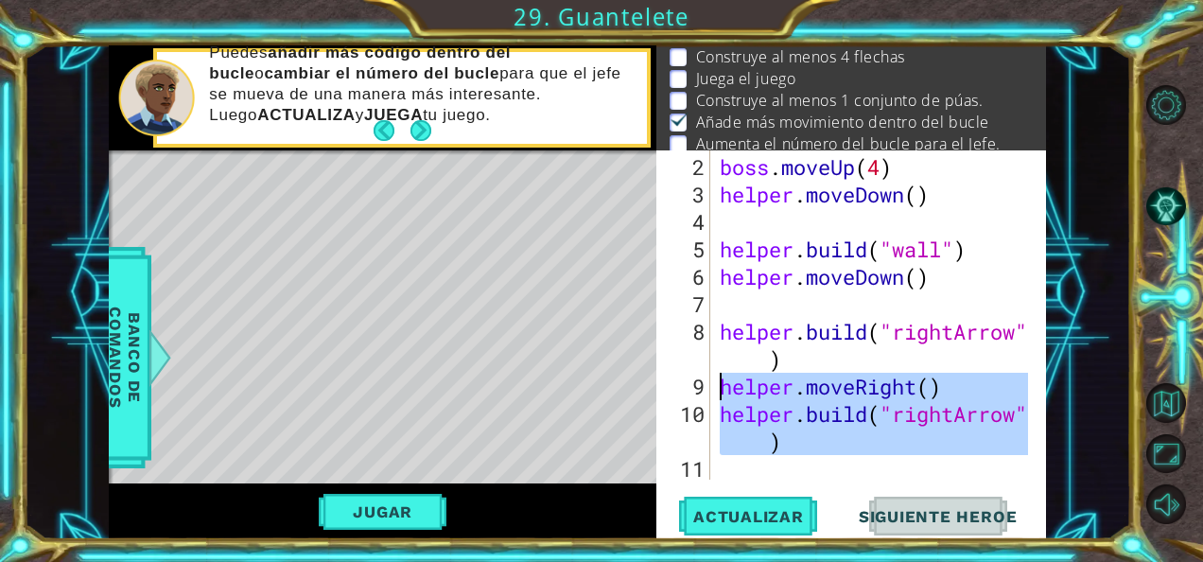
drag, startPoint x: 877, startPoint y: 456, endPoint x: 717, endPoint y: 384, distance: 175.2
click at [717, 384] on div "boss . moveUp ( 4 ) helper . moveDown ( ) helper . build ( "wall" ) helper . mo…" at bounding box center [877, 345] width 322 height 384
type textarea "helper.moveRight() [DOMAIN_NAME]("rightArrow")"
click at [754, 467] on div "boss . moveUp ( 4 ) helper . moveDown ( ) helper . build ( "wall" ) helper . mo…" at bounding box center [872, 314] width 312 height 329
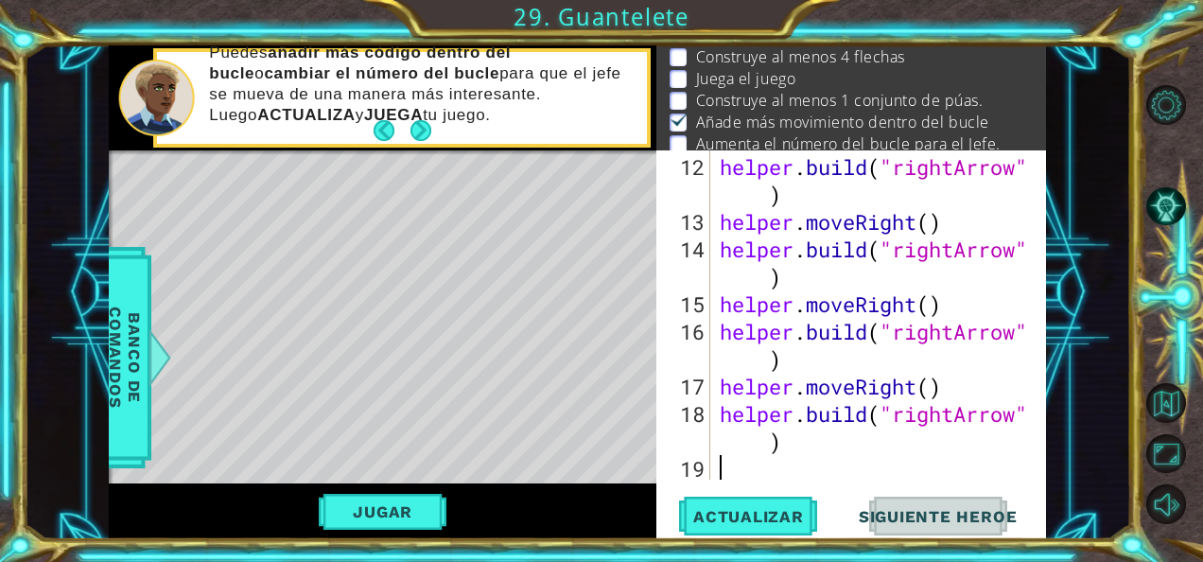
scroll to position [411, 0]
click at [770, 510] on span "Actualizar" at bounding box center [748, 516] width 148 height 19
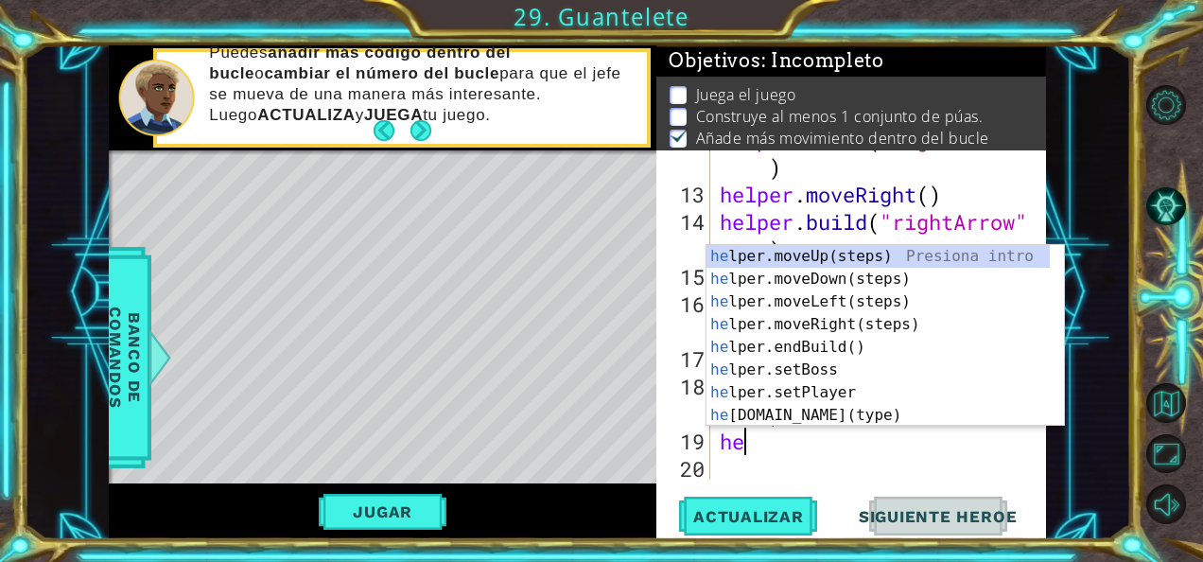
scroll to position [0, 0]
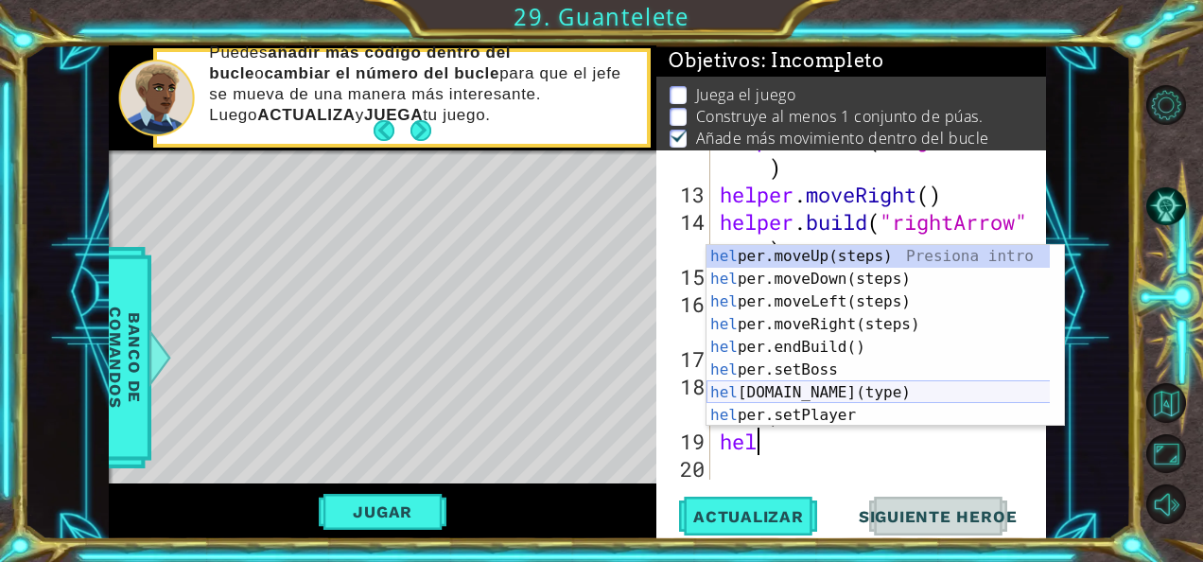
click at [794, 389] on div "hel per.moveUp(steps) Presiona intro hel per.moveDown(steps) Presiona intro hel…" at bounding box center [878, 358] width 344 height 227
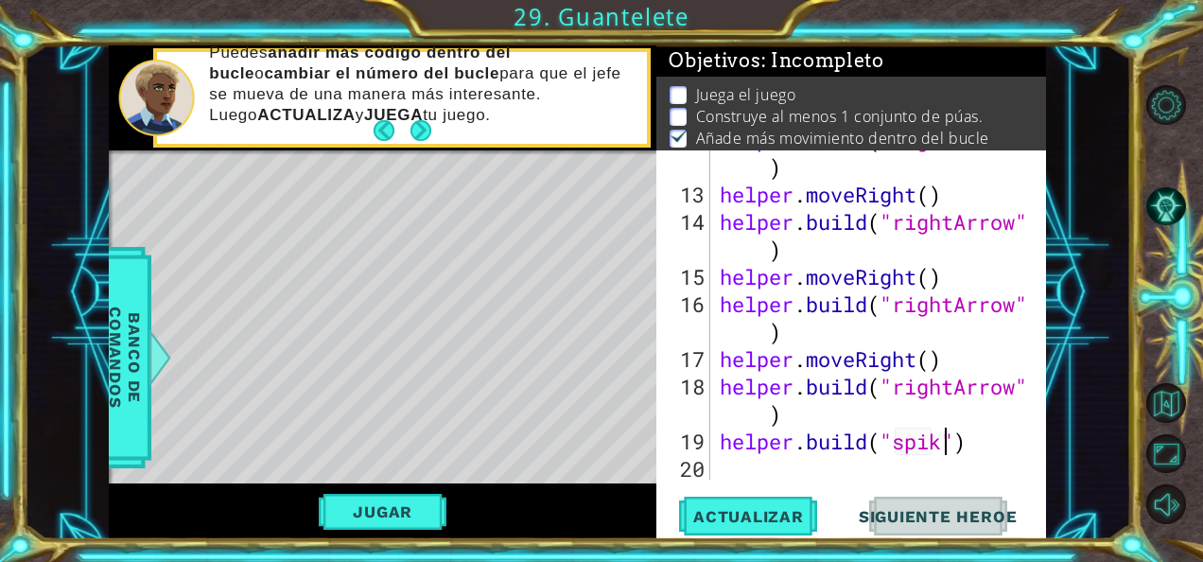
scroll to position [0, 10]
click at [740, 526] on button "Actualizar" at bounding box center [748, 515] width 148 height 39
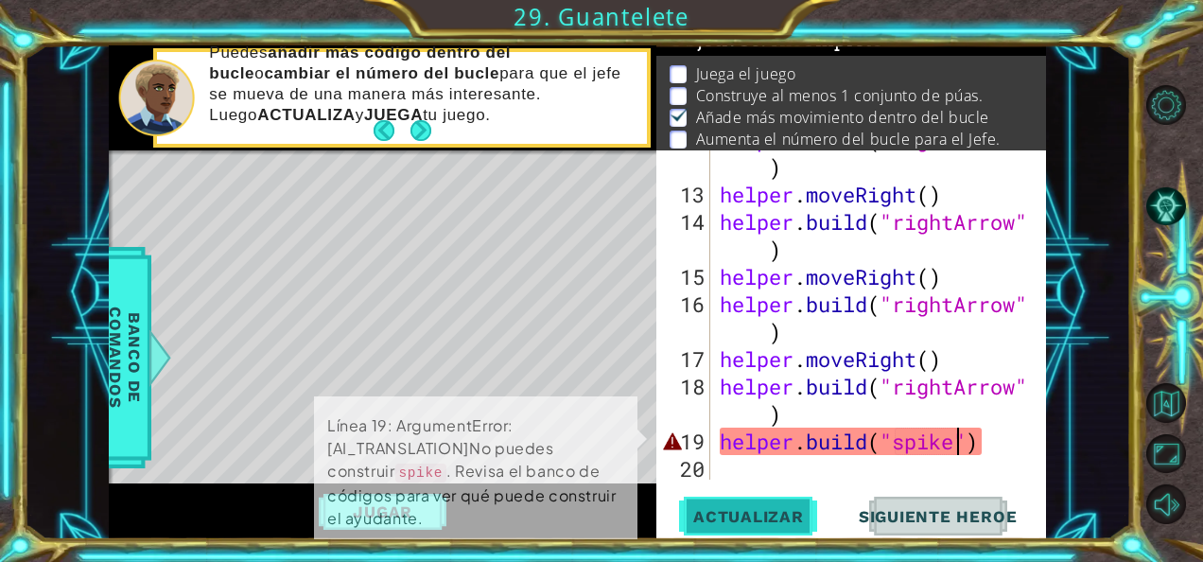
scroll to position [27, 0]
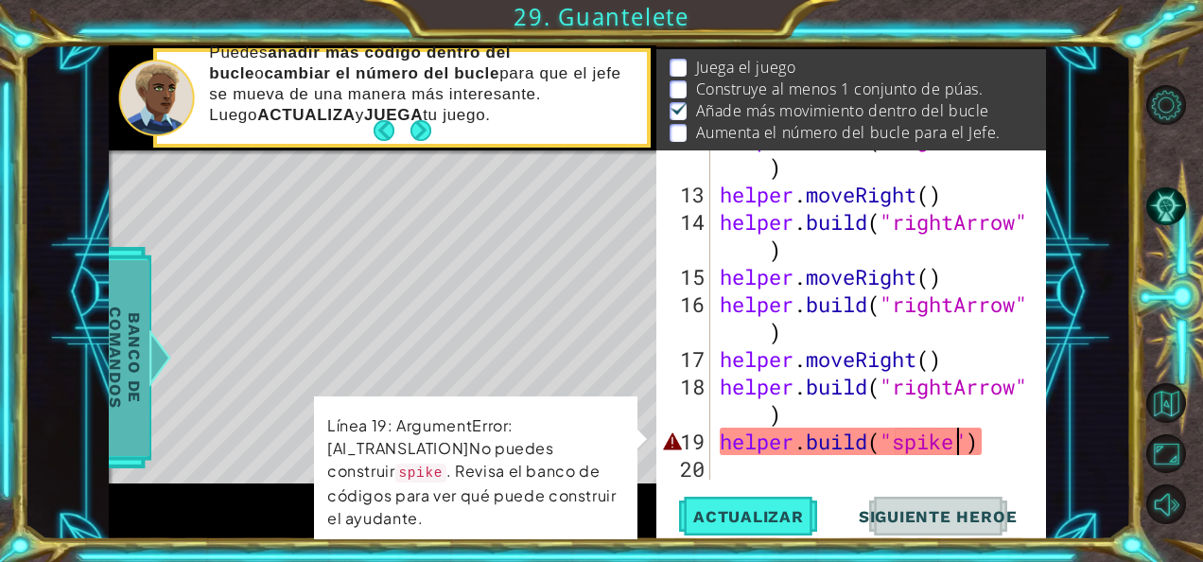
click at [121, 365] on span "Banco de comandos" at bounding box center [124, 358] width 49 height 196
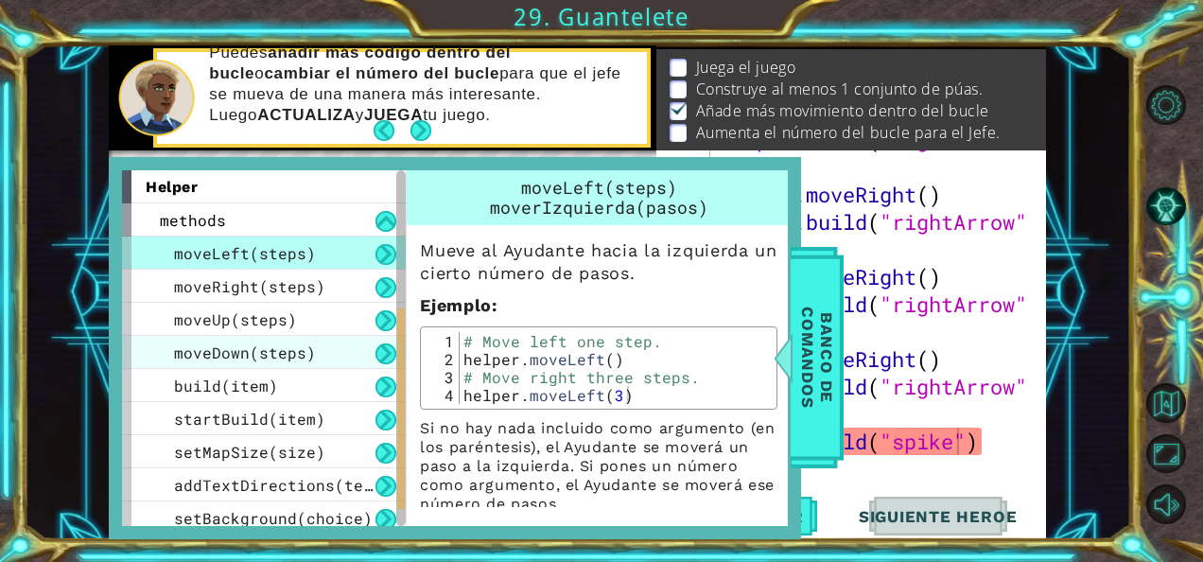
scroll to position [306, 0]
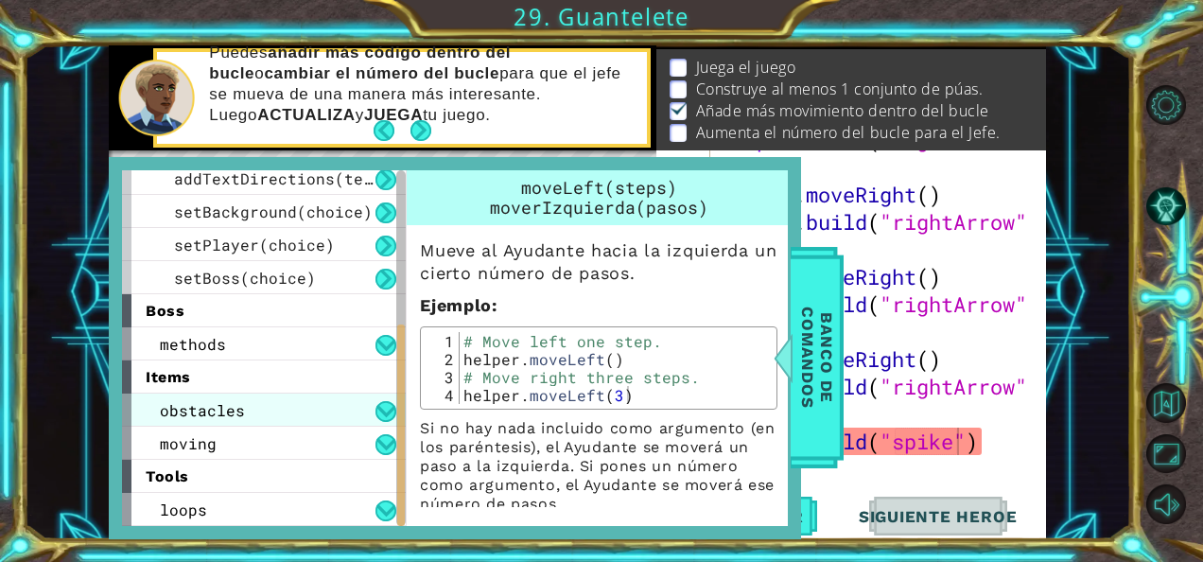
click at [235, 414] on span "obstacles" at bounding box center [202, 410] width 85 height 20
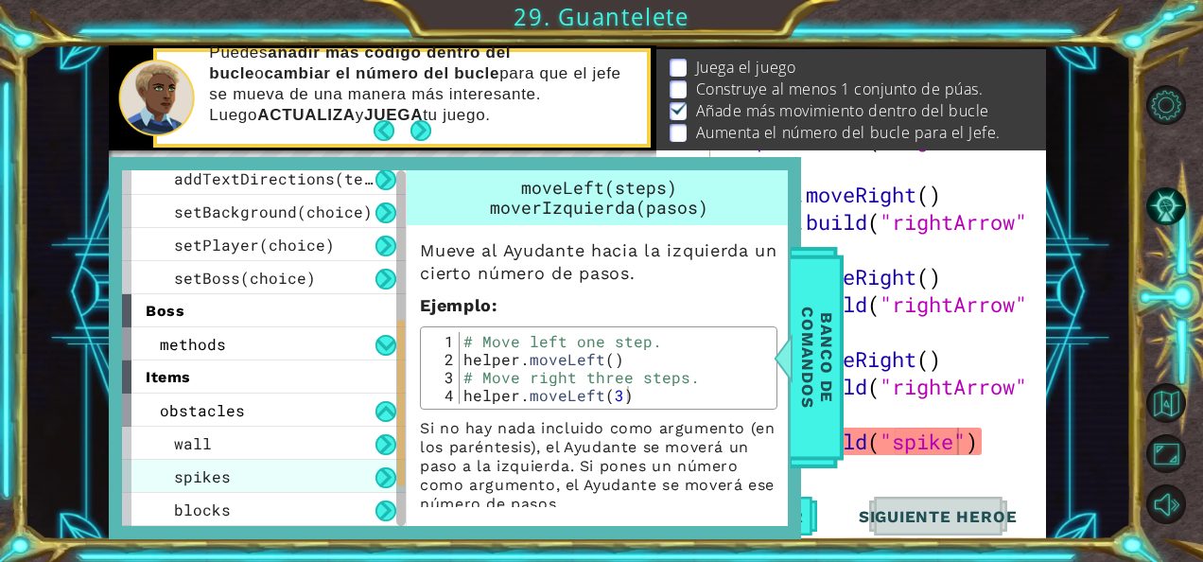
click at [270, 480] on div "spikes" at bounding box center [264, 476] width 284 height 33
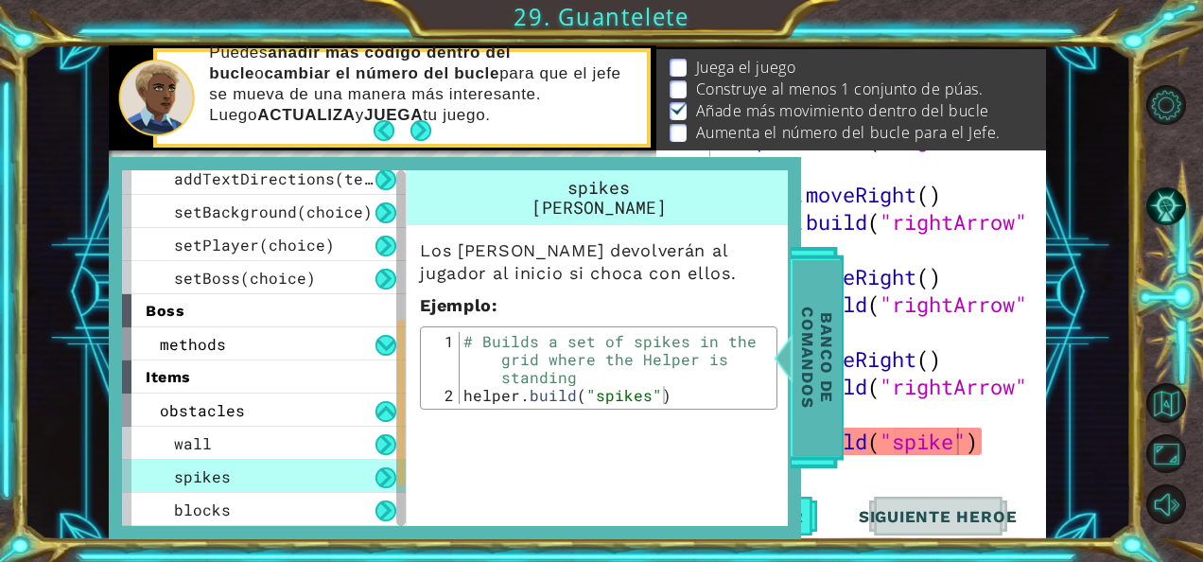
click at [821, 400] on span "Banco de comandos" at bounding box center [816, 358] width 49 height 196
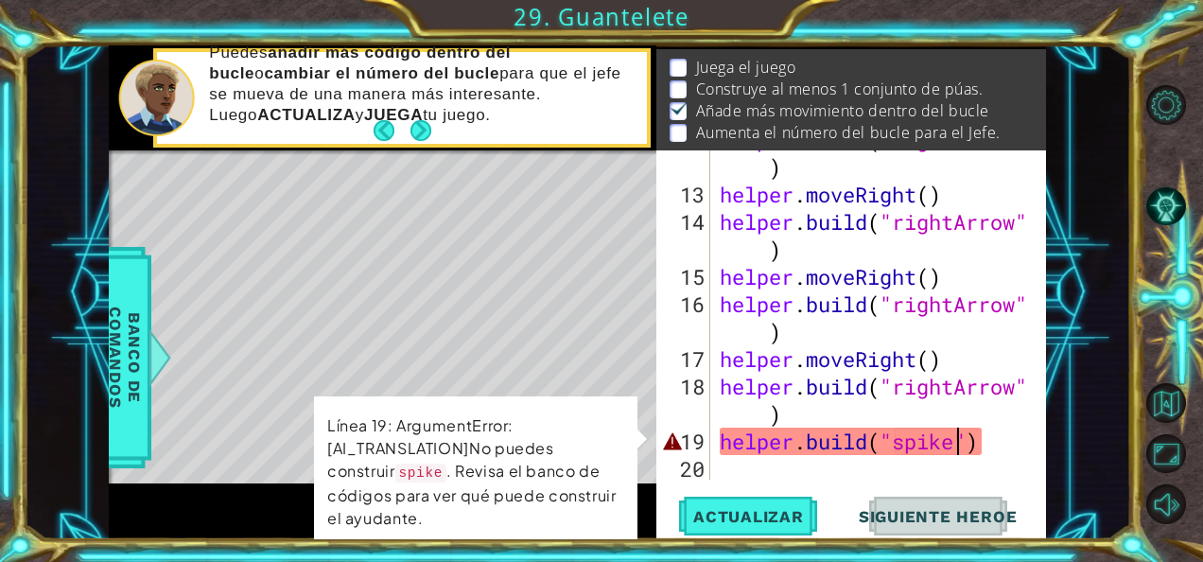
click at [959, 440] on div "helper . build ( "rightArrow" ) helper . moveRight ( ) helper . build ( "rightA…" at bounding box center [877, 331] width 322 height 411
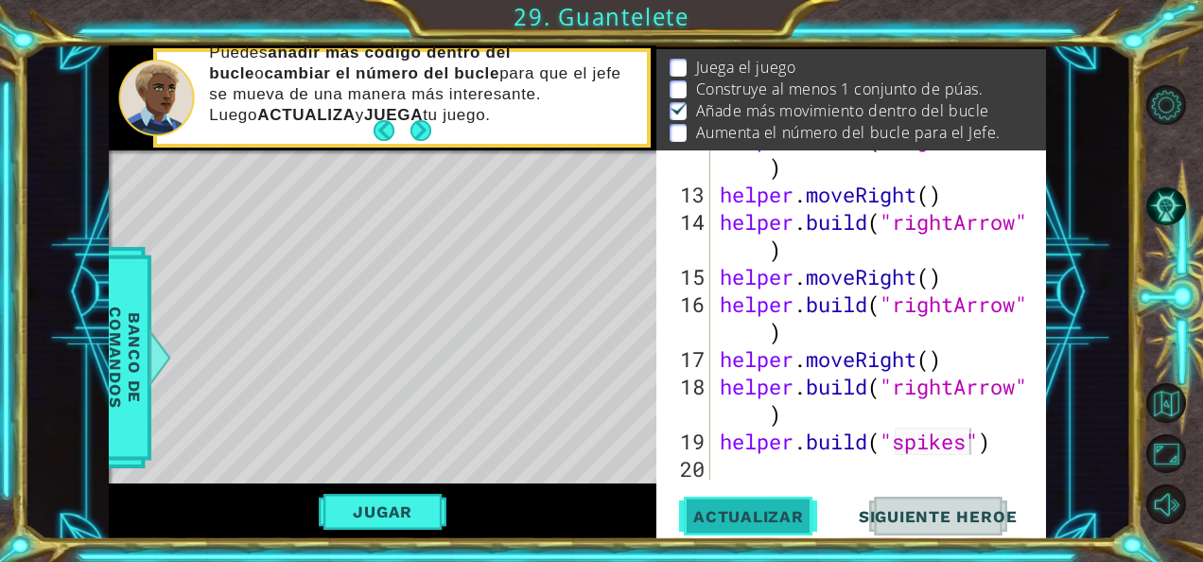
click at [800, 512] on span "Actualizar" at bounding box center [748, 516] width 148 height 19
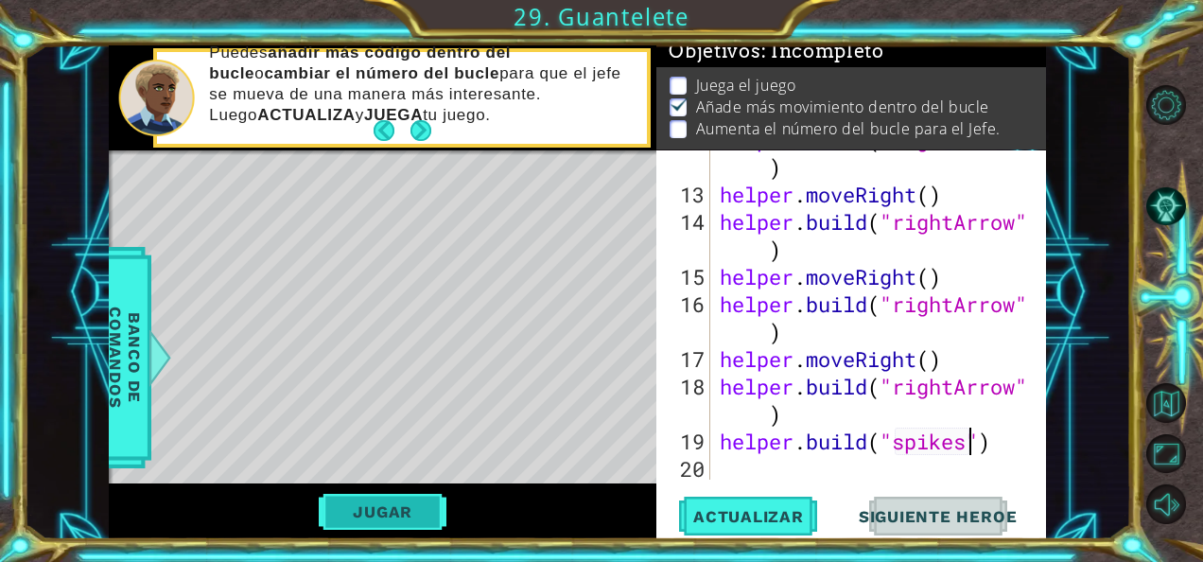
click at [409, 503] on button "Jugar" at bounding box center [383, 512] width 128 height 36
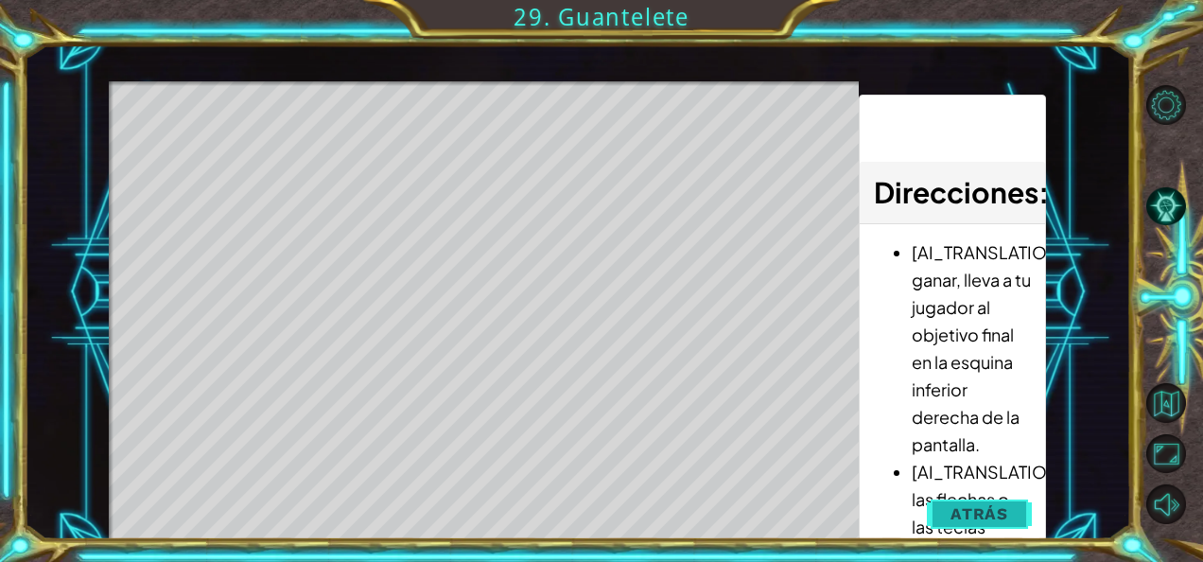
click at [983, 506] on span "Atrás" at bounding box center [979, 513] width 58 height 19
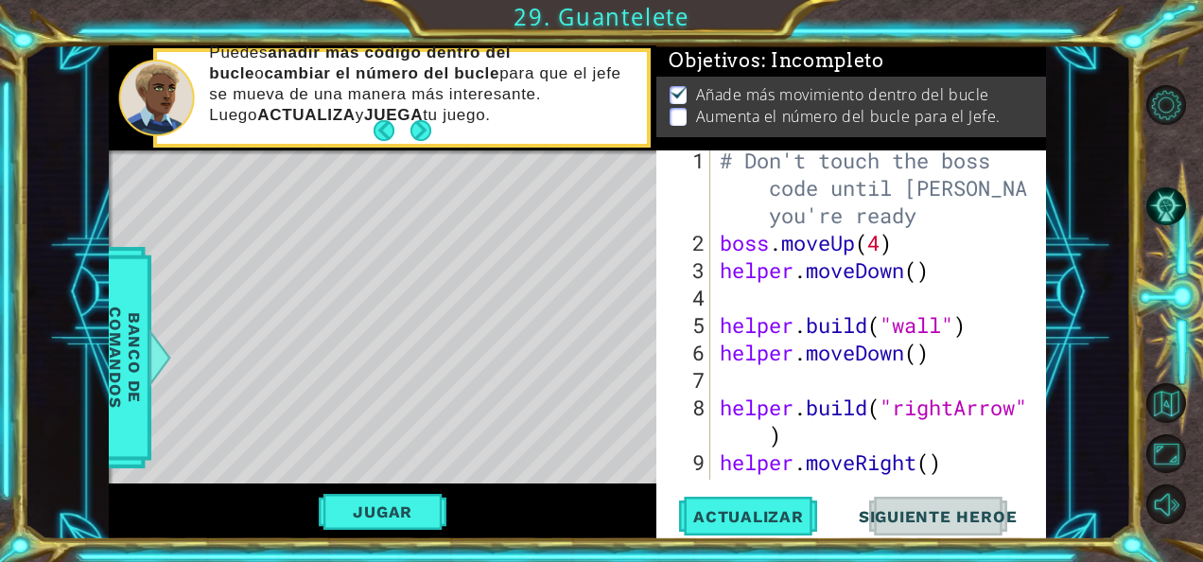
scroll to position [0, 0]
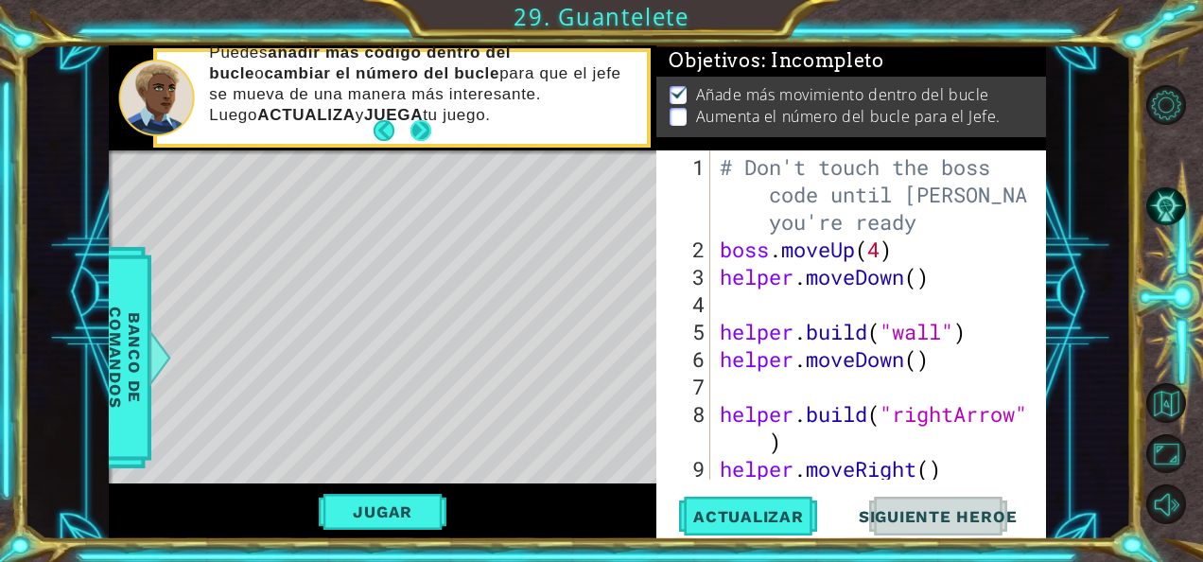
click at [423, 127] on button "Next" at bounding box center [420, 130] width 21 height 21
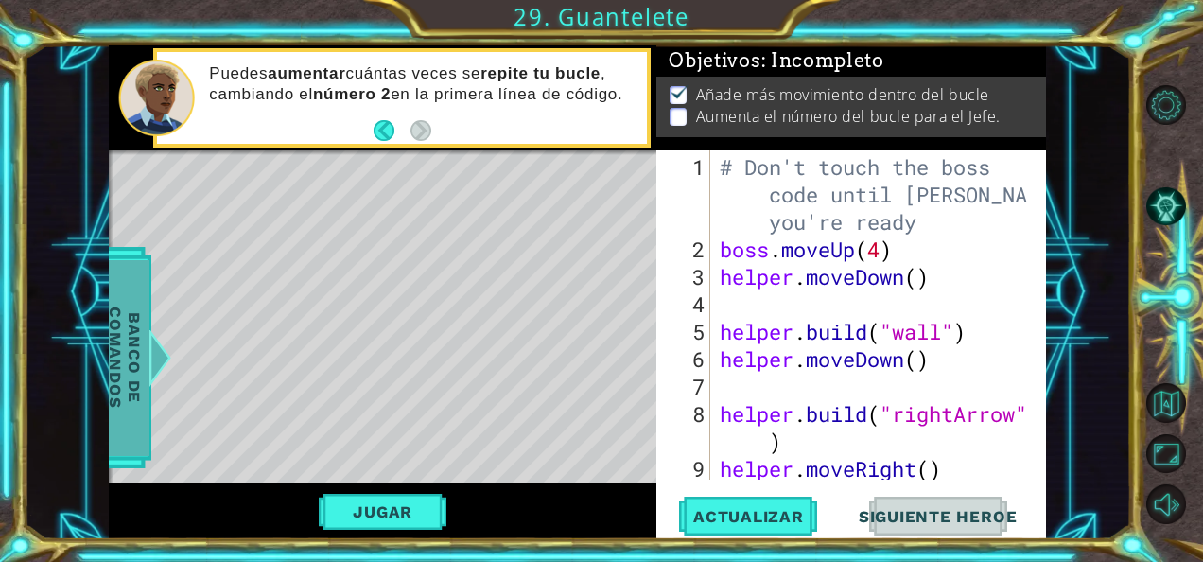
click at [140, 349] on span "Banco de comandos" at bounding box center [124, 358] width 49 height 196
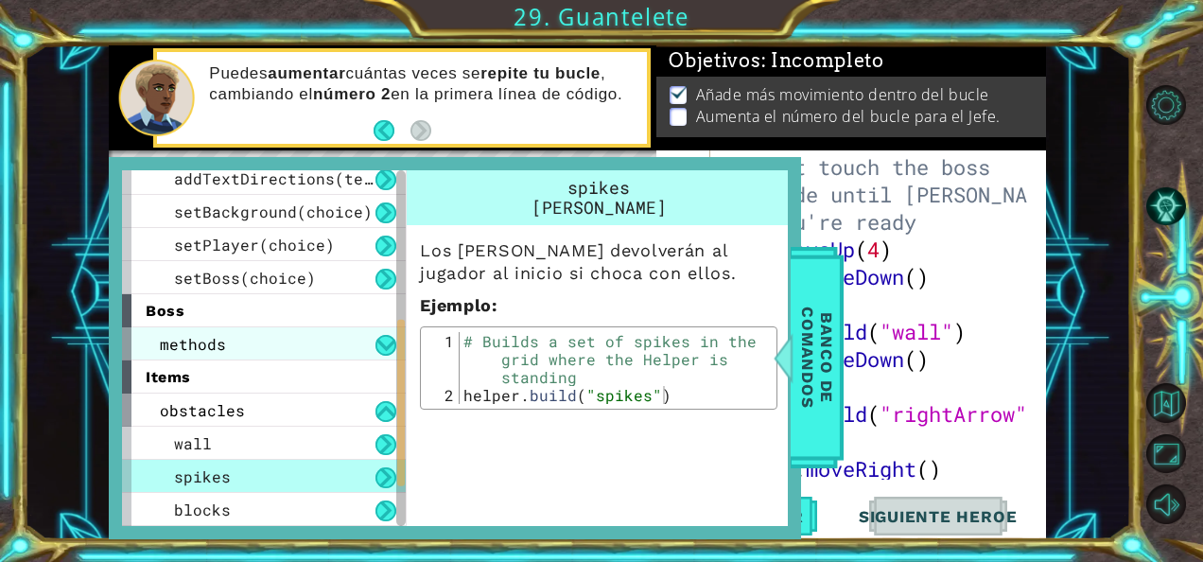
click at [213, 344] on span "methods" at bounding box center [193, 344] width 66 height 20
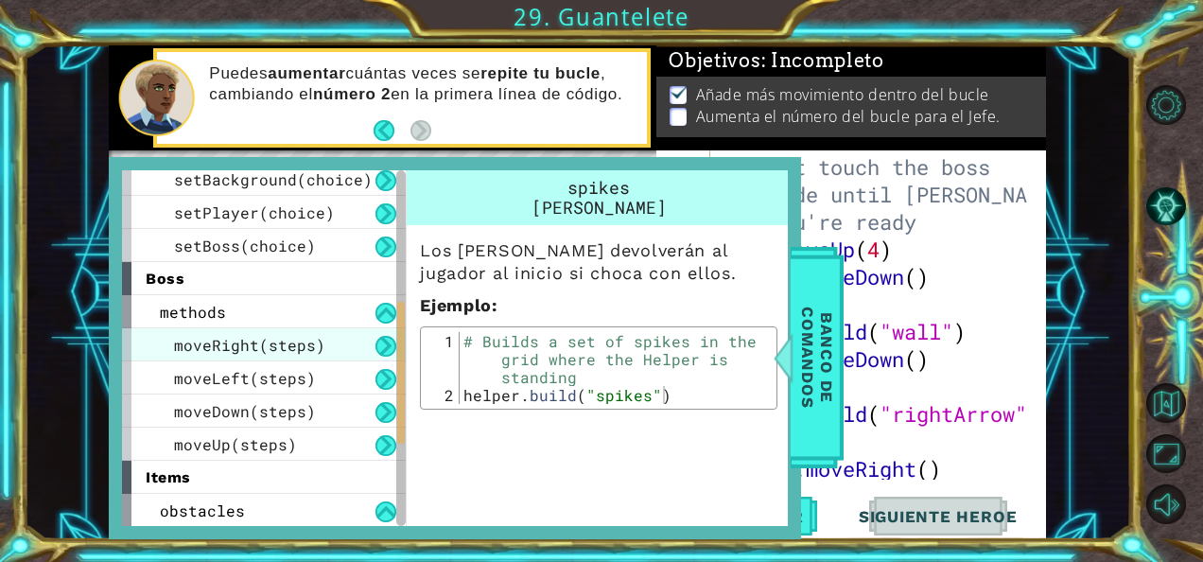
scroll to position [331, 0]
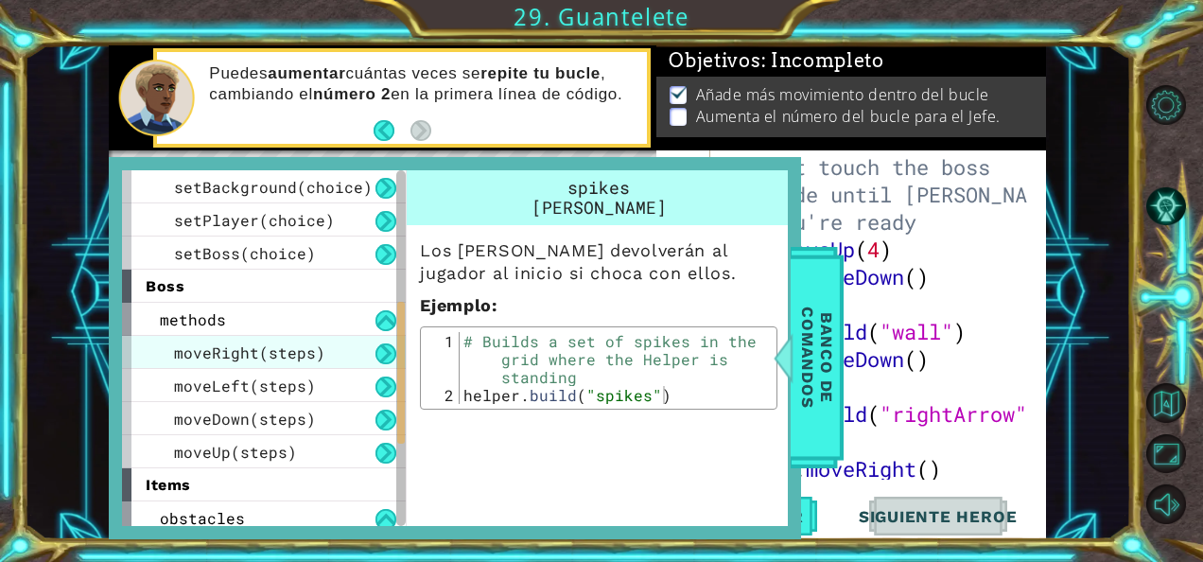
click at [275, 345] on span "moveRight(steps)" at bounding box center [249, 352] width 151 height 20
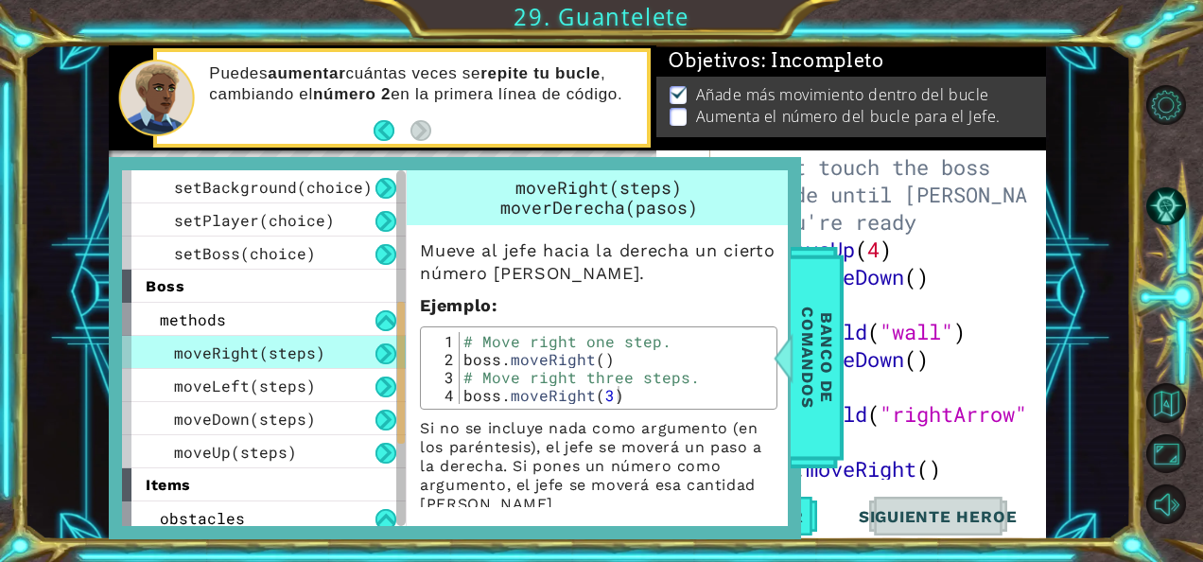
click at [392, 354] on button at bounding box center [385, 353] width 21 height 21
click at [368, 357] on div "moveRight(steps)" at bounding box center [264, 352] width 284 height 33
click at [393, 355] on button at bounding box center [385, 353] width 21 height 21
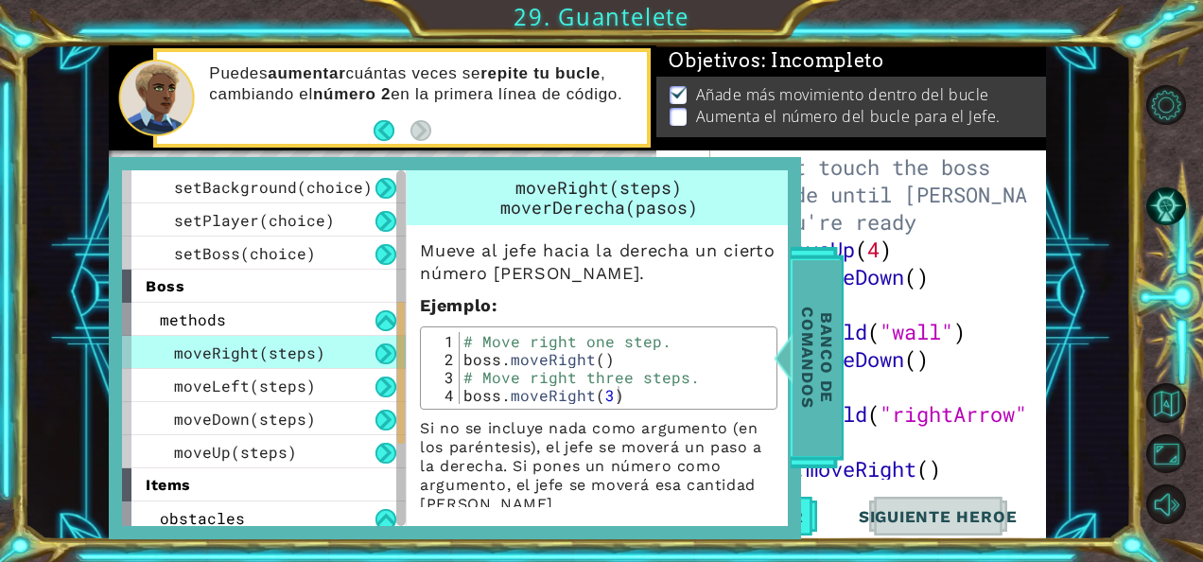
click at [832, 332] on span "Banco de comandos" at bounding box center [816, 358] width 49 height 196
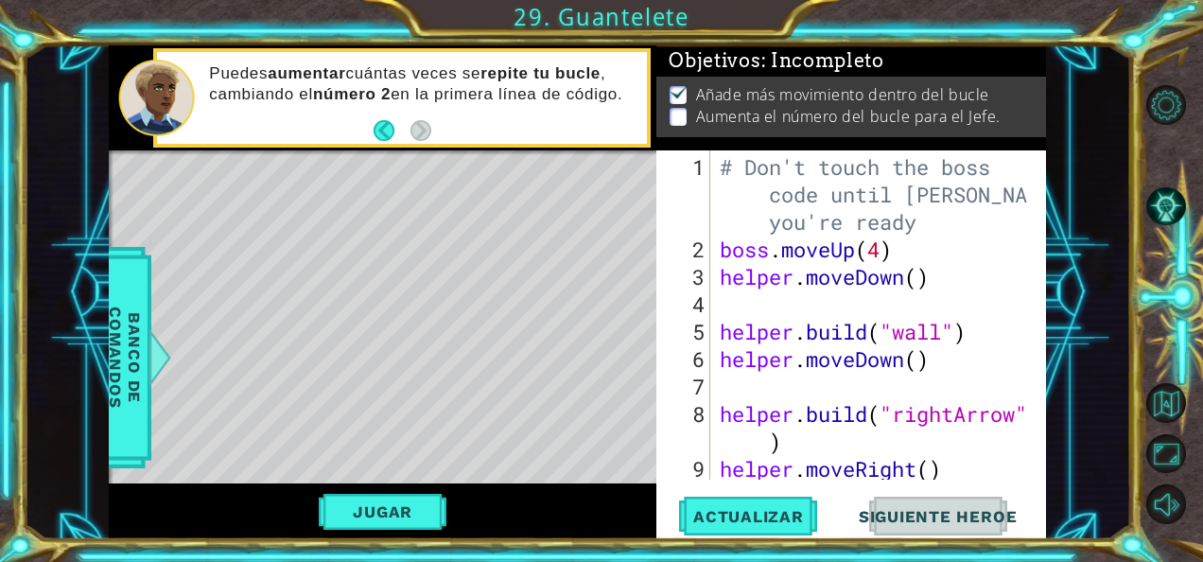
click at [882, 253] on div "# Don't touch the boss code until [PERSON_NAME] says you're ready boss . moveUp…" at bounding box center [877, 386] width 322 height 466
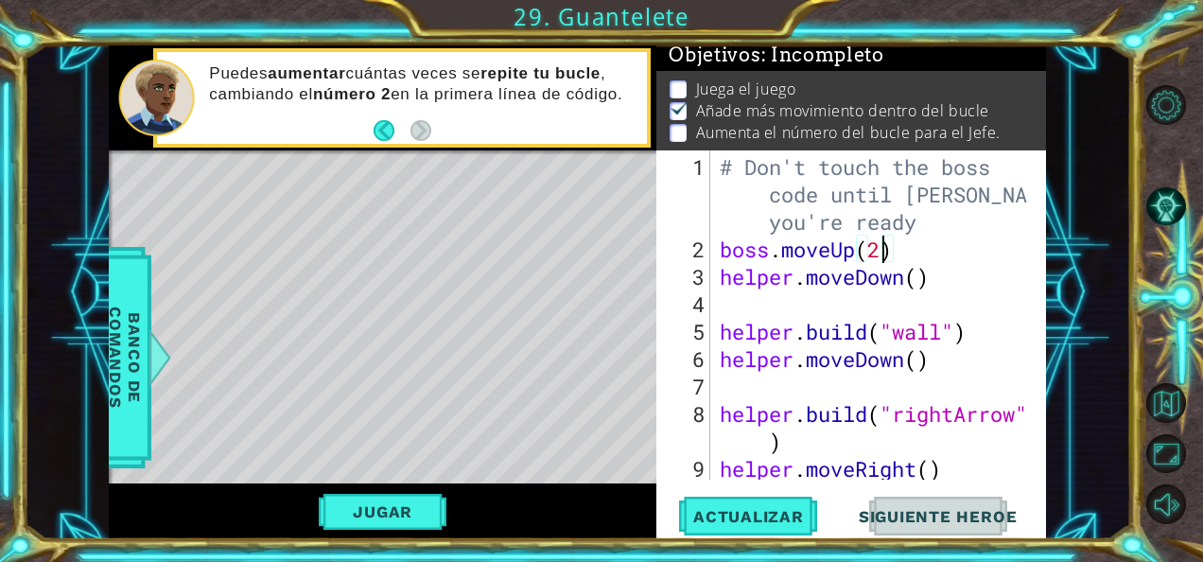
scroll to position [0, 7]
click at [770, 531] on button "Actualizar" at bounding box center [748, 515] width 148 height 39
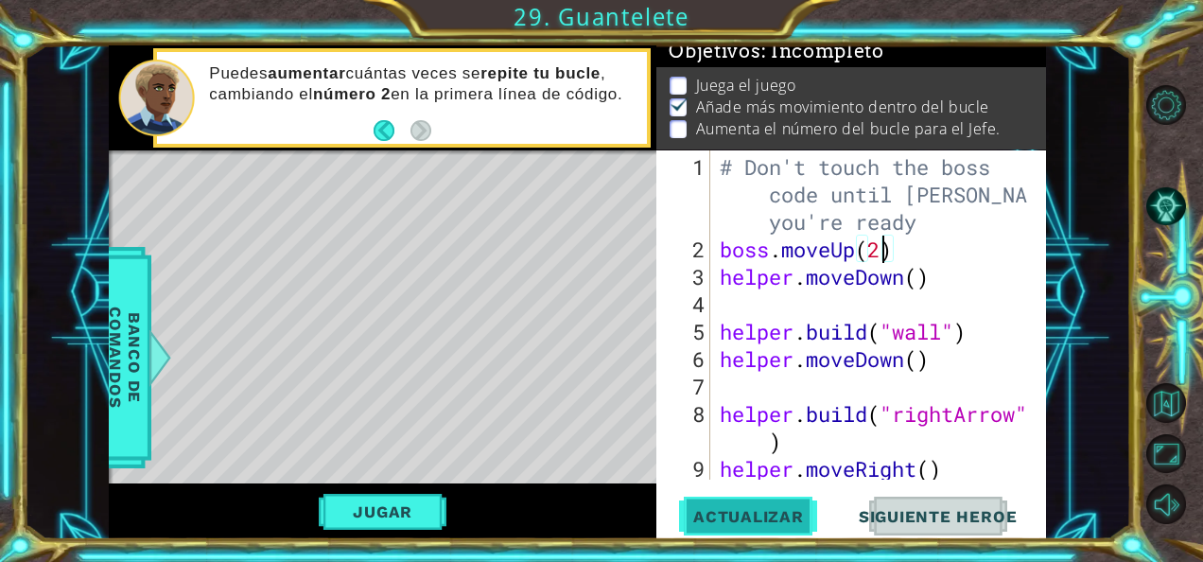
scroll to position [16, 0]
click at [416, 522] on button "Jugar" at bounding box center [383, 512] width 128 height 36
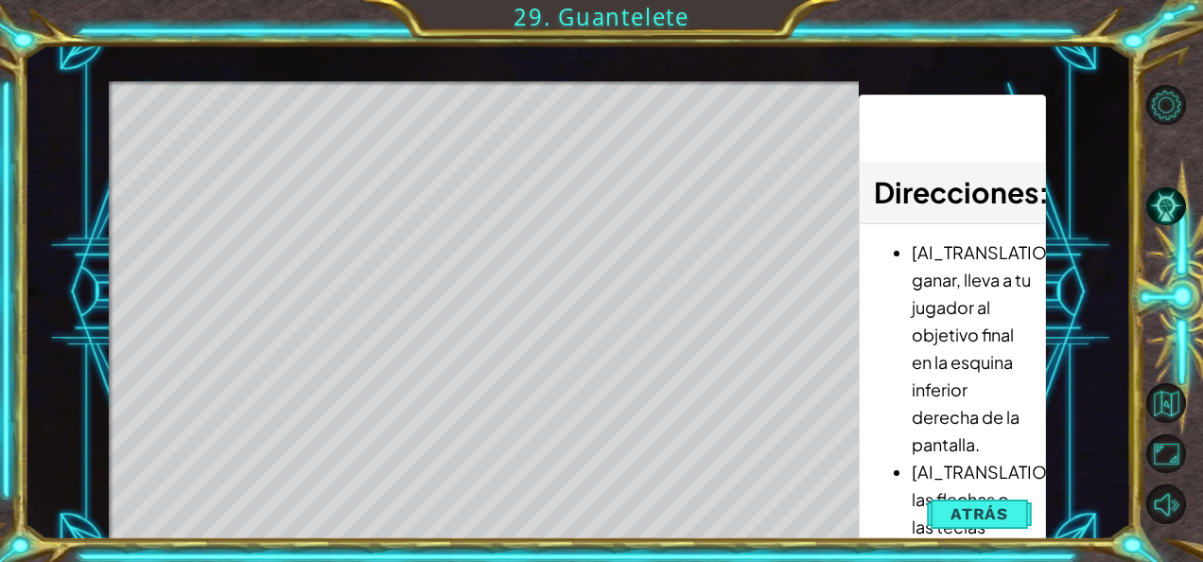
scroll to position [11, 0]
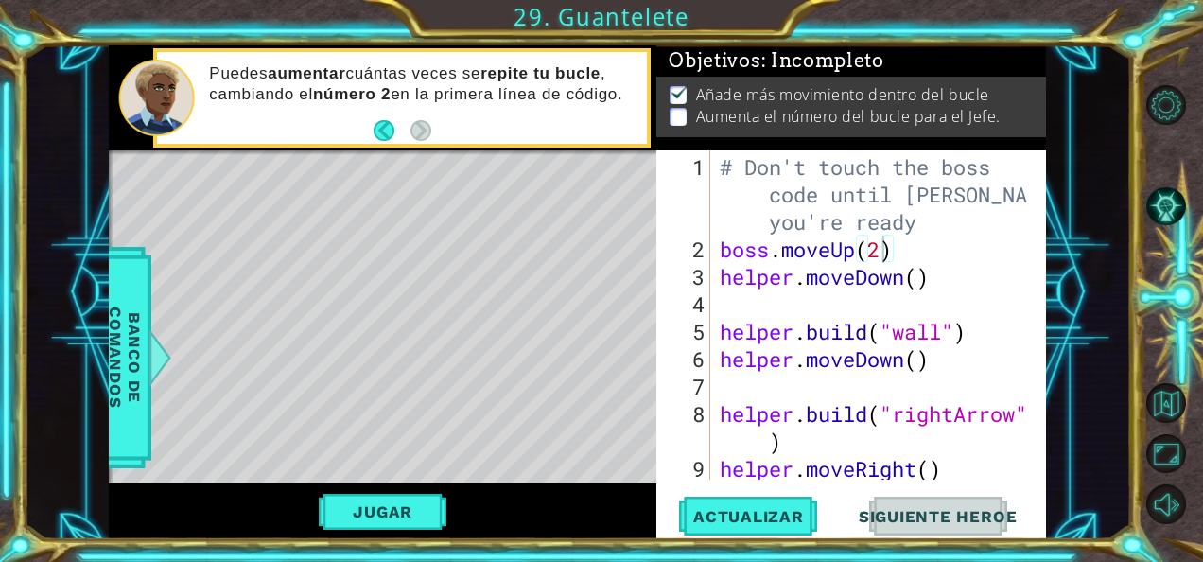
click at [455, 497] on div "Jugar" at bounding box center [383, 511] width 548 height 56
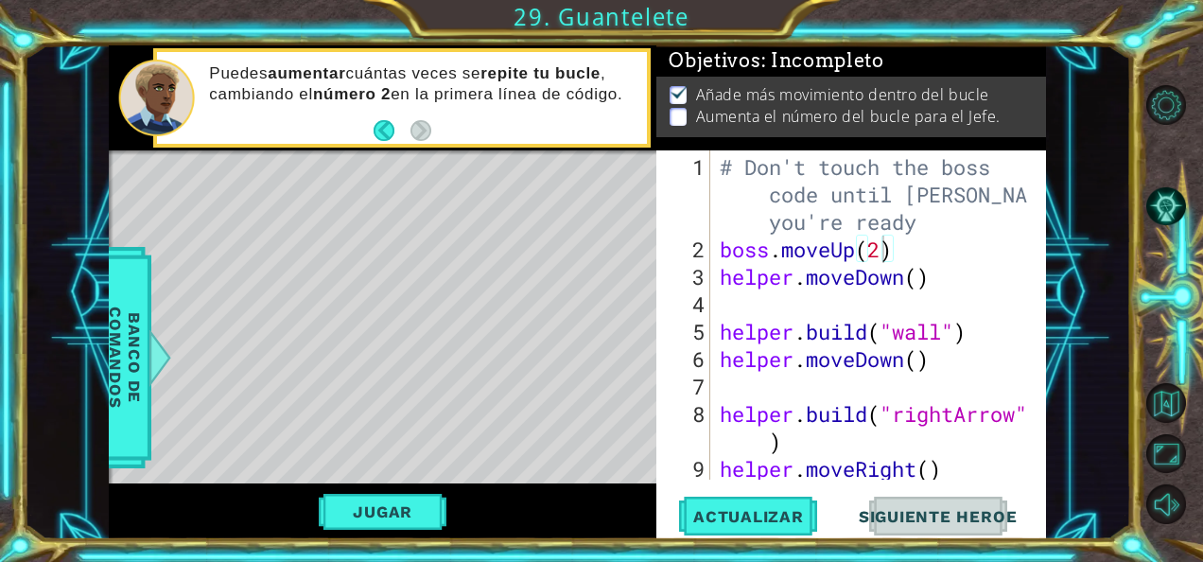
click at [455, 497] on div "Jugar" at bounding box center [383, 511] width 548 height 56
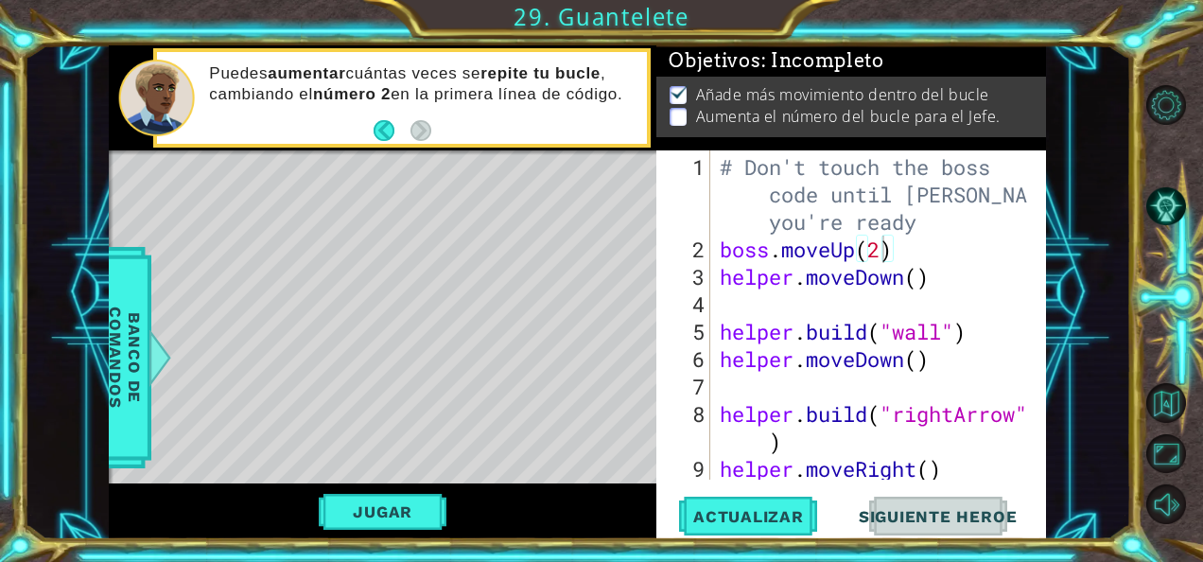
click at [455, 497] on div "Jugar" at bounding box center [383, 511] width 548 height 56
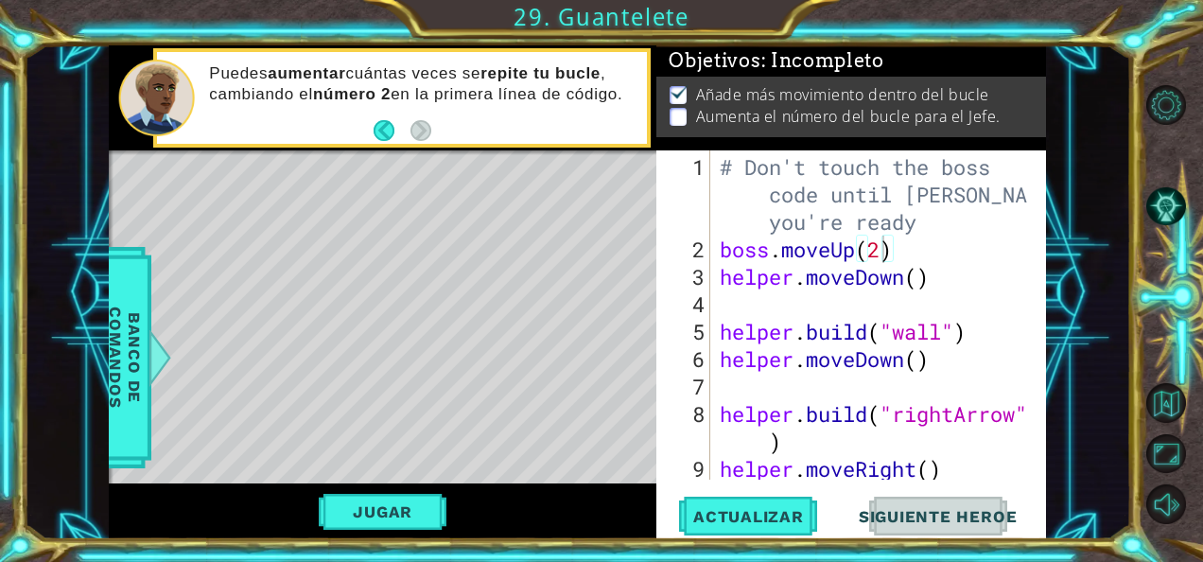
click at [455, 497] on div "Jugar" at bounding box center [383, 511] width 548 height 56
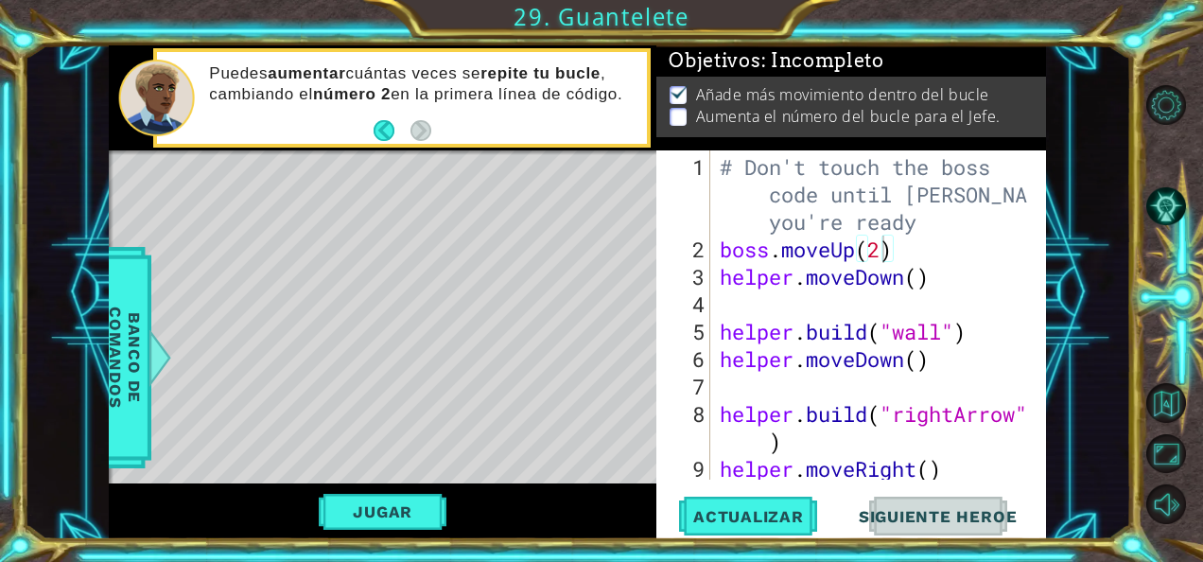
click at [289, 372] on div "Level Map" at bounding box center [546, 428] width 874 height 557
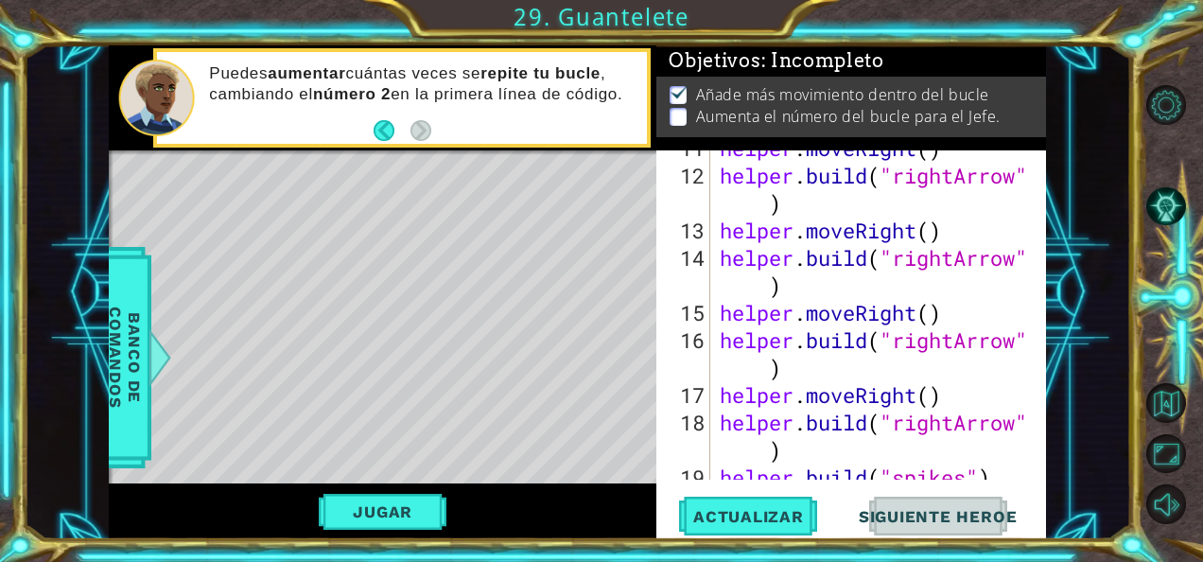
scroll to position [439, 0]
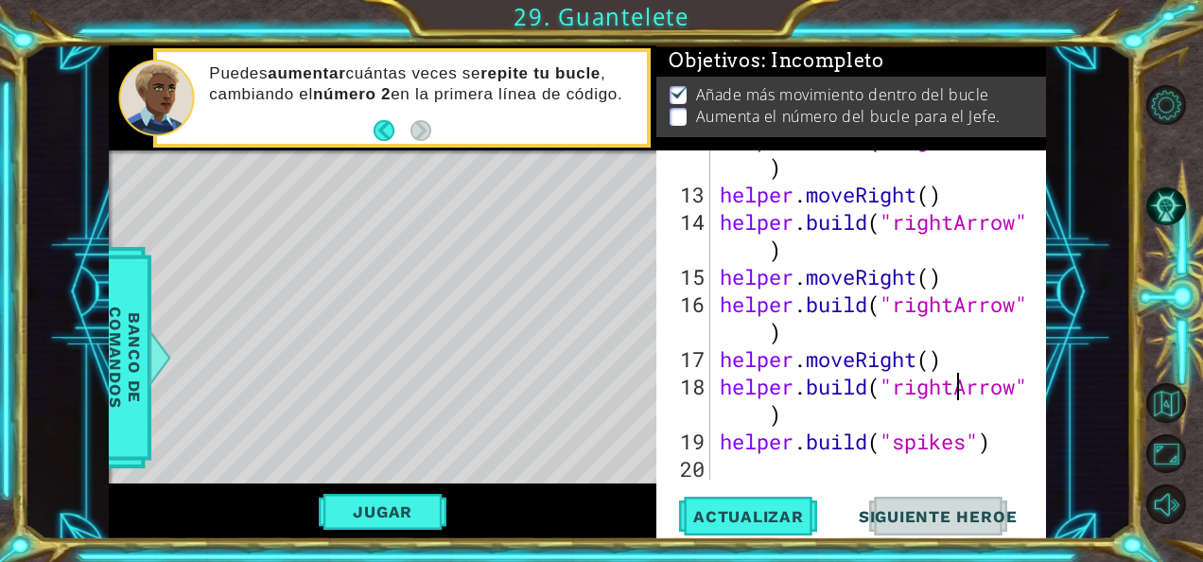
click at [957, 392] on div "helper . build ( "rightArrow" ) helper . moveRight ( ) helper . build ( "rightA…" at bounding box center [877, 331] width 322 height 411
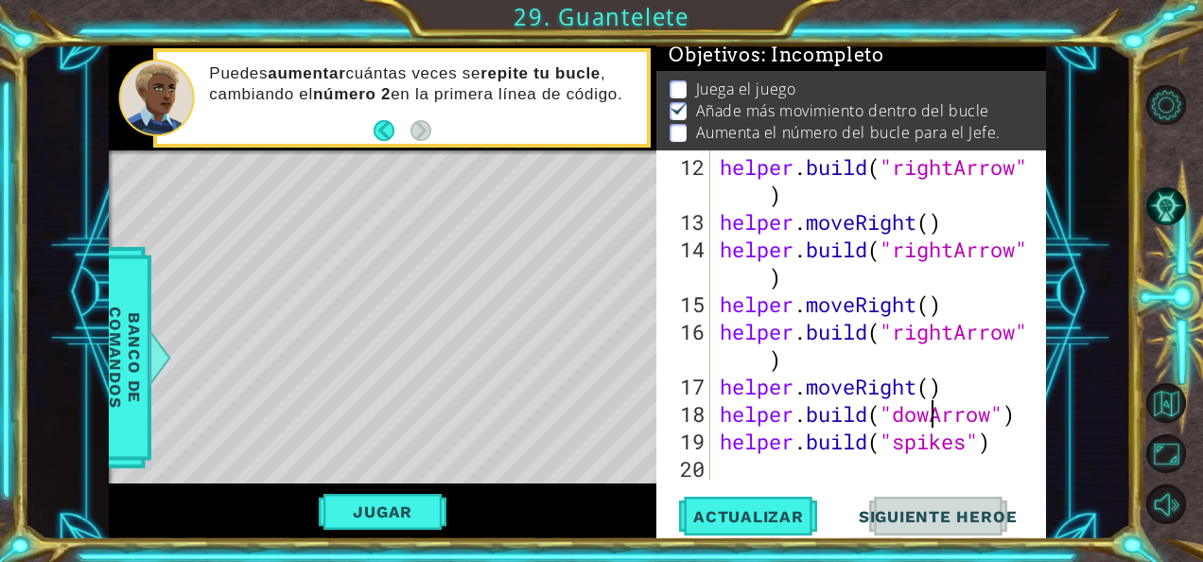
scroll to position [0, 9]
click at [765, 507] on span "Actualizar" at bounding box center [748, 516] width 148 height 19
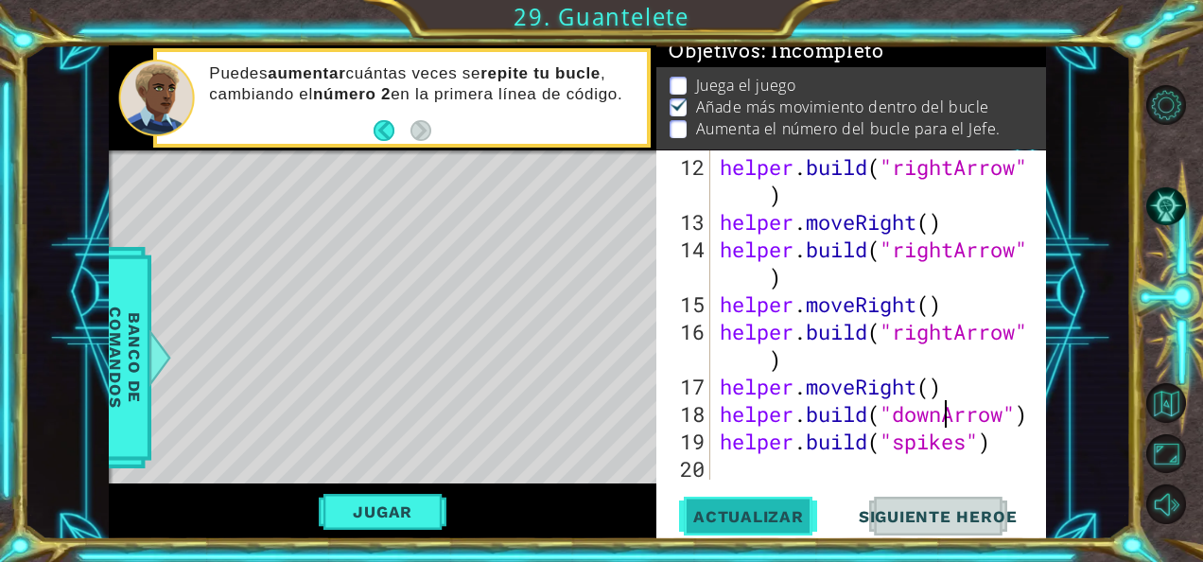
scroll to position [16, 0]
click at [427, 520] on button "Jugar" at bounding box center [383, 512] width 128 height 36
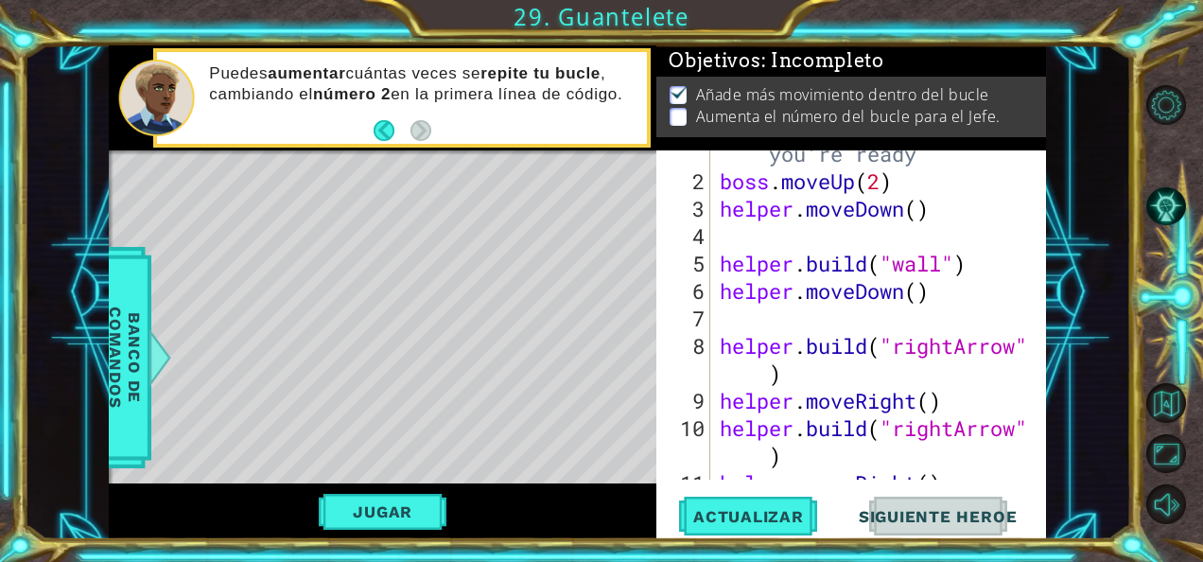
scroll to position [0, 0]
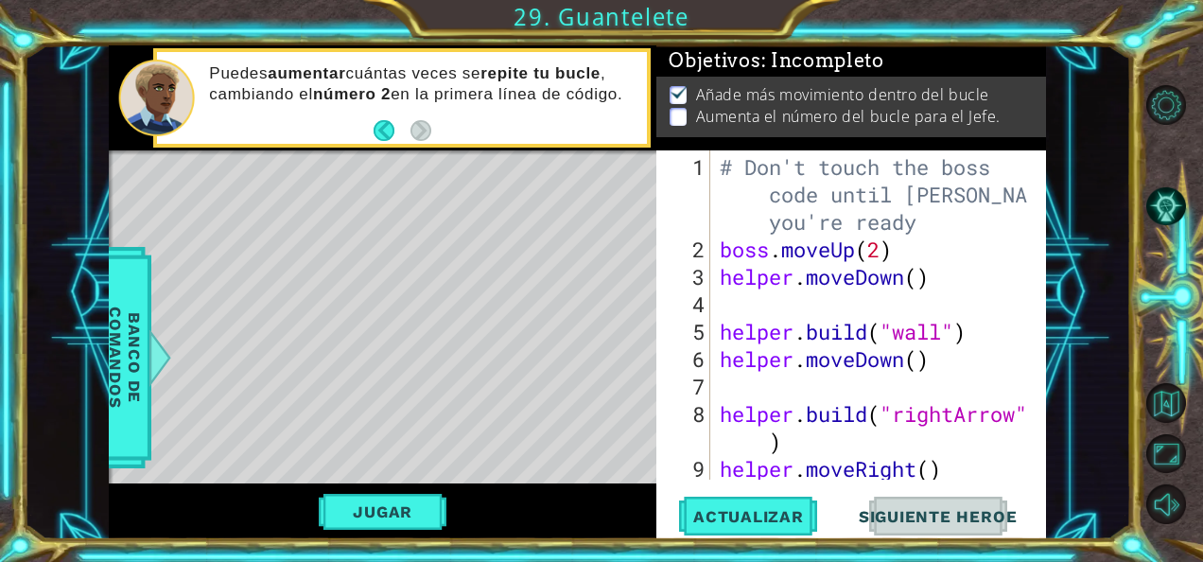
type textarea "helper.moveDown()"
click at [937, 274] on div "# Don't touch the boss code until [PERSON_NAME] says you're ready boss . moveUp…" at bounding box center [877, 386] width 322 height 466
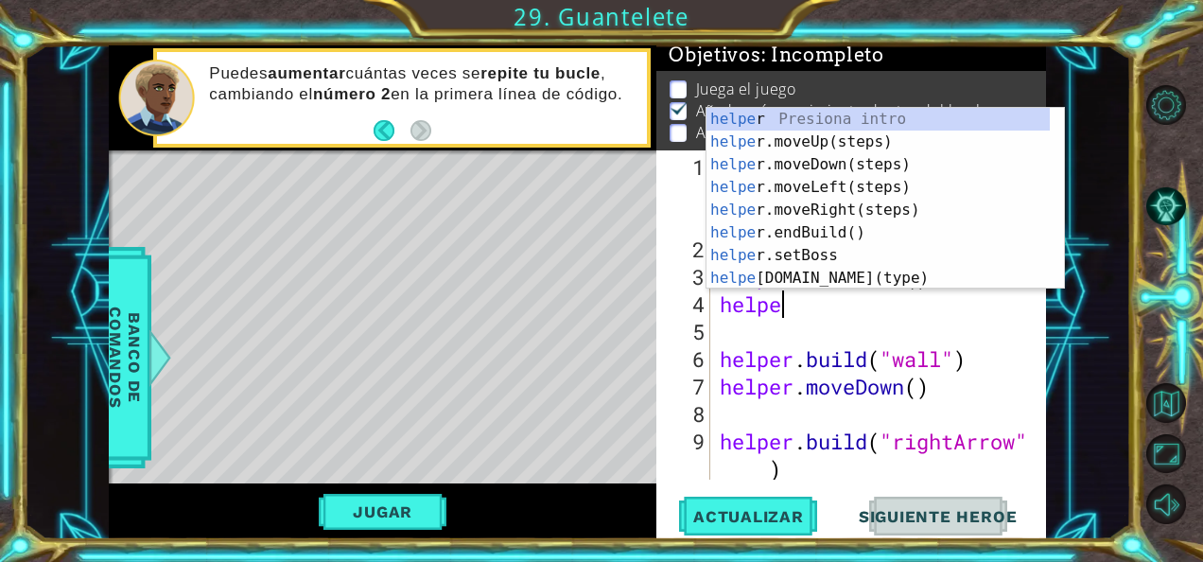
scroll to position [0, 2]
type textarea "helper."
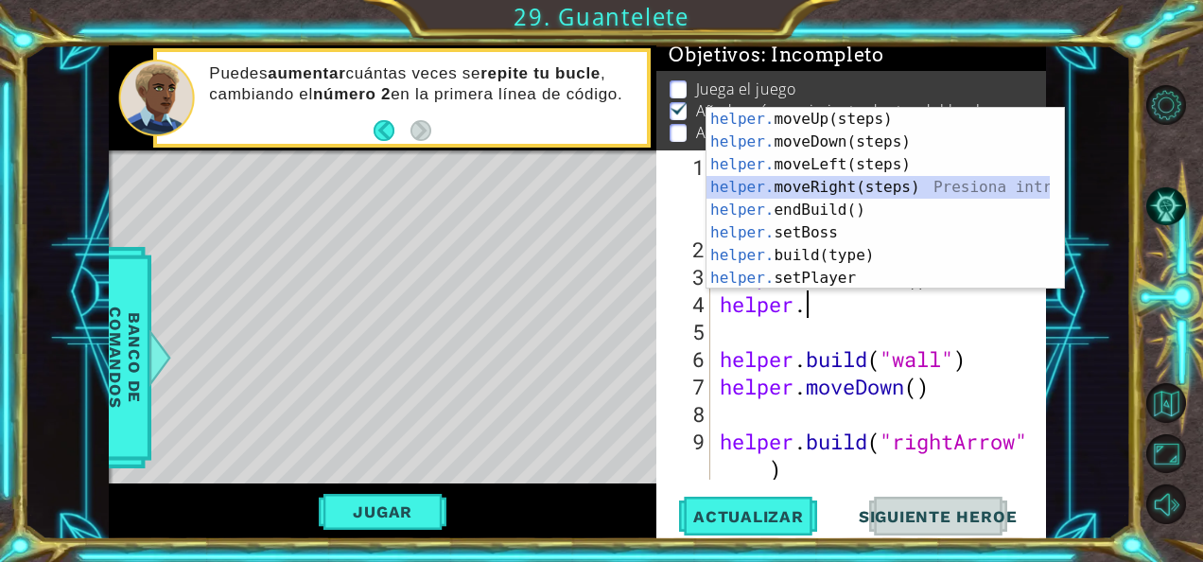
click at [846, 181] on div "helper. moveUp(steps) Presiona intro helper. moveDown(steps) Presiona intro hel…" at bounding box center [878, 221] width 344 height 227
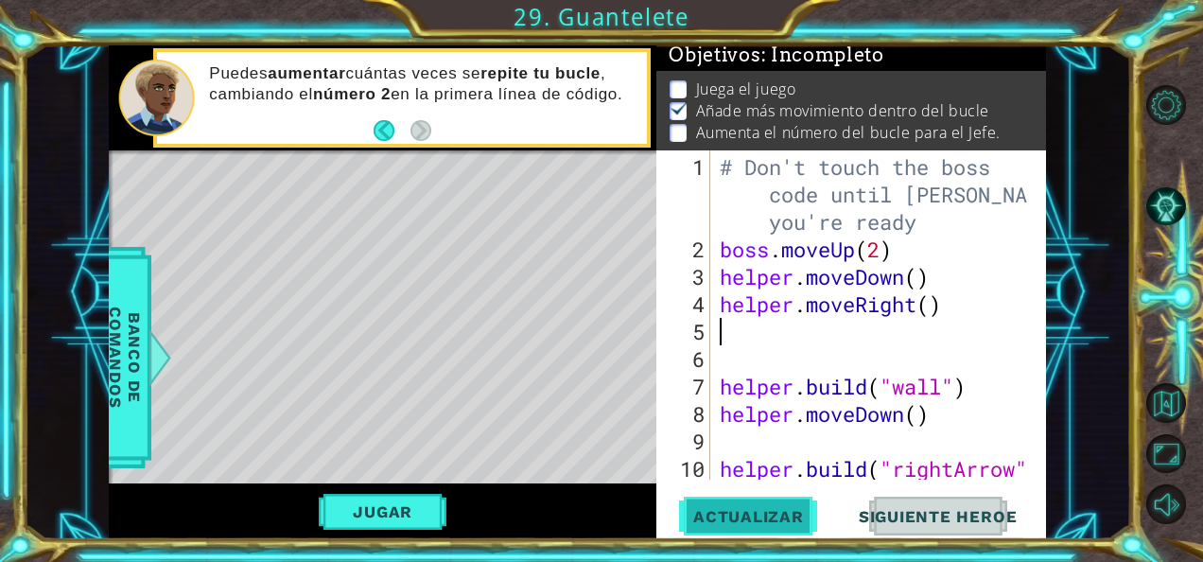
click at [770, 508] on span "Actualizar" at bounding box center [748, 516] width 148 height 19
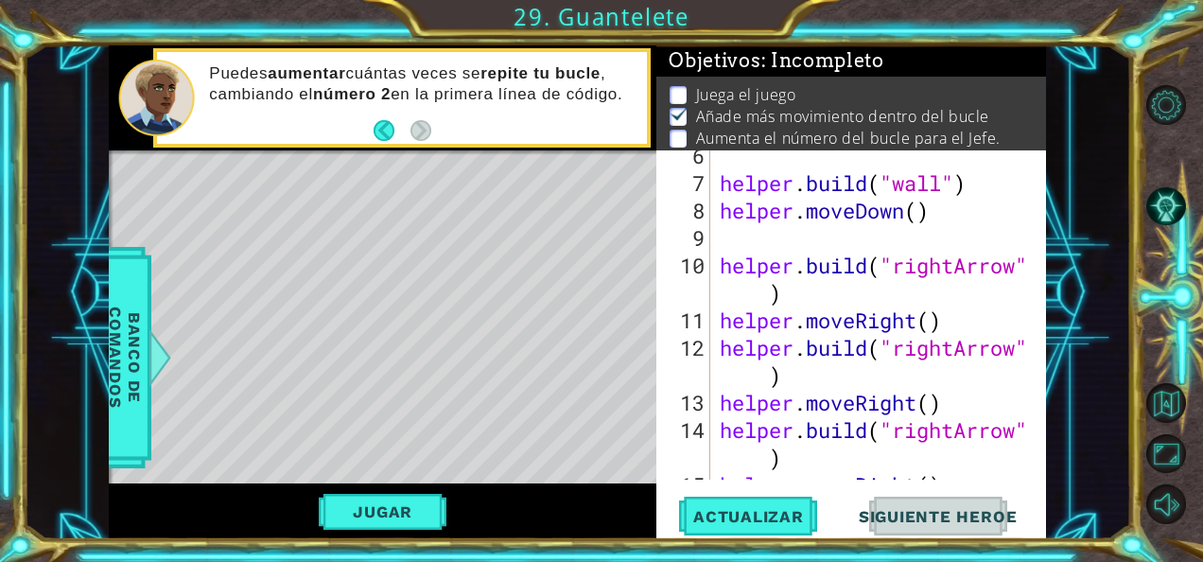
scroll to position [203, 0]
click at [966, 327] on div "helper . build ( "wall" ) helper . moveDown ( ) helper . build ( "rightArrow" )…" at bounding box center [877, 334] width 322 height 384
type textarea "helper.moveRight()"
